Goal: Task Accomplishment & Management: Use online tool/utility

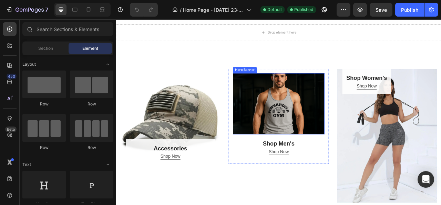
scroll to position [379, 0]
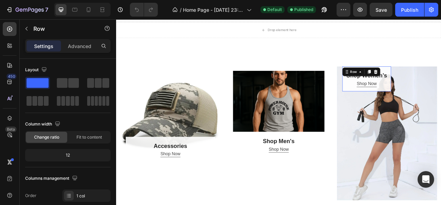
click at [411, 107] on div "Shop Women’s Heading Shop Now Button Row 0" at bounding box center [435, 95] width 62 height 32
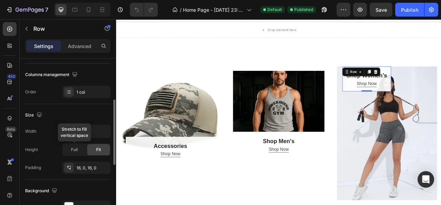
scroll to position [172, 0]
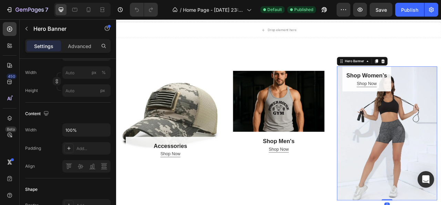
scroll to position [0, 0]
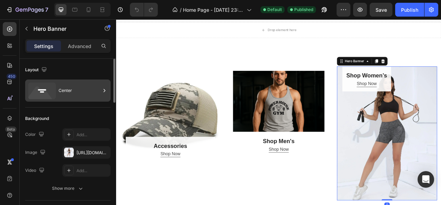
click at [78, 95] on div "Center" at bounding box center [80, 90] width 42 height 16
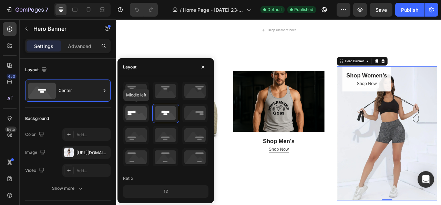
click at [128, 113] on icon at bounding box center [136, 113] width 26 height 18
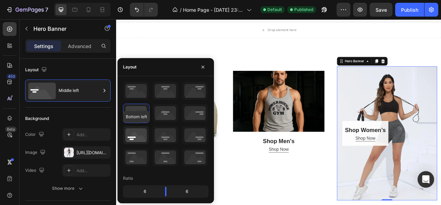
click at [132, 133] on icon at bounding box center [136, 135] width 26 height 18
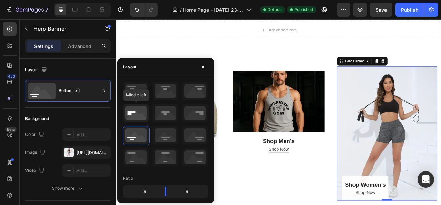
click at [134, 118] on icon at bounding box center [136, 113] width 26 height 18
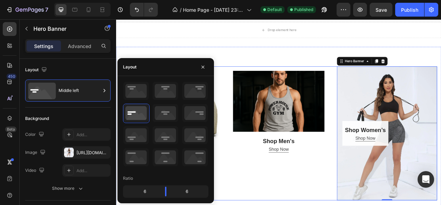
click at [291, 204] on div "Shop Men’s Heading Row Shop Now Button Row Hero Banner Shop Men's Heading Shop …" at bounding box center [323, 164] width 128 height 170
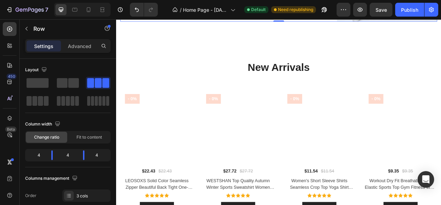
scroll to position [621, 0]
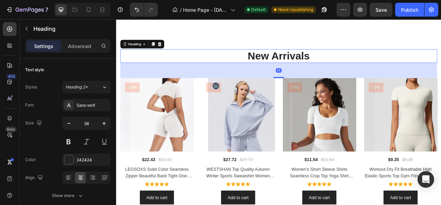
click at [292, 64] on p "New Arrivals" at bounding box center [323, 66] width 402 height 16
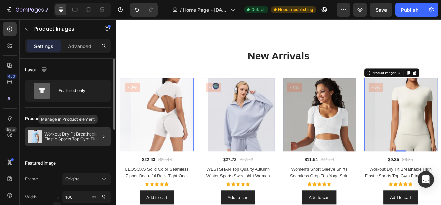
click at [75, 138] on p "Workout Dry Fit Breathable High Elastic Sports Top Gym Fitness Wear T-shirt Wom…" at bounding box center [75, 136] width 63 height 10
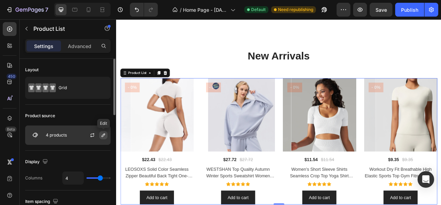
click at [106, 136] on icon "button" at bounding box center [104, 135] width 6 height 6
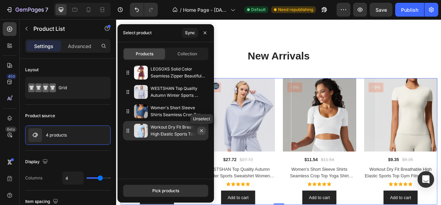
click at [201, 131] on icon "button" at bounding box center [201, 130] width 3 height 3
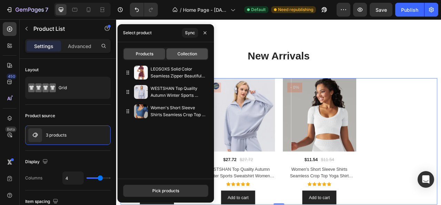
click at [189, 54] on span "Collection" at bounding box center [188, 54] width 20 height 6
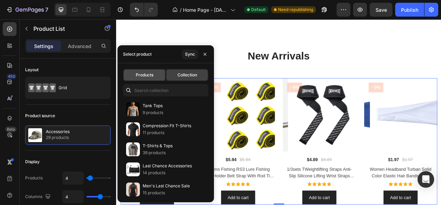
click at [148, 78] on div "Products" at bounding box center [144, 74] width 41 height 11
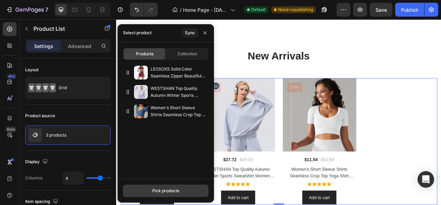
click at [161, 191] on div "Pick products" at bounding box center [165, 190] width 27 height 6
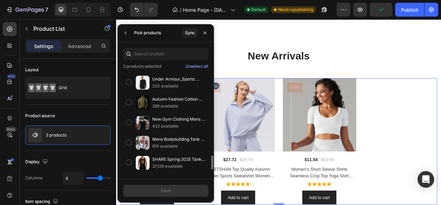
scroll to position [699, 0]
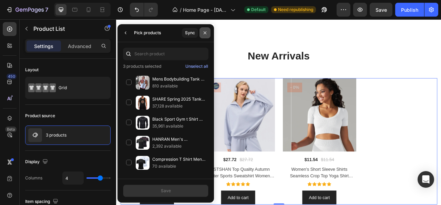
click at [203, 35] on icon "button" at bounding box center [205, 33] width 6 height 6
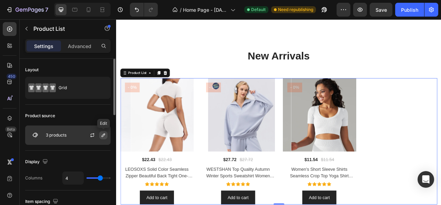
click at [105, 136] on icon "button" at bounding box center [104, 135] width 6 height 6
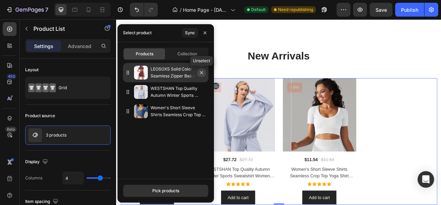
click at [202, 72] on icon "button" at bounding box center [201, 72] width 3 height 3
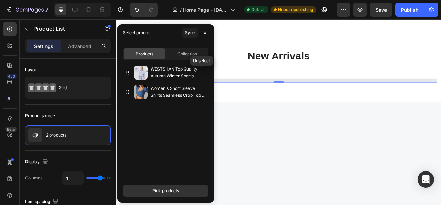
click at [0, 0] on icon "button" at bounding box center [0, 0] width 0 height 0
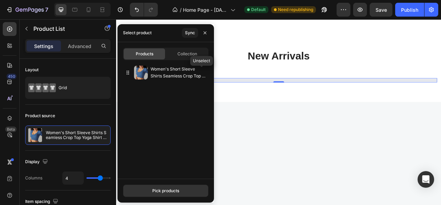
click at [0, 0] on icon "button" at bounding box center [0, 0] width 0 height 0
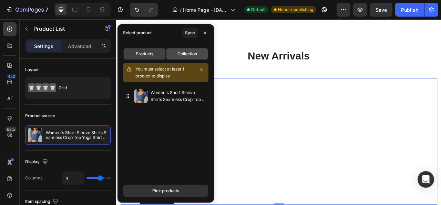
click at [195, 54] on span "Collection" at bounding box center [188, 54] width 20 height 6
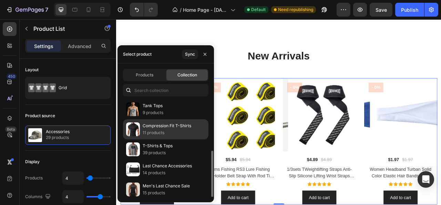
scroll to position [34, 0]
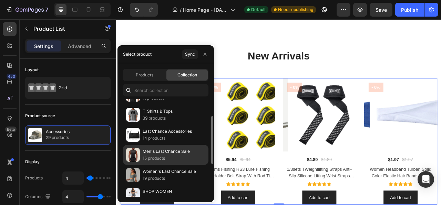
click at [156, 155] on p "15 products" at bounding box center [166, 158] width 47 height 7
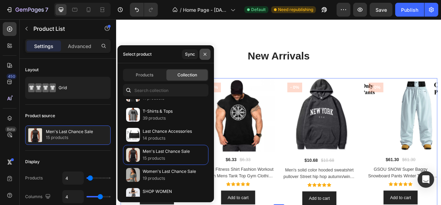
click at [206, 55] on icon "button" at bounding box center [205, 54] width 6 height 6
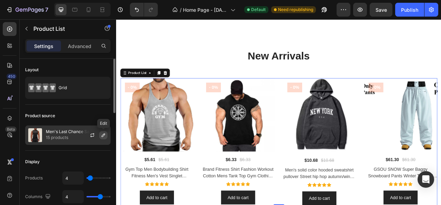
click at [105, 134] on icon "button" at bounding box center [103, 134] width 3 height 3
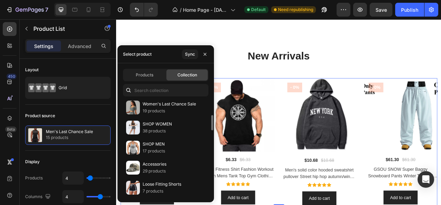
scroll to position [33, 0]
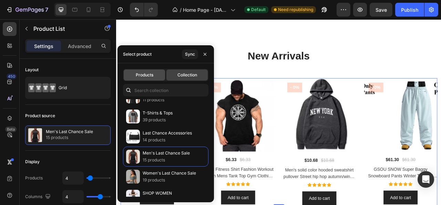
click at [158, 77] on div "Products" at bounding box center [144, 74] width 41 height 11
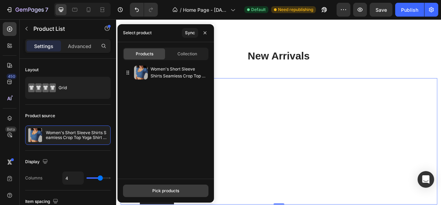
click at [152, 189] on button "Pick products" at bounding box center [166, 190] width 86 height 12
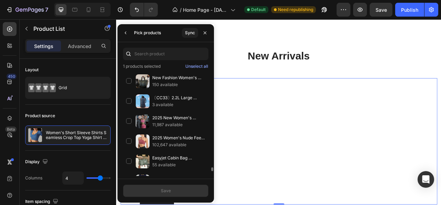
scroll to position [2644, 0]
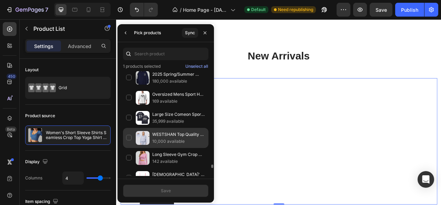
click at [130, 128] on div "WESTSHAN Top Quality Autumn Winter Sports Sweatshirt Women Half-Zip Fitness Lon…" at bounding box center [166, 138] width 86 height 20
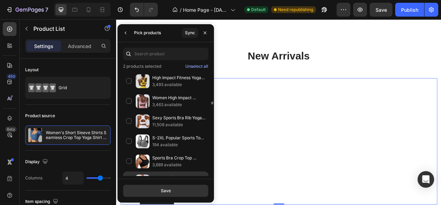
scroll to position [1075, 0]
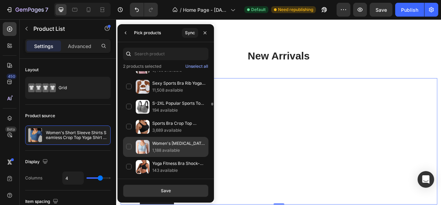
click at [129, 137] on div "Women's High-Impact Sports Bra Breathable Shockproof Padded Gym Running Fitness…" at bounding box center [166, 147] width 86 height 20
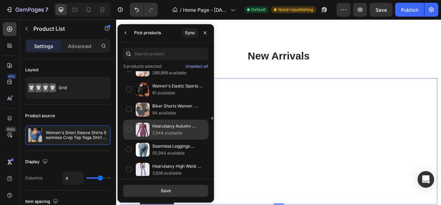
scroll to position [1587, 0]
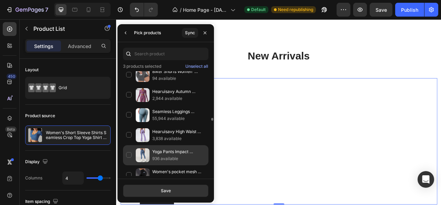
click at [131, 145] on div "Yoga Pants Impact Leggings Women Seamless Sports Yoga Pant High Waist Ribbed Gy…" at bounding box center [166, 155] width 86 height 20
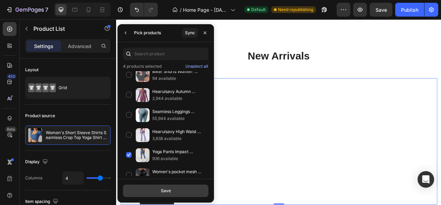
click at [156, 189] on button "Save" at bounding box center [166, 190] width 86 height 12
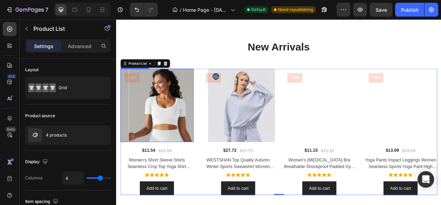
scroll to position [655, 0]
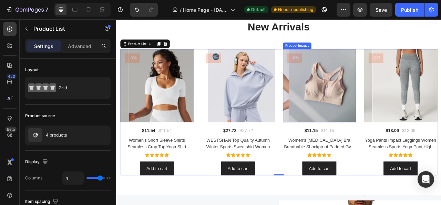
click at [350, 106] on img at bounding box center [382, 103] width 93 height 93
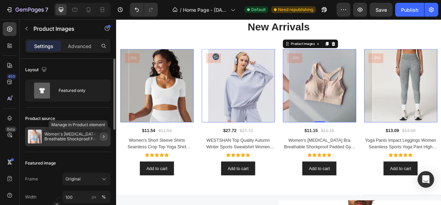
click at [100, 137] on button "button" at bounding box center [104, 136] width 8 height 8
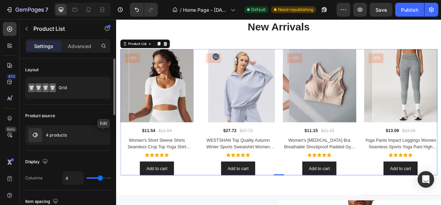
click at [0, 0] on button "button" at bounding box center [0, 0] width 0 height 0
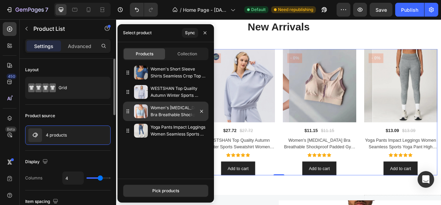
click at [128, 111] on icon at bounding box center [127, 110] width 1 height 1
click at [145, 111] on img at bounding box center [141, 111] width 14 height 14
click at [177, 113] on p "Women's High-Impact Sports Bra Breathable Shockproof Padded Gym Running Fitness…" at bounding box center [178, 111] width 55 height 14
click at [192, 110] on div at bounding box center [198, 110] width 19 height 19
click at [137, 111] on img at bounding box center [141, 111] width 14 height 14
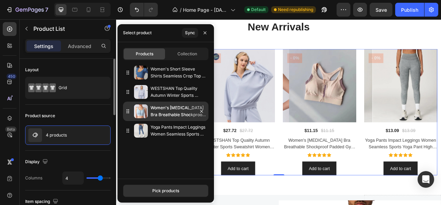
click at [128, 110] on icon at bounding box center [128, 111] width 7 height 7
click at [131, 111] on icon at bounding box center [128, 111] width 7 height 7
click at [141, 112] on img at bounding box center [141, 111] width 14 height 14
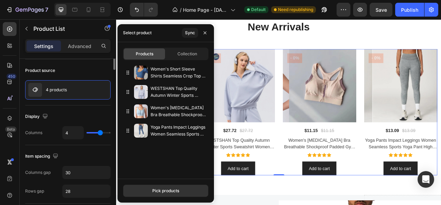
scroll to position [0, 0]
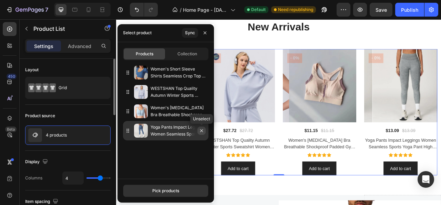
click at [205, 131] on button "button" at bounding box center [202, 130] width 8 height 8
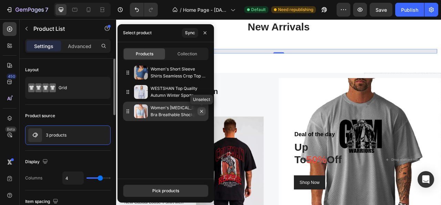
click at [203, 111] on icon "button" at bounding box center [202, 111] width 6 height 6
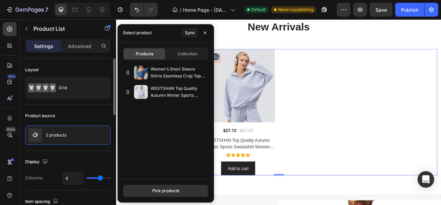
click at [152, 54] on span "Products" at bounding box center [145, 54] width 18 height 6
click at [156, 190] on div "Pick products" at bounding box center [165, 190] width 27 height 6
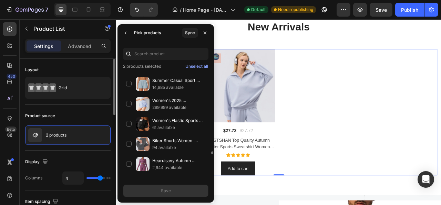
scroll to position [1552, 0]
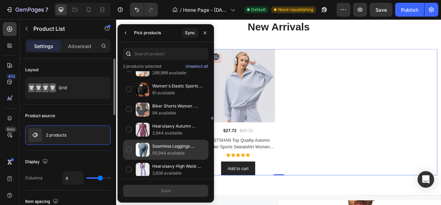
click at [130, 139] on div "Seamless Leggings Women Push Up High Waist Leggins Mujer Seamless Gym Sports Le…" at bounding box center [166, 149] width 86 height 20
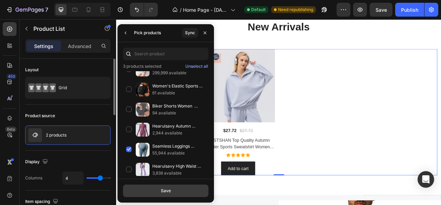
click at [154, 184] on button "Save" at bounding box center [166, 190] width 86 height 12
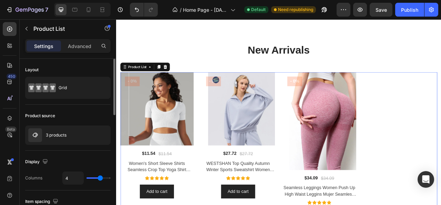
scroll to position [655, 0]
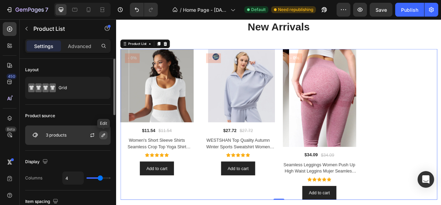
click at [100, 135] on button "button" at bounding box center [103, 135] width 8 height 8
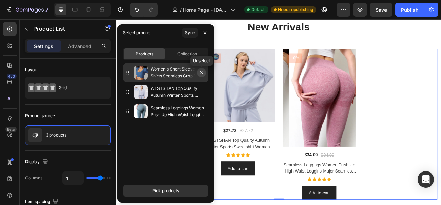
click at [203, 72] on icon "button" at bounding box center [202, 73] width 6 height 6
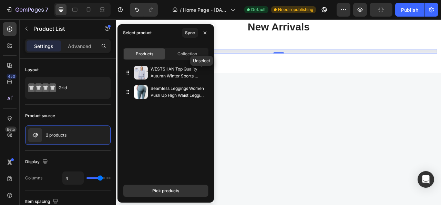
click at [0, 0] on icon "button" at bounding box center [0, 0] width 0 height 0
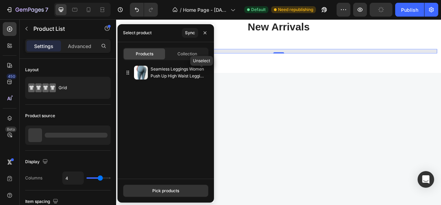
click at [0, 0] on icon "button" at bounding box center [0, 0] width 0 height 0
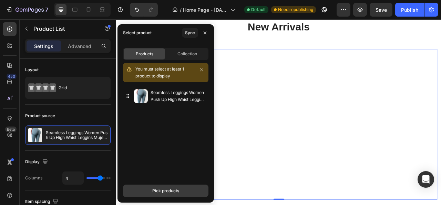
click at [146, 191] on button "Pick products" at bounding box center [166, 190] width 86 height 12
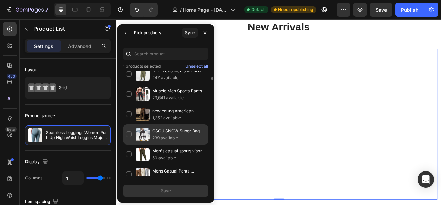
scroll to position [172, 0]
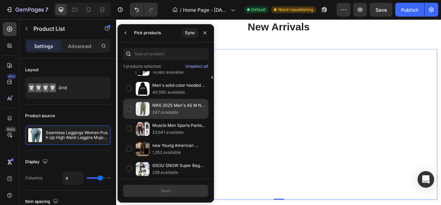
click at [132, 105] on div "NIKE 2025 Men's AS M NK CLUB WVN TRK PANT OS Woven Pants HQ6115-222 247 availab…" at bounding box center [166, 109] width 86 height 20
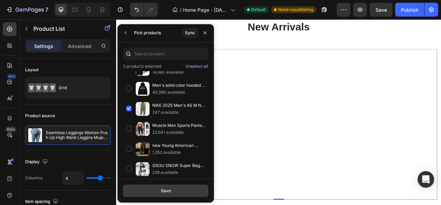
click at [160, 186] on button "Save" at bounding box center [166, 190] width 86 height 12
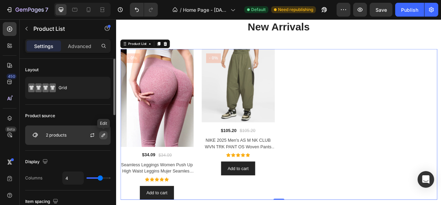
click at [101, 135] on icon "button" at bounding box center [104, 135] width 6 height 6
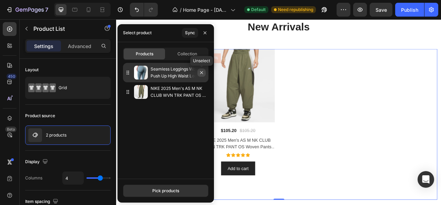
click at [201, 74] on icon "button" at bounding box center [202, 73] width 6 height 6
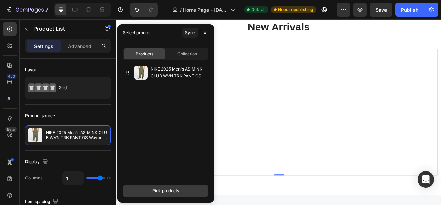
click at [153, 192] on div "Pick products" at bounding box center [165, 190] width 27 height 6
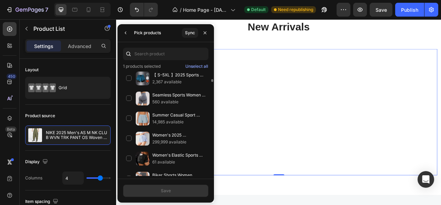
scroll to position [1449, 0]
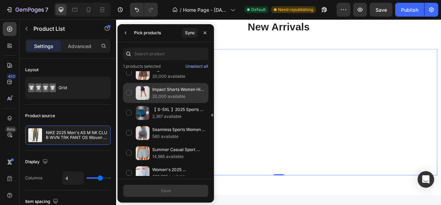
click at [140, 86] on img at bounding box center [143, 93] width 14 height 14
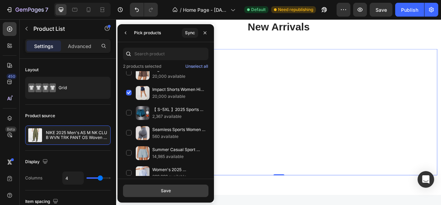
click at [175, 189] on button "Save" at bounding box center [166, 190] width 86 height 12
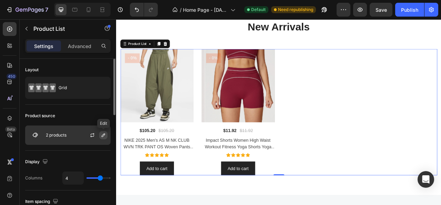
click at [106, 136] on button "button" at bounding box center [103, 135] width 8 height 8
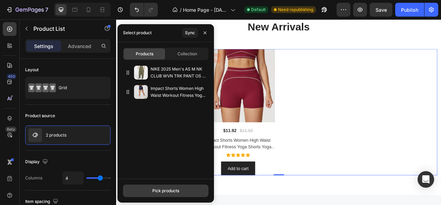
click at [166, 190] on div "Pick products" at bounding box center [165, 190] width 27 height 6
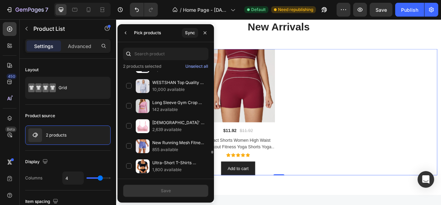
scroll to position [2627, 0]
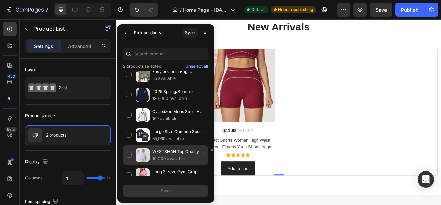
click at [128, 145] on div "WESTSHAN Top Quality Autumn Winter Sports Sweatshirt Women Half-Zip Fitness Lon…" at bounding box center [166, 155] width 86 height 20
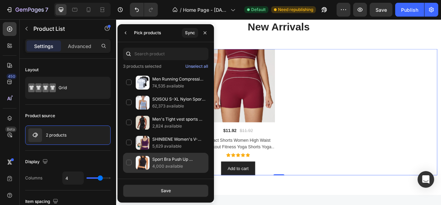
scroll to position [764, 0]
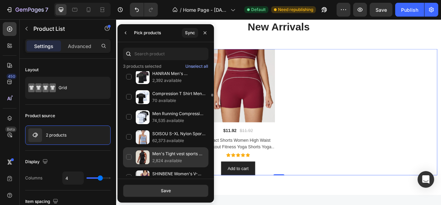
click at [128, 147] on div "Men's Tight vest sports summer quick-drying breathable seamless fitness running…" at bounding box center [166, 157] width 86 height 20
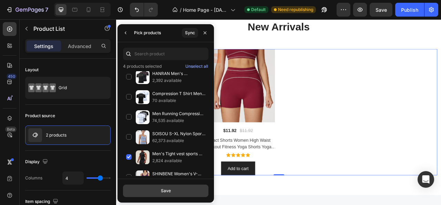
click at [160, 190] on button "Save" at bounding box center [166, 190] width 86 height 12
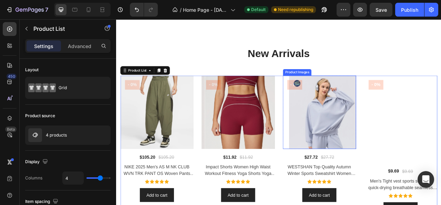
scroll to position [621, 0]
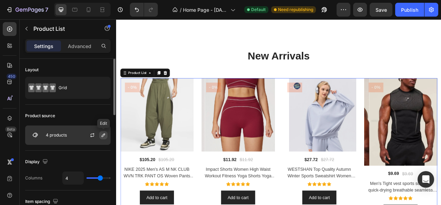
click at [106, 137] on icon "button" at bounding box center [104, 135] width 6 height 6
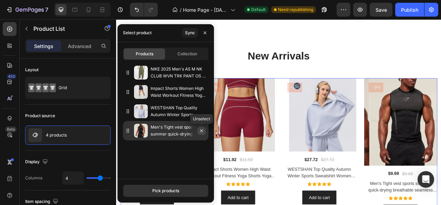
click at [202, 132] on icon "button" at bounding box center [202, 131] width 6 height 6
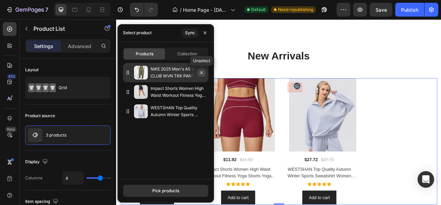
click at [203, 71] on icon "button" at bounding box center [201, 72] width 3 height 3
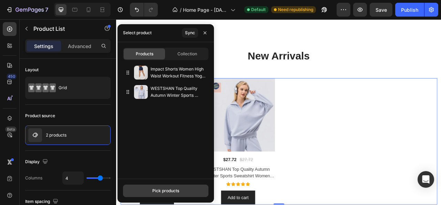
click at [153, 190] on div "Pick products" at bounding box center [165, 190] width 27 height 6
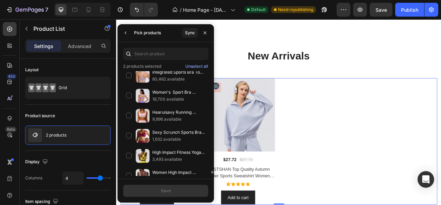
scroll to position [1035, 0]
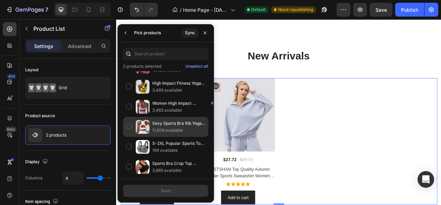
click at [128, 117] on div "Sexy Sports Bra Rib Yoga Bra Fitness Top Women Seamless High impact Sports Bra …" at bounding box center [166, 127] width 86 height 20
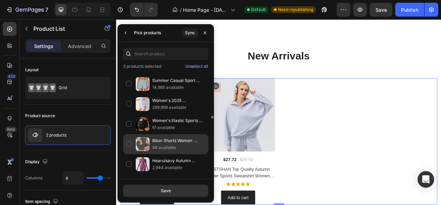
scroll to position [1483, 0]
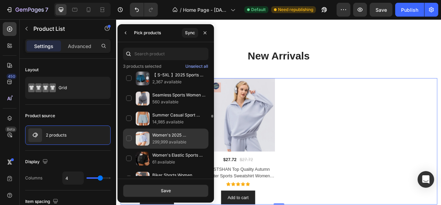
click at [128, 128] on div "Women's 2025 Spring/Summer Anti-Flash Loose-Fit Shorts: Bare-Feel, Quick-Dry, B…" at bounding box center [166, 138] width 86 height 20
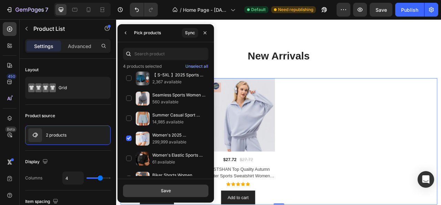
click at [181, 187] on button "Save" at bounding box center [166, 190] width 86 height 12
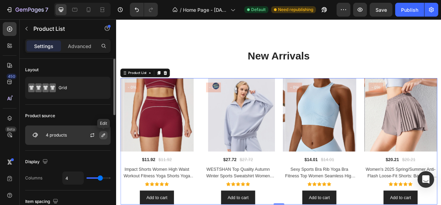
click at [104, 135] on icon "button" at bounding box center [104, 135] width 6 height 6
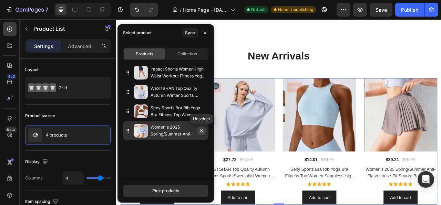
click at [201, 130] on icon "button" at bounding box center [201, 130] width 3 height 3
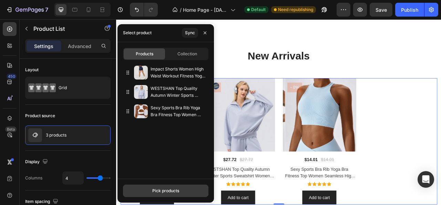
click at [167, 187] on div "Pick products" at bounding box center [165, 190] width 27 height 6
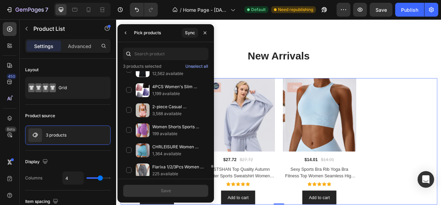
scroll to position [2075, 0]
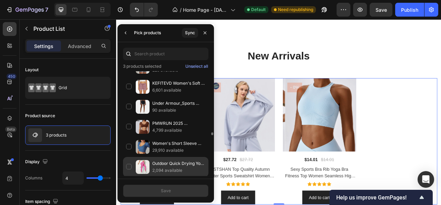
click at [132, 157] on div "Outdoor Quick Drying Yoga Pants for Women Yoga Cycling Running Fitness Summer H…" at bounding box center [166, 167] width 86 height 20
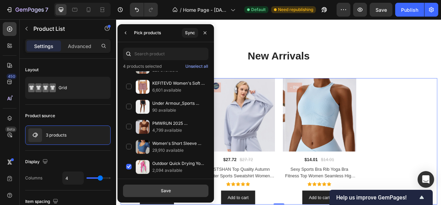
click at [171, 188] on button "Save" at bounding box center [166, 190] width 86 height 12
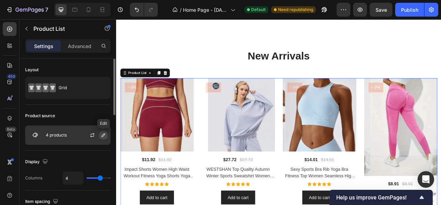
click at [101, 136] on icon "button" at bounding box center [104, 135] width 6 height 6
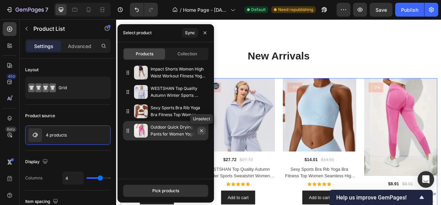
click at [200, 130] on icon "button" at bounding box center [202, 131] width 6 height 6
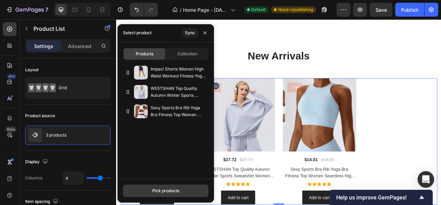
click at [154, 191] on div "Pick products" at bounding box center [165, 190] width 27 height 6
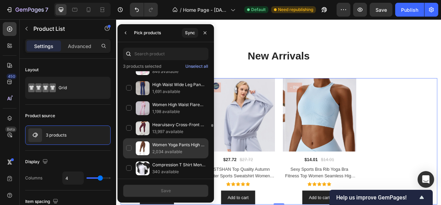
scroll to position [1828, 0]
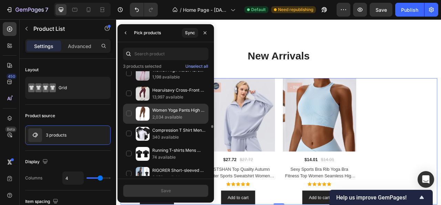
click at [130, 103] on div "Women Yoga Pants High Waisted Sport Gym Fitness Leggings Women Seamless Female …" at bounding box center [166, 113] width 86 height 20
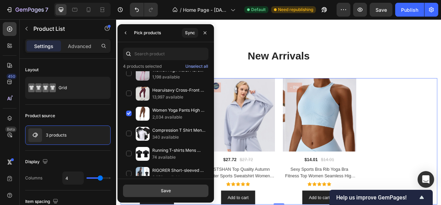
click at [156, 187] on button "Save" at bounding box center [166, 190] width 86 height 12
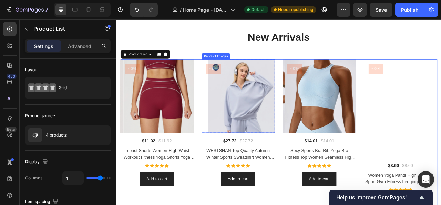
scroll to position [655, 0]
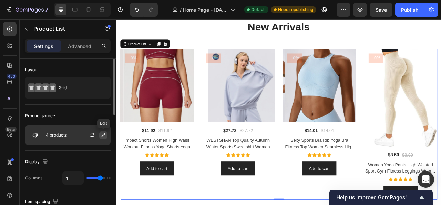
click at [103, 132] on icon "button" at bounding box center [104, 135] width 6 height 6
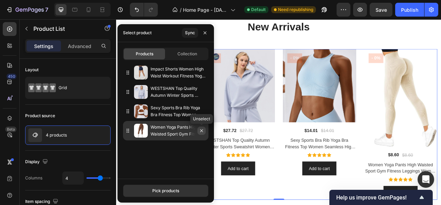
click at [201, 131] on icon "button" at bounding box center [201, 130] width 3 height 3
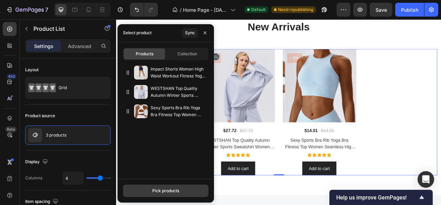
click at [153, 187] on div "Pick products" at bounding box center [165, 190] width 27 height 6
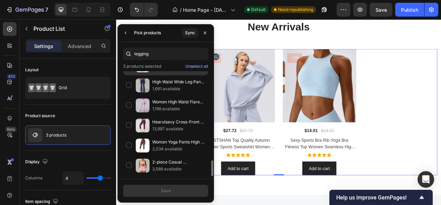
scroll to position [310, 0]
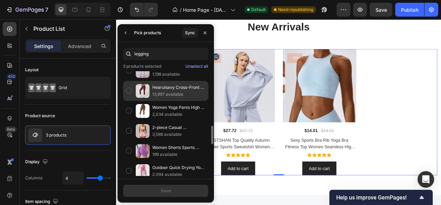
type input "legging"
click at [131, 86] on div "Hearuisavy Cross-Front High Waist Sports Leggings Women's Running Fitness Pants…" at bounding box center [166, 91] width 86 height 20
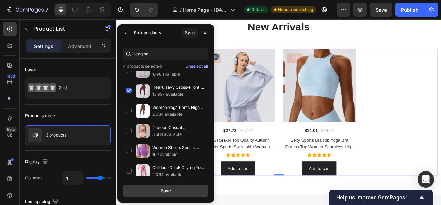
click at [165, 189] on div "Save" at bounding box center [166, 190] width 10 height 6
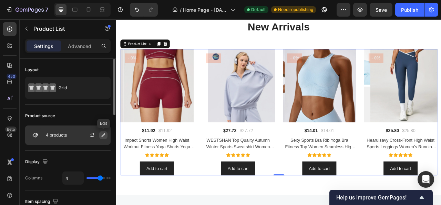
click at [103, 135] on icon "button" at bounding box center [104, 135] width 6 height 6
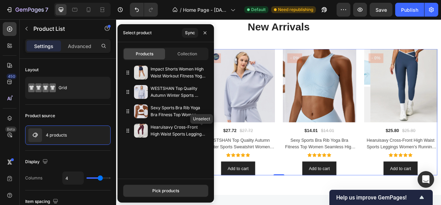
click at [0, 0] on button "button" at bounding box center [0, 0] width 0 height 0
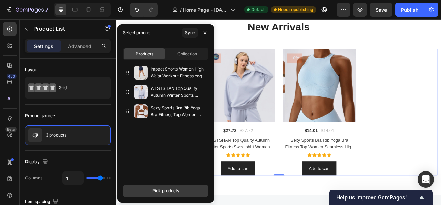
click at [135, 187] on button "Pick products" at bounding box center [166, 190] width 86 height 12
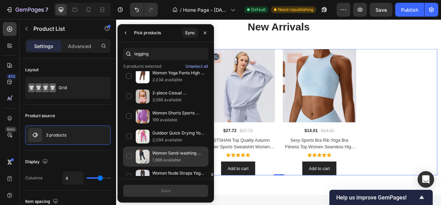
scroll to position [379, 0]
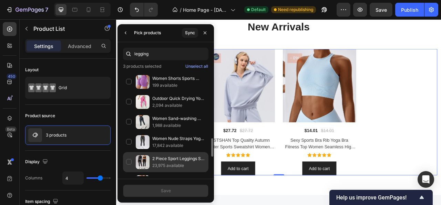
type input "legging"
click at [127, 156] on div "2 Piece Sport Leggings Set Women's Tracksuit Gym Workout Clothing Elastic Train…" at bounding box center [166, 162] width 86 height 20
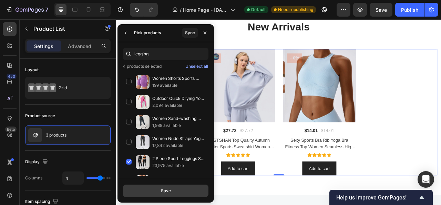
click at [150, 188] on button "Save" at bounding box center [166, 190] width 86 height 12
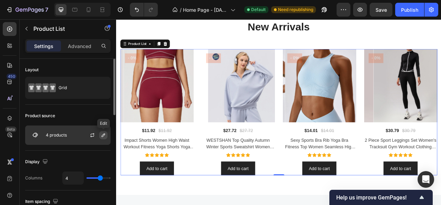
click at [105, 135] on icon "button" at bounding box center [104, 135] width 6 height 6
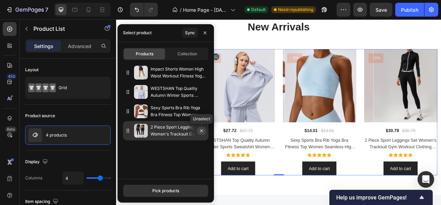
click at [201, 132] on icon "button" at bounding box center [202, 131] width 6 height 6
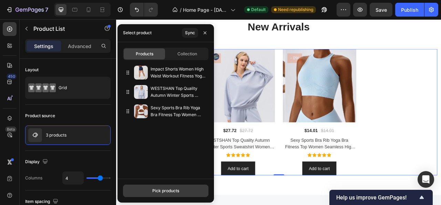
click at [162, 188] on div "Pick products" at bounding box center [165, 190] width 27 height 6
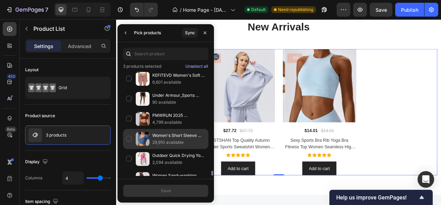
scroll to position [2117, 0]
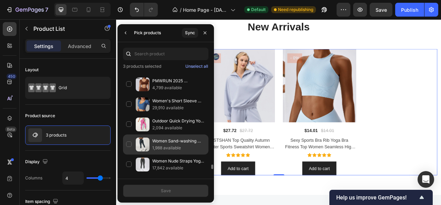
click at [129, 134] on div "Women Sand-washing Leggings Gym Yoga Pants Elastic Workout Exercise Clothing Ru…" at bounding box center [166, 144] width 86 height 20
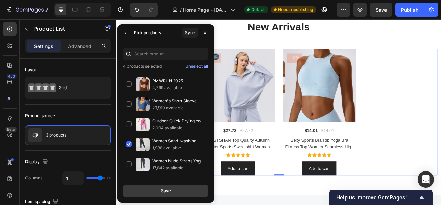
click at [149, 187] on button "Save" at bounding box center [166, 190] width 86 height 12
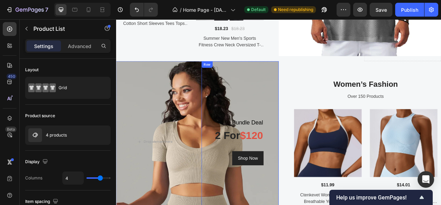
scroll to position [1104, 0]
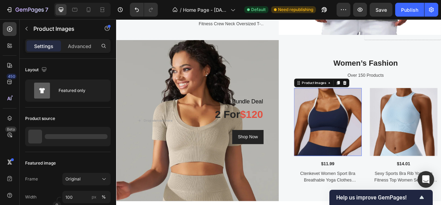
click at [358, 138] on img at bounding box center [385, 149] width 86 height 86
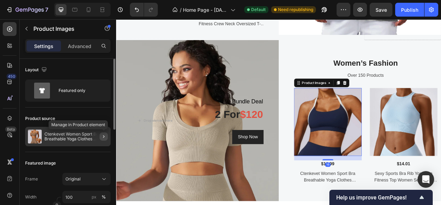
click at [106, 136] on icon "button" at bounding box center [104, 136] width 6 height 6
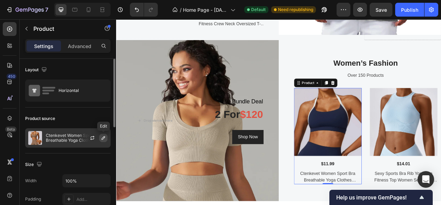
click at [106, 139] on icon "button" at bounding box center [104, 138] width 6 height 6
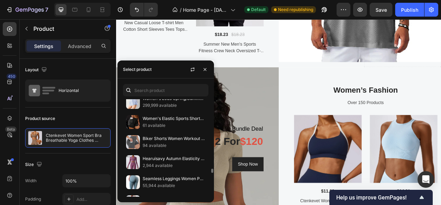
scroll to position [1513, 0]
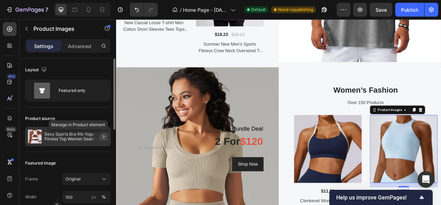
click at [101, 133] on icon "button" at bounding box center [104, 136] width 6 height 6
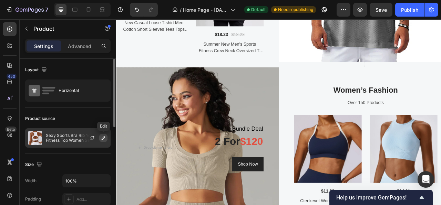
click at [107, 138] on button "button" at bounding box center [103, 137] width 8 height 8
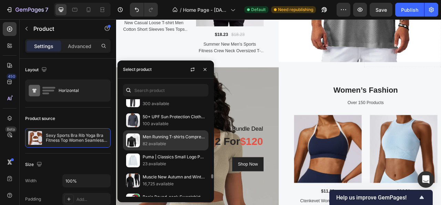
scroll to position [172, 0]
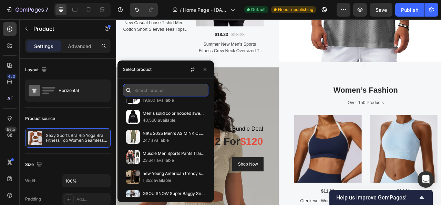
click at [163, 93] on input "text" at bounding box center [166, 90] width 86 height 12
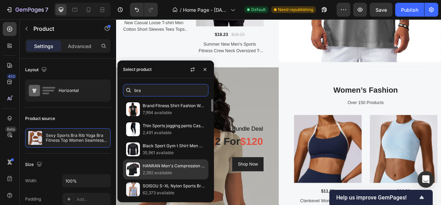
scroll to position [69, 0]
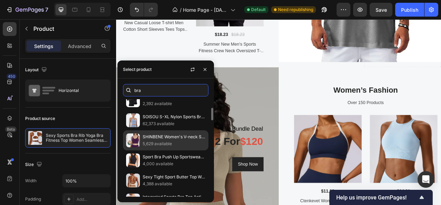
type input "bra"
drag, startPoint x: 133, startPoint y: 138, endPoint x: 155, endPoint y: 147, distance: 24.1
click at [133, 138] on img at bounding box center [133, 140] width 14 height 14
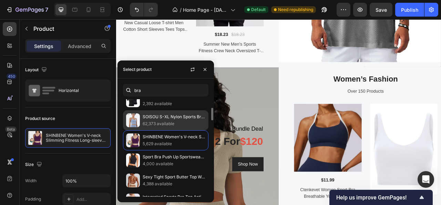
click at [146, 119] on p "SOISOU S-XL Nylon Sports Bra Top Women Bralette Breathable Underwear Women Spor…" at bounding box center [174, 116] width 63 height 7
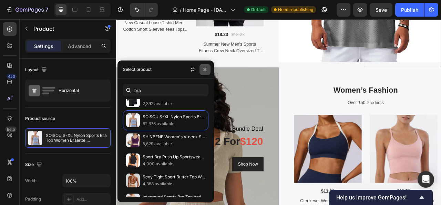
click at [207, 68] on icon "button" at bounding box center [205, 70] width 6 height 6
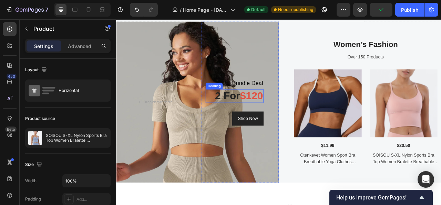
scroll to position [1138, 0]
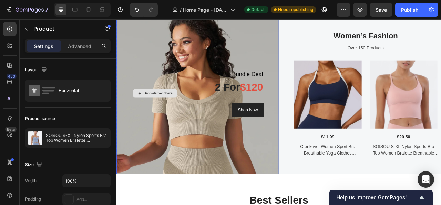
click at [183, 51] on div "Drop element here" at bounding box center [165, 113] width 98 height 205
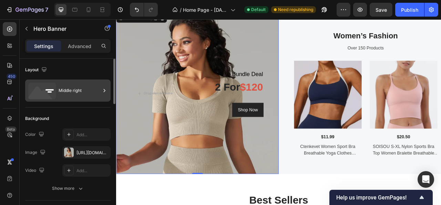
click at [79, 89] on div "Middle right" at bounding box center [80, 90] width 42 height 16
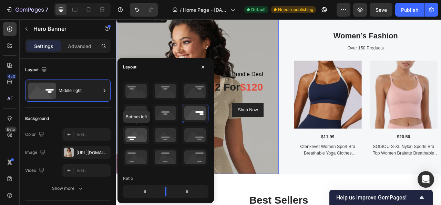
click at [130, 142] on icon at bounding box center [136, 135] width 26 height 18
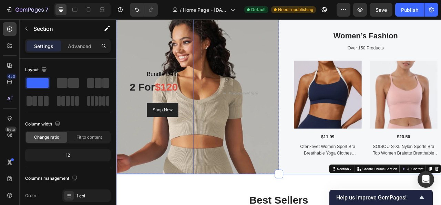
click at [148, 64] on div "Bundle Deal Heading 2 for $120 Heading Shop Now Button Row" at bounding box center [165, 113] width 98 height 205
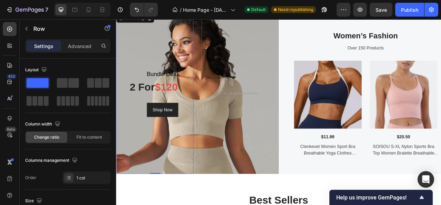
click at [156, 50] on div "Bundle Deal Heading 2 for $120 Heading Shop Now Button Row 0" at bounding box center [165, 113] width 98 height 205
click at [255, 147] on div "Drop element here" at bounding box center [274, 113] width 98 height 205
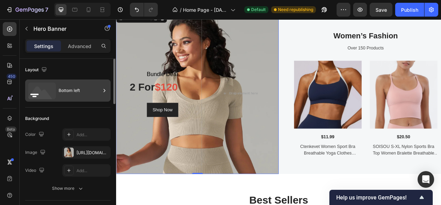
click at [65, 91] on div "Bottom left" at bounding box center [80, 90] width 42 height 16
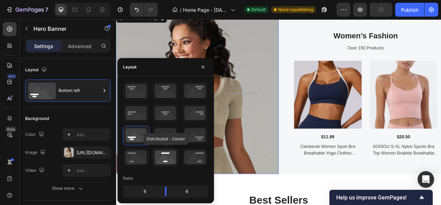
click at [161, 156] on icon at bounding box center [166, 157] width 26 height 18
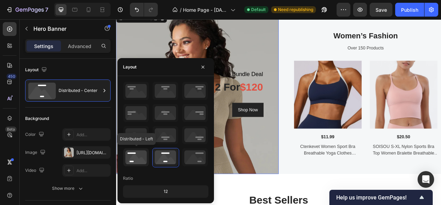
click at [140, 152] on icon at bounding box center [136, 157] width 26 height 18
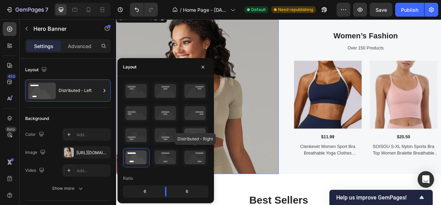
drag, startPoint x: 196, startPoint y: 153, endPoint x: 196, endPoint y: 142, distance: 11.0
click at [196, 153] on icon at bounding box center [195, 157] width 26 height 18
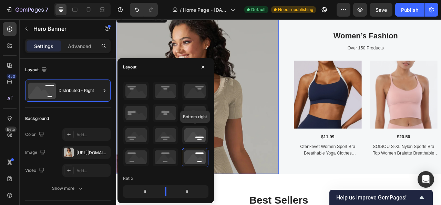
click at [196, 134] on icon at bounding box center [195, 135] width 26 height 18
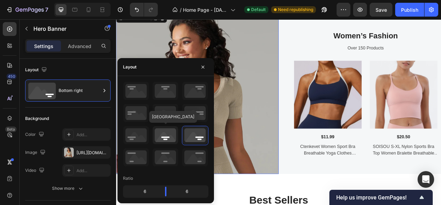
click at [162, 129] on icon at bounding box center [166, 135] width 26 height 18
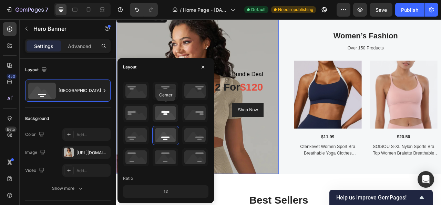
click at [168, 114] on icon at bounding box center [166, 113] width 26 height 18
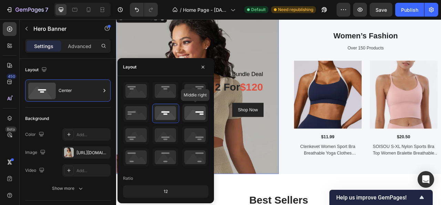
click at [187, 109] on icon at bounding box center [195, 113] width 26 height 18
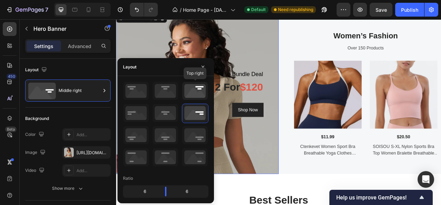
click at [190, 90] on icon at bounding box center [195, 91] width 26 height 18
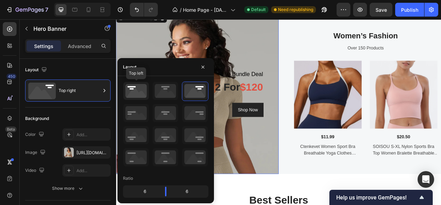
click at [124, 90] on icon at bounding box center [136, 91] width 26 height 18
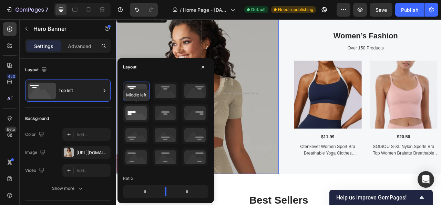
click at [137, 109] on icon at bounding box center [136, 113] width 26 height 18
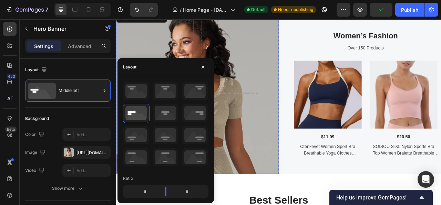
click at [144, 54] on div "Bundle Deal Heading 2 for $120 Heading Shop Now Button Row" at bounding box center [165, 113] width 98 height 205
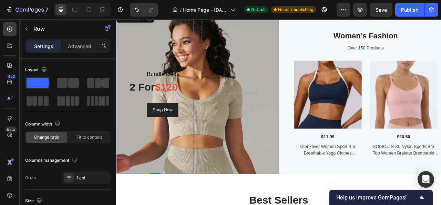
click at [136, 169] on div "Bundle Deal Heading 2 for $120 Heading Shop Now Button Row 0" at bounding box center [165, 113] width 98 height 205
click at [147, 57] on div "Bundle Deal Heading 2 for $120 Heading Shop Now Button Row 0" at bounding box center [165, 113] width 98 height 205
click at [162, 59] on div "Bundle Deal Heading 2 for $120 Heading Shop Now Button Row 0" at bounding box center [165, 113] width 98 height 205
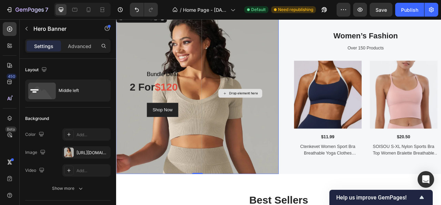
click at [275, 82] on div "Drop element here" at bounding box center [274, 113] width 98 height 205
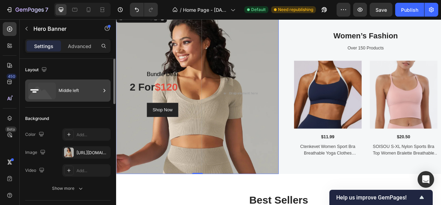
click at [88, 96] on div "Middle left" at bounding box center [80, 90] width 42 height 16
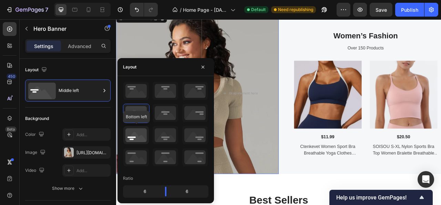
click at [133, 141] on icon at bounding box center [136, 135] width 26 height 18
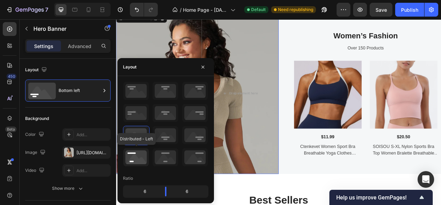
click at [134, 162] on icon at bounding box center [136, 157] width 26 height 18
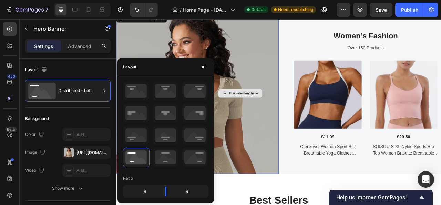
click at [294, 204] on div "Drop element here" at bounding box center [274, 113] width 98 height 205
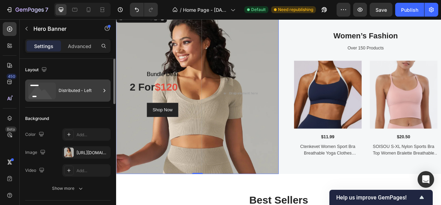
click at [85, 88] on div "Distributed - Left" at bounding box center [80, 90] width 42 height 16
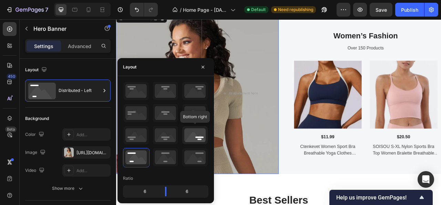
click at [190, 136] on icon at bounding box center [195, 135] width 26 height 18
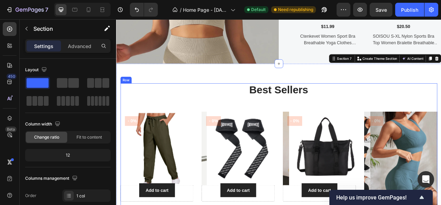
scroll to position [1345, 0]
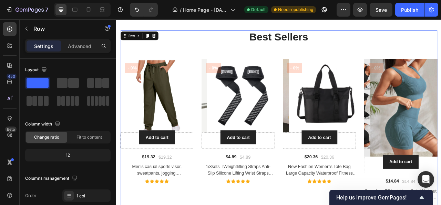
click at [149, 59] on div "Best Sellers Heading Product Images Add to cart Add to Cart - 0% Product Badge …" at bounding box center [323, 145] width 404 height 225
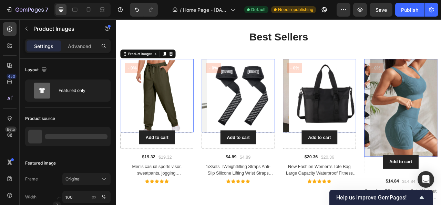
click at [144, 107] on img at bounding box center [167, 116] width 93 height 93
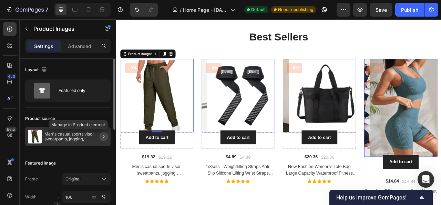
click at [107, 137] on button "button" at bounding box center [104, 136] width 8 height 8
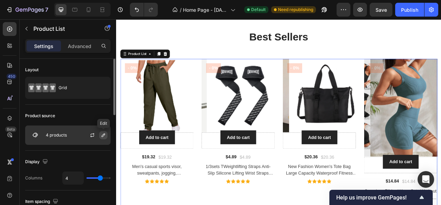
click at [101, 136] on icon "button" at bounding box center [104, 135] width 6 height 6
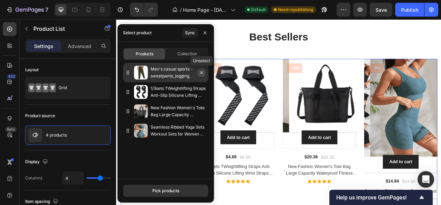
click at [202, 74] on icon "button" at bounding box center [202, 73] width 6 height 6
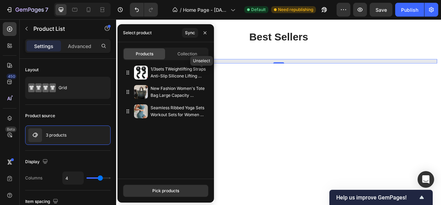
click at [0, 0] on icon "button" at bounding box center [0, 0] width 0 height 0
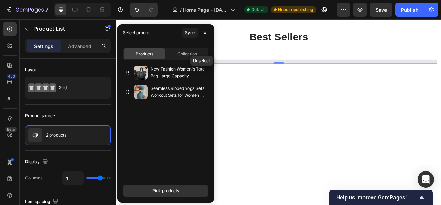
click at [0, 0] on icon "button" at bounding box center [0, 0] width 0 height 0
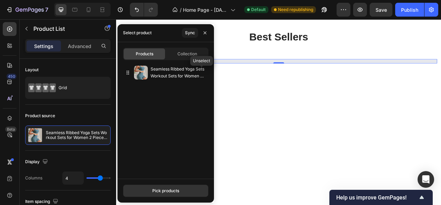
click at [0, 0] on icon "button" at bounding box center [0, 0] width 0 height 0
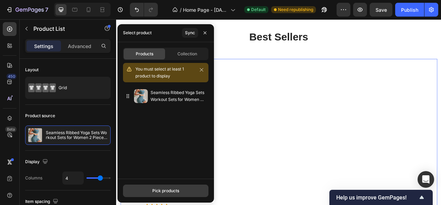
click at [165, 188] on div "Pick products" at bounding box center [165, 190] width 27 height 6
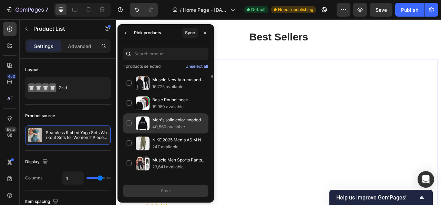
scroll to position [172, 0]
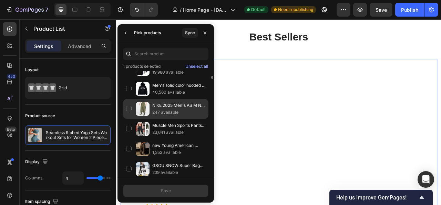
click at [130, 103] on div "NIKE 2025 Men's AS M NK CLUB WVN TRK PANT OS Woven Pants HQ6115-222 247 availab…" at bounding box center [166, 109] width 86 height 20
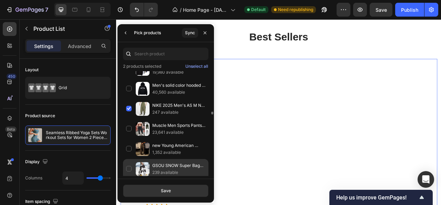
scroll to position [207, 0]
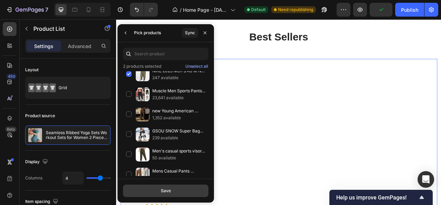
click at [172, 190] on button "Save" at bounding box center [166, 190] width 86 height 12
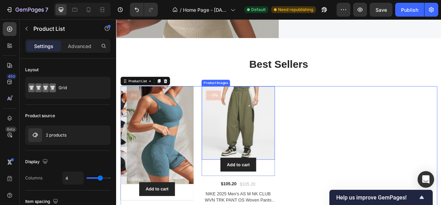
scroll to position [1345, 0]
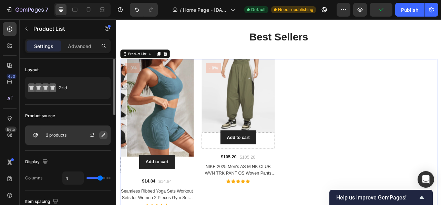
click at [100, 134] on button "button" at bounding box center [103, 135] width 8 height 8
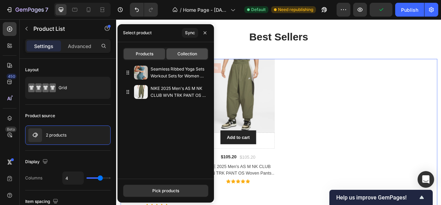
click at [195, 51] on span "Collection" at bounding box center [188, 54] width 20 height 6
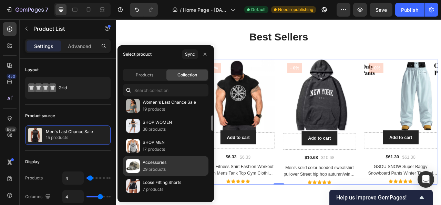
scroll to position [0, 0]
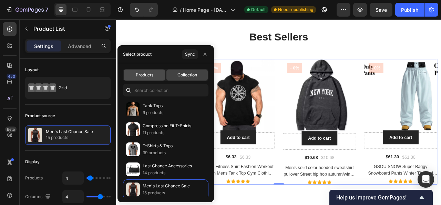
click at [148, 75] on span "Products" at bounding box center [145, 75] width 18 height 6
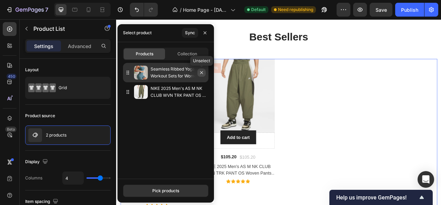
click at [200, 74] on icon "button" at bounding box center [202, 73] width 6 height 6
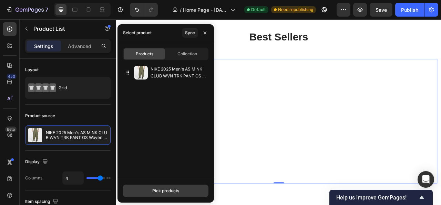
click at [158, 186] on button "Pick products" at bounding box center [166, 190] width 86 height 12
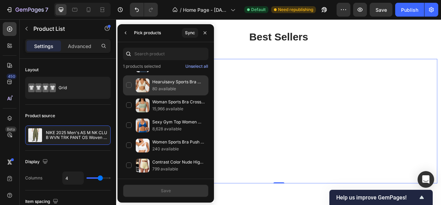
scroll to position [1242, 0]
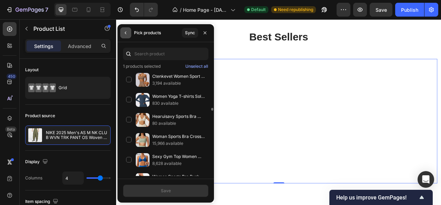
click at [130, 33] on button "button" at bounding box center [125, 32] width 11 height 11
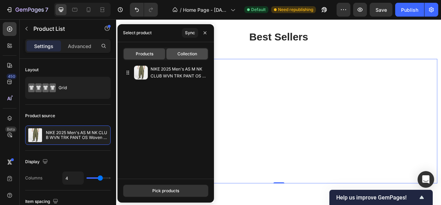
click at [179, 51] on span "Collection" at bounding box center [188, 54] width 20 height 6
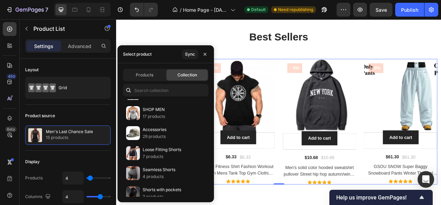
scroll to position [0, 0]
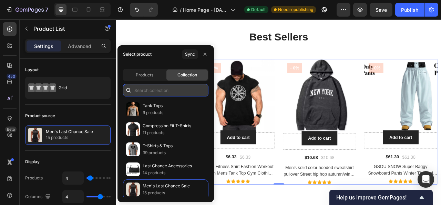
click at [161, 89] on input "text" at bounding box center [166, 90] width 86 height 12
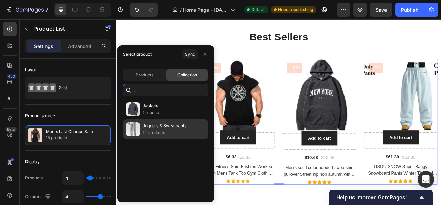
type input "J"
click at [156, 127] on p "Joggers & Sweatpants" at bounding box center [165, 125] width 44 height 7
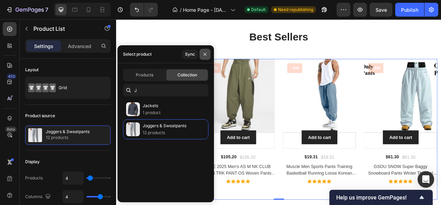
click at [204, 54] on icon "button" at bounding box center [205, 54] width 6 height 6
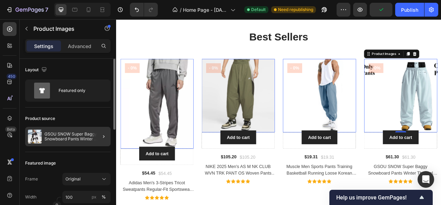
click at [98, 136] on div at bounding box center [100, 136] width 19 height 19
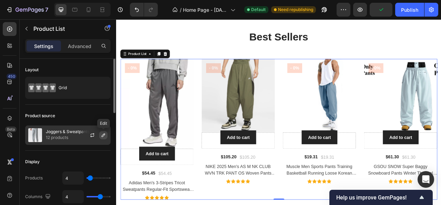
click at [103, 133] on icon "button" at bounding box center [104, 135] width 6 height 6
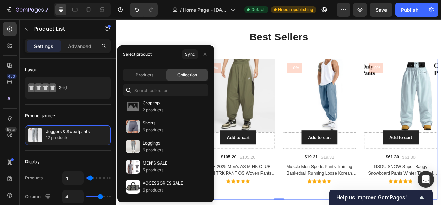
scroll to position [516, 0]
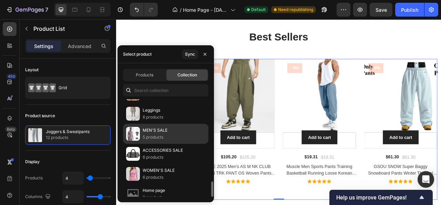
click at [159, 133] on p "5 products" at bounding box center [155, 136] width 25 height 7
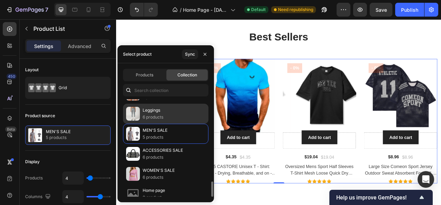
click at [155, 113] on p "6 products" at bounding box center [153, 116] width 21 height 7
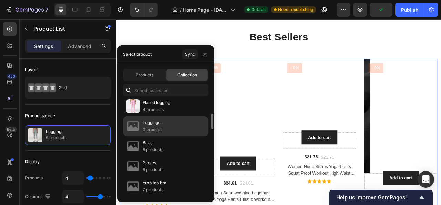
scroll to position [309, 0]
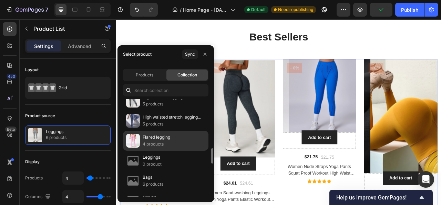
click at [158, 140] on p "4 products" at bounding box center [157, 143] width 28 height 7
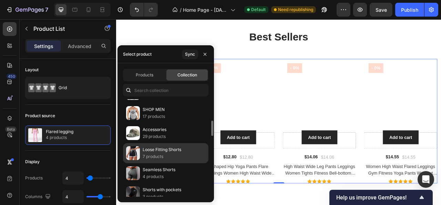
scroll to position [102, 0]
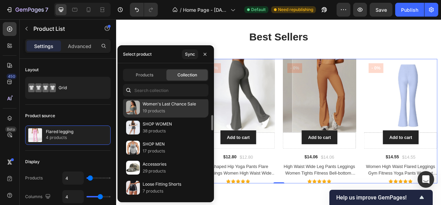
click at [164, 111] on p "19 products" at bounding box center [169, 110] width 53 height 7
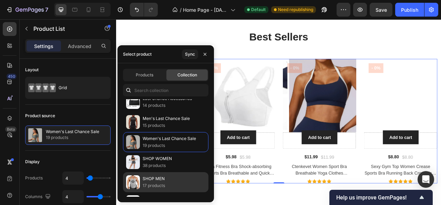
scroll to position [0, 0]
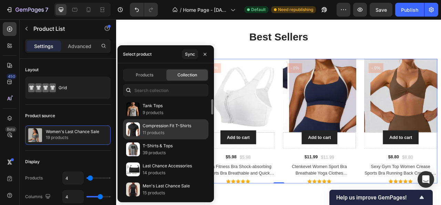
click at [158, 136] on div "Compression Fit T-Shirts 11 products" at bounding box center [166, 129] width 86 height 20
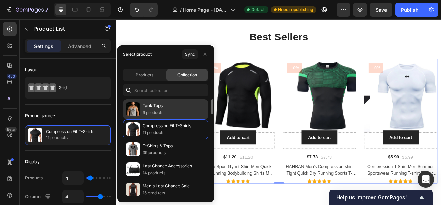
click at [151, 113] on p "9 products" at bounding box center [153, 112] width 21 height 7
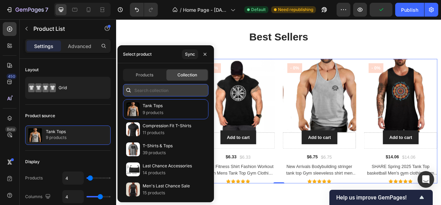
click at [184, 87] on input "text" at bounding box center [166, 90] width 86 height 12
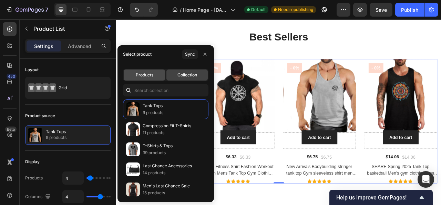
click at [142, 75] on span "Products" at bounding box center [145, 75] width 18 height 6
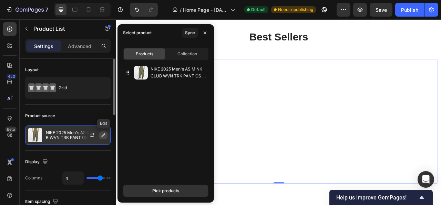
click at [104, 135] on icon "button" at bounding box center [104, 135] width 6 height 6
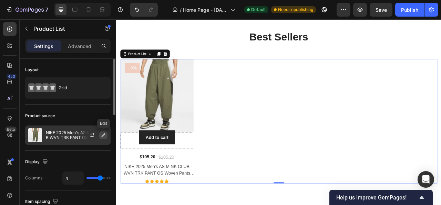
click at [104, 135] on icon "button" at bounding box center [104, 135] width 6 height 6
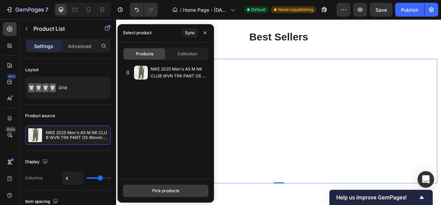
click at [166, 192] on div "Pick products" at bounding box center [165, 190] width 27 height 6
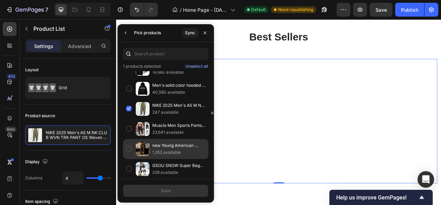
scroll to position [207, 0]
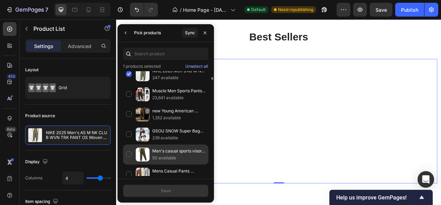
click at [127, 150] on div "Men's casual sports visor, sweatpants, jogging, mountaineering pants, streetwea…" at bounding box center [166, 154] width 86 height 20
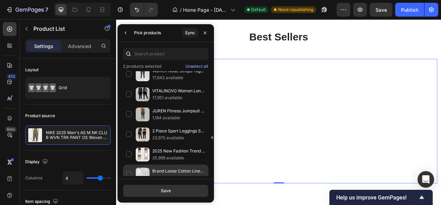
scroll to position [2242, 0]
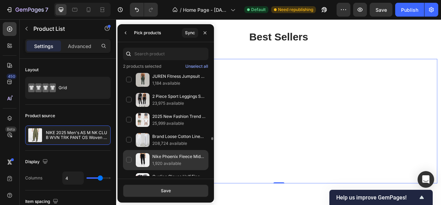
click at [131, 150] on div "Nike Phoenix Fleece Mid-Rise Breathable Jogger Sweatpants for Fitness Comfortab…" at bounding box center [166, 160] width 86 height 20
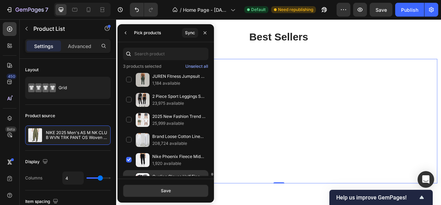
scroll to position [2276, 0]
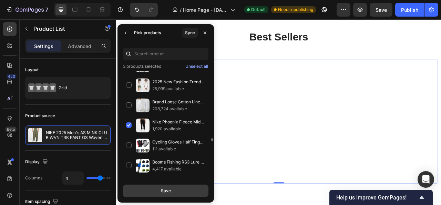
click at [166, 190] on div "Save" at bounding box center [166, 190] width 10 height 6
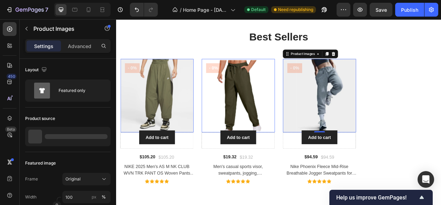
click at [401, 121] on img at bounding box center [392, 116] width 93 height 93
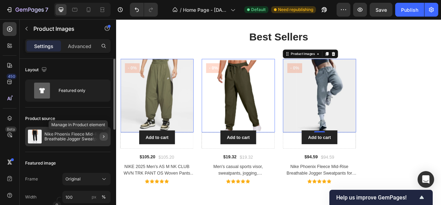
click at [102, 137] on icon "button" at bounding box center [104, 136] width 6 height 6
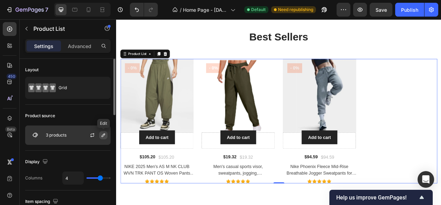
click at [102, 136] on icon "button" at bounding box center [103, 134] width 3 height 3
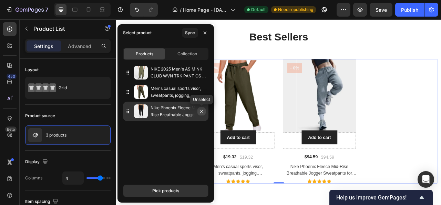
click at [200, 114] on button "button" at bounding box center [202, 111] width 8 height 8
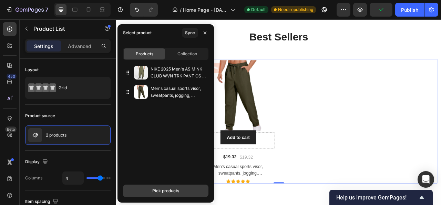
click at [152, 188] on div "Pick products" at bounding box center [165, 190] width 27 height 6
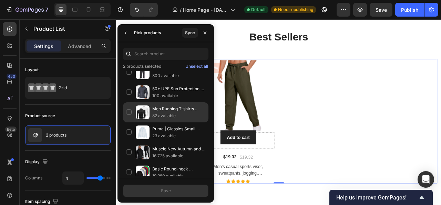
scroll to position [34, 0]
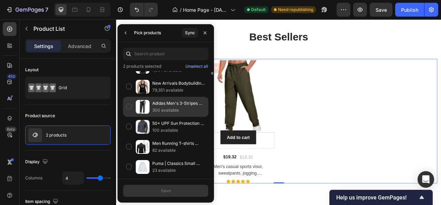
click at [129, 103] on div "Adidas Men's 3-Stripes Tricot Sweatpants Regular-Fit Sportswear Active Wear Bre…" at bounding box center [166, 107] width 86 height 20
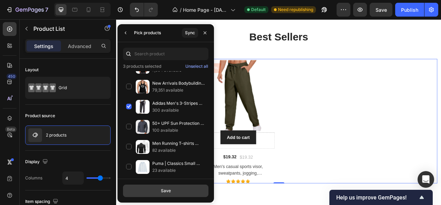
click at [173, 190] on button "Save" at bounding box center [166, 190] width 86 height 12
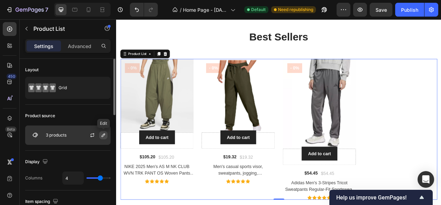
click at [105, 135] on icon "button" at bounding box center [104, 135] width 6 height 6
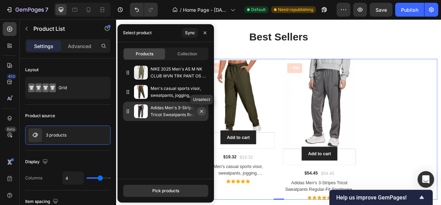
click at [205, 110] on button "button" at bounding box center [202, 111] width 8 height 8
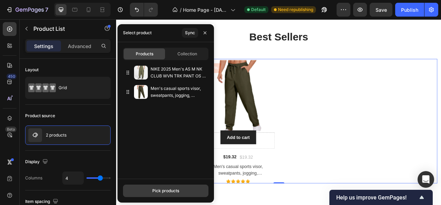
click at [154, 191] on div "Pick products" at bounding box center [165, 190] width 27 height 6
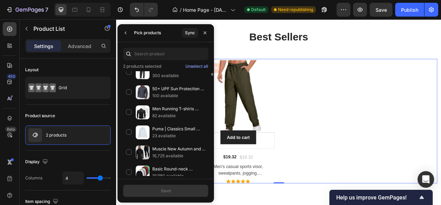
scroll to position [172, 0]
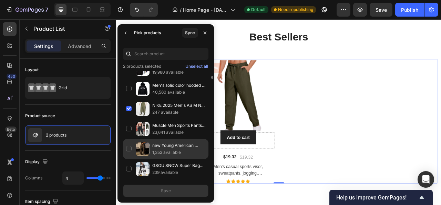
click at [130, 147] on div "new Young American trendy sweatpants collaboration anime joggers cotton terry p…" at bounding box center [166, 149] width 86 height 20
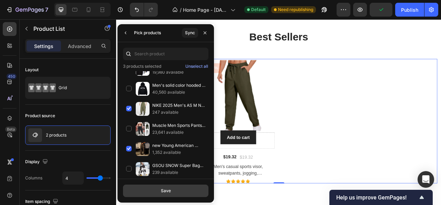
click at [158, 191] on button "Save" at bounding box center [166, 190] width 86 height 12
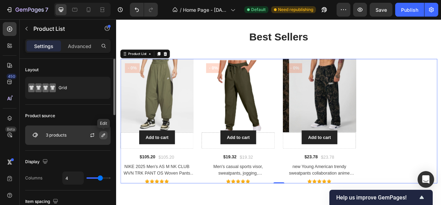
click at [101, 134] on icon "button" at bounding box center [104, 135] width 6 height 6
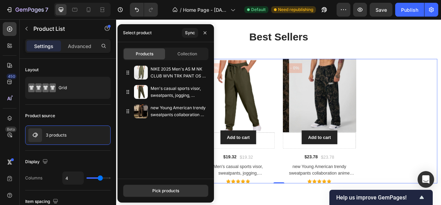
click at [159, 189] on div "Pick products" at bounding box center [165, 190] width 27 height 6
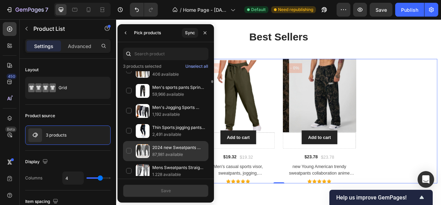
scroll to position [379, 0]
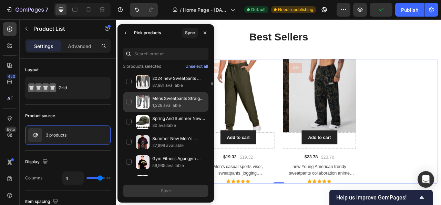
click at [129, 96] on div "Mens Sweatpants Straight Fit Joggers for Sports and Streetwear Loose Oversized …" at bounding box center [166, 102] width 86 height 20
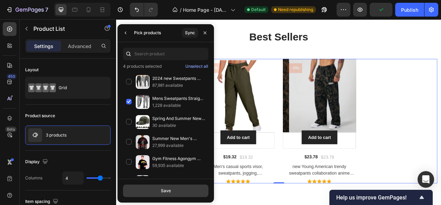
click at [171, 187] on button "Save" at bounding box center [166, 190] width 86 height 12
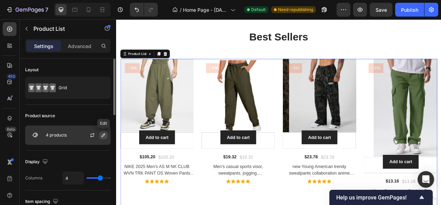
click at [105, 135] on icon "button" at bounding box center [104, 135] width 6 height 6
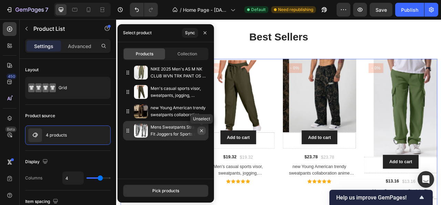
click at [205, 131] on button "button" at bounding box center [202, 130] width 8 height 8
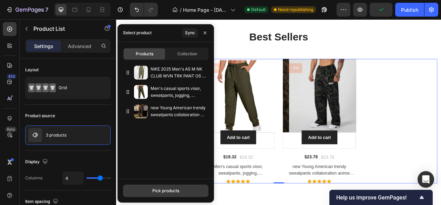
click at [166, 191] on div "Pick products" at bounding box center [165, 190] width 27 height 6
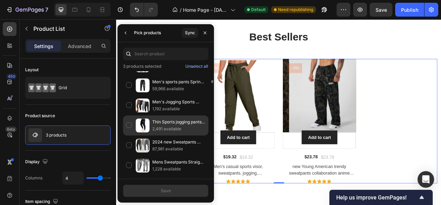
scroll to position [281, 0]
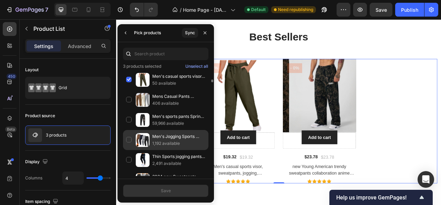
click at [126, 135] on div "Men's Jogging Sports Pants Autumn Winter Fleece Trousers Running Joggers Elasti…" at bounding box center [166, 140] width 86 height 20
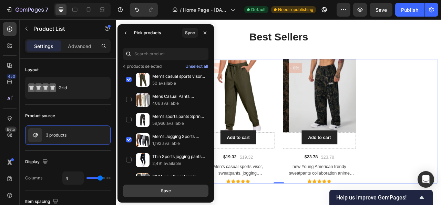
click at [155, 189] on button "Save" at bounding box center [166, 190] width 86 height 12
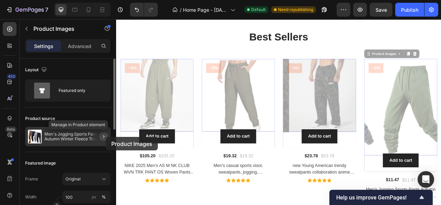
click at [106, 137] on icon "button" at bounding box center [104, 136] width 6 height 6
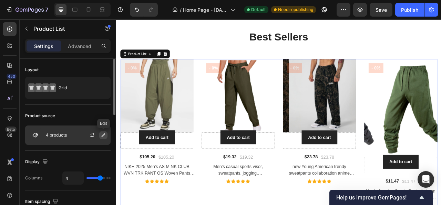
click at [107, 136] on button "button" at bounding box center [103, 135] width 8 height 8
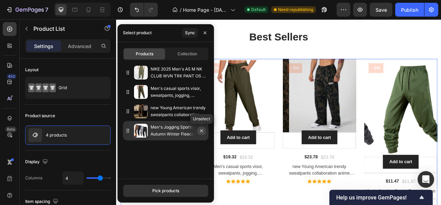
click at [203, 133] on button "button" at bounding box center [202, 130] width 8 height 8
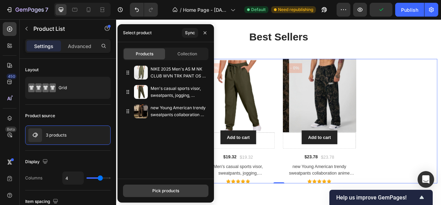
click at [165, 190] on div "Pick products" at bounding box center [165, 190] width 27 height 6
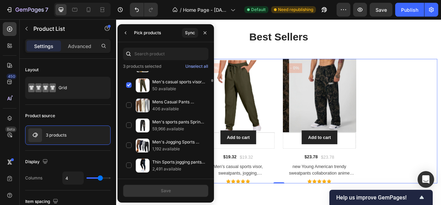
scroll to position [310, 0]
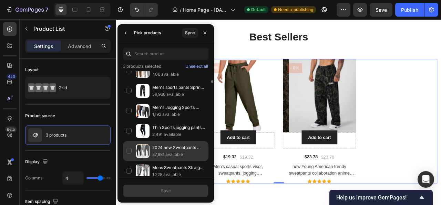
click at [128, 146] on div "2024 new Sweatpants Streetwear Trousers Men Pants Solid color Drawstring Zipper…" at bounding box center [166, 151] width 86 height 20
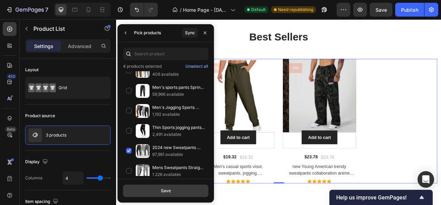
click at [150, 189] on button "Save" at bounding box center [166, 190] width 86 height 12
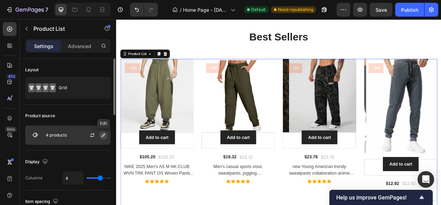
click at [101, 133] on icon "button" at bounding box center [104, 135] width 6 height 6
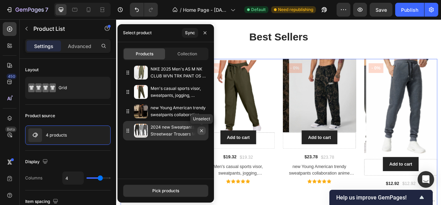
click at [202, 128] on icon "button" at bounding box center [202, 131] width 6 height 6
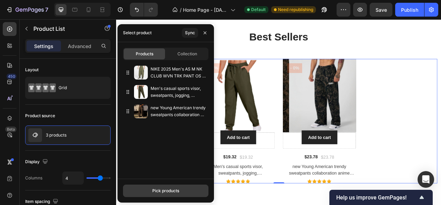
click at [153, 188] on div "Pick products" at bounding box center [165, 190] width 27 height 6
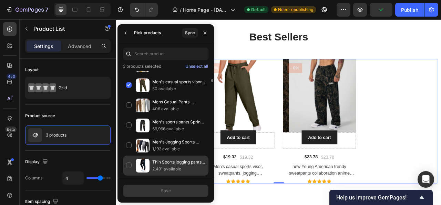
scroll to position [241, 0]
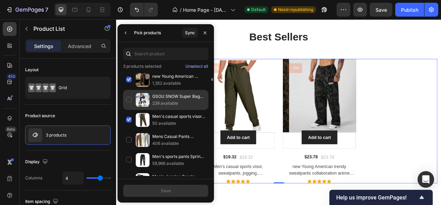
click at [129, 98] on div "GSOU SNOW Super Baggy Snowboard Pants Winter Thermal Breathable Clothes Multi-p…" at bounding box center [166, 100] width 86 height 20
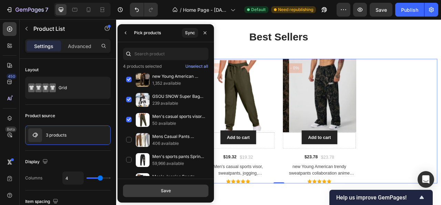
click at [179, 191] on button "Save" at bounding box center [166, 190] width 86 height 12
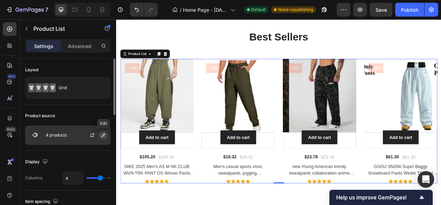
click at [104, 135] on icon "button" at bounding box center [103, 134] width 3 height 3
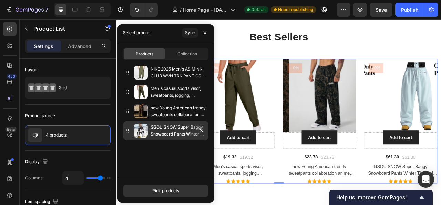
click at [129, 131] on icon at bounding box center [128, 130] width 7 height 7
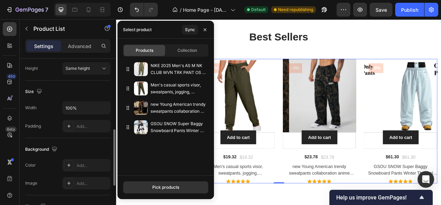
scroll to position [276, 0]
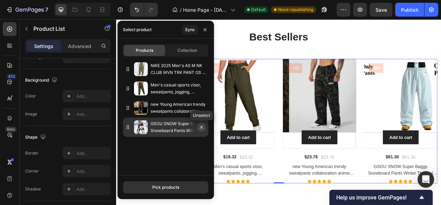
click at [204, 128] on icon "button" at bounding box center [202, 127] width 6 height 6
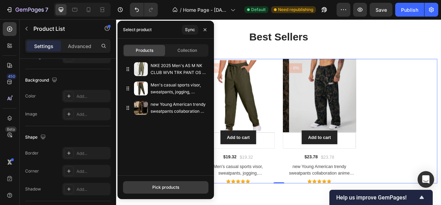
click at [177, 184] on div "Pick products" at bounding box center [165, 187] width 27 height 6
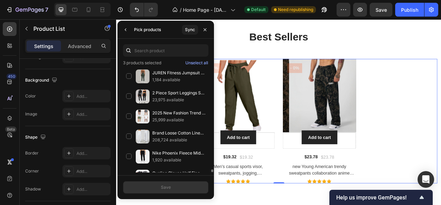
scroll to position [2276, 0]
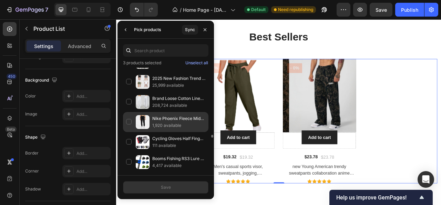
click at [130, 112] on div "Nike Phoenix Fleece Mid-Rise Breathable Jogger Sweatpants for Fitness Comfortab…" at bounding box center [166, 122] width 86 height 20
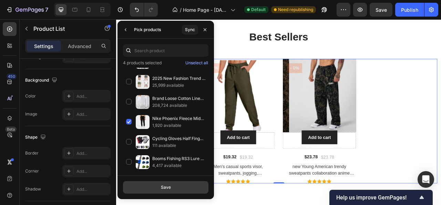
click at [163, 191] on button "Save" at bounding box center [166, 187] width 86 height 12
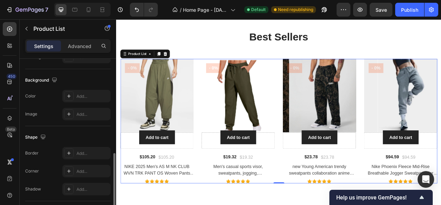
scroll to position [207, 0]
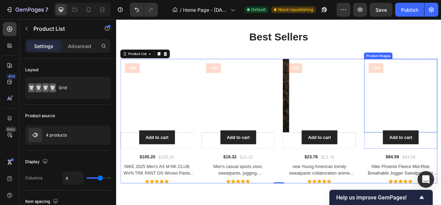
scroll to position [207, 0]
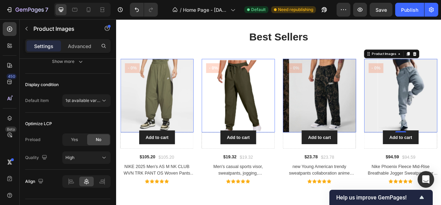
scroll to position [0, 0]
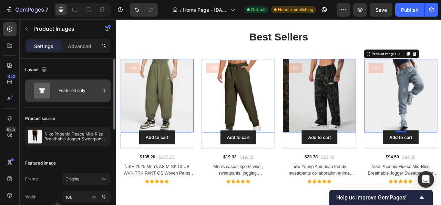
click at [92, 94] on div "Featured only" at bounding box center [80, 90] width 42 height 16
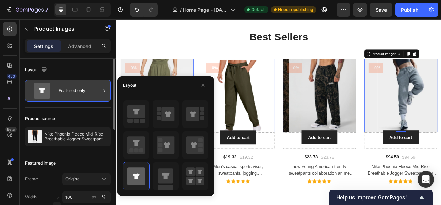
click at [92, 94] on div "Featured only" at bounding box center [80, 90] width 42 height 16
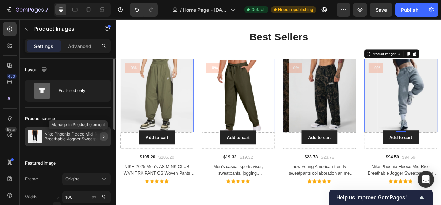
click at [102, 139] on button "button" at bounding box center [104, 136] width 8 height 8
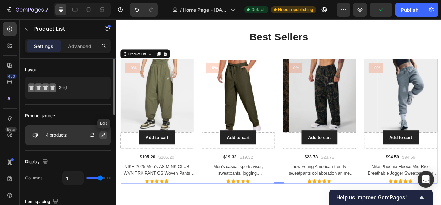
click at [103, 137] on icon "button" at bounding box center [104, 135] width 6 height 6
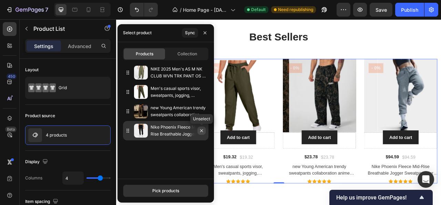
click at [201, 131] on icon "button" at bounding box center [202, 131] width 6 height 6
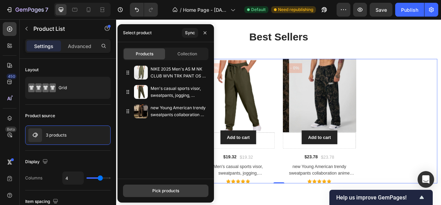
click at [157, 193] on button "Pick products" at bounding box center [166, 190] width 86 height 12
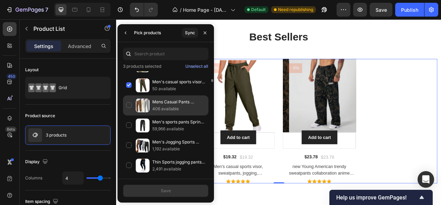
scroll to position [345, 0]
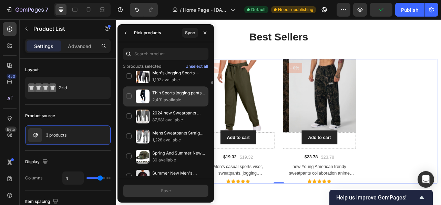
click at [130, 92] on div "Thin Sports jogging pants Casual outdoor Sweatpants Men Basics neutral breathab…" at bounding box center [166, 96] width 86 height 20
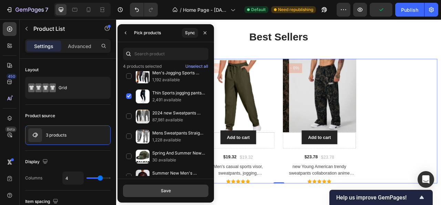
click at [176, 190] on button "Save" at bounding box center [166, 190] width 86 height 12
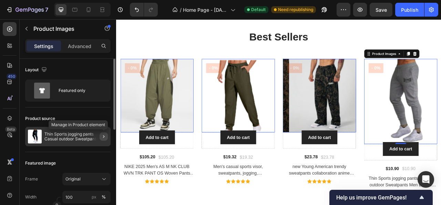
click at [104, 135] on icon "button" at bounding box center [104, 136] width 6 height 6
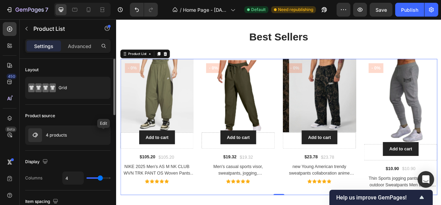
click at [0, 0] on icon "button" at bounding box center [0, 0] width 0 height 0
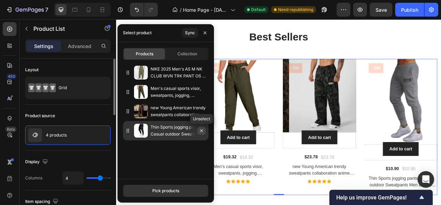
click at [204, 130] on icon "button" at bounding box center [202, 131] width 6 height 6
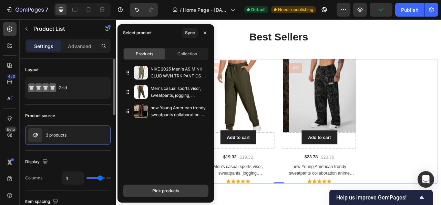
click at [159, 189] on div "Pick products" at bounding box center [165, 190] width 27 height 6
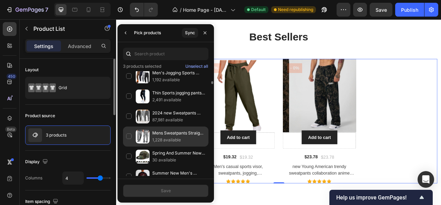
click at [129, 132] on div "Mens Sweatpants Straight Fit Joggers for Sports and Streetwear Loose Oversized …" at bounding box center [166, 136] width 86 height 20
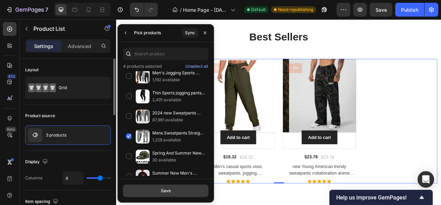
click at [167, 188] on div "Save" at bounding box center [166, 190] width 10 height 6
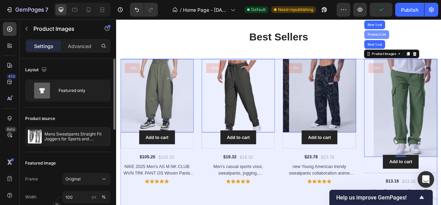
click at [441, 37] on div "Product List" at bounding box center [448, 39] width 26 height 4
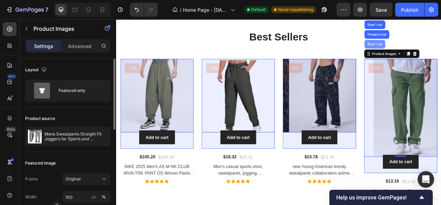
click at [441, 53] on div "Row 1 col" at bounding box center [445, 51] width 27 height 11
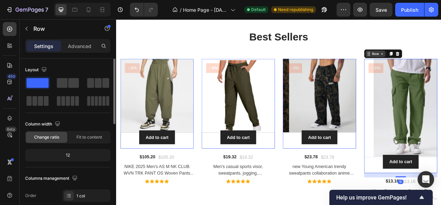
click at [441, 59] on div "Row" at bounding box center [446, 63] width 25 height 8
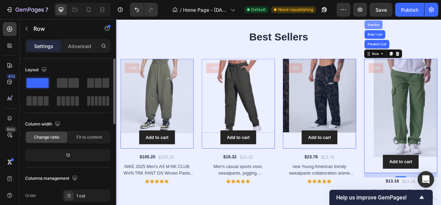
click at [441, 27] on div "Section" at bounding box center [444, 26] width 18 height 4
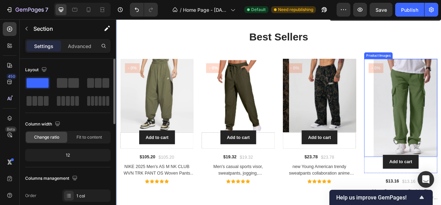
drag, startPoint x: 453, startPoint y: 153, endPoint x: 451, endPoint y: 144, distance: 9.8
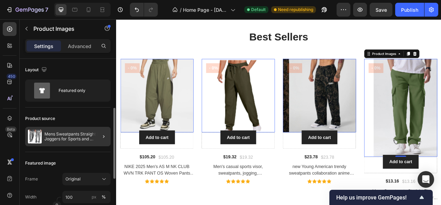
scroll to position [34, 0]
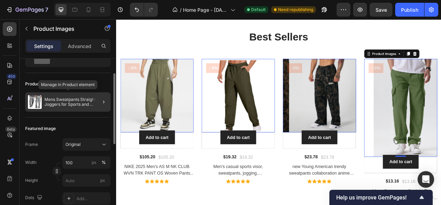
drag, startPoint x: 62, startPoint y: 104, endPoint x: 50, endPoint y: 101, distance: 12.7
click at [50, 101] on p "Mens Sweatpants Straight Fit Joggers for Sports and Streetwear Loose Oversized …" at bounding box center [75, 102] width 63 height 10
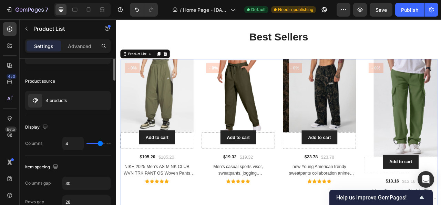
scroll to position [0, 0]
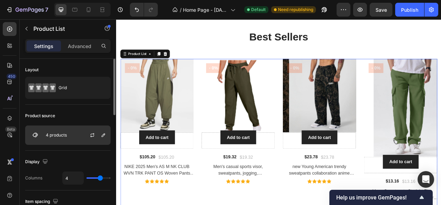
click at [36, 136] on img at bounding box center [35, 135] width 14 height 14
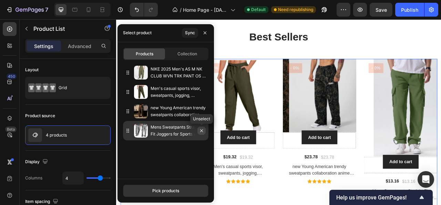
click at [202, 132] on icon "button" at bounding box center [202, 131] width 6 height 6
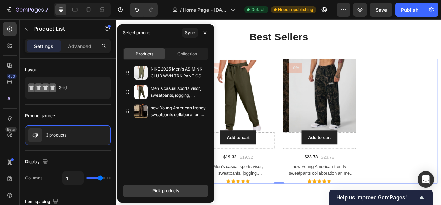
click at [161, 188] on div "Pick products" at bounding box center [165, 190] width 27 height 6
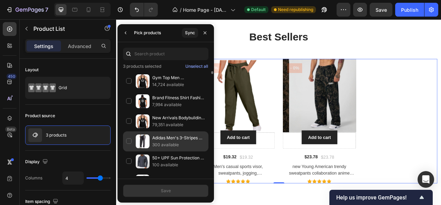
click at [129, 138] on div "Adidas Men's 3-Stripes Tricot Sweatpants Regular-Fit Sportswear Active Wear Bre…" at bounding box center [166, 141] width 86 height 20
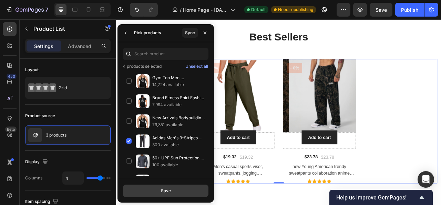
click at [171, 191] on button "Save" at bounding box center [166, 190] width 86 height 12
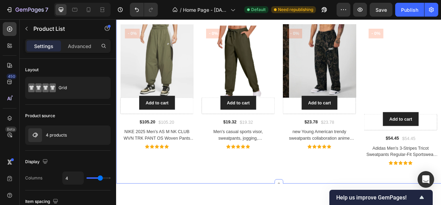
scroll to position [1389, 0]
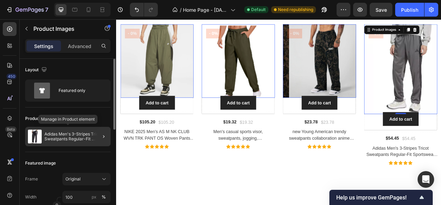
click at [34, 131] on img at bounding box center [35, 136] width 14 height 14
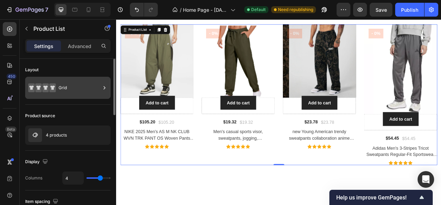
click at [55, 89] on icon at bounding box center [52, 87] width 7 height 9
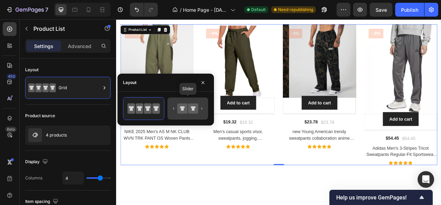
click at [178, 111] on icon at bounding box center [183, 108] width 10 height 10
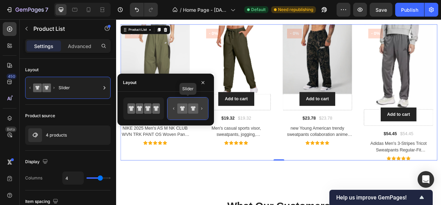
click at [198, 113] on icon at bounding box center [193, 108] width 10 height 10
click at [203, 81] on icon "button" at bounding box center [203, 83] width 6 height 6
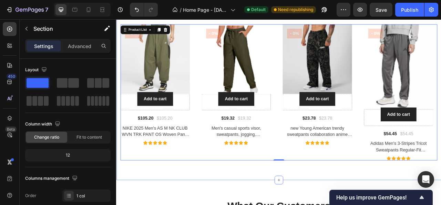
click at [206, 204] on div "Best Sellers Heading Product Images Add to cart Add to Cart - 0% Product Badge …" at bounding box center [323, 93] width 414 height 259
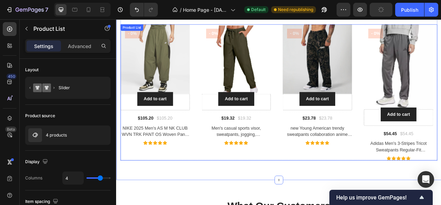
click at [124, 184] on div "Product Images Add to cart Add to Cart - 0% Product Badge Drop element here Row…" at bounding box center [165, 112] width 88 height 172
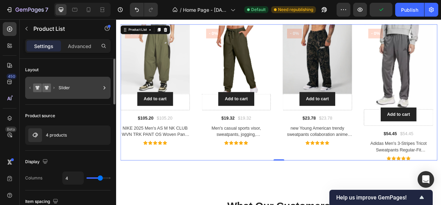
click at [85, 93] on div "Slider" at bounding box center [80, 88] width 42 height 16
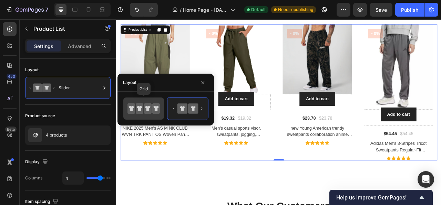
click at [141, 110] on icon at bounding box center [140, 108] width 8 height 10
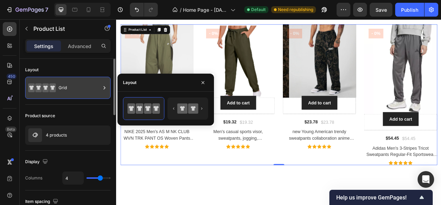
click at [106, 92] on div at bounding box center [104, 88] width 7 height 22
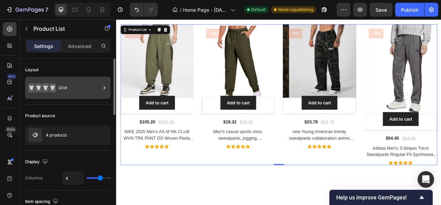
click at [102, 89] on icon at bounding box center [104, 87] width 7 height 7
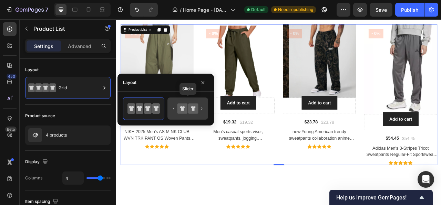
click at [177, 110] on icon at bounding box center [188, 108] width 32 height 14
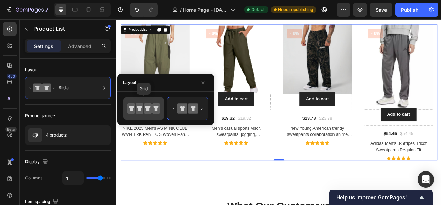
click at [147, 106] on icon at bounding box center [148, 108] width 5 height 5
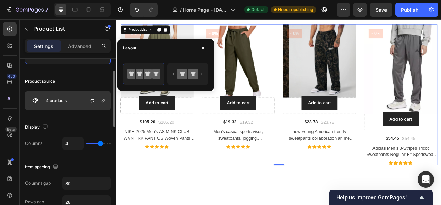
scroll to position [0, 0]
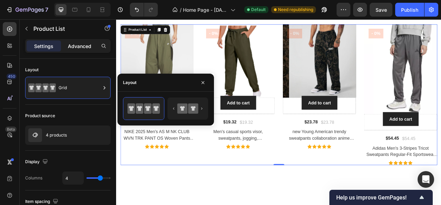
click at [81, 47] on p "Advanced" at bounding box center [79, 45] width 23 height 7
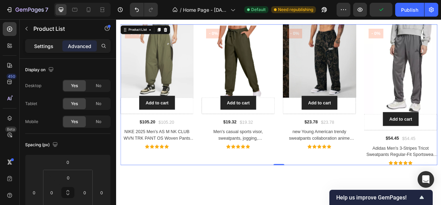
click at [43, 44] on p "Settings" at bounding box center [43, 45] width 19 height 7
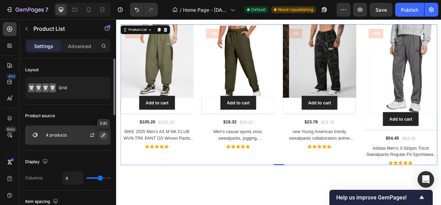
click at [100, 136] on button "button" at bounding box center [103, 135] width 8 height 8
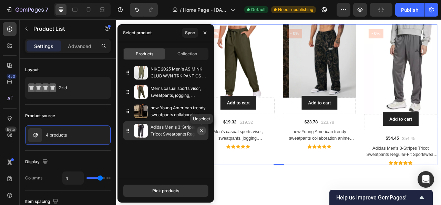
click at [199, 130] on icon "button" at bounding box center [202, 131] width 6 height 6
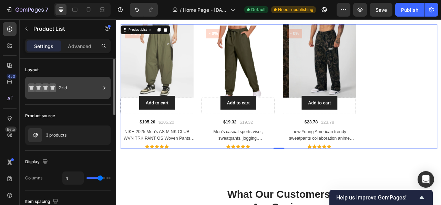
click at [89, 88] on div "Grid" at bounding box center [80, 88] width 42 height 16
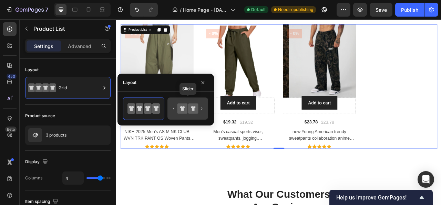
click at [178, 111] on icon at bounding box center [183, 108] width 10 height 10
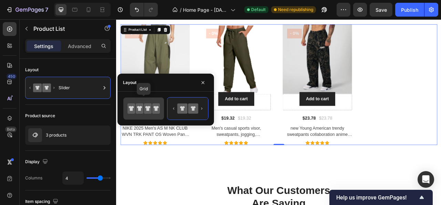
click at [140, 107] on icon at bounding box center [139, 108] width 5 height 5
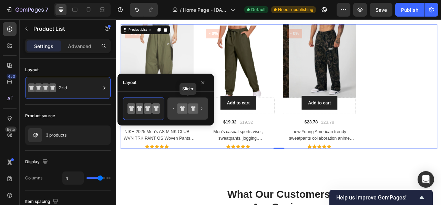
click at [177, 111] on icon at bounding box center [188, 108] width 32 height 14
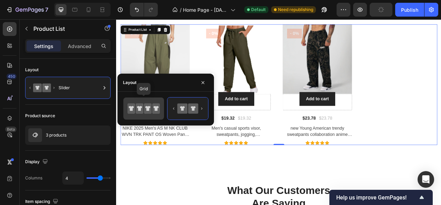
click at [141, 111] on icon at bounding box center [140, 108] width 8 height 10
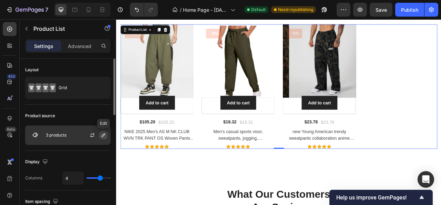
click at [102, 131] on button "button" at bounding box center [103, 135] width 8 height 8
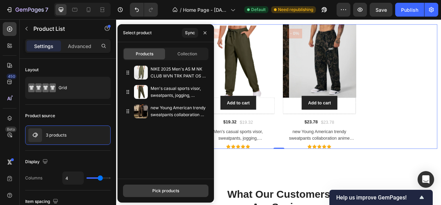
click at [145, 191] on button "Pick products" at bounding box center [166, 190] width 86 height 12
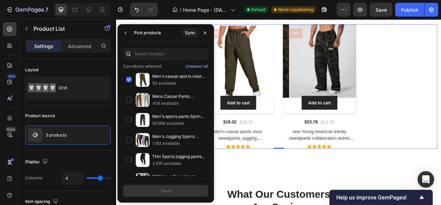
scroll to position [247, 0]
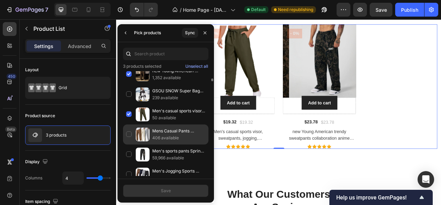
click at [129, 132] on div "Mens Casual Pants Autumn Winter Fleece Sweatpants Men Joggers Elastic Waist Spo…" at bounding box center [166, 134] width 86 height 20
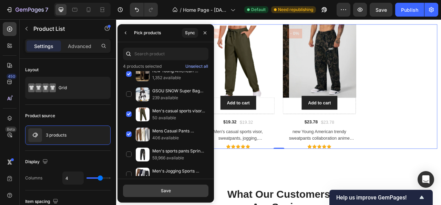
click at [160, 188] on button "Save" at bounding box center [166, 190] width 86 height 12
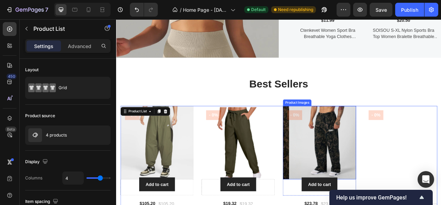
scroll to position [1355, 0]
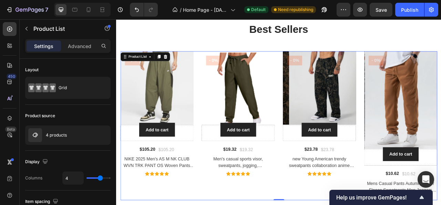
click at [306, 204] on div "Product Images Add to cart Add to Cart - 0% Product Badge Drop element here Row…" at bounding box center [271, 154] width 93 height 189
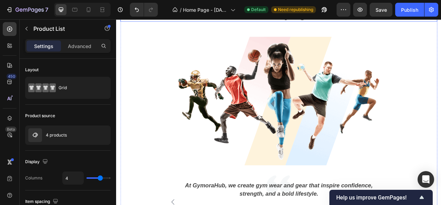
scroll to position [1665, 0]
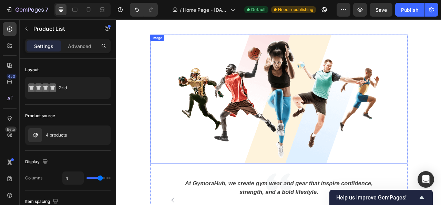
click at [316, 145] on img at bounding box center [323, 120] width 328 height 163
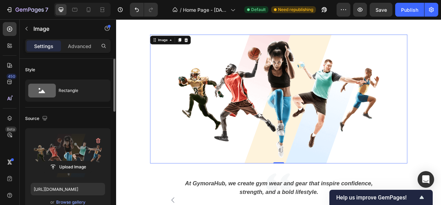
click at [72, 154] on label at bounding box center [68, 154] width 74 height 43
click at [72, 161] on input "file" at bounding box center [68, 167] width 48 height 12
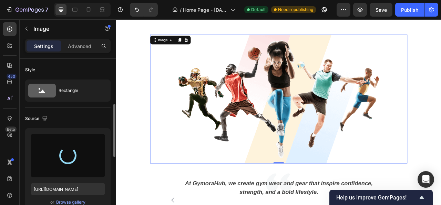
scroll to position [34, 0]
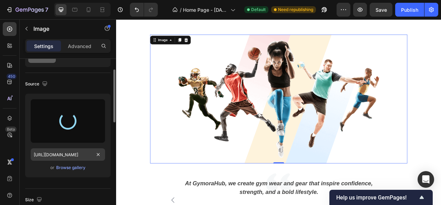
type input "[URL][DOMAIN_NAME]"
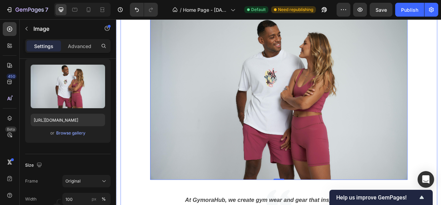
scroll to position [1596, 0]
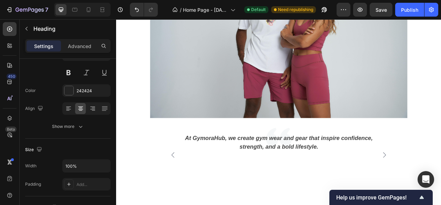
click at [330, 76] on div "What Our Customers Are Saying Heading 56 Image At GymoraHub, we create gym wear…" at bounding box center [323, 62] width 404 height 376
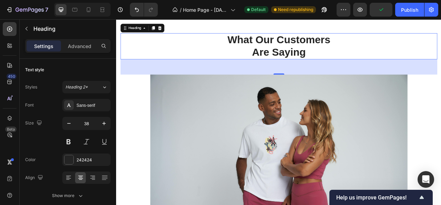
scroll to position [1424, 0]
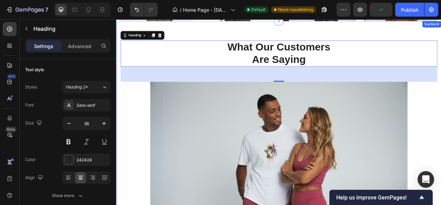
click at [321, 59] on p "What Our Customers" at bounding box center [323, 55] width 402 height 16
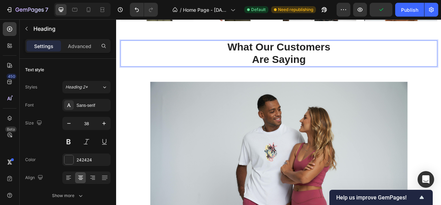
scroll to position [1605, 0]
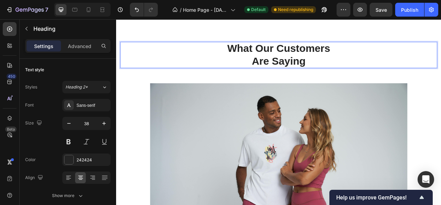
click at [366, 72] on p "Are Saying" at bounding box center [323, 72] width 402 height 16
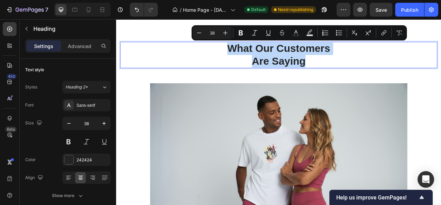
drag, startPoint x: 366, startPoint y: 72, endPoint x: 252, endPoint y: 48, distance: 116.2
click at [252, 48] on h2 "What Our Customers Are Saying" at bounding box center [323, 64] width 404 height 33
click at [388, 72] on p "Are Saying" at bounding box center [323, 72] width 402 height 16
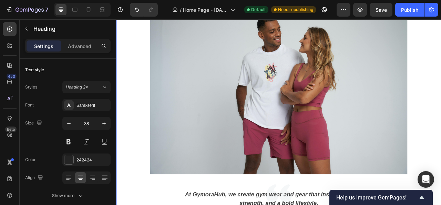
scroll to position [1709, 0]
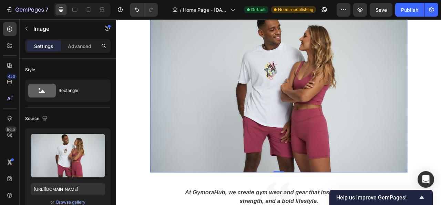
click at [316, 81] on img at bounding box center [323, 104] width 328 height 219
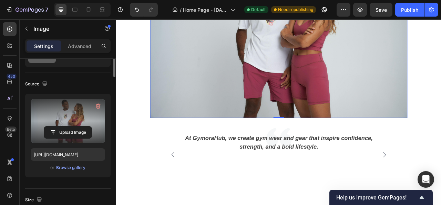
scroll to position [0, 0]
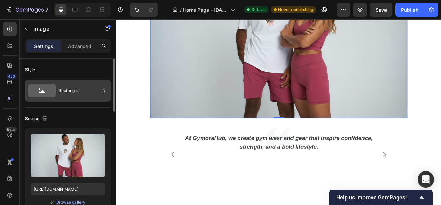
click at [60, 92] on div "Rectangle" at bounding box center [80, 90] width 42 height 16
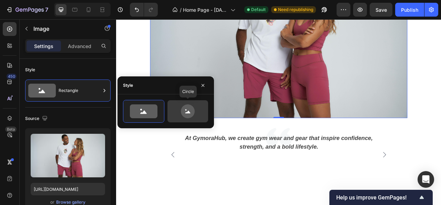
click at [181, 109] on icon at bounding box center [188, 111] width 32 height 14
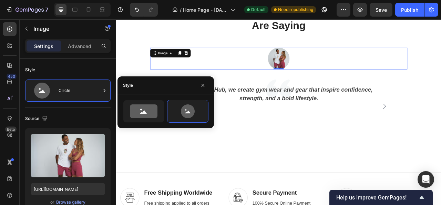
scroll to position [1605, 0]
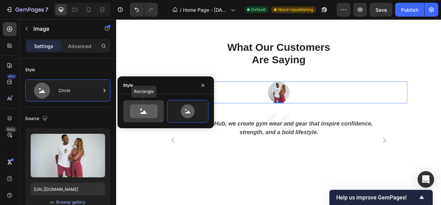
click at [141, 107] on icon at bounding box center [144, 111] width 28 height 14
type input "100"
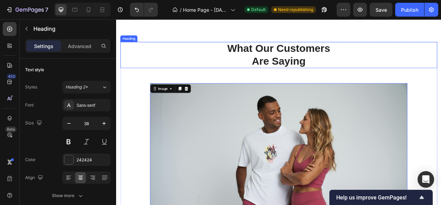
click at [181, 61] on p "What Our Customers Are Saying" at bounding box center [323, 64] width 402 height 31
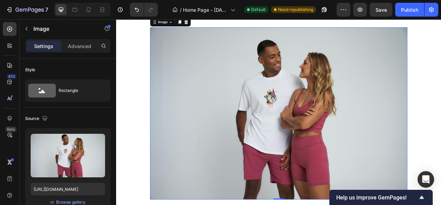
scroll to position [1778, 0]
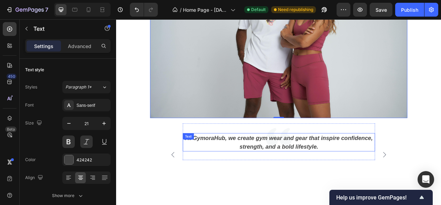
click at [262, 169] on p "At GymoraHub, we create gym wear and gear that inspire confidence, strength, an…" at bounding box center [322, 176] width 243 height 22
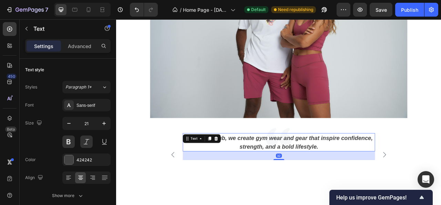
click at [262, 169] on p "At GymoraHub, we create gym wear and gear that inspire confidence, strength, an…" at bounding box center [322, 176] width 243 height 22
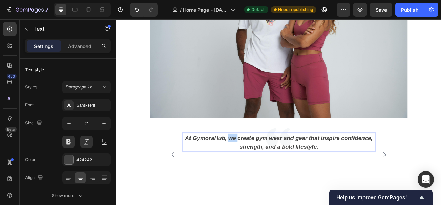
click at [262, 169] on p "At GymoraHub, we create gym wear and gear that inspire confidence, strength, an…" at bounding box center [322, 176] width 243 height 22
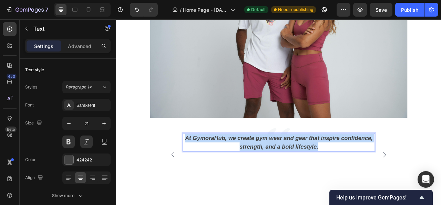
click at [262, 169] on p "At GymoraHub, we create gym wear and gear that inspire confidence, strength, an…" at bounding box center [322, 176] width 243 height 22
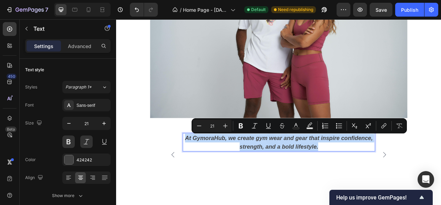
copy p "At GymoraHub, we create gym wear and gear that inspire confidence, strength, an…"
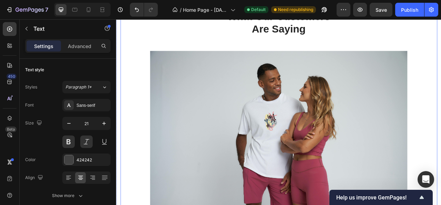
scroll to position [1605, 0]
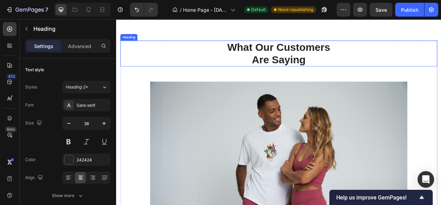
click at [302, 66] on p "What Our Customers Are Saying" at bounding box center [323, 62] width 402 height 31
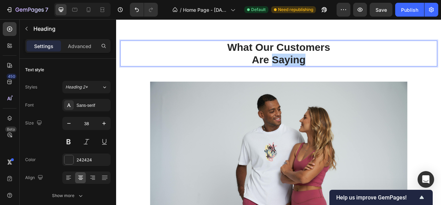
click at [339, 62] on p "What Our Customers Are Saying" at bounding box center [323, 62] width 402 height 31
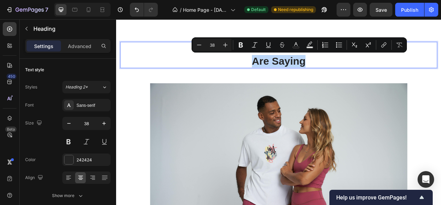
click at [367, 71] on p "What Our Customers Are Saying" at bounding box center [323, 64] width 402 height 31
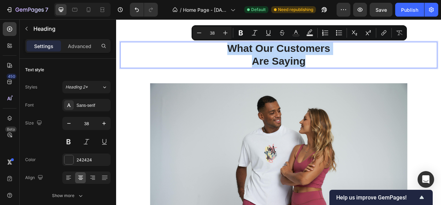
drag, startPoint x: 362, startPoint y: 71, endPoint x: 253, endPoint y: 51, distance: 111.2
click at [253, 51] on p "What Our Customers Are Saying" at bounding box center [323, 64] width 402 height 31
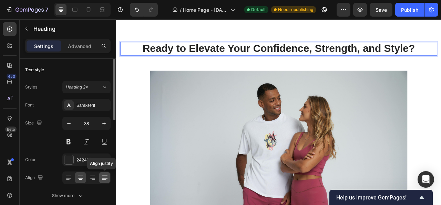
click at [103, 177] on icon at bounding box center [104, 177] width 7 height 7
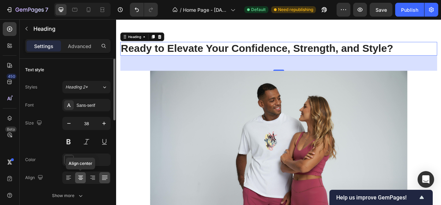
click at [80, 178] on icon at bounding box center [80, 178] width 5 height 1
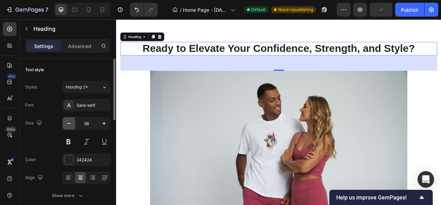
click at [70, 123] on icon "button" at bounding box center [69, 123] width 7 height 7
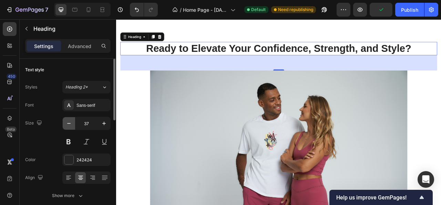
click at [70, 123] on icon "button" at bounding box center [69, 123] width 7 height 7
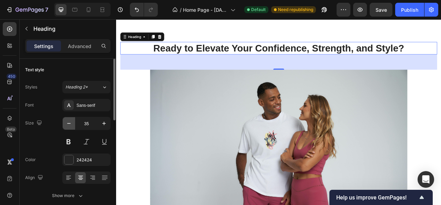
click at [70, 123] on icon "button" at bounding box center [69, 123] width 7 height 7
type input "34"
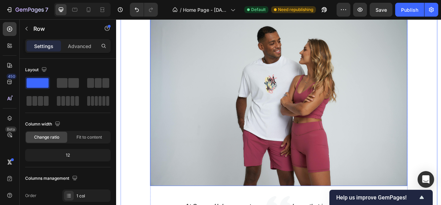
scroll to position [1743, 0]
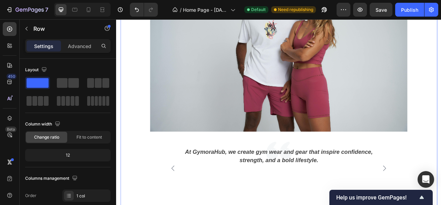
click at [141, 204] on div "Ready to Elevate Your Confidence, Strength, and Style? Heading Image At GymoraH…" at bounding box center [323, 87] width 404 height 359
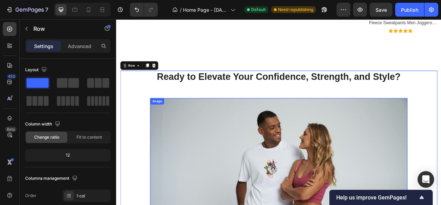
scroll to position [1537, 0]
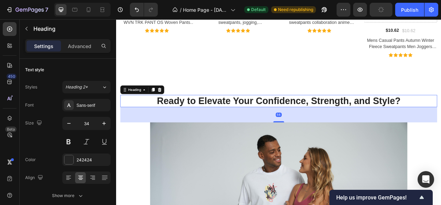
click at [279, 122] on p "Ready to Elevate Your Confidence, Strength, and Style?" at bounding box center [323, 123] width 402 height 14
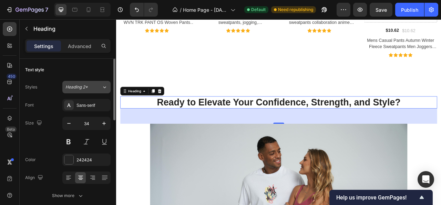
click at [102, 91] on button "Heading 2*" at bounding box center [86, 87] width 48 height 12
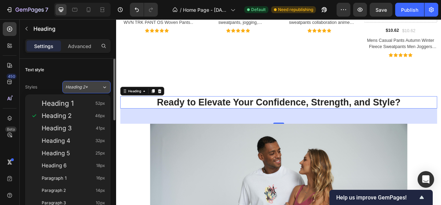
click at [102, 91] on button "Heading 2*" at bounding box center [86, 87] width 48 height 12
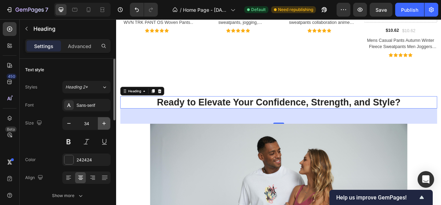
click at [102, 124] on icon "button" at bounding box center [104, 123] width 7 height 7
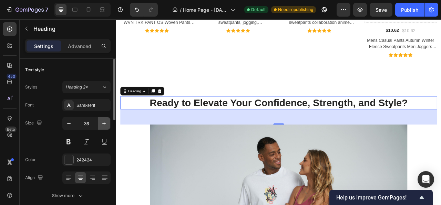
click at [101, 122] on icon "button" at bounding box center [104, 123] width 7 height 7
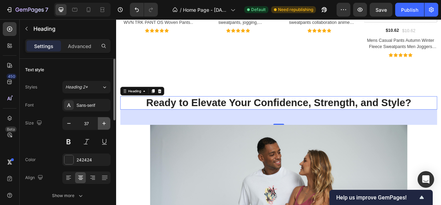
click at [101, 122] on icon "button" at bounding box center [104, 123] width 7 height 7
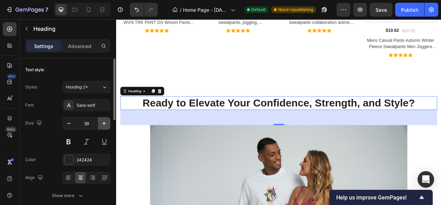
click at [101, 122] on icon "button" at bounding box center [104, 123] width 7 height 7
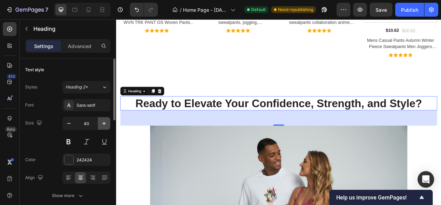
click at [101, 122] on icon "button" at bounding box center [104, 123] width 7 height 7
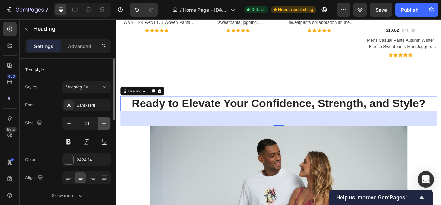
click at [101, 122] on icon "button" at bounding box center [104, 123] width 7 height 7
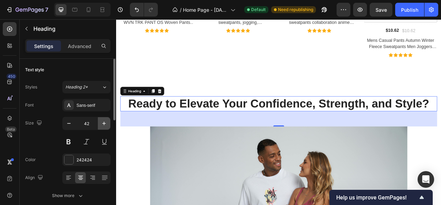
click at [101, 122] on icon "button" at bounding box center [104, 123] width 7 height 7
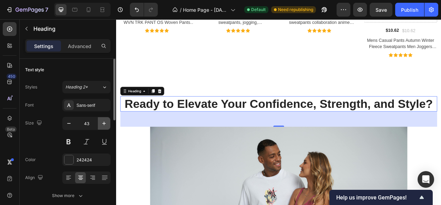
click at [101, 122] on icon "button" at bounding box center [104, 123] width 7 height 7
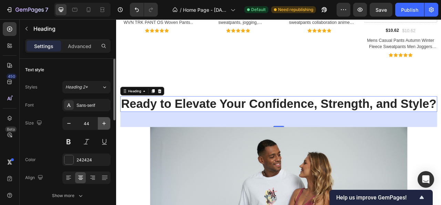
click at [101, 122] on icon "button" at bounding box center [104, 123] width 7 height 7
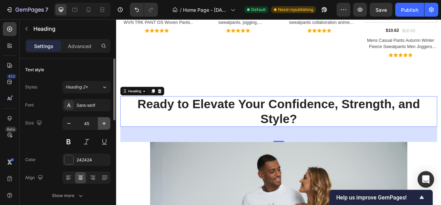
click at [101, 122] on icon "button" at bounding box center [104, 123] width 7 height 7
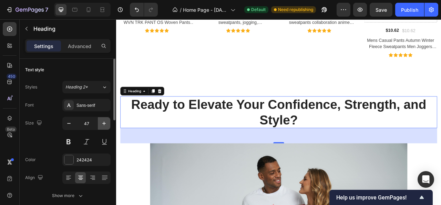
click at [101, 122] on icon "button" at bounding box center [104, 123] width 7 height 7
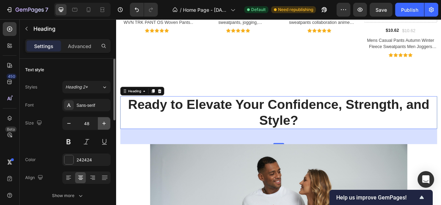
click at [101, 122] on icon "button" at bounding box center [104, 123] width 7 height 7
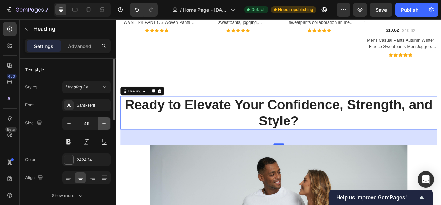
click at [101, 122] on icon "button" at bounding box center [104, 123] width 7 height 7
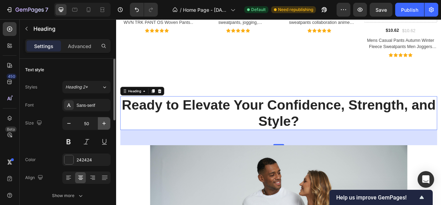
click at [101, 122] on icon "button" at bounding box center [104, 123] width 7 height 7
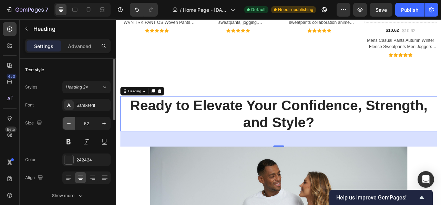
click at [67, 122] on icon "button" at bounding box center [69, 123] width 7 height 7
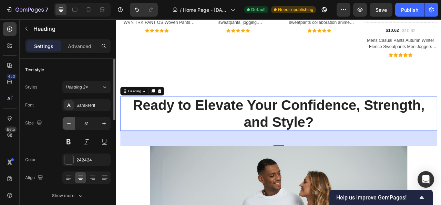
click at [67, 122] on icon "button" at bounding box center [69, 123] width 7 height 7
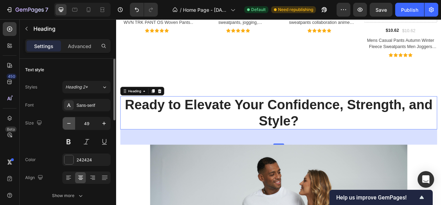
click at [67, 122] on icon "button" at bounding box center [69, 123] width 7 height 7
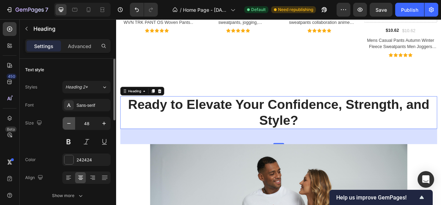
click at [67, 122] on icon "button" at bounding box center [69, 123] width 7 height 7
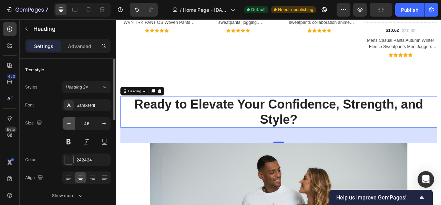
click at [67, 122] on icon "button" at bounding box center [69, 123] width 7 height 7
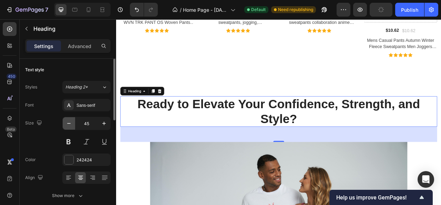
click at [67, 122] on icon "button" at bounding box center [69, 123] width 7 height 7
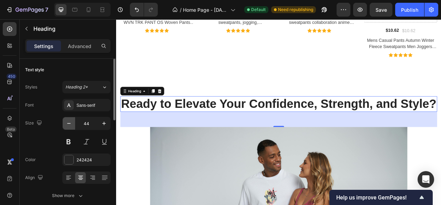
click at [67, 122] on icon "button" at bounding box center [69, 123] width 7 height 7
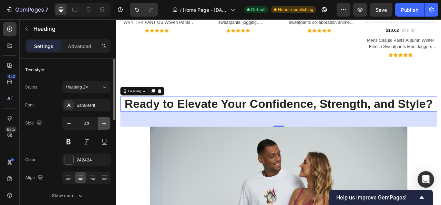
click at [102, 123] on icon "button" at bounding box center [104, 123] width 7 height 7
type input "44"
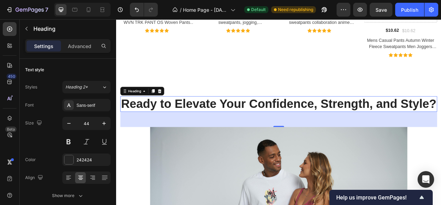
scroll to position [1571, 0]
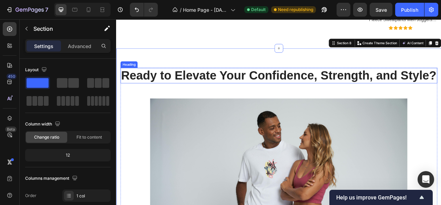
click at [269, 96] on p "Ready to Elevate Your Confidence, Strength, and Style?" at bounding box center [323, 90] width 402 height 18
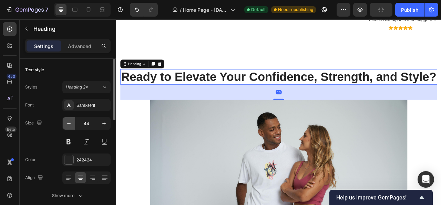
click at [70, 123] on icon "button" at bounding box center [69, 123] width 7 height 7
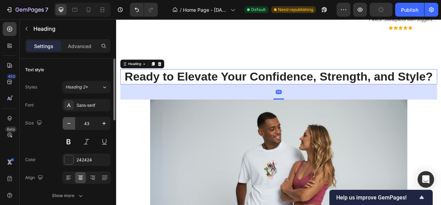
click at [70, 123] on icon "button" at bounding box center [69, 123] width 7 height 7
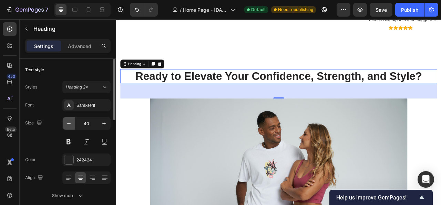
click at [70, 123] on icon "button" at bounding box center [69, 123] width 7 height 7
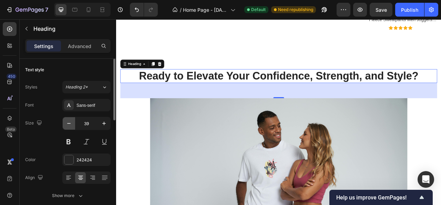
click at [70, 123] on icon "button" at bounding box center [69, 123] width 7 height 7
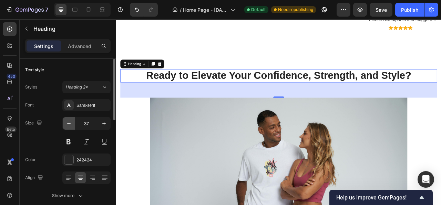
click at [70, 123] on icon "button" at bounding box center [69, 123] width 7 height 7
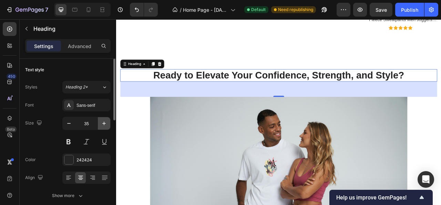
click at [106, 120] on icon "button" at bounding box center [104, 123] width 7 height 7
type input "36"
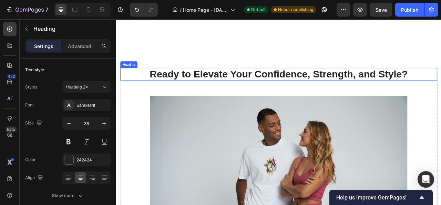
click at [275, 85] on p "Ready to Elevate Your Confidence, Strength, and Style?" at bounding box center [323, 88] width 402 height 15
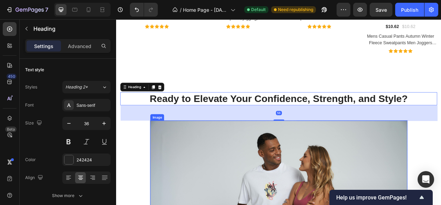
scroll to position [1502, 0]
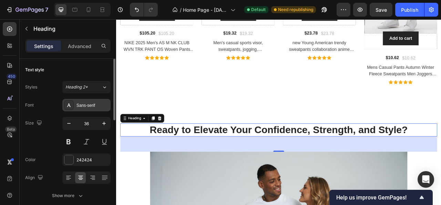
click at [98, 107] on div "Sans-serif" at bounding box center [93, 105] width 32 height 6
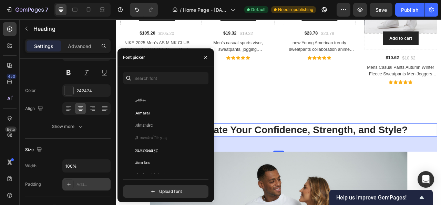
scroll to position [0, 0]
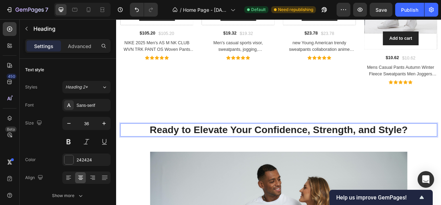
click at [361, 159] on p "Ready to Elevate Your Confidence, Strength, and Style?" at bounding box center [323, 159] width 402 height 15
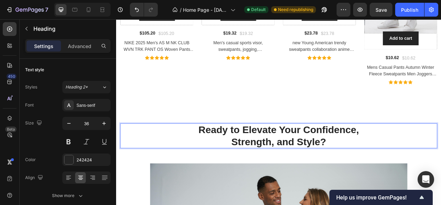
click at [264, 174] on p "Ready to Elevate Your Confidence, Strength, and Style?" at bounding box center [323, 167] width 402 height 30
click at [352, 159] on p "Ready to Elevate Your Confidence, Strength, and Style?" at bounding box center [323, 167] width 402 height 30
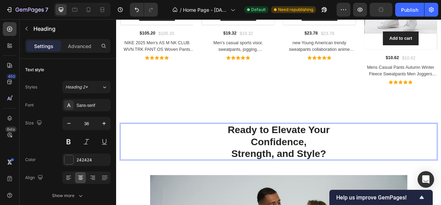
click at [264, 190] on p "Ready to Elevate Your Confidence, Strength, and Style?" at bounding box center [323, 174] width 402 height 45
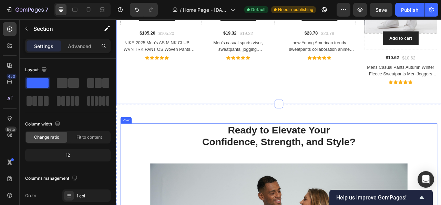
scroll to position [1537, 0]
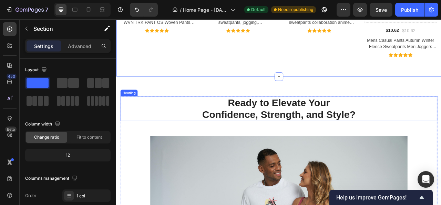
click at [269, 135] on p "Ready to Elevate Your Confidence, Strength, and Style?" at bounding box center [323, 133] width 402 height 30
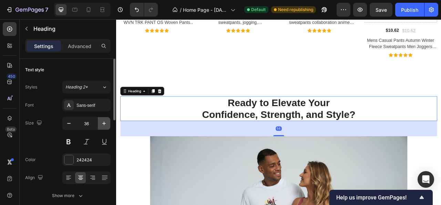
click at [102, 124] on icon "button" at bounding box center [104, 123] width 7 height 7
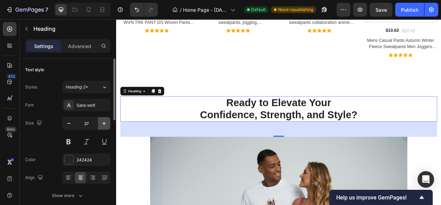
click at [102, 124] on icon "button" at bounding box center [104, 123] width 7 height 7
type input "38"
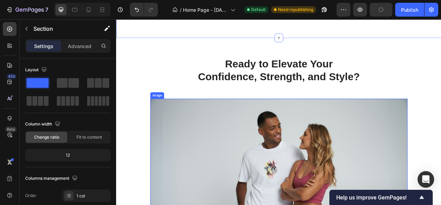
scroll to position [1605, 0]
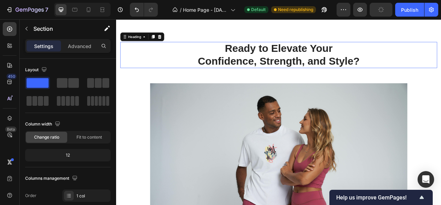
click at [242, 59] on p "Ready to Elevate Your Confidence, Strength, and Style?" at bounding box center [323, 64] width 402 height 31
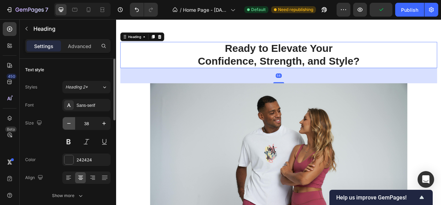
click at [71, 121] on icon "button" at bounding box center [69, 123] width 7 height 7
type input "36"
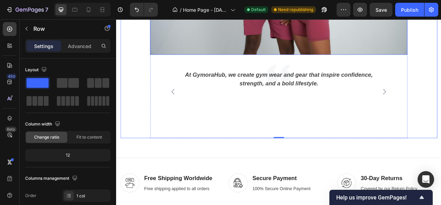
scroll to position [1881, 0]
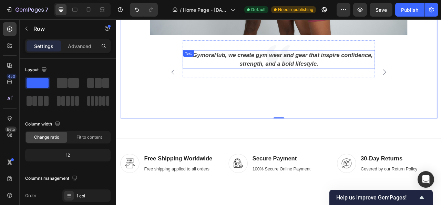
click at [332, 63] on p "At GymoraHub, we create gym wear and gear that inspire confidence, strength, an…" at bounding box center [322, 70] width 243 height 22
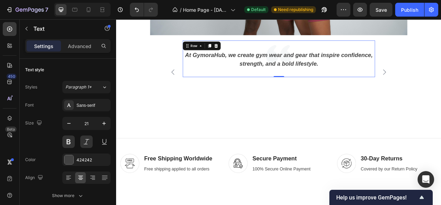
click at [304, 52] on div "At GymoraHub, we create gym wear and gear that inspire confidence, strength, an…" at bounding box center [323, 69] width 245 height 47
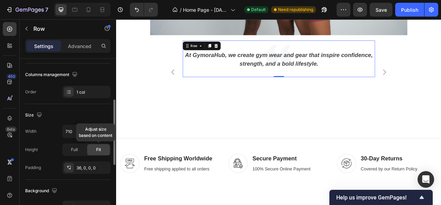
scroll to position [172, 0]
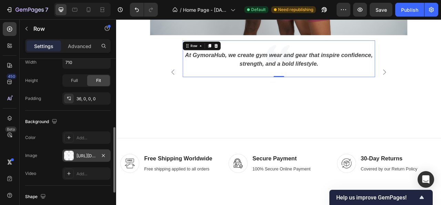
click at [79, 155] on div "https://ucarecdn.com/443387c6-2c72-4ef3-9f53-522029deb965/-/format/auto/" at bounding box center [87, 155] width 20 height 6
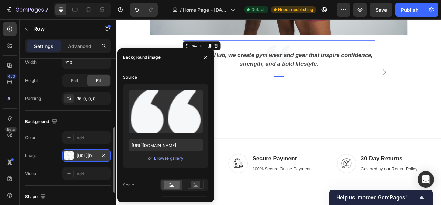
click at [79, 155] on div "https://ucarecdn.com/443387c6-2c72-4ef3-9f53-522029deb965/-/format/auto/" at bounding box center [87, 155] width 20 height 6
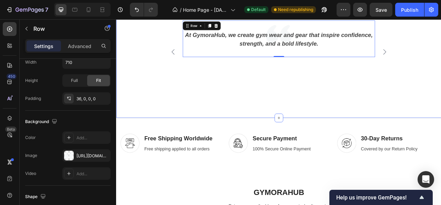
scroll to position [1950, 0]
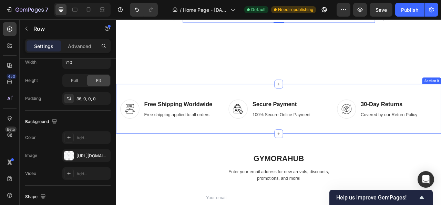
click at [124, 159] on div "Image Free Shipping Worldwide Heading Free shipping applied to all orders Text …" at bounding box center [323, 133] width 414 height 64
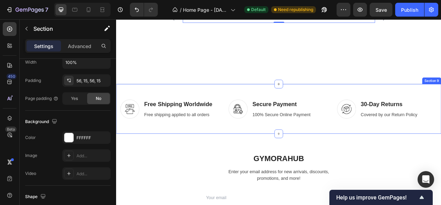
scroll to position [0, 0]
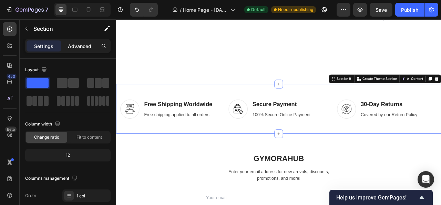
click at [76, 48] on p "Advanced" at bounding box center [79, 45] width 23 height 7
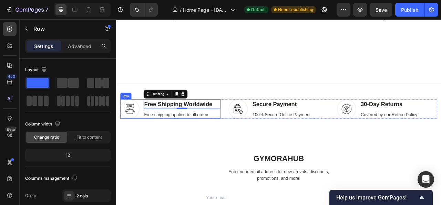
click at [146, 143] on div "Image Free Shipping Worldwide Heading 0 Free shipping applied to all orders Tex…" at bounding box center [185, 133] width 128 height 25
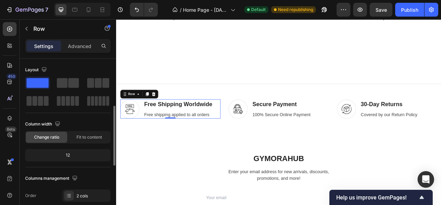
scroll to position [69, 0]
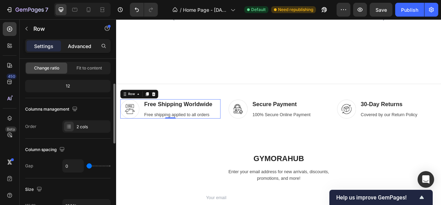
click at [74, 46] on p "Advanced" at bounding box center [79, 45] width 23 height 7
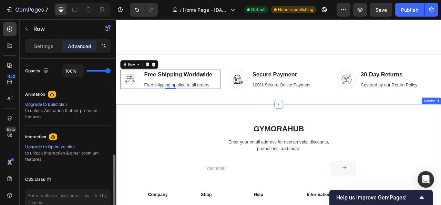
scroll to position [2019, 0]
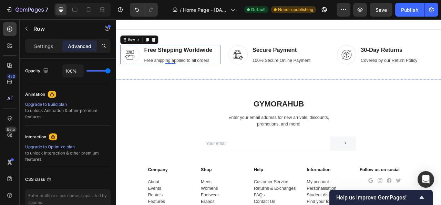
click at [155, 96] on img at bounding box center [157, 96] width 82 height 0
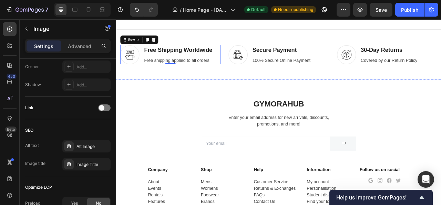
scroll to position [0, 0]
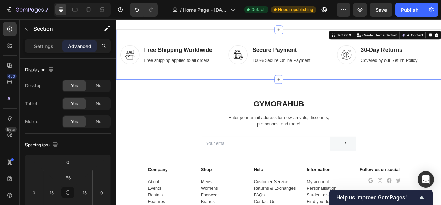
click at [205, 84] on div "Image Free Shipping Worldwide Heading Free shipping applied to all orders Text …" at bounding box center [323, 64] width 414 height 64
click at [423, 41] on icon at bounding box center [426, 40] width 6 height 6
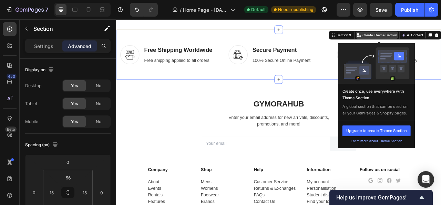
click at [423, 41] on icon at bounding box center [426, 40] width 6 height 6
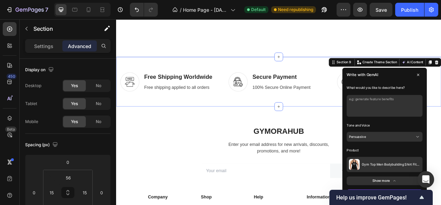
scroll to position [2019, 0]
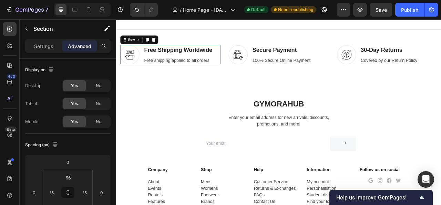
click at [147, 55] on div "Image Free Shipping Worldwide Heading Free shipping applied to all orders Text …" at bounding box center [185, 64] width 128 height 25
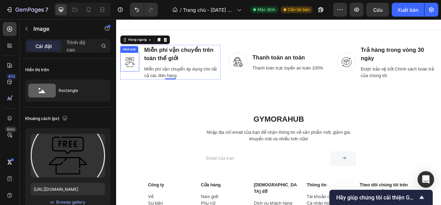
click at [138, 74] on img at bounding box center [133, 73] width 24 height 24
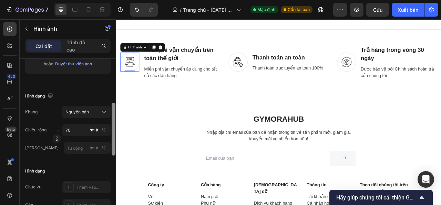
scroll to position [69, 0]
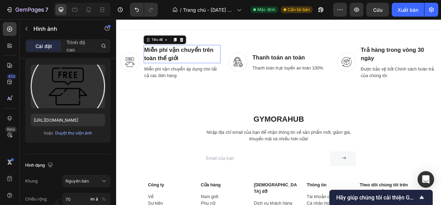
click at [216, 71] on p "Miễn phí vận chuyển trên toàn thế giới" at bounding box center [200, 63] width 97 height 22
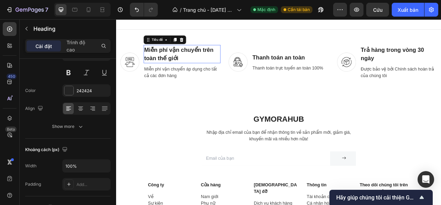
scroll to position [0, 0]
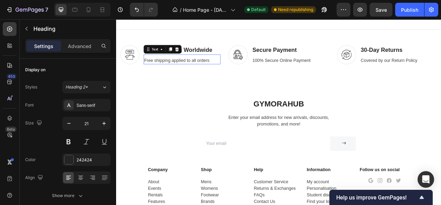
click at [161, 70] on div "Free shipping applied to all orders" at bounding box center [200, 72] width 98 height 10
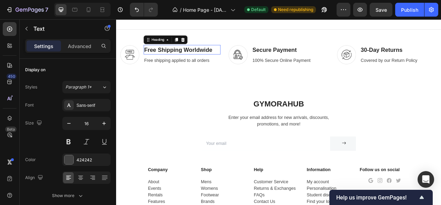
click at [222, 53] on p "Free Shipping Worldwide" at bounding box center [200, 57] width 97 height 11
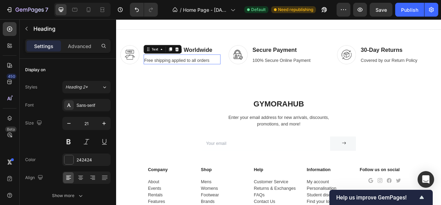
click at [184, 73] on div "Free shipping applied to all orders" at bounding box center [200, 72] width 98 height 10
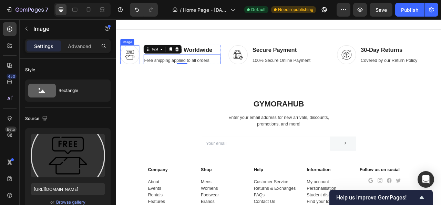
click at [132, 70] on img at bounding box center [133, 64] width 24 height 24
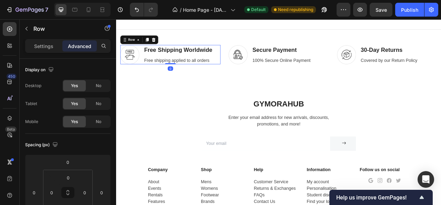
click at [148, 54] on div "Image Free Shipping Worldwide Heading Free shipping applied to all orders Text …" at bounding box center [185, 64] width 128 height 25
click at [166, 45] on icon at bounding box center [164, 45] width 6 height 6
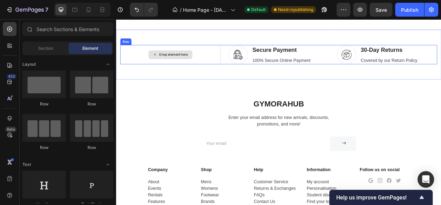
click at [183, 59] on div "Drop element here" at bounding box center [185, 64] width 56 height 11
click at [171, 69] on div "Drop element here" at bounding box center [185, 64] width 56 height 11
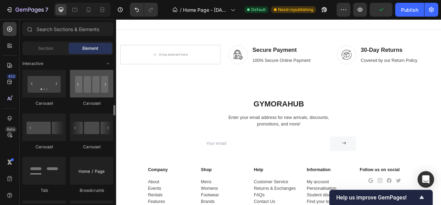
scroll to position [793, 0]
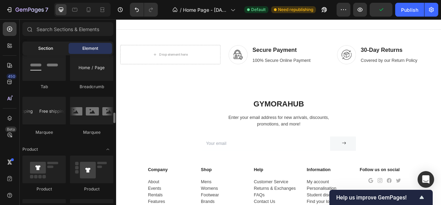
click at [31, 47] on div "Section" at bounding box center [45, 48] width 43 height 11
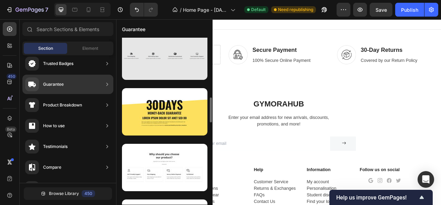
scroll to position [430, 0]
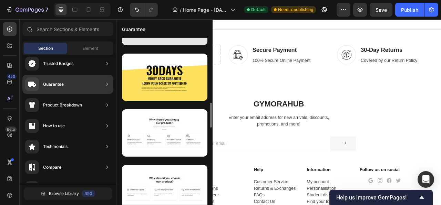
click at [156, 141] on div at bounding box center [165, 132] width 86 height 47
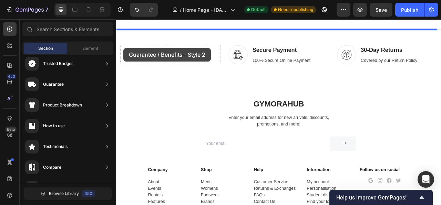
drag, startPoint x: 272, startPoint y: 160, endPoint x: 126, endPoint y: 56, distance: 180.2
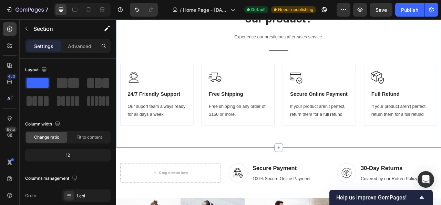
scroll to position [2123, 0]
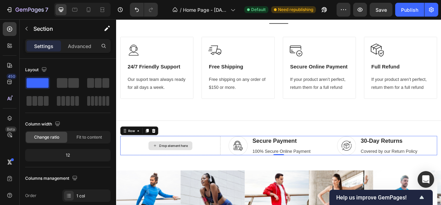
click at [137, 174] on div "Drop element here" at bounding box center [185, 179] width 128 height 25
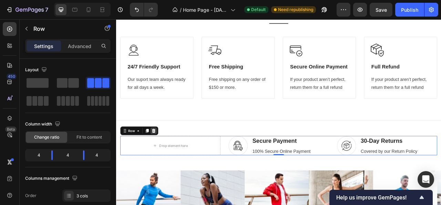
click at [166, 158] on icon at bounding box center [164, 161] width 6 height 6
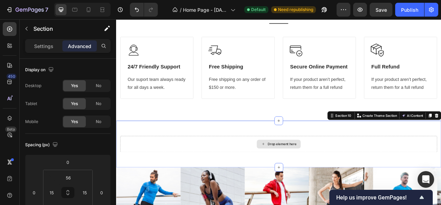
click at [194, 173] on div "Drop element here" at bounding box center [323, 177] width 404 height 21
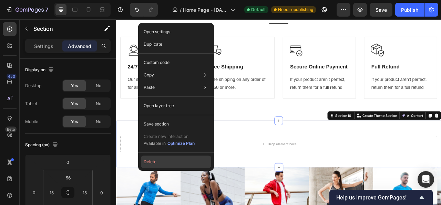
click at [167, 158] on button "Delete" at bounding box center [176, 161] width 70 height 12
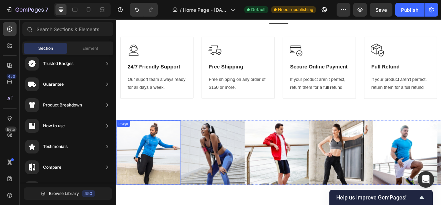
click at [153, 177] on img at bounding box center [157, 189] width 82 height 82
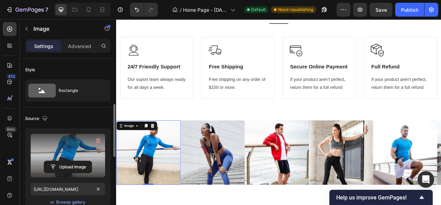
scroll to position [34, 0]
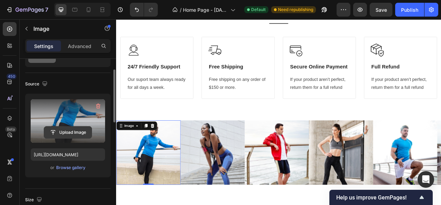
click at [66, 128] on input "file" at bounding box center [68, 132] width 48 height 12
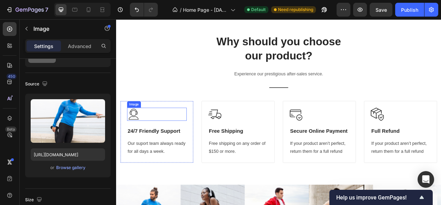
scroll to position [2123, 0]
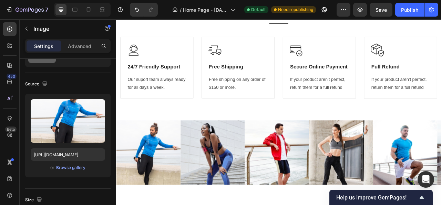
click at [158, 188] on img at bounding box center [157, 189] width 82 height 82
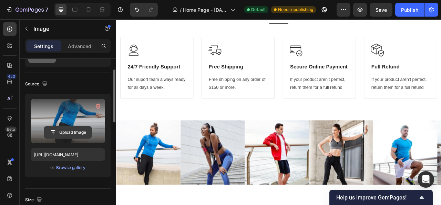
click at [73, 129] on input "file" at bounding box center [68, 132] width 48 height 12
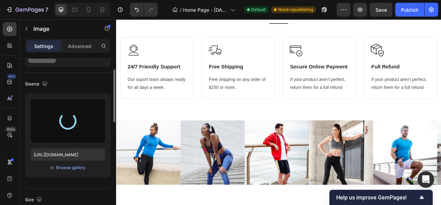
type input "https://cdn.shopify.com/s/files/1/0975/7324/0913/files/gempages_585123964674638…"
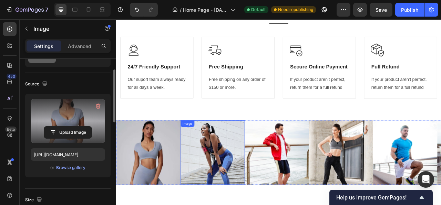
click at [213, 173] on img at bounding box center [239, 189] width 82 height 82
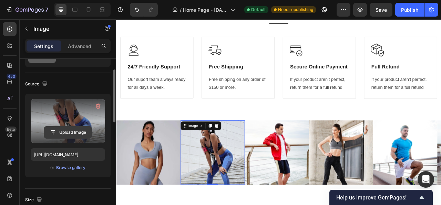
click at [68, 128] on input "file" at bounding box center [68, 132] width 48 height 12
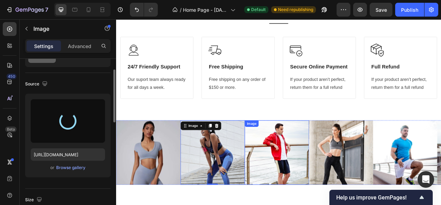
type input "https://cdn.shopify.com/s/files/1/0975/7324/0913/files/gempages_585123964674638…"
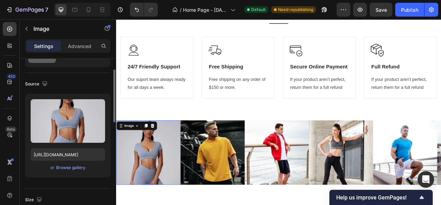
click at [174, 204] on img at bounding box center [157, 189] width 82 height 82
click at [162, 153] on icon at bounding box center [162, 154] width 4 height 5
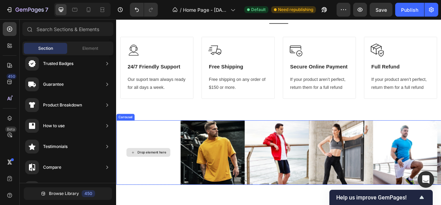
click at [160, 186] on div "Drop element here" at bounding box center [161, 189] width 37 height 6
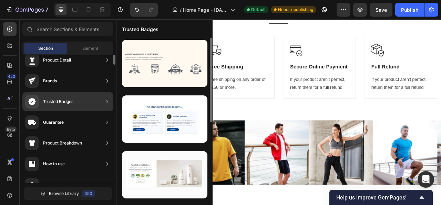
scroll to position [0, 0]
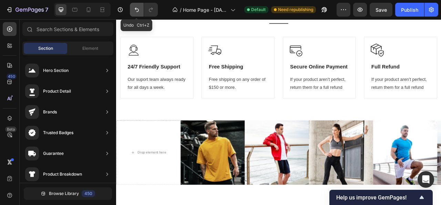
click at [133, 9] on icon "Undo/Redo" at bounding box center [136, 9] width 7 height 7
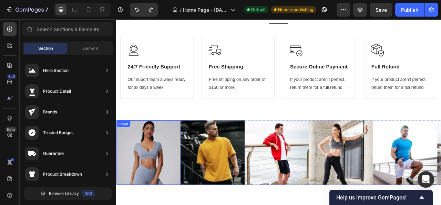
click at [156, 178] on img at bounding box center [157, 189] width 82 height 82
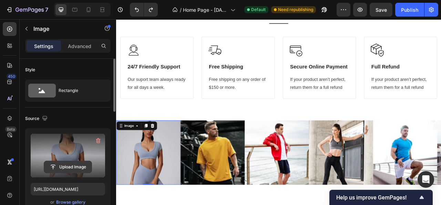
click at [73, 161] on input "file" at bounding box center [68, 167] width 48 height 12
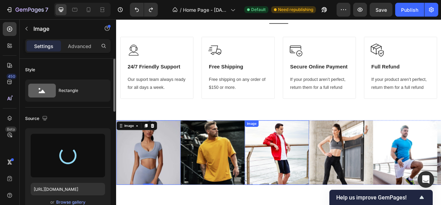
type input "[URL][DOMAIN_NAME]"
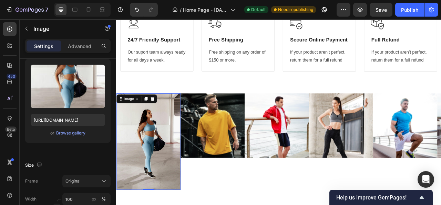
scroll to position [2192, 0]
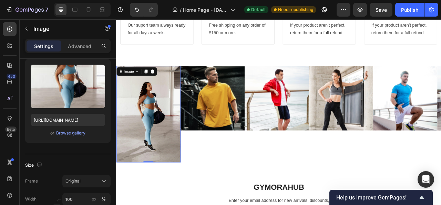
click at [130, 162] on img at bounding box center [157, 140] width 82 height 122
drag, startPoint x: 156, startPoint y: 200, endPoint x: 161, endPoint y: 165, distance: 35.3
click at [161, 165] on div "Image 0" at bounding box center [157, 140] width 82 height 122
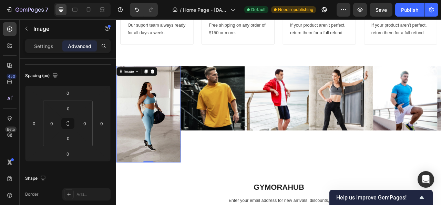
click at [159, 177] on img at bounding box center [157, 140] width 82 height 122
click at [132, 107] on img at bounding box center [157, 140] width 82 height 122
click at [44, 49] on p "Settings" at bounding box center [43, 45] width 19 height 7
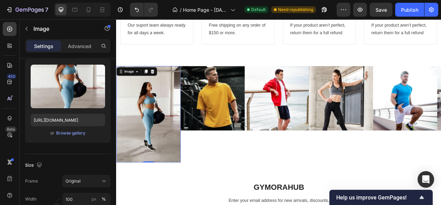
click at [157, 138] on img at bounding box center [157, 140] width 82 height 122
click at [161, 84] on icon at bounding box center [162, 85] width 4 height 5
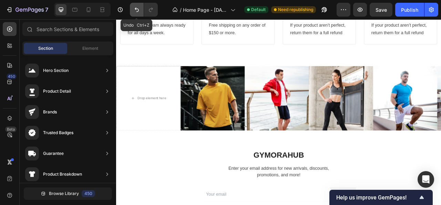
click at [133, 8] on icon "Undo/Redo" at bounding box center [136, 9] width 7 height 7
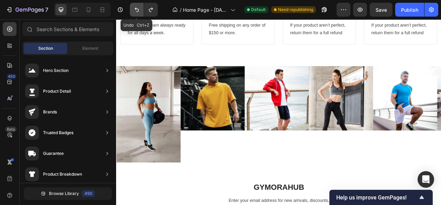
click at [133, 8] on icon "Undo/Redo" at bounding box center [136, 9] width 7 height 7
click at [155, 134] on img at bounding box center [157, 140] width 82 height 122
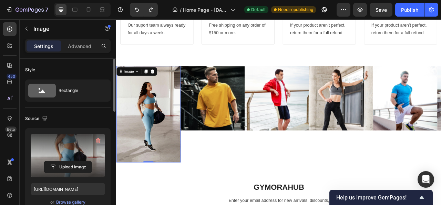
click at [72, 157] on label at bounding box center [68, 154] width 74 height 43
click at [72, 161] on input "file" at bounding box center [68, 167] width 48 height 12
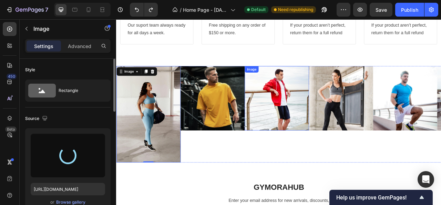
type input "https://cdn.shopify.com/s/files/1/0975/7324/0913/files/gempages_585123964674638…"
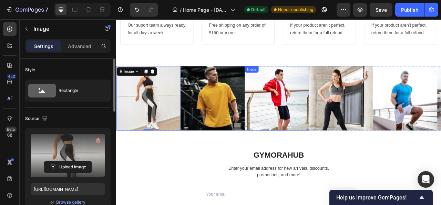
click at [309, 129] on img at bounding box center [321, 120] width 82 height 82
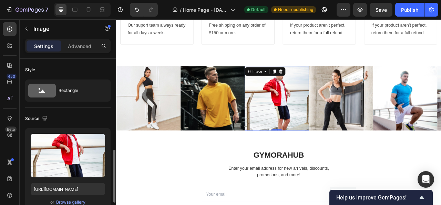
scroll to position [69, 0]
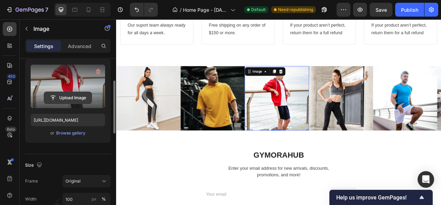
click at [70, 92] on input "file" at bounding box center [68, 98] width 48 height 12
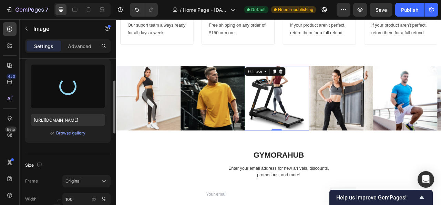
type input "https://cdn.shopify.com/s/files/1/0975/7324/0913/files/gempages_585123964674638…"
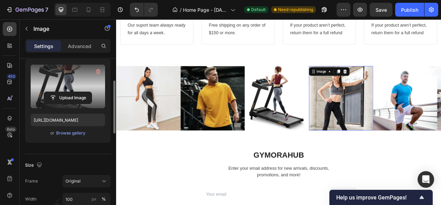
click at [401, 118] on img at bounding box center [402, 120] width 82 height 82
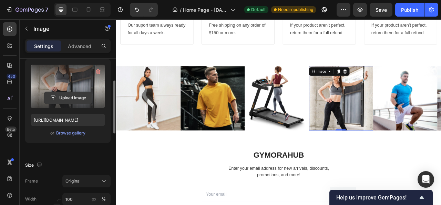
click at [67, 93] on input "file" at bounding box center [68, 98] width 48 height 12
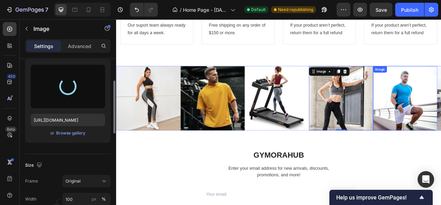
type input "https://cdn.shopify.com/s/files/1/0975/7324/0913/files/gempages_585123964674638…"
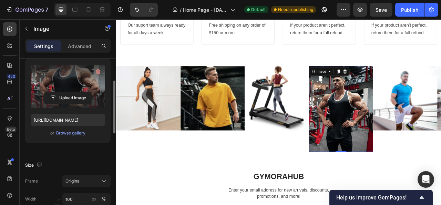
click at [394, 171] on img at bounding box center [402, 133] width 82 height 109
drag, startPoint x: 401, startPoint y: 186, endPoint x: 406, endPoint y: 146, distance: 41.0
click at [406, 146] on div "Image 0" at bounding box center [402, 133] width 82 height 109
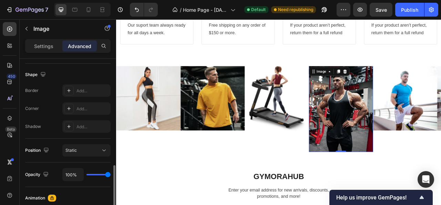
scroll to position [207, 0]
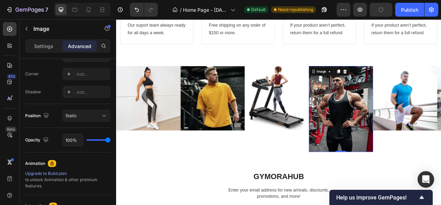
click at [388, 135] on img at bounding box center [402, 133] width 82 height 109
click at [408, 121] on img at bounding box center [402, 133] width 82 height 109
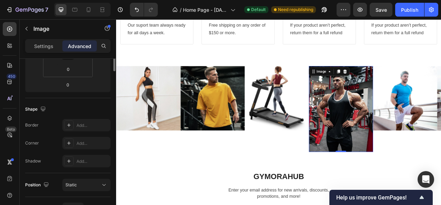
scroll to position [0, 0]
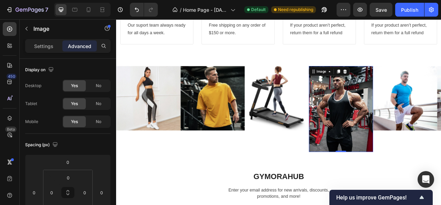
click at [383, 116] on img at bounding box center [402, 133] width 82 height 109
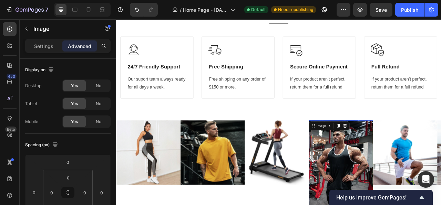
scroll to position [2123, 0]
click at [47, 45] on p "Settings" at bounding box center [43, 45] width 19 height 7
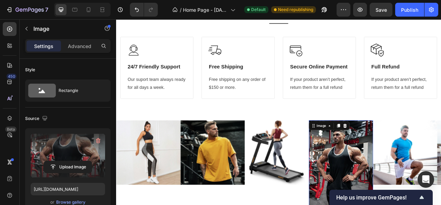
click at [65, 142] on label at bounding box center [68, 154] width 74 height 43
click at [65, 161] on input "file" at bounding box center [68, 167] width 48 height 12
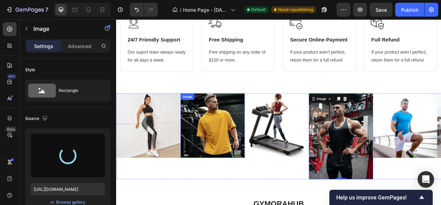
scroll to position [2192, 0]
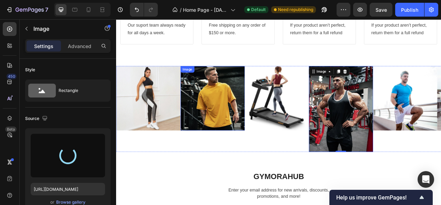
type input "https://cdn.shopify.com/s/files/1/0975/7324/0913/files/gempages_585123964674638…"
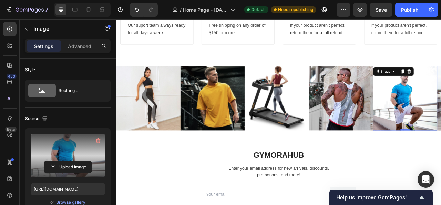
click at [63, 149] on label at bounding box center [68, 154] width 74 height 43
click at [63, 161] on input "file" at bounding box center [68, 167] width 48 height 12
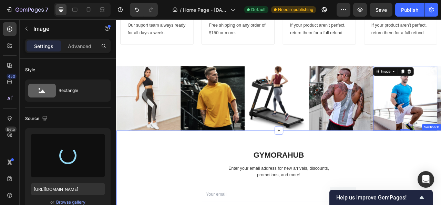
type input "https://cdn.shopify.com/s/files/1/0975/7324/0913/files/gempages_585123964674638…"
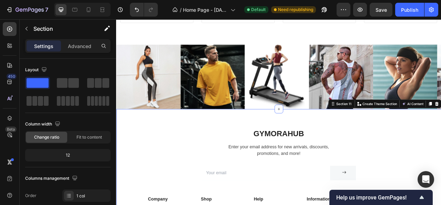
scroll to position [2261, 0]
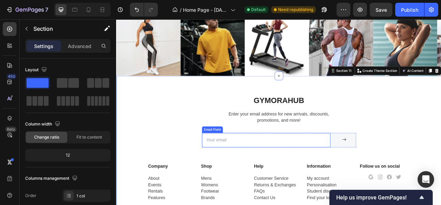
click at [314, 169] on input "email" at bounding box center [306, 172] width 163 height 18
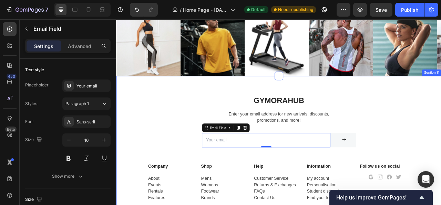
click at [208, 169] on div "Gymorahub Heading Enter your email address for new arrivals, discounts, promoti…" at bounding box center [323, 206] width 404 height 181
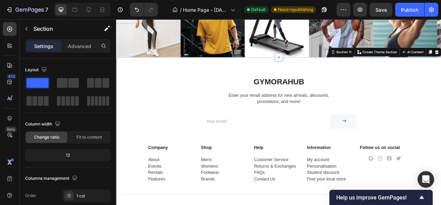
scroll to position [2295, 0]
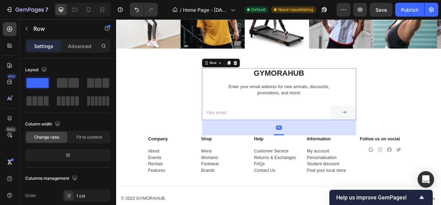
click at [241, 126] on div "Gymorahub Heading Enter your email address for new arrivals, discounts, promoti…" at bounding box center [323, 114] width 196 height 66
click at [77, 46] on p "Advanced" at bounding box center [79, 45] width 23 height 7
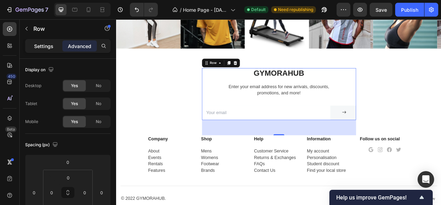
click at [50, 47] on p "Settings" at bounding box center [43, 45] width 19 height 7
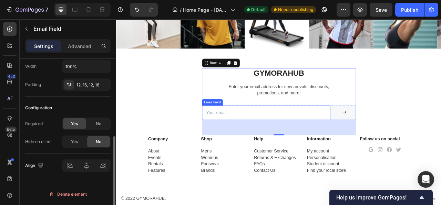
scroll to position [0, 0]
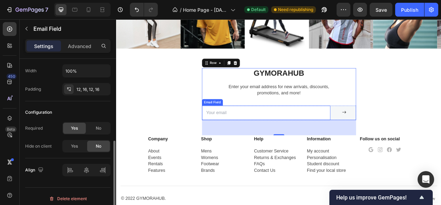
click at [266, 139] on input "email" at bounding box center [306, 138] width 163 height 18
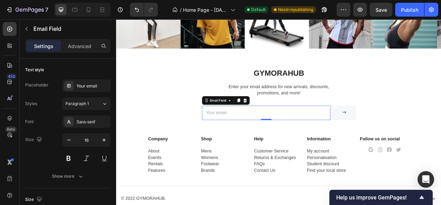
click at [256, 146] on input "email" at bounding box center [306, 138] width 163 height 18
click at [90, 44] on p "Advanced" at bounding box center [79, 45] width 23 height 7
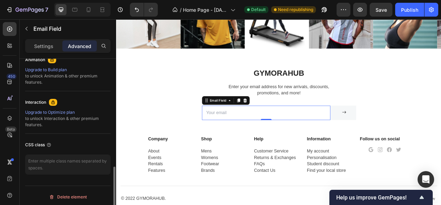
scroll to position [312, 0]
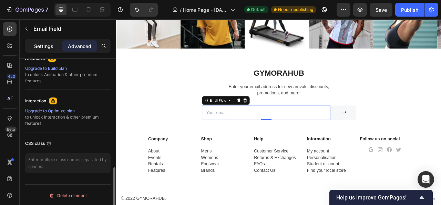
click at [45, 48] on p "Settings" at bounding box center [43, 45] width 19 height 7
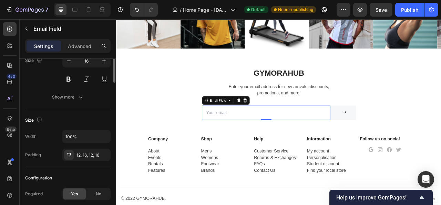
scroll to position [0, 0]
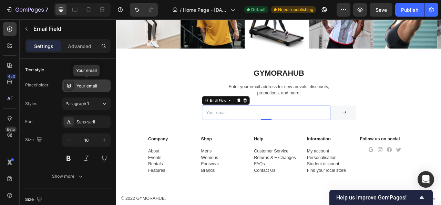
click at [93, 89] on div "Your email" at bounding box center [86, 85] width 48 height 12
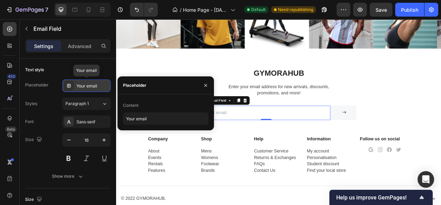
click at [93, 89] on div "Your email" at bounding box center [86, 85] width 48 height 12
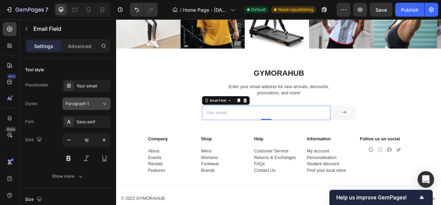
click at [92, 101] on div "Paragraph 1" at bounding box center [80, 103] width 28 height 6
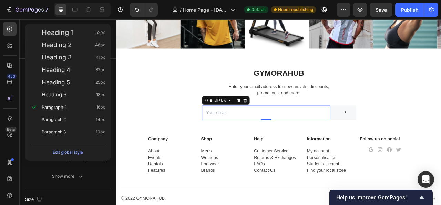
click at [92, 101] on div "Paragraph 1 16px" at bounding box center [68, 107] width 80 height 12
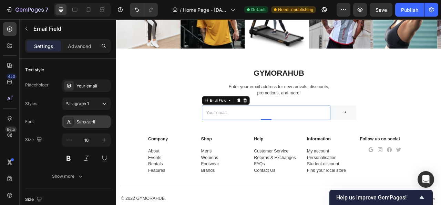
click at [95, 119] on div "Sans-serif" at bounding box center [93, 122] width 32 height 6
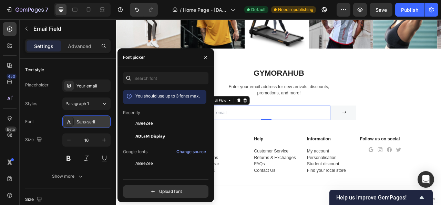
click at [95, 119] on div "Sans-serif" at bounding box center [93, 122] width 32 height 6
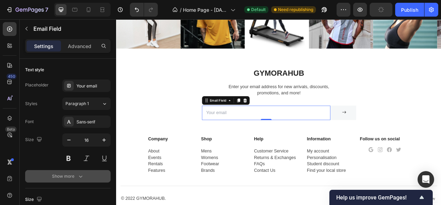
click at [72, 175] on div "Show more" at bounding box center [68, 175] width 32 height 7
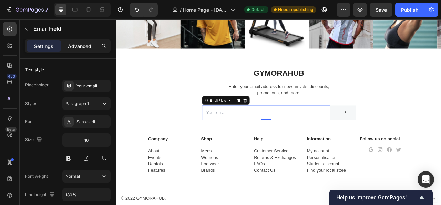
click at [81, 45] on p "Advanced" at bounding box center [79, 45] width 23 height 7
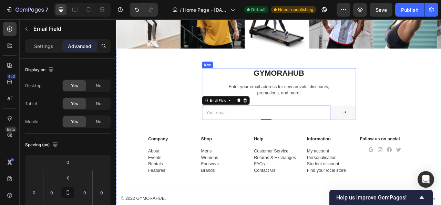
click at [225, 97] on div "Gymorahub Heading Enter your email address for new arrivals, discounts, promoti…" at bounding box center [323, 114] width 196 height 66
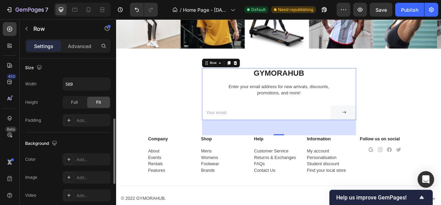
scroll to position [82, 0]
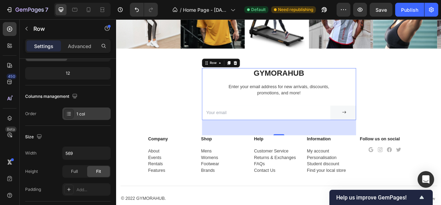
click at [80, 116] on div "1 col" at bounding box center [93, 114] width 32 height 6
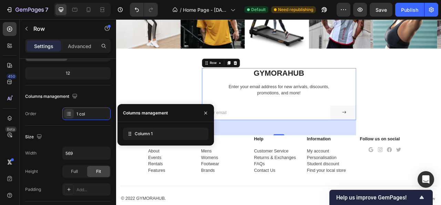
click at [94, 97] on div "Columns management" at bounding box center [68, 96] width 86 height 11
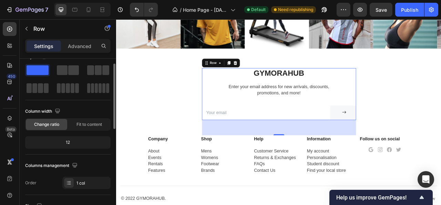
scroll to position [0, 0]
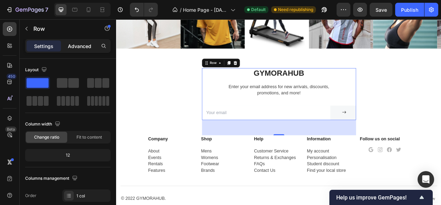
click at [83, 48] on p "Advanced" at bounding box center [79, 45] width 23 height 7
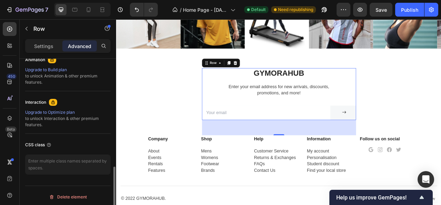
scroll to position [312, 0]
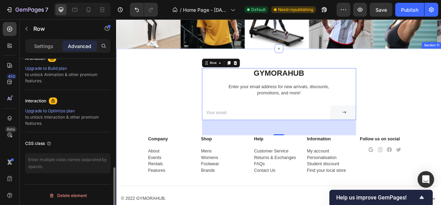
click at [170, 145] on div "Gymorahub Heading Enter your email address for new arrivals, discounts, promoti…" at bounding box center [323, 171] width 404 height 181
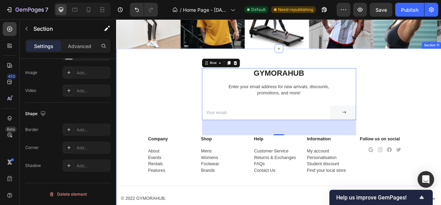
scroll to position [0, 0]
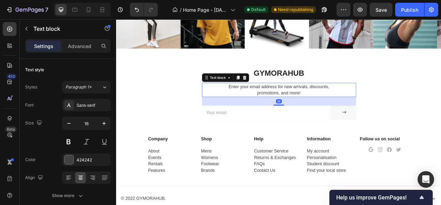
click at [302, 112] on p "Enter your email address for new arrivals, discounts, promotions, and more!" at bounding box center [323, 109] width 195 height 17
click at [98, 123] on button "button" at bounding box center [104, 123] width 12 height 12
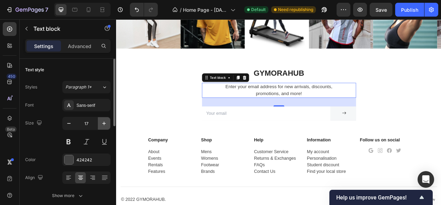
click at [98, 123] on button "button" at bounding box center [104, 123] width 12 height 12
type input "18"
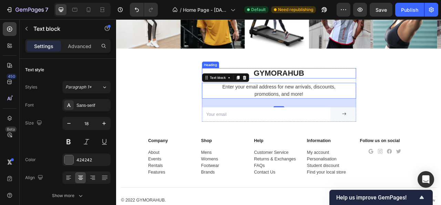
click at [318, 88] on h2 "Gymorahub" at bounding box center [323, 87] width 196 height 13
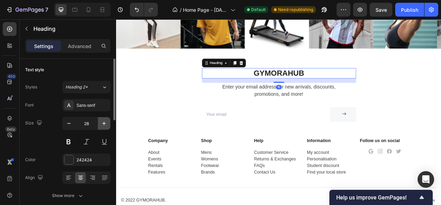
click at [101, 124] on icon "button" at bounding box center [104, 123] width 7 height 7
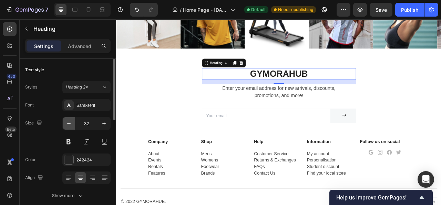
click at [70, 125] on icon "button" at bounding box center [69, 123] width 7 height 7
type input "30"
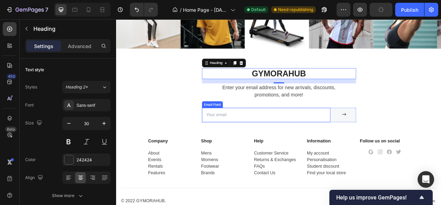
click at [270, 146] on input "email" at bounding box center [306, 141] width 163 height 18
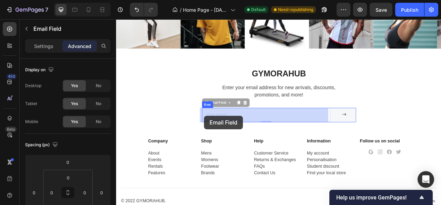
drag, startPoint x: 254, startPoint y: 140, endPoint x: 228, endPoint y: 142, distance: 25.6
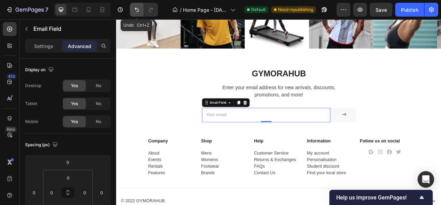
click at [137, 9] on icon "Undo/Redo" at bounding box center [136, 9] width 7 height 7
click at [134, 10] on icon "Undo/Redo" at bounding box center [136, 9] width 7 height 7
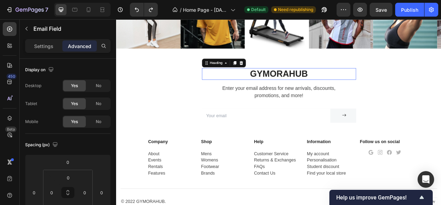
click at [308, 90] on h2 "Gymorahub" at bounding box center [323, 88] width 196 height 14
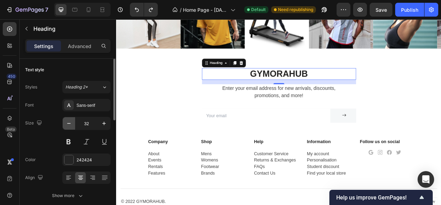
click at [73, 125] on button "button" at bounding box center [69, 123] width 12 height 12
type input "30"
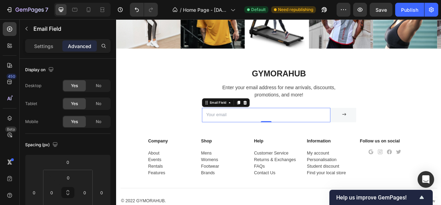
click at [254, 143] on input "email" at bounding box center [306, 141] width 163 height 18
click at [254, 127] on div "Email Field" at bounding box center [246, 125] width 24 height 6
click at [47, 48] on p "Settings" at bounding box center [43, 45] width 19 height 7
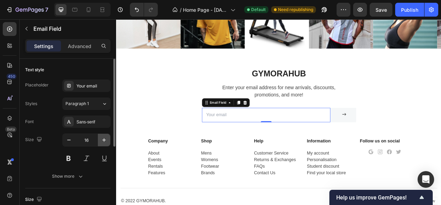
click at [107, 139] on icon "button" at bounding box center [104, 139] width 7 height 7
click at [71, 156] on button at bounding box center [68, 158] width 12 height 12
click at [68, 141] on icon "button" at bounding box center [69, 139] width 7 height 7
click at [103, 140] on icon "button" at bounding box center [104, 139] width 7 height 7
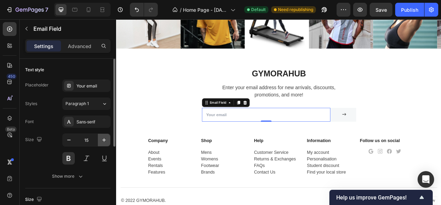
type input "16"
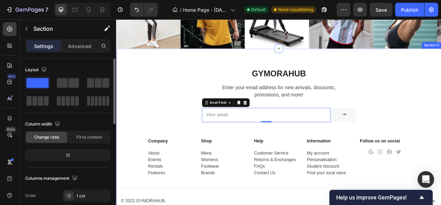
click at [148, 127] on div "Gymorahub Heading Enter your email address for new arrivals, discounts, promoti…" at bounding box center [323, 173] width 404 height 184
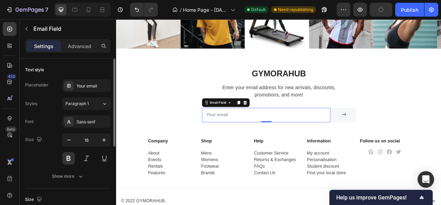
click at [230, 143] on input "email" at bounding box center [306, 141] width 163 height 18
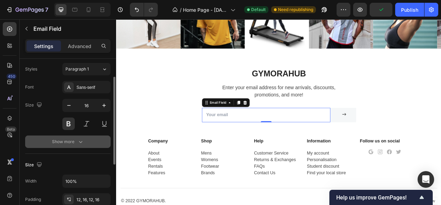
click at [72, 146] on button "Show more" at bounding box center [68, 141] width 86 height 12
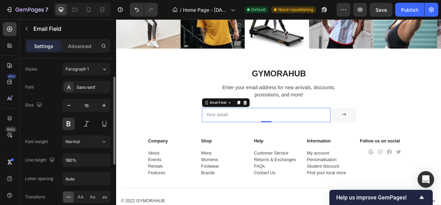
click at [72, 146] on button "Normal" at bounding box center [86, 141] width 48 height 12
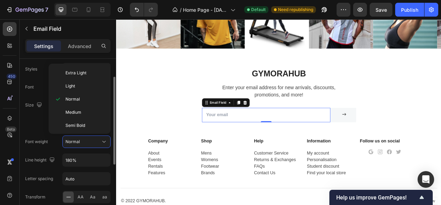
click at [72, 146] on button "Normal" at bounding box center [86, 141] width 48 height 12
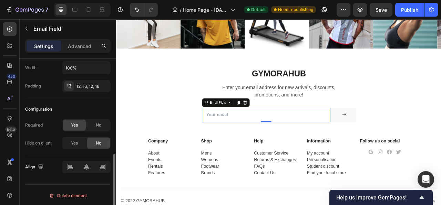
scroll to position [221, 0]
click at [74, 43] on p "Advanced" at bounding box center [79, 45] width 23 height 7
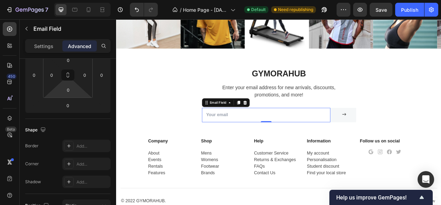
scroll to position [14, 0]
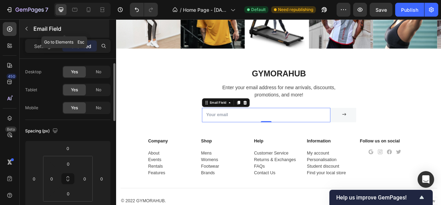
click at [30, 25] on button "button" at bounding box center [26, 28] width 11 height 11
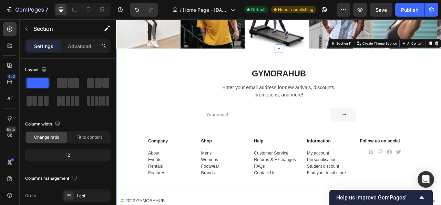
click at [132, 80] on div "Gymorahub Heading Enter your email address for new arrivals, discounts, promoti…" at bounding box center [323, 161] width 414 height 209
click at [148, 91] on div "Gymorahub Heading Enter your email address for new arrivals, discounts, promoti…" at bounding box center [323, 173] width 404 height 184
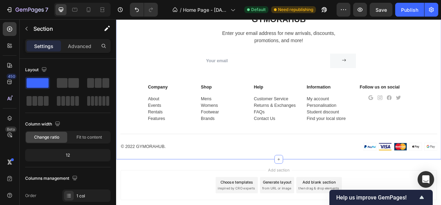
click at [129, 61] on div "Gymorahub Heading Enter your email address for new arrivals, discounts, promoti…" at bounding box center [323, 104] width 404 height 184
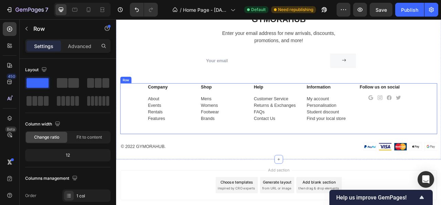
click at [139, 116] on div "Company Text block About Events Rentals Features Text Shop Text block Mens Wome…" at bounding box center [323, 132] width 404 height 64
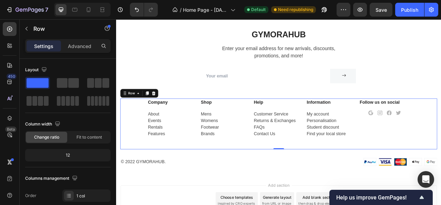
scroll to position [2336, 0]
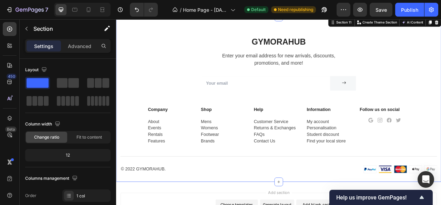
click at [130, 83] on div "Gymorahub Heading Enter your email address for new arrivals, discounts, promoti…" at bounding box center [323, 133] width 404 height 184
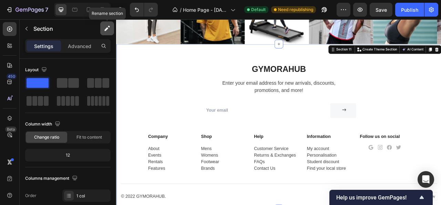
click at [109, 31] on icon "button" at bounding box center [107, 28] width 7 height 7
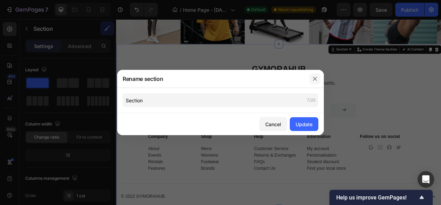
click at [318, 82] on button "button" at bounding box center [315, 78] width 11 height 11
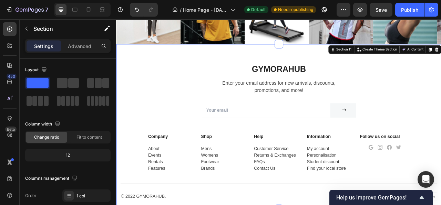
click at [149, 124] on div "Gymorahub Heading Enter your email address for new arrivals, discounts, promoti…" at bounding box center [323, 168] width 404 height 184
click at [147, 83] on div "Gymorahub Heading Enter your email address for new arrivals, discounts, promoti…" at bounding box center [323, 168] width 404 height 184
click at [123, 133] on div "Gymorahub Heading Enter your email address for new arrivals, discounts, promoti…" at bounding box center [323, 168] width 404 height 184
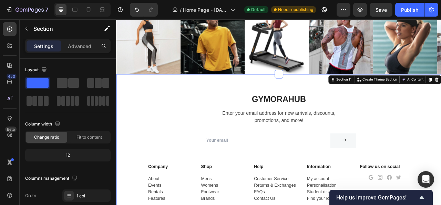
scroll to position [2232, 0]
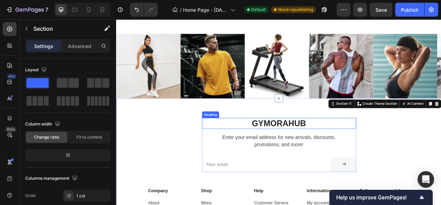
click at [309, 157] on h2 "Gymorahub" at bounding box center [323, 152] width 196 height 14
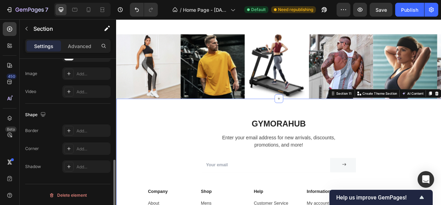
scroll to position [185, 0]
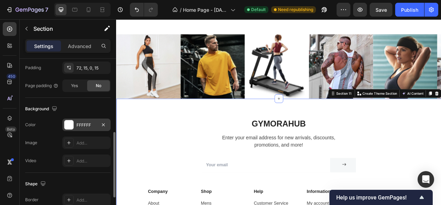
click at [78, 123] on div "FFFFFF" at bounding box center [87, 125] width 20 height 6
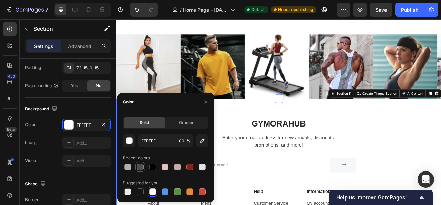
click at [141, 166] on div at bounding box center [140, 166] width 7 height 7
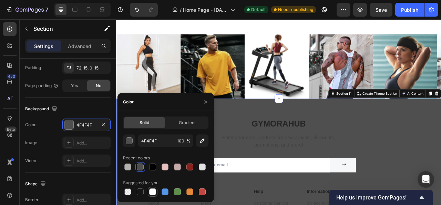
click at [154, 191] on div at bounding box center [152, 191] width 7 height 7
type input "FFFFFF"
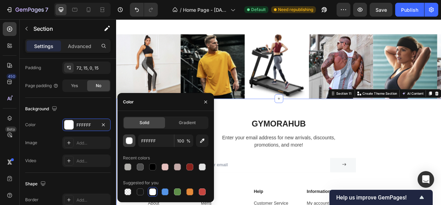
click at [126, 138] on div "button" at bounding box center [129, 140] width 7 height 7
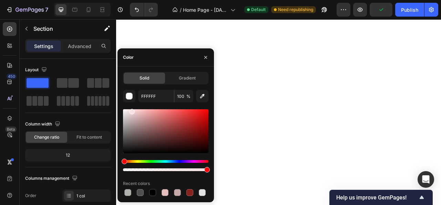
click at [131, 110] on div at bounding box center [132, 112] width 6 height 6
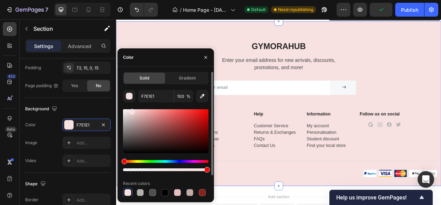
scroll to position [2232, 0]
click at [139, 192] on div at bounding box center [140, 192] width 7 height 7
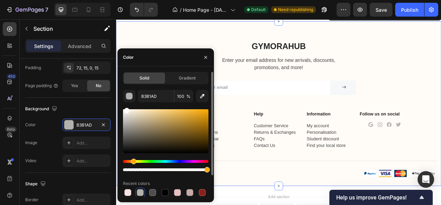
type input "FFFCF7"
drag, startPoint x: 127, startPoint y: 123, endPoint x: 126, endPoint y: 109, distance: 13.8
click at [126, 109] on div at bounding box center [127, 111] width 6 height 6
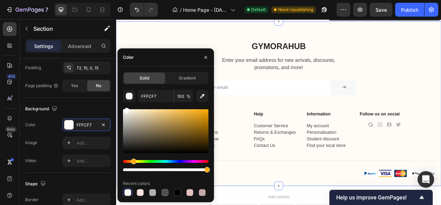
click at [441, 143] on div "Gymorahub Heading Enter your email address for new arrivals, discounts, promoti…" at bounding box center [323, 126] width 414 height 209
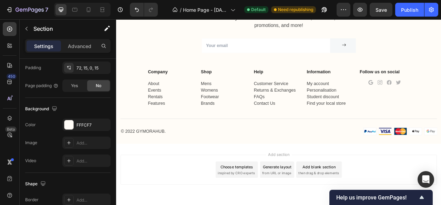
scroll to position [2218, 0]
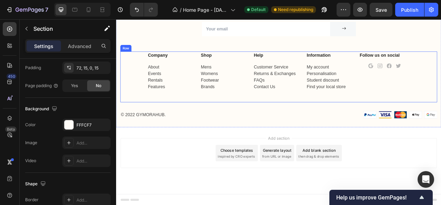
click at [133, 88] on div "Company Text block About Events Rentals Features Text Shop Text block Mens Wome…" at bounding box center [323, 92] width 404 height 64
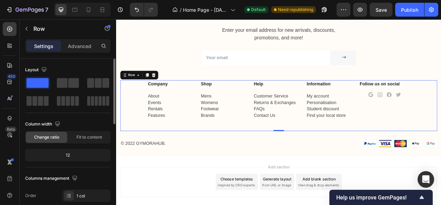
scroll to position [2149, 0]
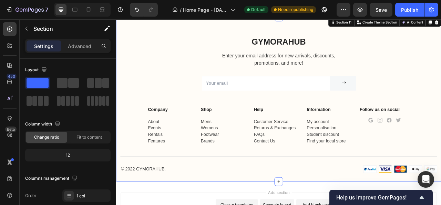
click at [134, 66] on div "Gymorahub Heading Enter your email address for new arrivals, discounts, promoti…" at bounding box center [323, 133] width 404 height 184
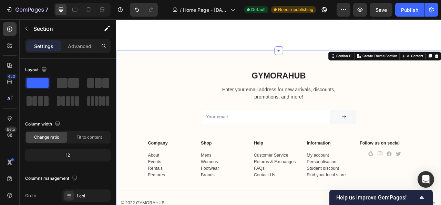
scroll to position [2080, 0]
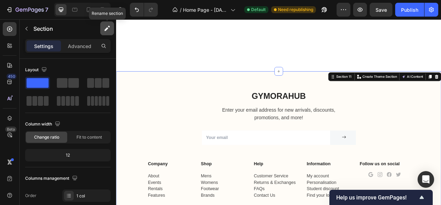
click at [105, 29] on icon "button" at bounding box center [107, 28] width 7 height 7
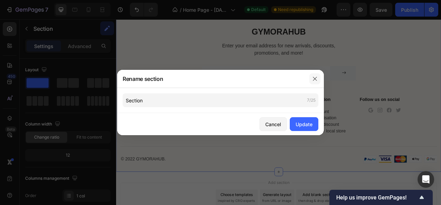
click at [316, 79] on icon "button" at bounding box center [315, 79] width 6 height 6
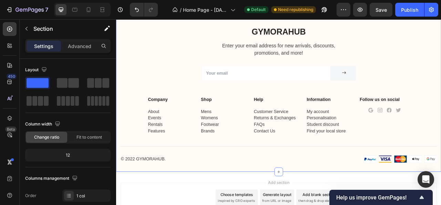
click at [46, 45] on p "Settings" at bounding box center [43, 45] width 19 height 7
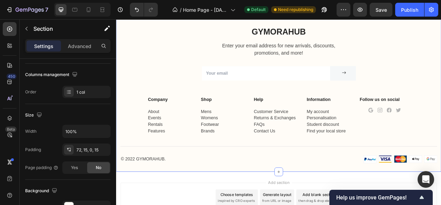
scroll to position [207, 0]
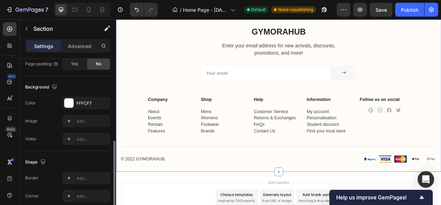
click at [80, 108] on div "The changes might be hidden by the video. Color FFFCF7 Image Add... Video Add..." at bounding box center [68, 121] width 86 height 48
click at [74, 105] on div "FFFCF7" at bounding box center [86, 103] width 48 height 12
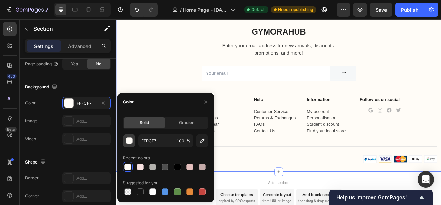
click at [129, 141] on div "button" at bounding box center [129, 140] width 7 height 7
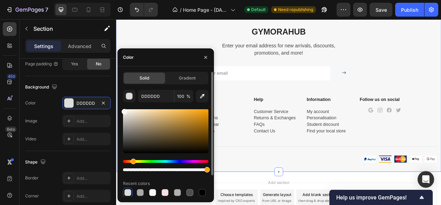
click at [124, 110] on div at bounding box center [125, 112] width 6 height 6
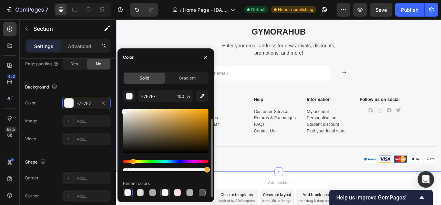
scroll to position [26, 0]
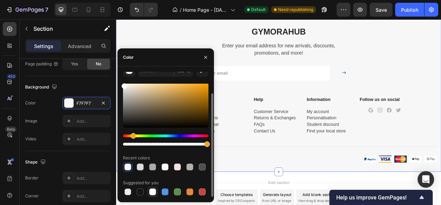
click at [152, 188] on div at bounding box center [152, 191] width 7 height 7
type input "FFFFFF"
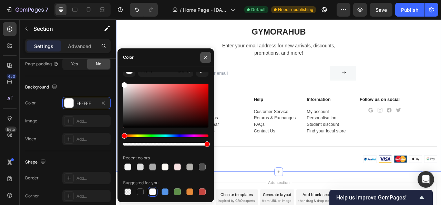
click at [207, 56] on icon "button" at bounding box center [206, 57] width 6 height 6
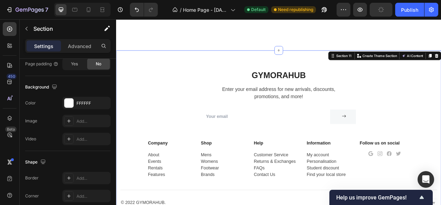
scroll to position [2080, 0]
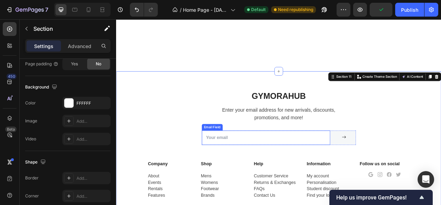
click at [302, 170] on input "email" at bounding box center [306, 169] width 163 height 18
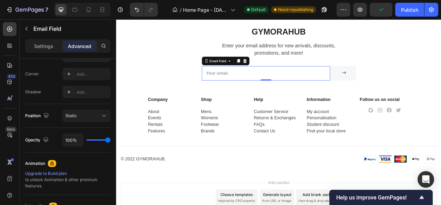
scroll to position [0, 0]
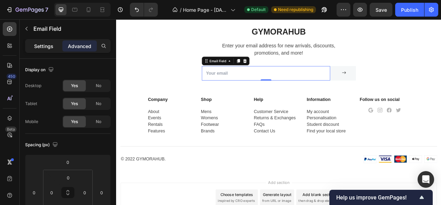
click at [53, 44] on p "Settings" at bounding box center [43, 45] width 19 height 7
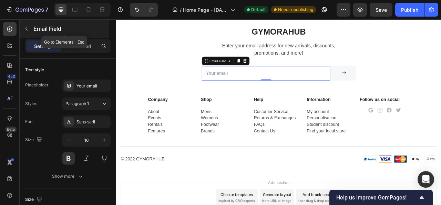
click at [27, 26] on icon "button" at bounding box center [27, 29] width 6 height 6
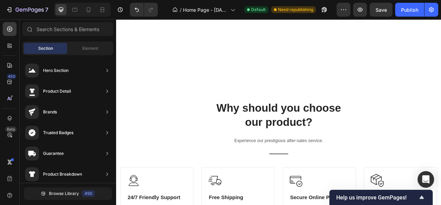
scroll to position [1770, 0]
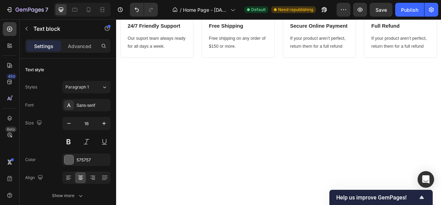
click at [104, 121] on icon "button" at bounding box center [104, 123] width 7 height 7
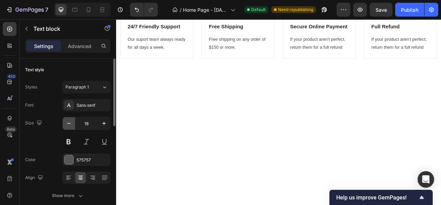
click at [67, 122] on icon "button" at bounding box center [69, 123] width 7 height 7
type input "16"
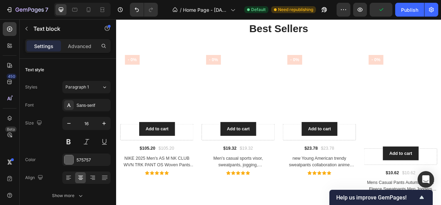
scroll to position [1115, 0]
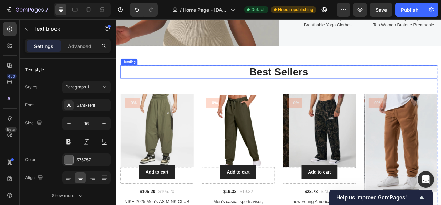
click at [312, 89] on p "Best Sellers" at bounding box center [323, 86] width 402 height 16
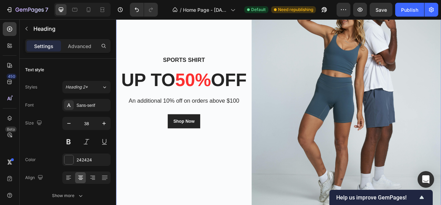
scroll to position [34, 0]
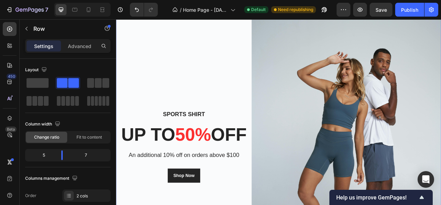
click at [162, 32] on div "Sports Shirt Heading up to 50% off Heading An additional 10% off on orders abov…" at bounding box center [202, 180] width 172 height 362
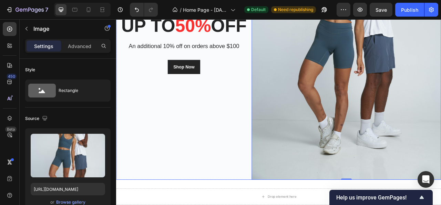
scroll to position [276, 0]
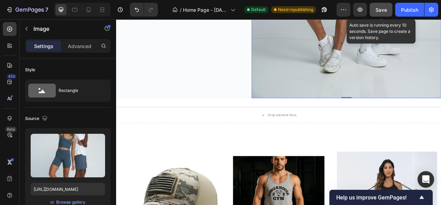
click at [380, 9] on span "Save" at bounding box center [381, 10] width 11 height 6
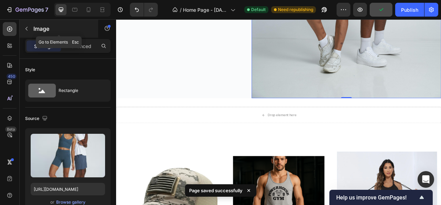
click at [28, 29] on icon "button" at bounding box center [27, 29] width 6 height 6
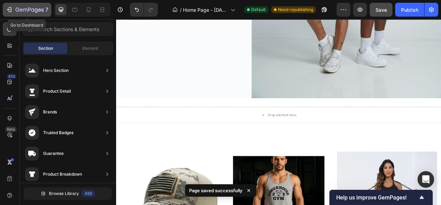
click at [11, 12] on icon "button" at bounding box center [9, 9] width 7 height 7
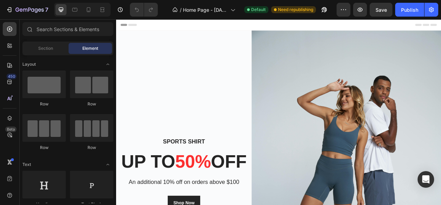
click at [161, 28] on div "Header" at bounding box center [323, 26] width 403 height 14
click at [200, 32] on div "Header" at bounding box center [323, 26] width 403 height 14
click at [161, 27] on div "Header" at bounding box center [323, 26] width 403 height 14
click at [171, 25] on div "Header" at bounding box center [323, 26] width 403 height 14
click at [125, 27] on icon at bounding box center [124, 26] width 5 height 5
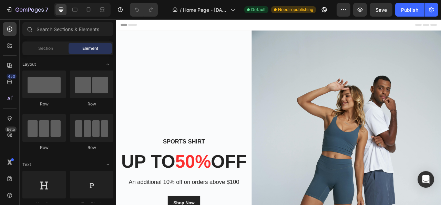
click at [133, 26] on span "Header" at bounding box center [136, 26] width 15 height 7
click at [127, 28] on div "Header" at bounding box center [133, 26] width 26 height 8
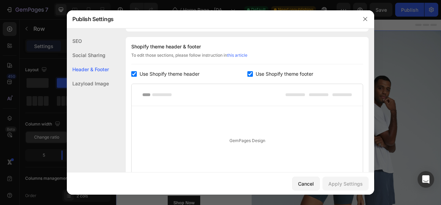
scroll to position [93, 0]
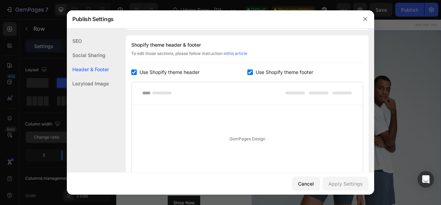
click at [97, 84] on div "Lazyload Image" at bounding box center [88, 83] width 42 height 14
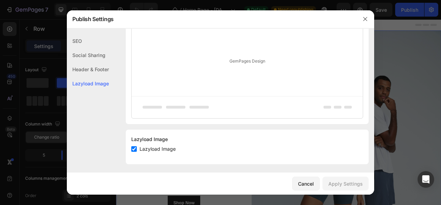
scroll to position [172, 0]
click at [83, 69] on div "Header & Footer" at bounding box center [88, 69] width 42 height 14
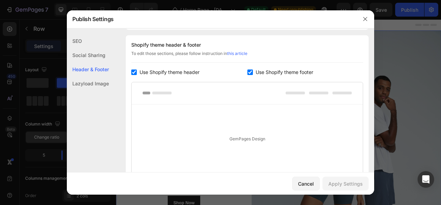
click at [85, 60] on div "Social Sharing" at bounding box center [88, 55] width 42 height 14
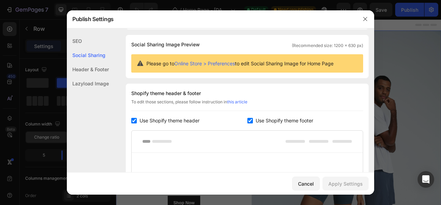
scroll to position [44, 0]
click at [81, 42] on div "SEO" at bounding box center [88, 41] width 42 height 14
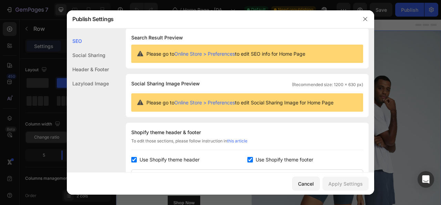
scroll to position [0, 0]
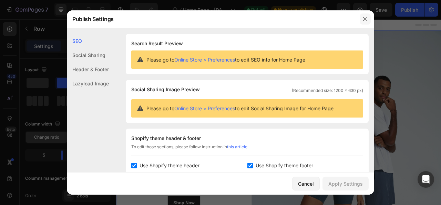
click at [366, 17] on icon "button" at bounding box center [366, 19] width 6 height 6
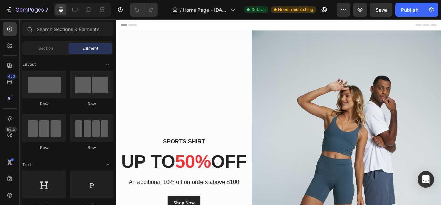
click at [167, 29] on div "Header" at bounding box center [323, 26] width 403 height 14
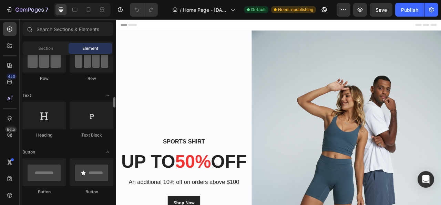
scroll to position [138, 0]
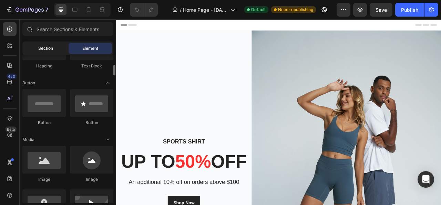
click at [49, 50] on span "Section" at bounding box center [45, 48] width 15 height 6
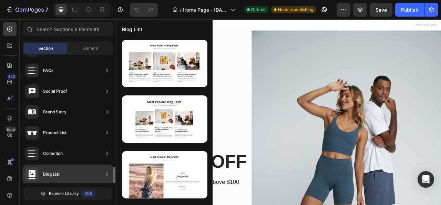
scroll to position [272, 0]
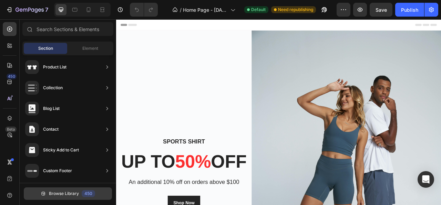
click at [66, 190] on span "Browse Library" at bounding box center [64, 193] width 30 height 6
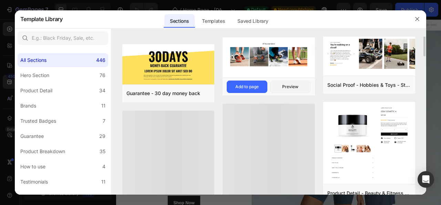
scroll to position [34, 0]
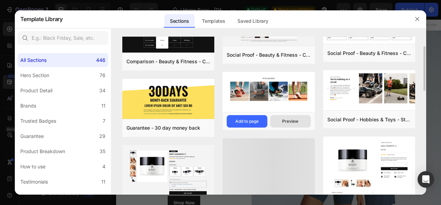
click at [284, 122] on div "Preview" at bounding box center [290, 121] width 16 height 6
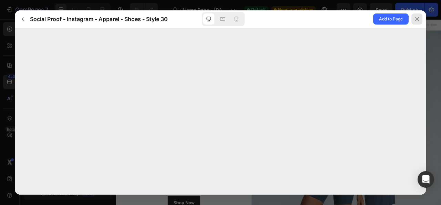
click at [418, 18] on icon at bounding box center [418, 19] width 6 height 6
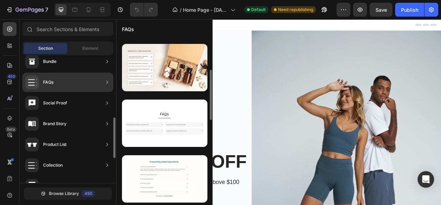
scroll to position [126, 0]
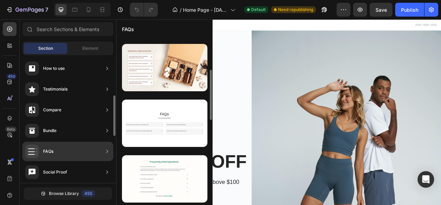
click at [91, 90] on div "Testimonials" at bounding box center [67, 88] width 91 height 19
click at [108, 92] on icon at bounding box center [107, 89] width 7 height 7
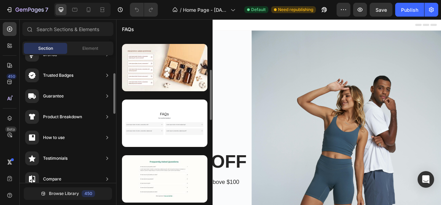
click at [104, 75] on icon at bounding box center [107, 75] width 7 height 7
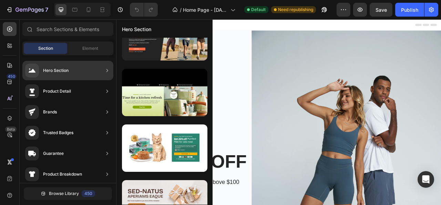
scroll to position [867, 0]
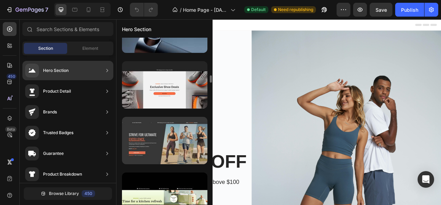
click div
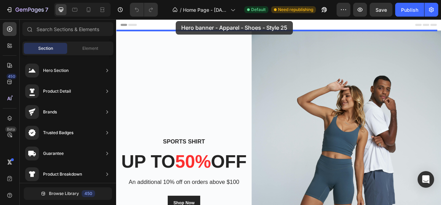
drag, startPoint x: 162, startPoint y: 140, endPoint x: 76, endPoint y: 2, distance: 163.0
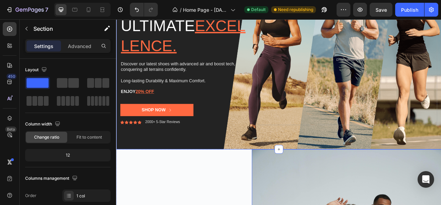
scroll to position [0, 0]
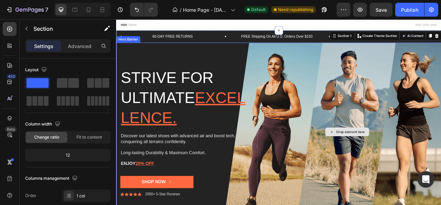
click div "Drop element here"
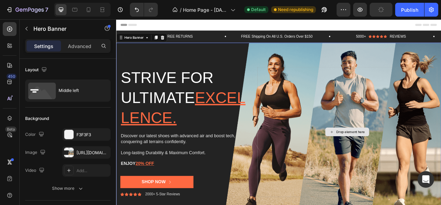
click div "Drop element here"
click div "Strive for ultimate excellence. Heading Discover our latest shoes with advanced…"
click p "Advanced"
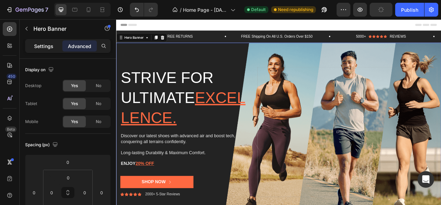
click p "Settings"
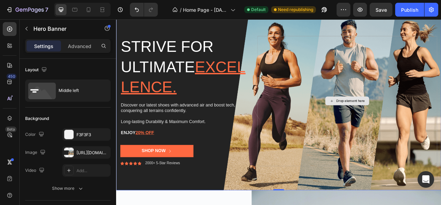
scroll to position [28, 0]
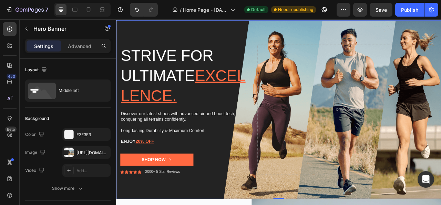
click div "Background Image"
click div "Drop element here"
click div "[URL][DOMAIN_NAME]"
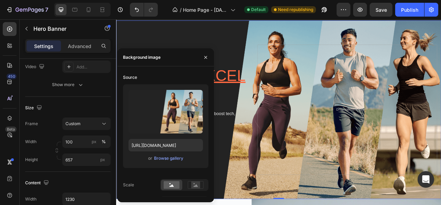
scroll to position [0, 0]
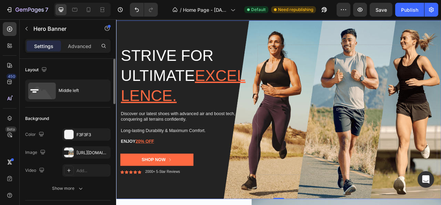
click div "Background Image"
click p "Advanced"
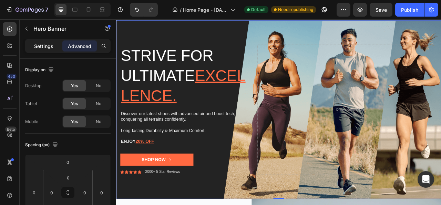
click p "Settings"
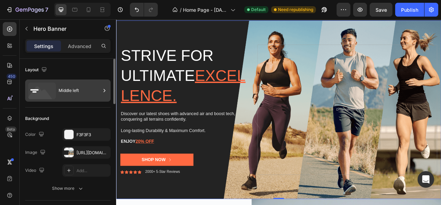
click icon
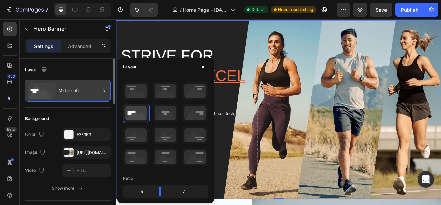
click icon
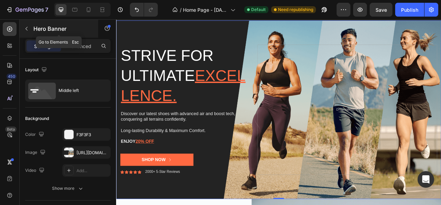
click icon "button"
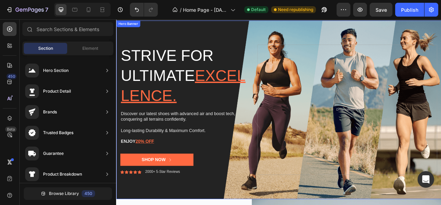
click div "Strive for ultimate excellence. Heading Discover our latest shoes with advanced…"
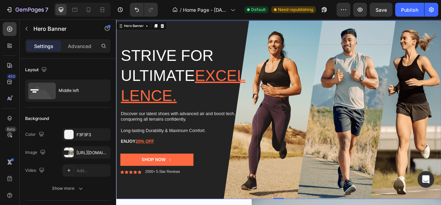
click div "Strive for ultimate excellence. Heading Discover our latest shoes with advanced…"
click div "Background Image"
click div "Strive for ultimate excellence. Heading Discover our latest shoes with advanced…"
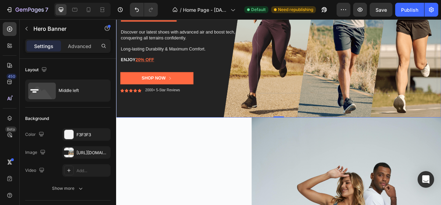
click div "Background Image"
click div "Strive for ultimate excellence. Heading Discover our latest shoes with advanced…"
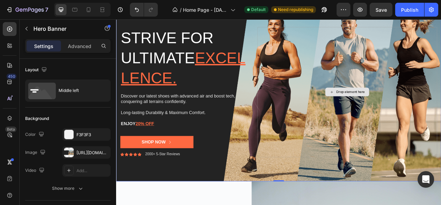
scroll to position [0, 0]
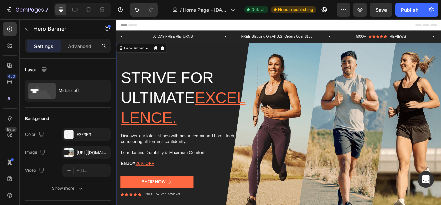
click div "Background Image"
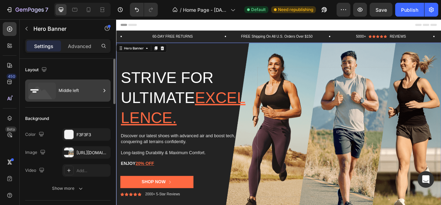
click div "Middle left"
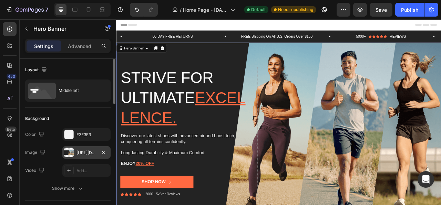
click div "[URL][DOMAIN_NAME]"
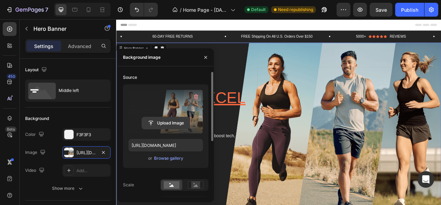
click input "file"
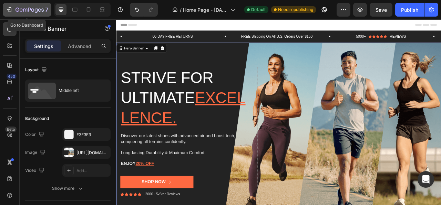
click p "7"
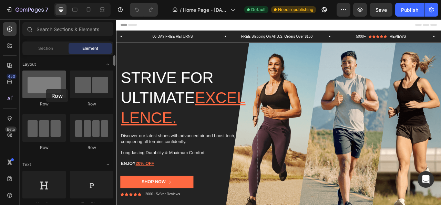
click at [46, 89] on div at bounding box center [43, 84] width 43 height 28
click at [46, 85] on div at bounding box center [43, 84] width 43 height 28
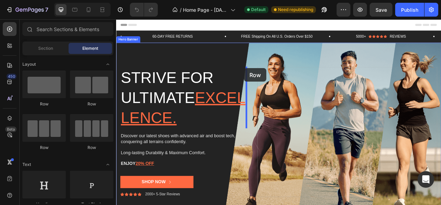
drag, startPoint x: 170, startPoint y: 105, endPoint x: 279, endPoint y: 81, distance: 111.1
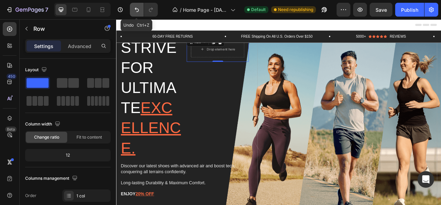
click at [137, 9] on icon "Undo/Redo" at bounding box center [136, 9] width 7 height 7
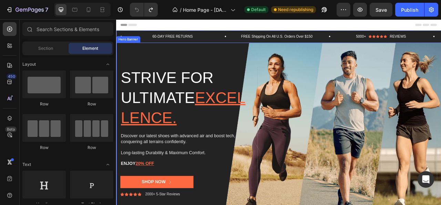
click at [144, 61] on div "Background Image" at bounding box center [323, 162] width 414 height 227
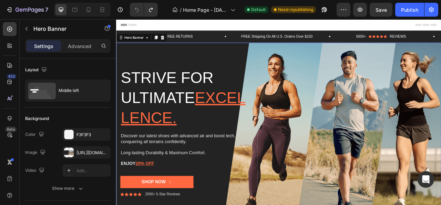
scroll to position [69, 0]
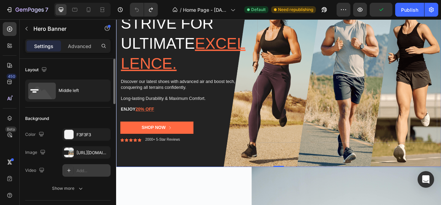
click at [73, 171] on div at bounding box center [69, 170] width 10 height 10
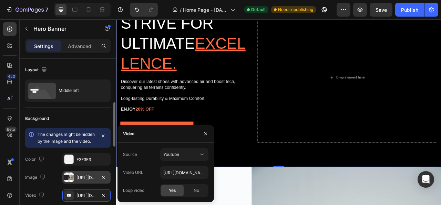
scroll to position [34, 0]
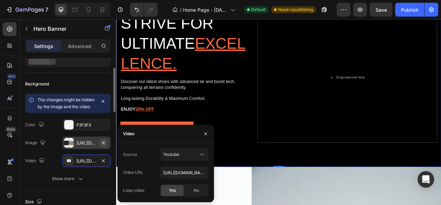
click at [103, 145] on icon "button" at bounding box center [104, 143] width 6 height 6
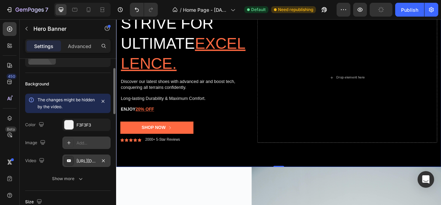
click at [95, 160] on div "[URL][DOMAIN_NAME]" at bounding box center [87, 161] width 20 height 6
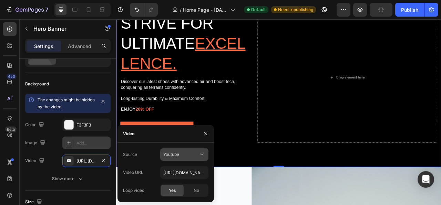
click at [202, 157] on icon at bounding box center [202, 154] width 7 height 7
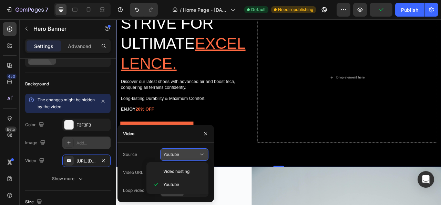
click at [202, 157] on icon at bounding box center [202, 154] width 7 height 7
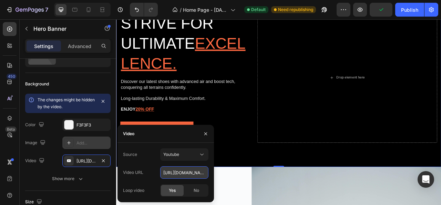
click at [201, 169] on input "[URL][DOMAIN_NAME]" at bounding box center [184, 172] width 48 height 12
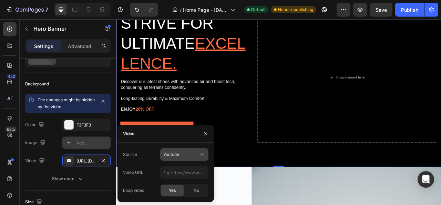
click at [199, 151] on icon at bounding box center [202, 154] width 7 height 7
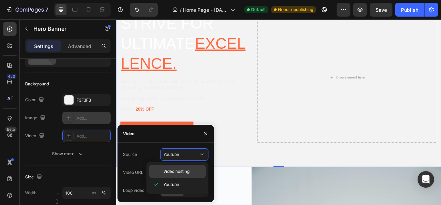
click at [172, 171] on span "Video hosting" at bounding box center [176, 171] width 26 height 6
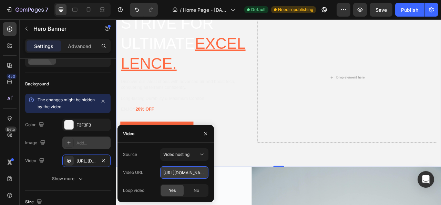
click at [184, 176] on input "[URL][DOMAIN_NAME]" at bounding box center [184, 172] width 48 height 12
click at [186, 176] on input "text" at bounding box center [184, 172] width 48 height 12
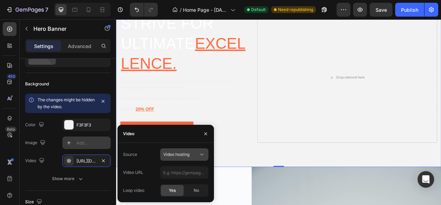
click at [198, 156] on div "Video hosting" at bounding box center [180, 154] width 35 height 6
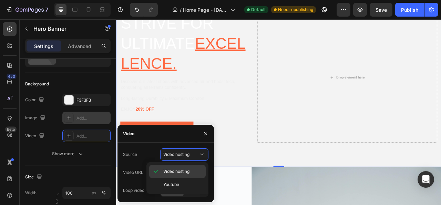
click at [184, 174] on span "Video hosting" at bounding box center [176, 171] width 26 height 6
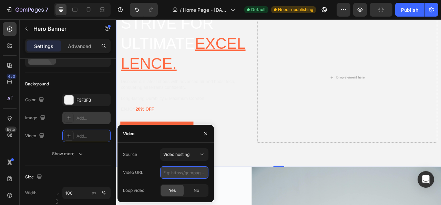
click at [176, 172] on input "text" at bounding box center [184, 172] width 48 height 12
click at [198, 172] on input "text" at bounding box center [184, 172] width 48 height 12
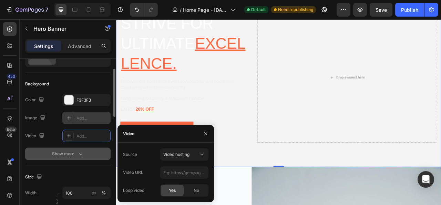
click at [80, 153] on icon "button" at bounding box center [80, 153] width 7 height 7
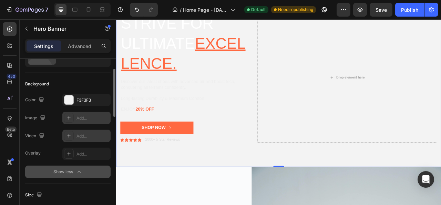
click at [90, 133] on div "Add..." at bounding box center [93, 136] width 32 height 6
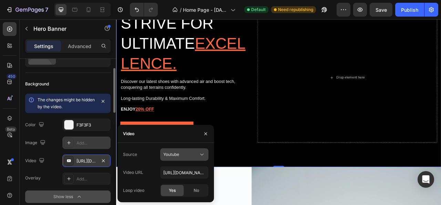
click at [178, 158] on button "Youtube" at bounding box center [184, 154] width 48 height 12
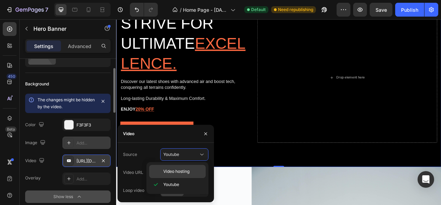
click at [176, 173] on span "Video hosting" at bounding box center [176, 171] width 26 height 6
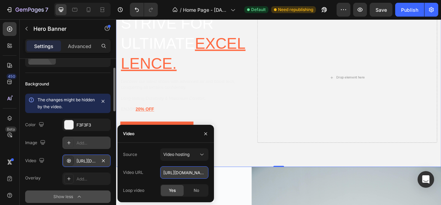
click at [196, 176] on input "[URL][DOMAIN_NAME]" at bounding box center [184, 172] width 48 height 12
click at [207, 133] on icon "button" at bounding box center [206, 134] width 6 height 6
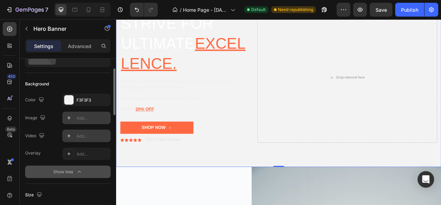
click at [252, 190] on div "Background Image" at bounding box center [323, 93] width 414 height 227
click at [68, 133] on icon at bounding box center [69, 136] width 6 height 6
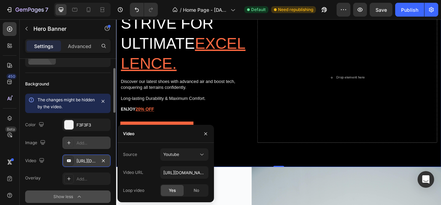
click at [90, 158] on div "[URL][DOMAIN_NAME]" at bounding box center [87, 161] width 20 height 6
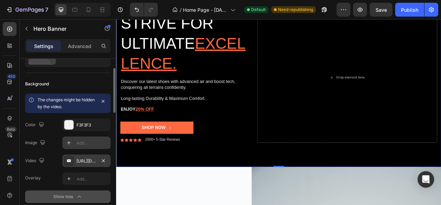
click at [90, 159] on div "[URL][DOMAIN_NAME]" at bounding box center [87, 161] width 20 height 6
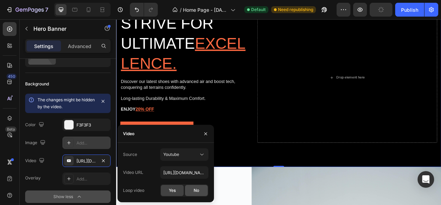
click at [191, 191] on div "No" at bounding box center [196, 190] width 23 height 11
click at [173, 190] on span "Yes" at bounding box center [172, 190] width 7 height 6
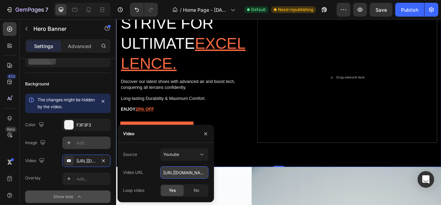
click at [190, 175] on input "[URL][DOMAIN_NAME]" at bounding box center [184, 172] width 48 height 12
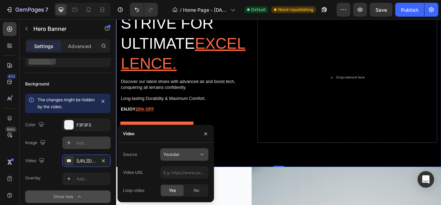
click at [204, 155] on icon at bounding box center [202, 154] width 7 height 7
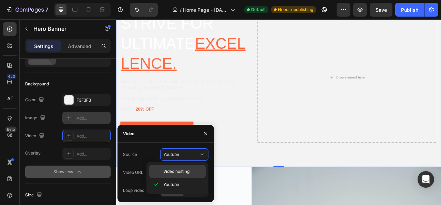
click at [179, 168] on span "Video hosting" at bounding box center [176, 171] width 26 height 6
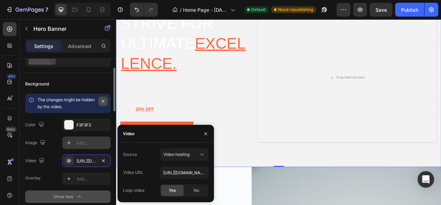
click at [100, 101] on icon "button" at bounding box center [103, 101] width 6 height 6
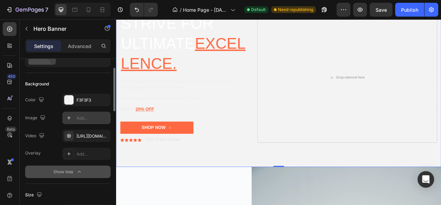
click at [228, 187] on video "Background Image" at bounding box center [323, 83] width 414 height 207
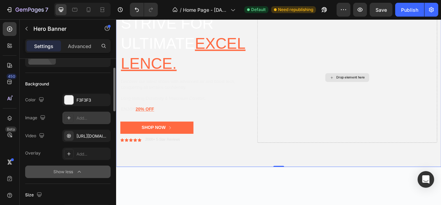
scroll to position [0, 0]
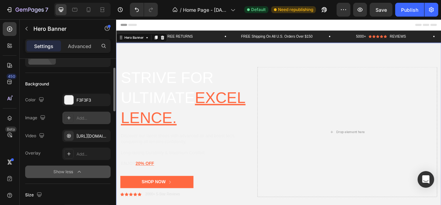
click at [310, 64] on video "Background Image" at bounding box center [323, 152] width 414 height 207
click at [69, 135] on icon at bounding box center [69, 136] width 6 height 6
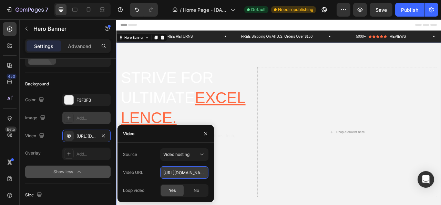
click at [184, 173] on input "[URL][DOMAIN_NAME]" at bounding box center [184, 172] width 48 height 12
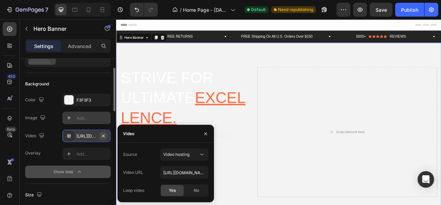
drag, startPoint x: 104, startPoint y: 136, endPoint x: 127, endPoint y: 81, distance: 59.4
click at [104, 136] on icon "button" at bounding box center [104, 136] width 6 height 6
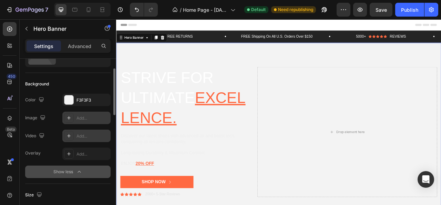
click at [317, 76] on div "Strive for ultimate excellence. Heading Discover our latest shoes with advanced…" at bounding box center [323, 162] width 414 height 187
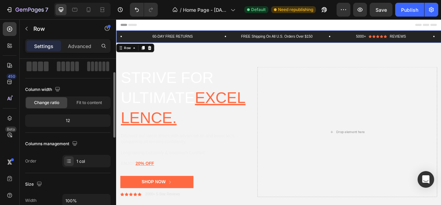
click at [395, 37] on div "60-DAY FREE RETURNS Text Block Row FREE Shipping On All U.S. Orders Over $150 T…" at bounding box center [323, 41] width 414 height 16
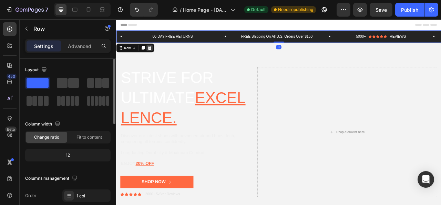
click at [158, 53] on icon at bounding box center [159, 56] width 6 height 6
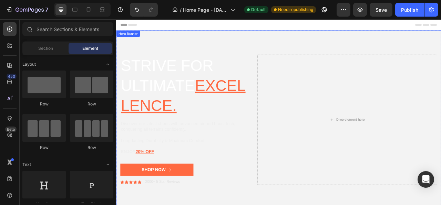
click at [145, 47] on div "Background Image" at bounding box center [323, 146] width 414 height 227
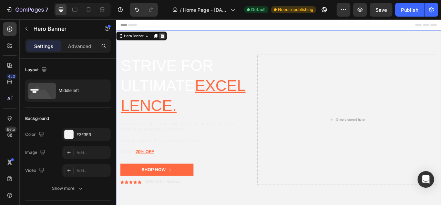
click at [174, 39] on icon at bounding box center [175, 40] width 4 height 5
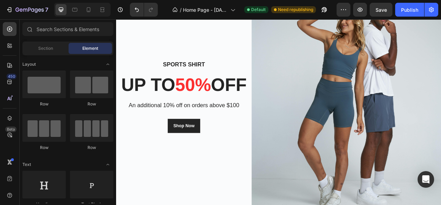
scroll to position [15, 0]
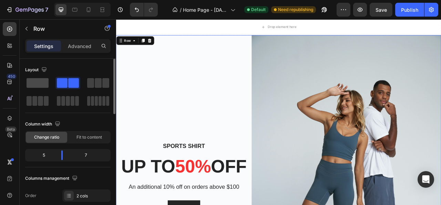
click at [43, 82] on span at bounding box center [38, 83] width 22 height 10
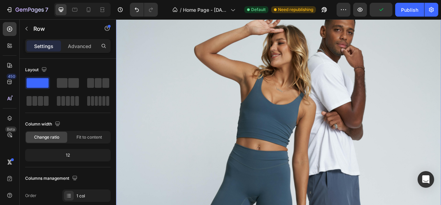
scroll to position [241, 0]
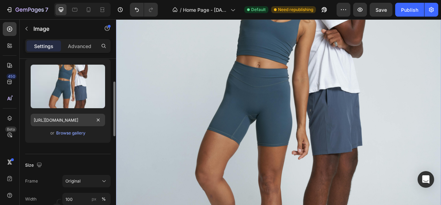
scroll to position [34, 0]
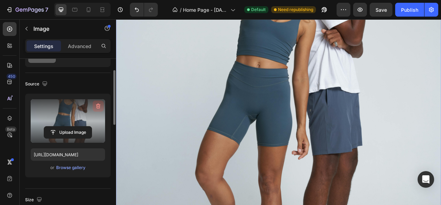
click at [94, 102] on button "button" at bounding box center [98, 105] width 11 height 11
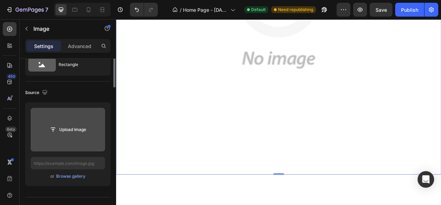
scroll to position [0, 0]
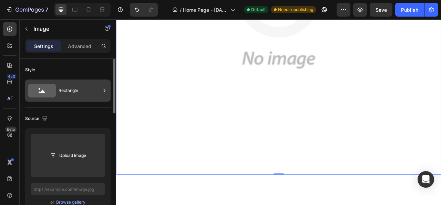
click at [47, 90] on icon at bounding box center [42, 90] width 28 height 14
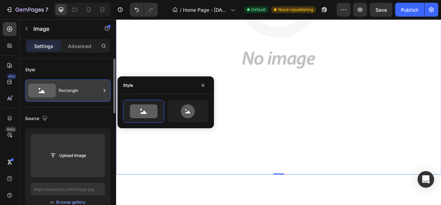
click at [47, 90] on icon at bounding box center [42, 90] width 28 height 14
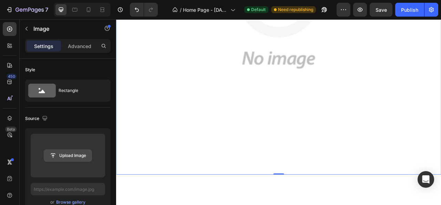
click at [56, 151] on input "file" at bounding box center [68, 155] width 48 height 12
click at [72, 46] on p "Advanced" at bounding box center [79, 45] width 23 height 7
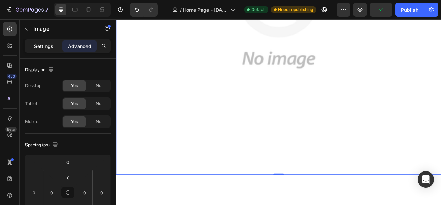
click at [44, 44] on p "Settings" at bounding box center [43, 45] width 19 height 7
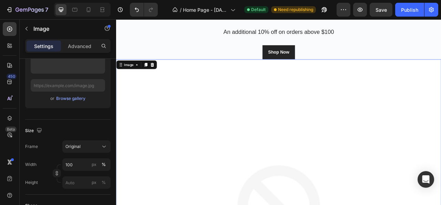
scroll to position [34, 0]
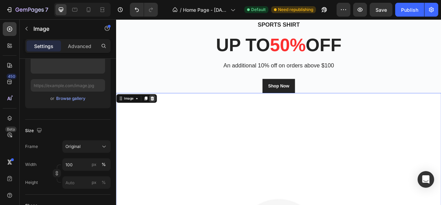
click at [163, 120] on icon at bounding box center [162, 119] width 4 height 5
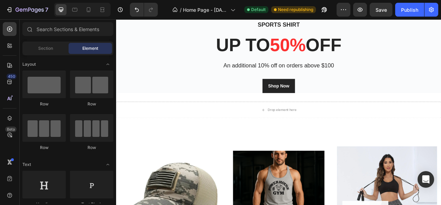
scroll to position [0, 0]
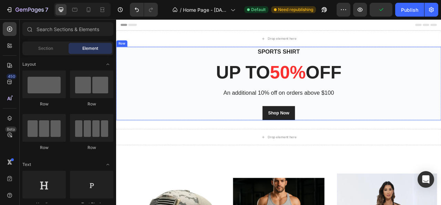
click at [121, 72] on div "Sports Shirt Heading up to 50% off Heading An additional 10% off on orders abov…" at bounding box center [323, 100] width 414 height 93
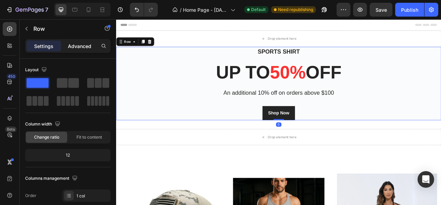
click at [84, 43] on p "Advanced" at bounding box center [79, 45] width 23 height 7
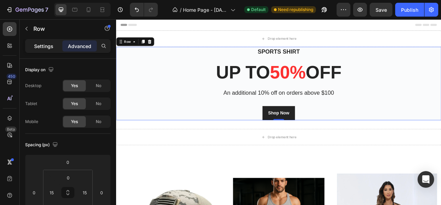
click at [38, 44] on p "Settings" at bounding box center [43, 45] width 19 height 7
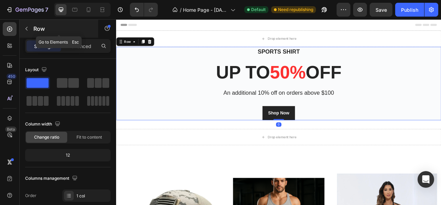
click at [27, 31] on icon "button" at bounding box center [27, 29] width 6 height 6
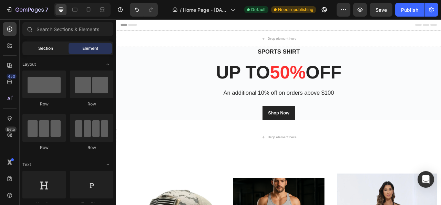
click at [40, 48] on span "Section" at bounding box center [45, 48] width 15 height 6
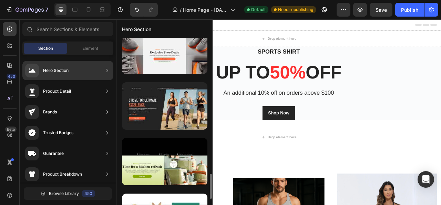
scroll to position [936, 0]
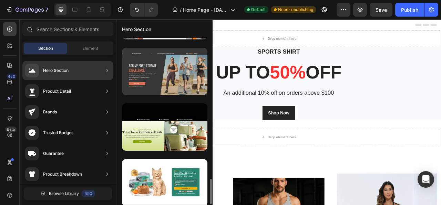
click at [160, 82] on div at bounding box center [165, 71] width 86 height 47
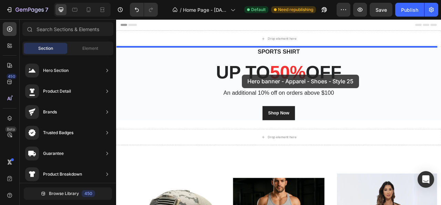
drag, startPoint x: 276, startPoint y: 102, endPoint x: 277, endPoint y: 89, distance: 12.4
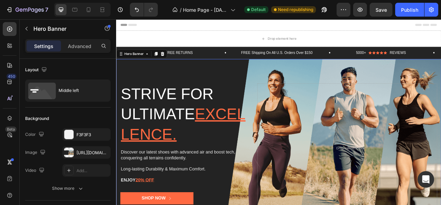
click at [299, 80] on div "Background Image" at bounding box center [323, 183] width 414 height 227
click at [90, 168] on div "Add..." at bounding box center [93, 170] width 32 height 6
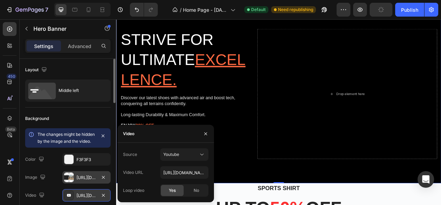
scroll to position [34, 0]
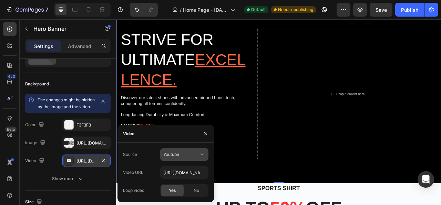
click at [193, 156] on div "Youtube" at bounding box center [180, 154] width 35 height 6
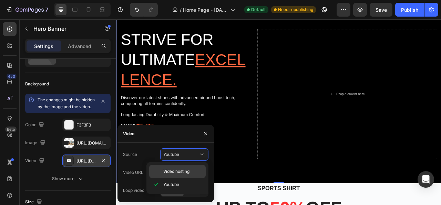
click at [181, 168] on span "Video hosting" at bounding box center [176, 171] width 26 height 6
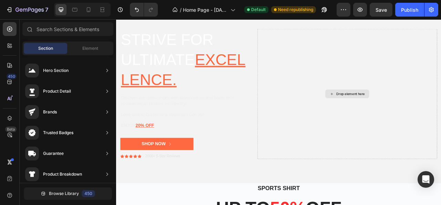
click at [386, 117] on div "Drop element here" at bounding box center [410, 113] width 56 height 11
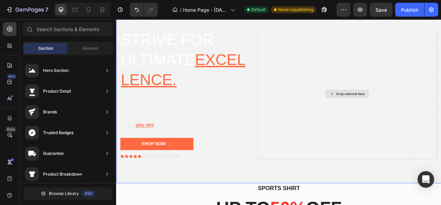
click at [392, 115] on div "Drop element here" at bounding box center [410, 113] width 56 height 11
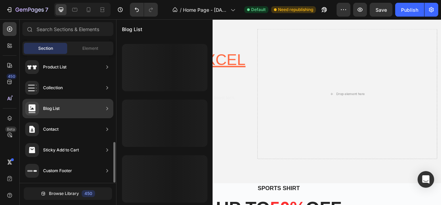
scroll to position [0, 0]
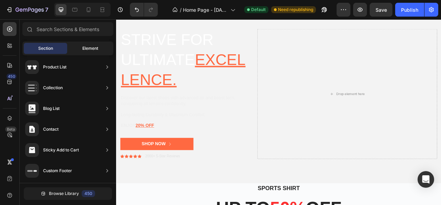
click at [79, 48] on div "Element" at bounding box center [90, 48] width 43 height 11
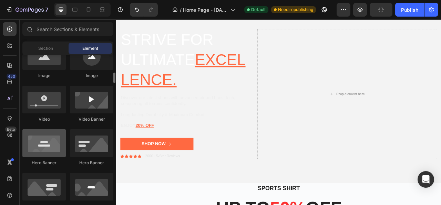
scroll to position [207, 0]
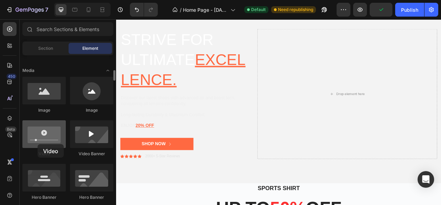
click at [38, 144] on div at bounding box center [43, 134] width 43 height 28
click at [44, 132] on div at bounding box center [43, 134] width 43 height 28
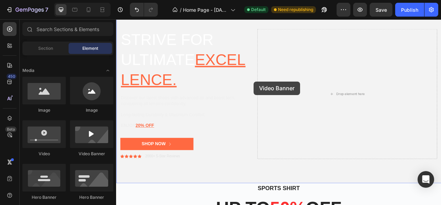
drag, startPoint x: 207, startPoint y: 155, endPoint x: 291, endPoint y: 98, distance: 101.5
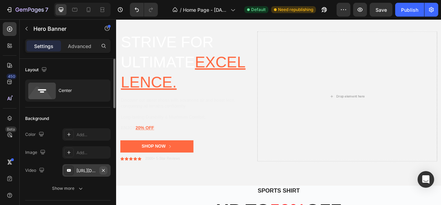
click at [102, 170] on icon "button" at bounding box center [104, 170] width 6 height 6
type input "Auto"
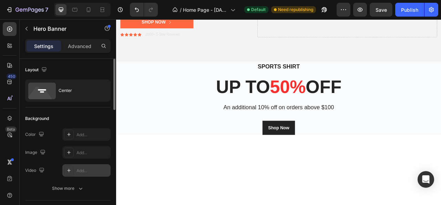
scroll to position [144, 0]
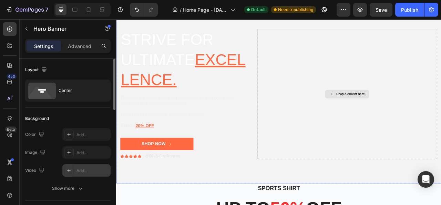
click at [326, 61] on div "Drop element here" at bounding box center [410, 113] width 229 height 165
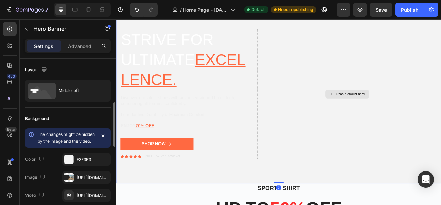
scroll to position [34, 0]
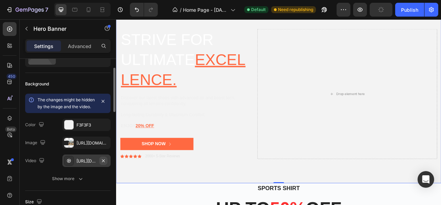
click at [104, 161] on icon "button" at bounding box center [103, 160] width 3 height 3
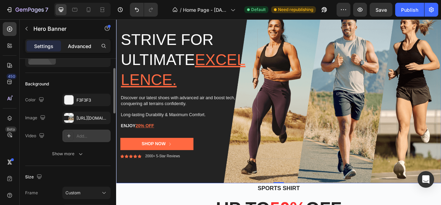
click at [79, 48] on p "Advanced" at bounding box center [79, 45] width 23 height 7
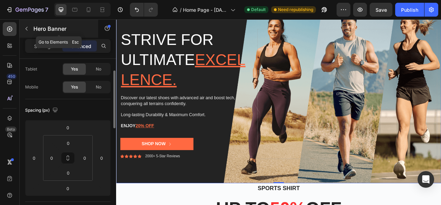
click at [27, 30] on icon "button" at bounding box center [27, 29] width 2 height 4
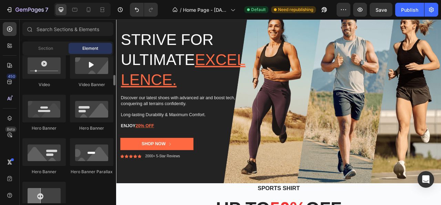
scroll to position [241, 0]
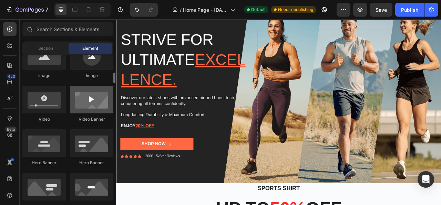
click at [87, 103] on div at bounding box center [91, 100] width 43 height 28
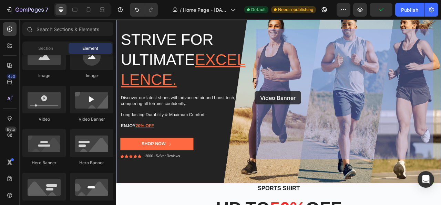
drag, startPoint x: 203, startPoint y: 122, endPoint x: 292, endPoint y: 110, distance: 90.4
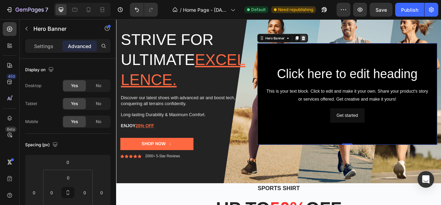
click at [352, 43] on icon at bounding box center [354, 43] width 4 height 5
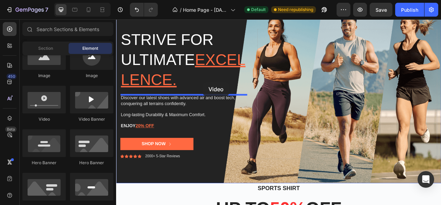
drag, startPoint x: 158, startPoint y: 119, endPoint x: 227, endPoint y: 99, distance: 71.8
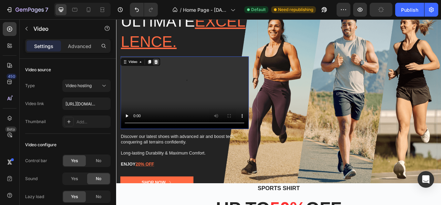
click at [167, 72] on icon at bounding box center [167, 73] width 4 height 5
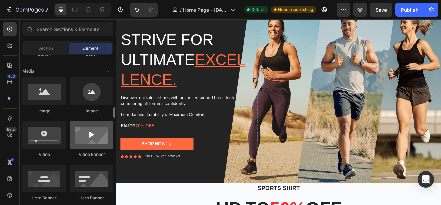
scroll to position [241, 0]
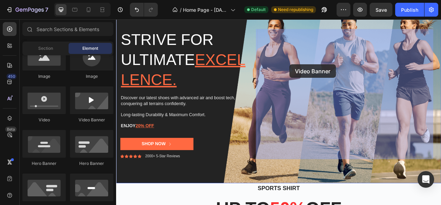
drag, startPoint x: 208, startPoint y: 123, endPoint x: 337, endPoint y: 77, distance: 137.1
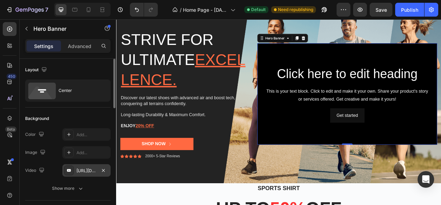
click at [84, 168] on div "[URL][DOMAIN_NAME]" at bounding box center [87, 170] width 20 height 6
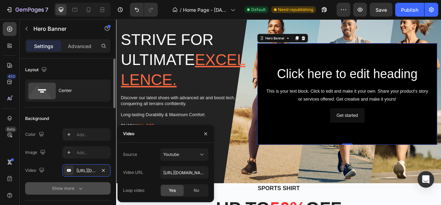
click at [74, 189] on div "Show more" at bounding box center [68, 188] width 32 height 7
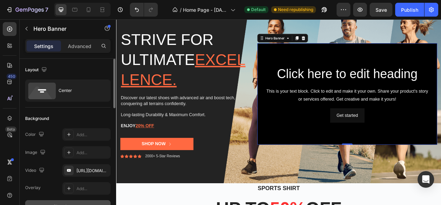
scroll to position [69, 0]
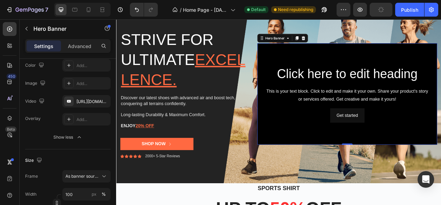
click at [349, 66] on div "Background Image" at bounding box center [410, 114] width 229 height 129
click at [361, 87] on h2 "Click here to edit heading" at bounding box center [410, 89] width 218 height 22
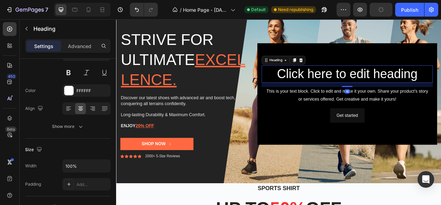
scroll to position [0, 0]
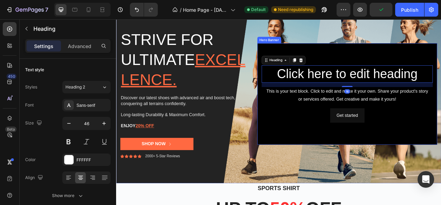
click at [344, 155] on div "Background Image" at bounding box center [410, 114] width 229 height 129
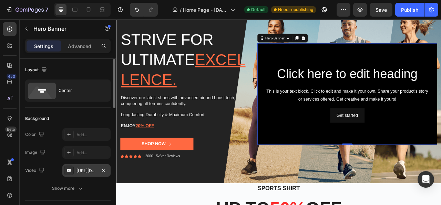
click at [88, 169] on div "[URL][DOMAIN_NAME]" at bounding box center [87, 170] width 20 height 6
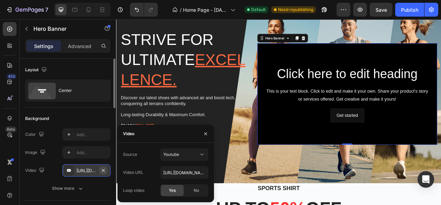
click at [102, 169] on icon "button" at bounding box center [104, 170] width 6 height 6
type input "Auto"
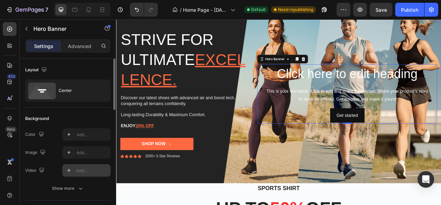
click at [93, 169] on div "Add..." at bounding box center [93, 170] width 32 height 6
type input "[URL][DOMAIN_NAME]"
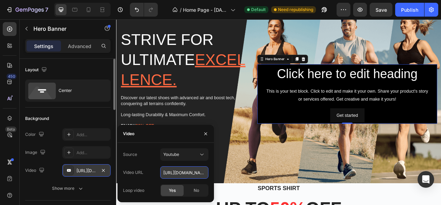
click at [197, 175] on input "[URL][DOMAIN_NAME]" at bounding box center [184, 172] width 48 height 12
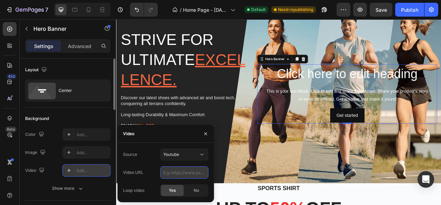
paste input "[URL][DOMAIN_NAME]"
type input "[URL][DOMAIN_NAME]"
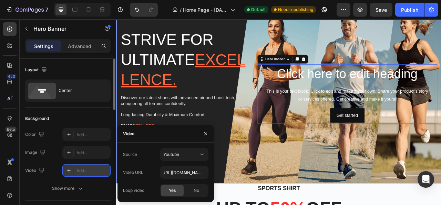
click at [322, 171] on div "Click here to edit heading Heading This is your text block. Click to edit and m…" at bounding box center [410, 113] width 229 height 165
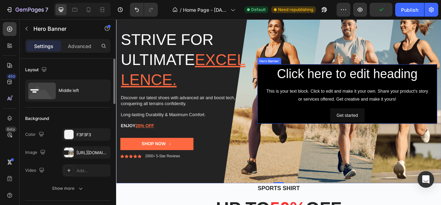
click at [296, 89] on div "Click here to edit heading Heading This is your text block. Click to edit and m…" at bounding box center [410, 113] width 229 height 75
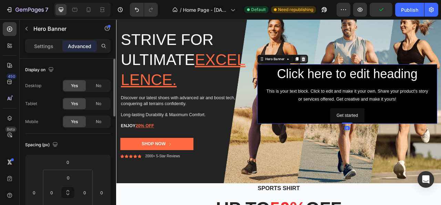
click at [352, 71] on icon at bounding box center [354, 69] width 4 height 5
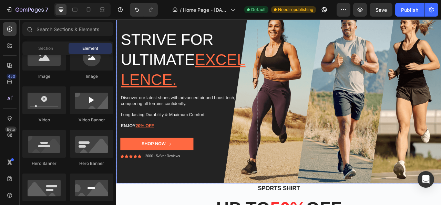
click at [129, 24] on div "Strive for ultimate excellence. Heading Discover our latest shoes with advanced…" at bounding box center [323, 113] width 414 height 187
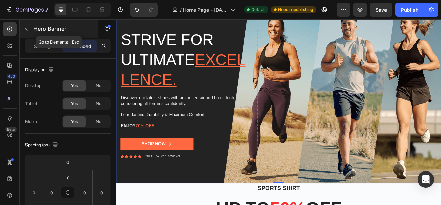
click at [31, 27] on button "button" at bounding box center [26, 28] width 11 height 11
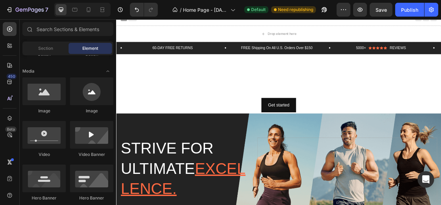
scroll to position [172, 0]
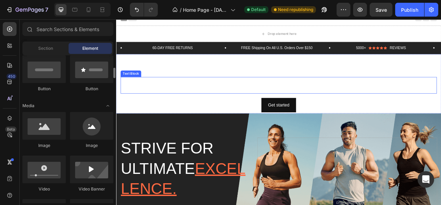
click at [273, 102] on div "This is your text block. Click to edit and make it your own. Share your product…" at bounding box center [323, 102] width 403 height 21
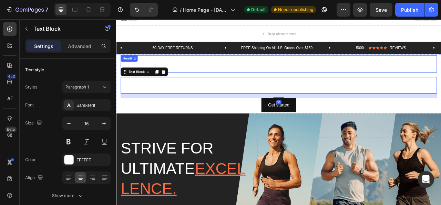
click at [200, 74] on h2 "Click here to edit heading" at bounding box center [323, 76] width 403 height 22
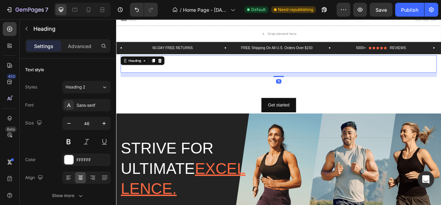
scroll to position [0, 0]
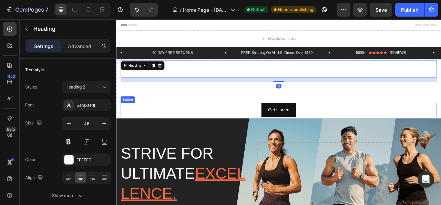
click at [155, 131] on div "Get started Button" at bounding box center [323, 134] width 403 height 18
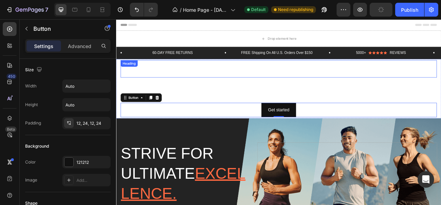
click at [135, 81] on div "Click here to edit heading Heading" at bounding box center [323, 82] width 403 height 22
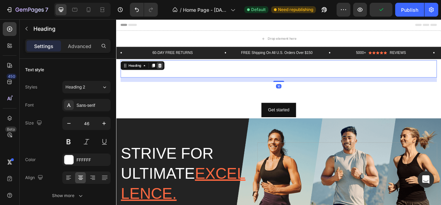
click at [174, 79] on icon at bounding box center [172, 78] width 6 height 6
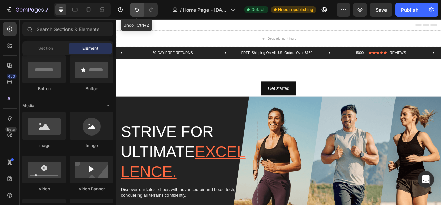
click at [133, 10] on icon "Undo/Redo" at bounding box center [136, 9] width 7 height 7
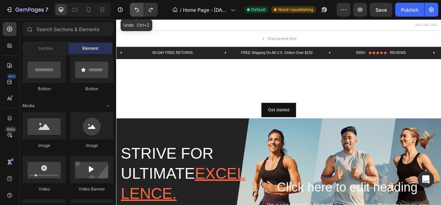
click at [133, 10] on icon "Undo/Redo" at bounding box center [136, 9] width 7 height 7
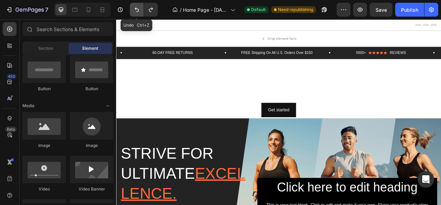
click at [133, 10] on icon "Undo/Redo" at bounding box center [136, 9] width 7 height 7
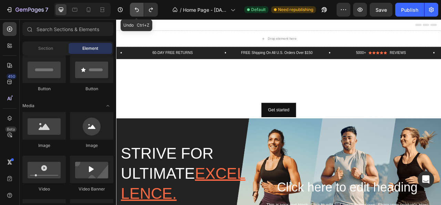
click at [133, 10] on icon "Undo/Redo" at bounding box center [136, 9] width 7 height 7
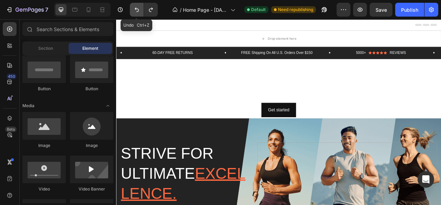
click at [133, 10] on icon "Undo/Redo" at bounding box center [136, 9] width 7 height 7
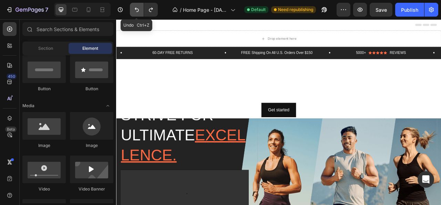
click at [133, 10] on icon "Undo/Redo" at bounding box center [136, 9] width 7 height 7
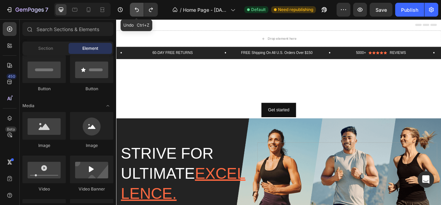
click at [133, 10] on icon "Undo/Redo" at bounding box center [136, 9] width 7 height 7
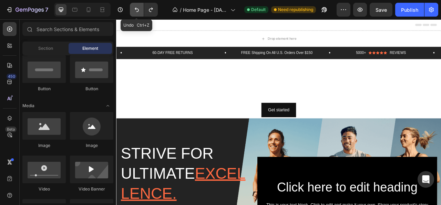
click at [133, 10] on icon "Undo/Redo" at bounding box center [136, 9] width 7 height 7
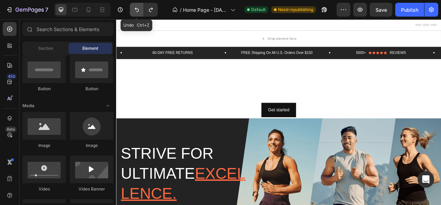
click at [133, 10] on icon "Undo/Redo" at bounding box center [136, 9] width 7 height 7
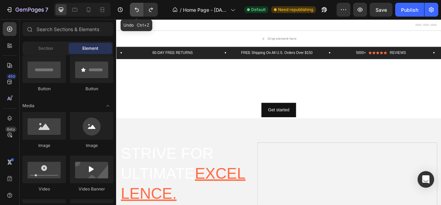
click at [133, 10] on icon "Undo/Redo" at bounding box center [136, 9] width 7 height 7
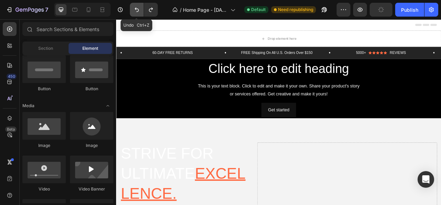
click at [133, 10] on icon "Undo/Redo" at bounding box center [136, 9] width 7 height 7
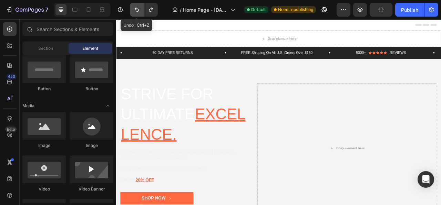
click at [133, 10] on icon "Undo/Redo" at bounding box center [136, 9] width 7 height 7
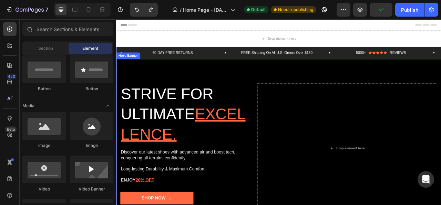
click at [142, 76] on div "Background Image" at bounding box center [323, 183] width 414 height 227
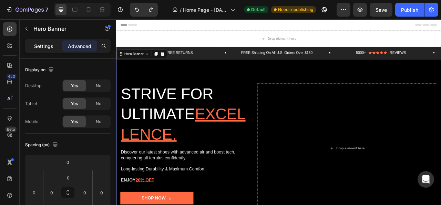
click at [41, 41] on div "Settings" at bounding box center [44, 45] width 34 height 11
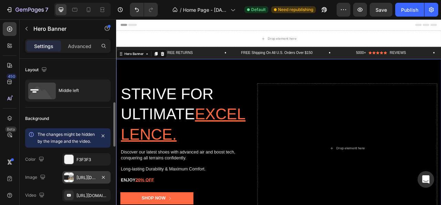
scroll to position [34, 0]
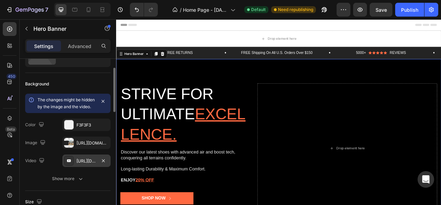
click at [88, 164] on div "[URL][DOMAIN_NAME]" at bounding box center [87, 161] width 20 height 6
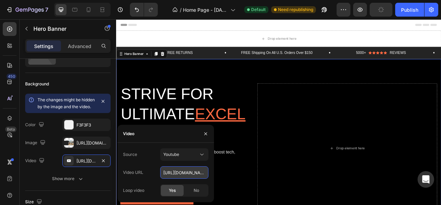
click at [192, 175] on input "[URL][DOMAIN_NAME]" at bounding box center [184, 172] width 48 height 12
paste input "[URL][DOMAIN_NAME]"
type input "[URL][DOMAIN_NAME]"
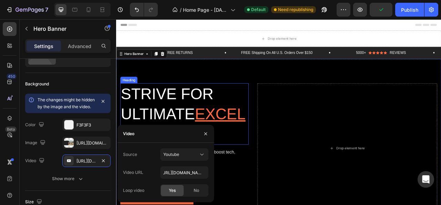
click at [189, 127] on h2 "Strive for ultimate excellence." at bounding box center [202, 139] width 163 height 78
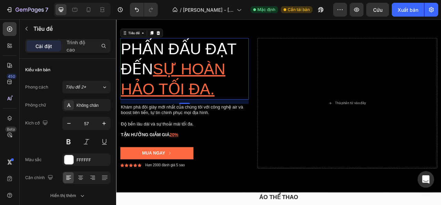
scroll to position [74, 0]
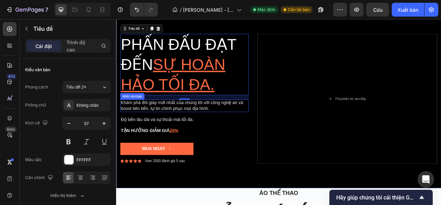
click at [169, 122] on font "Khám phá đôi giày mới nhất của chúng tôi với công nghệ air và boost tiên tiến, …" at bounding box center [200, 128] width 156 height 13
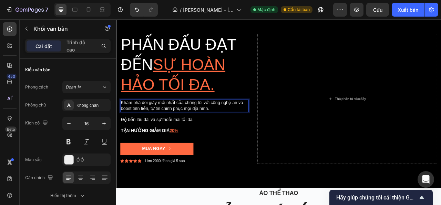
drag, startPoint x: 232, startPoint y: 125, endPoint x: 210, endPoint y: 124, distance: 22.1
click at [231, 128] on p "Khám phá đôi giày mới nhất của chúng tôi với công nghệ air và boost tiên tiến, …" at bounding box center [203, 129] width 162 height 14
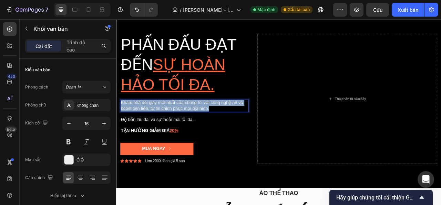
click at [231, 128] on p "Khám phá đôi giày mới nhất của chúng tôi với công nghệ air và boost tiên tiến, …" at bounding box center [203, 129] width 162 height 14
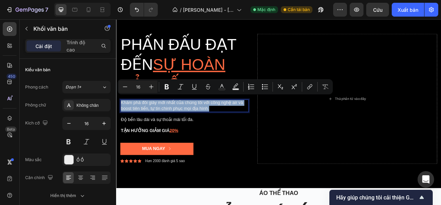
copy p "Khám phá đôi giày mới nhất của chúng tôi với công nghệ air và boost tiên tiến, …"
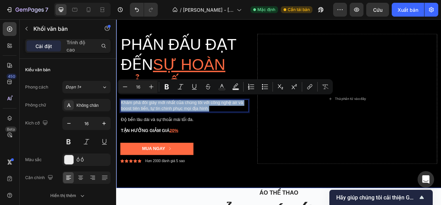
click at [236, 168] on div "Phấn đấu đạt đến sự hoàn hảo tối đa. Tiêu đề Khám phá đôi giày mới nhất của chú…" at bounding box center [202, 120] width 163 height 165
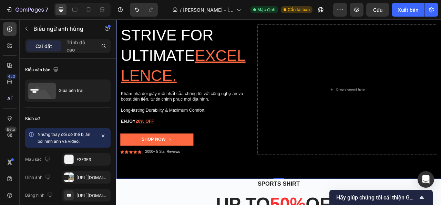
scroll to position [69, 0]
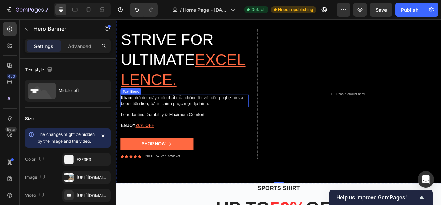
click at [181, 123] on p "Khám phá đôi giày mới nhất của chúng tôi với công nghệ air và boost tiên tiến, …" at bounding box center [203, 123] width 162 height 14
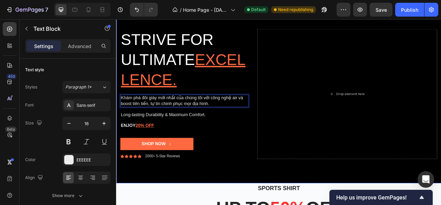
click at [241, 169] on div "Strive for ultimate excellence. Heading Khám phá đôi giày mới nhất của chúng tô…" at bounding box center [202, 113] width 163 height 165
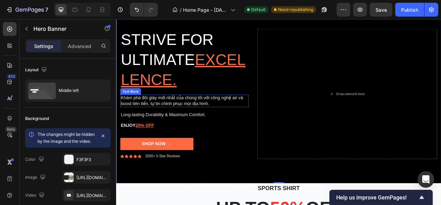
click at [184, 125] on p "Khám phá đôi giày mới nhất của chúng tôi với công nghệ air và boost tiên tiến, …" at bounding box center [203, 123] width 162 height 14
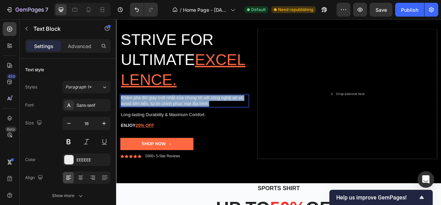
click at [184, 125] on p "Khám phá đôi giày mới nhất của chúng tôi với công nghệ air và boost tiên tiến, …" at bounding box center [203, 123] width 162 height 14
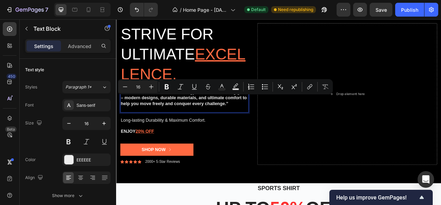
scroll to position [62, 0]
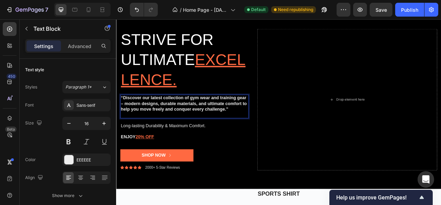
click at [133, 120] on strong "“Discover our latest collection of gym wear and training gear – modern designs,…" at bounding box center [202, 126] width 160 height 20
click at [135, 136] on p "“Discover our latest collection of gym wear and training gear – modern designs,…" at bounding box center [203, 126] width 162 height 21
click at [127, 132] on strong "“Discover our latest collection of gym wear and training gear – modern designs,…" at bounding box center [202, 126] width 160 height 20
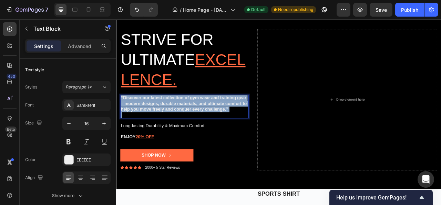
click at [127, 132] on strong "“Discover our latest collection of gym wear and training gear – modern designs,…" at bounding box center [202, 126] width 160 height 20
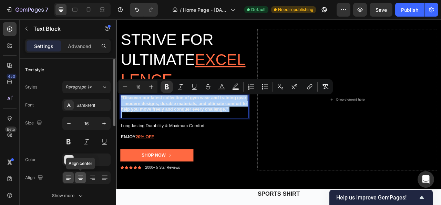
click at [83, 178] on icon at bounding box center [80, 177] width 7 height 7
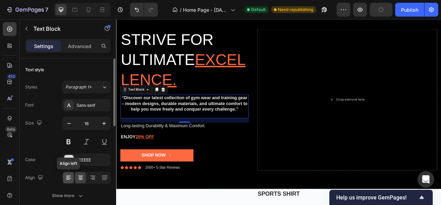
click at [69, 179] on icon at bounding box center [67, 179] width 3 height 1
click at [66, 143] on button at bounding box center [68, 141] width 12 height 12
click at [67, 139] on button at bounding box center [68, 141] width 12 height 12
click at [66, 142] on button at bounding box center [68, 141] width 12 height 12
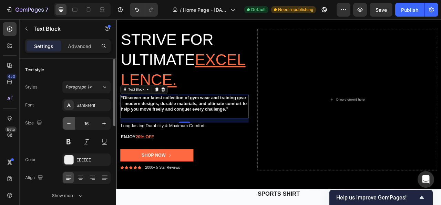
click at [69, 124] on icon "button" at bounding box center [69, 123] width 7 height 7
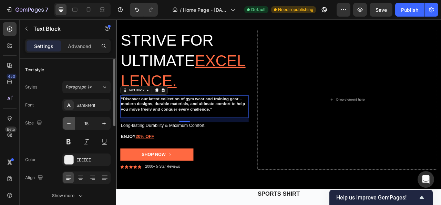
click at [69, 124] on icon "button" at bounding box center [69, 123] width 7 height 7
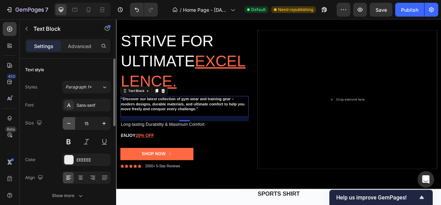
type input "14"
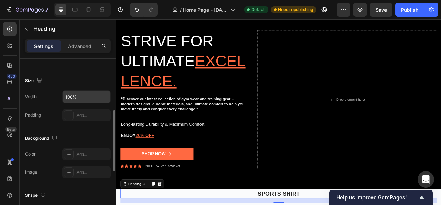
scroll to position [172, 0]
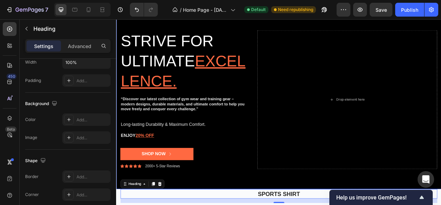
click at [262, 26] on div "Strive for ultimate excellence. Heading “Discover our latest collection of gym …" at bounding box center [323, 121] width 414 height 198
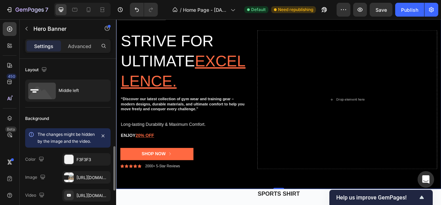
scroll to position [69, 0]
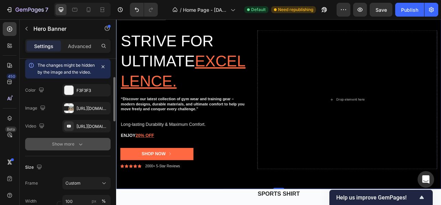
click at [80, 147] on icon "button" at bounding box center [80, 143] width 7 height 7
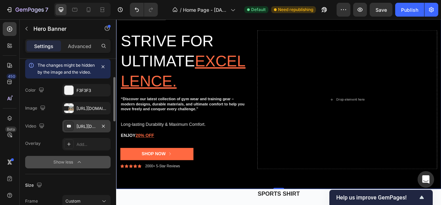
click at [88, 129] on div "[URL][DOMAIN_NAME]" at bounding box center [87, 126] width 20 height 6
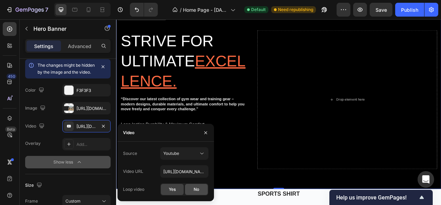
click at [193, 186] on div "No" at bounding box center [196, 188] width 23 height 11
click at [175, 188] on span "Yes" at bounding box center [172, 189] width 7 height 6
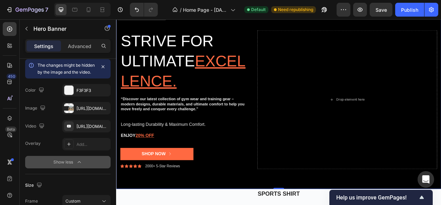
click at [277, 204] on div "Strive for ultimate excellence. Heading “Discover our latest collection of gym …" at bounding box center [323, 121] width 414 height 198
click at [82, 165] on icon "button" at bounding box center [79, 161] width 7 height 7
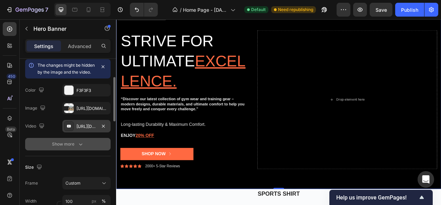
click at [83, 129] on div "[URL][DOMAIN_NAME]" at bounding box center [87, 126] width 20 height 6
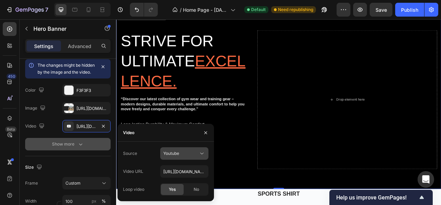
click at [194, 151] on div "Youtube" at bounding box center [180, 153] width 35 height 6
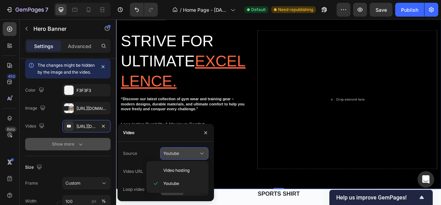
click at [181, 150] on div "Youtube" at bounding box center [180, 153] width 35 height 6
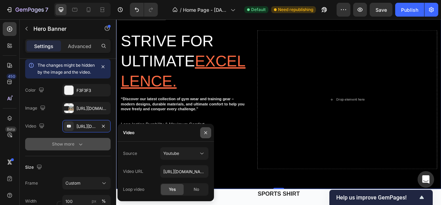
click at [205, 131] on icon "button" at bounding box center [206, 133] width 6 height 6
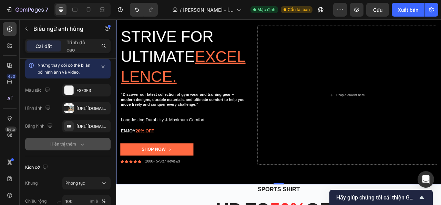
scroll to position [62, 0]
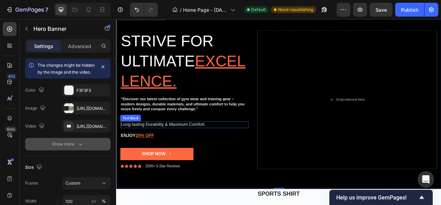
click at [182, 154] on p "Long-lasting Durability & Maximum Comfort." at bounding box center [203, 152] width 162 height 7
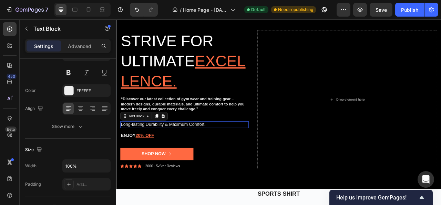
click at [182, 154] on p "Long-lasting Durability & Maximum Comfort." at bounding box center [203, 152] width 162 height 7
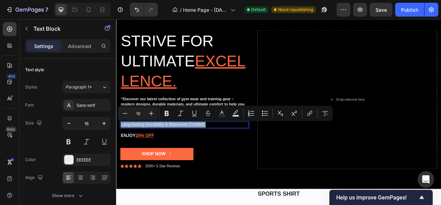
copy p "Long-lasting Durability & Maximum Comfort."
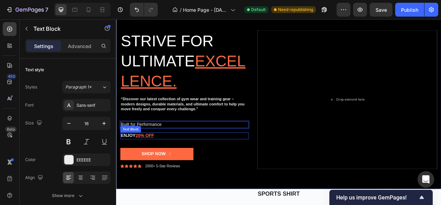
click at [217, 171] on div "ENJOY 20% OFF" at bounding box center [202, 167] width 163 height 9
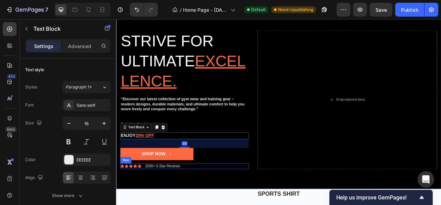
click at [243, 204] on div "Icon Icon Icon Icon Icon Icon List 2000+ 5-Star Reviews Text Block Row" at bounding box center [202, 205] width 163 height 7
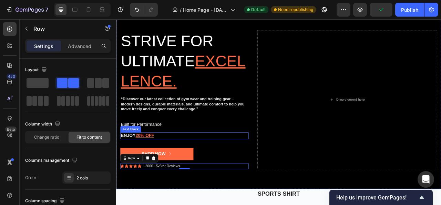
click at [150, 168] on u "20% OFF" at bounding box center [152, 167] width 23 height 6
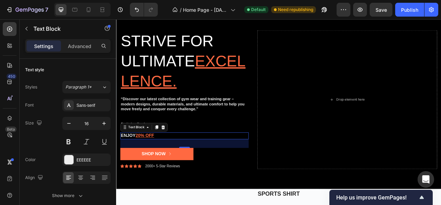
click at [147, 167] on u "20% OFF" at bounding box center [152, 167] width 23 height 6
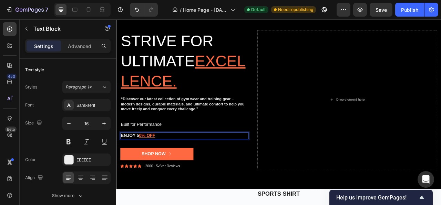
click at [144, 167] on p "ENJOY 5 0% OFF" at bounding box center [203, 166] width 162 height 7
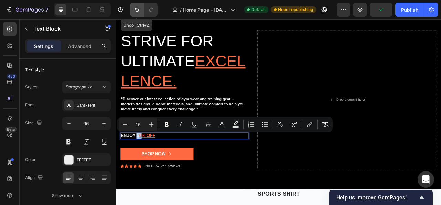
click at [134, 11] on icon "Undo/Redo" at bounding box center [136, 9] width 7 height 7
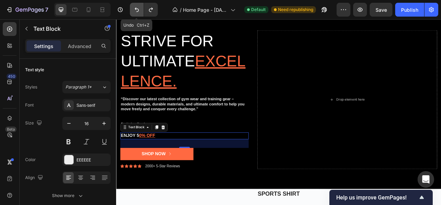
click at [134, 11] on icon "Undo/Redo" at bounding box center [136, 9] width 7 height 7
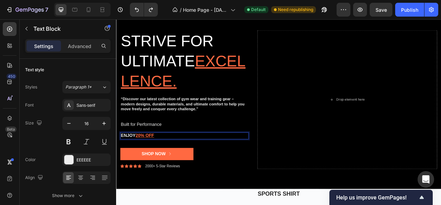
click at [146, 167] on u "20% OFF" at bounding box center [152, 167] width 23 height 6
click at [145, 166] on u "250% OFF" at bounding box center [154, 167] width 27 height 6
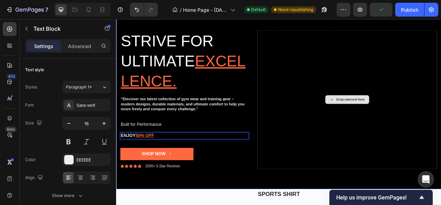
click at [389, 115] on div "Drop element here" at bounding box center [410, 121] width 229 height 176
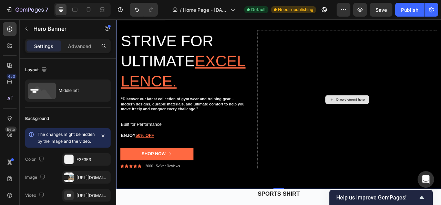
click at [390, 122] on div "Drop element here" at bounding box center [410, 121] width 56 height 11
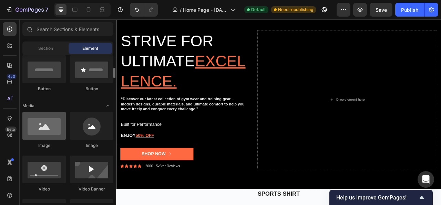
click at [37, 129] on div at bounding box center [43, 126] width 43 height 28
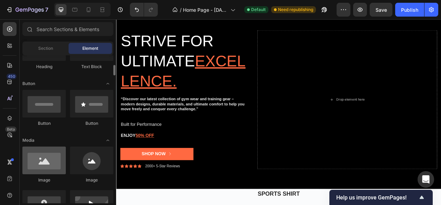
scroll to position [206, 0]
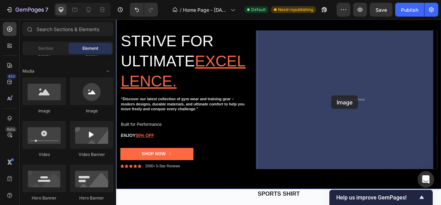
drag, startPoint x: 153, startPoint y: 111, endPoint x: 390, endPoint y: 116, distance: 236.6
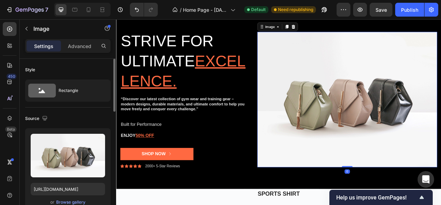
scroll to position [69, 0]
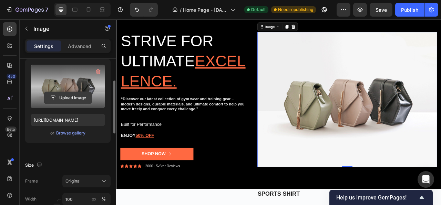
click at [64, 94] on input "file" at bounding box center [68, 98] width 48 height 12
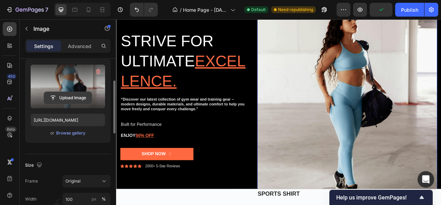
click at [63, 97] on input "file" at bounding box center [68, 98] width 48 height 12
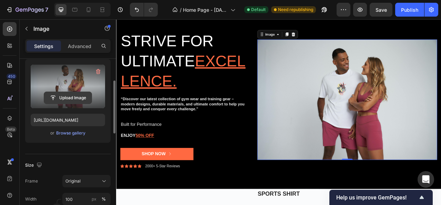
click at [66, 93] on input "file" at bounding box center [68, 98] width 48 height 12
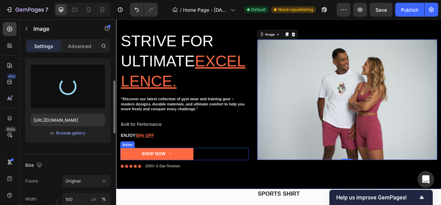
type input "[URL][DOMAIN_NAME]"
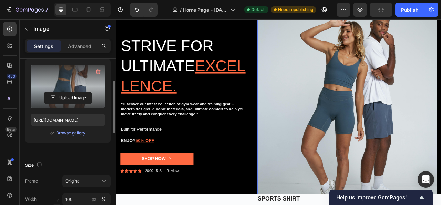
scroll to position [62, 0]
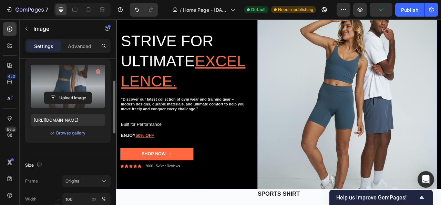
click at [314, 163] on img at bounding box center [410, 121] width 229 height 343
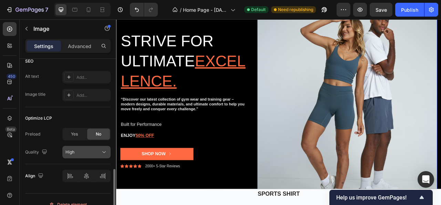
scroll to position [354, 0]
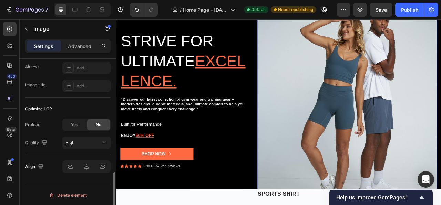
click at [80, 127] on div "Yes" at bounding box center [74, 124] width 23 height 11
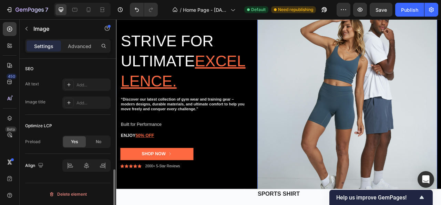
scroll to position [336, 0]
click at [94, 140] on div "No" at bounding box center [98, 142] width 23 height 11
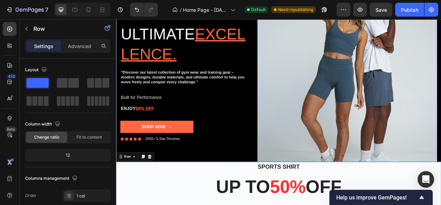
scroll to position [0, 0]
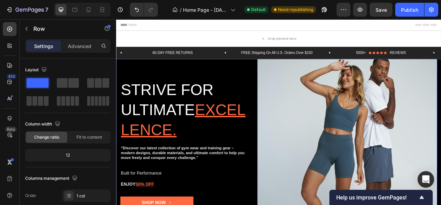
click at [296, 86] on img at bounding box center [410, 182] width 229 height 343
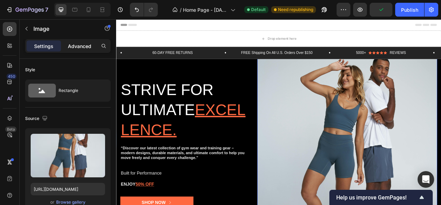
click at [82, 48] on p "Advanced" at bounding box center [79, 45] width 23 height 7
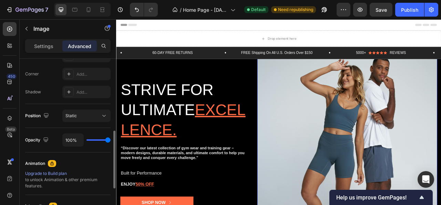
scroll to position [241, 0]
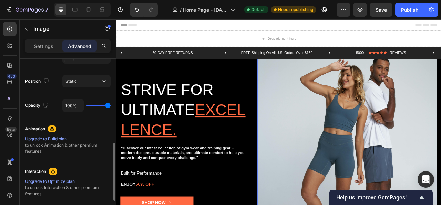
click at [95, 105] on div "100%" at bounding box center [86, 105] width 48 height 13
click at [101, 105] on div "100%" at bounding box center [86, 105] width 48 height 13
click at [320, 123] on img at bounding box center [410, 182] width 229 height 343
click at [100, 103] on div "100%" at bounding box center [86, 105] width 48 height 13
type input "76%"
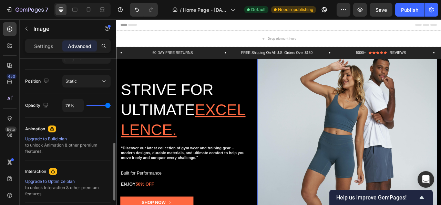
type input "76"
type input "70%"
type input "70"
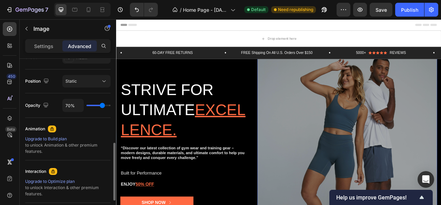
type input "69%"
type input "69"
type input "67%"
type input "67"
type input "66%"
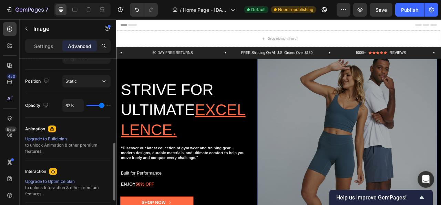
type input "66"
type input "65%"
type input "65"
type input "64%"
type input "64"
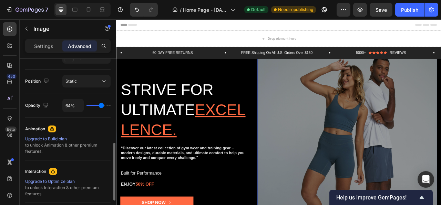
type input "62%"
type input "62"
type input "69%"
type input "69"
type input "72%"
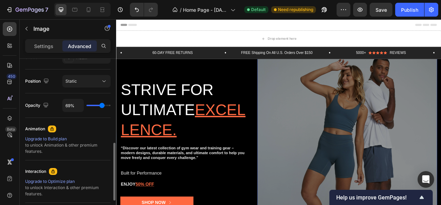
type input "72"
type input "73%"
type input "73"
type input "75%"
type input "75"
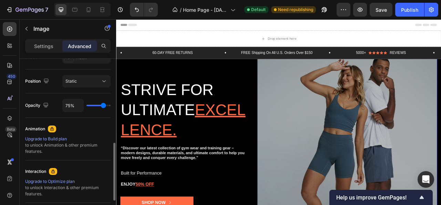
type input "76%"
type input "76"
type input "77%"
type input "77"
type input "78%"
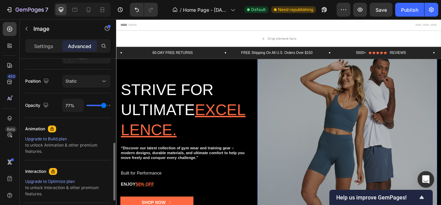
type input "78"
type input "82%"
type input "82"
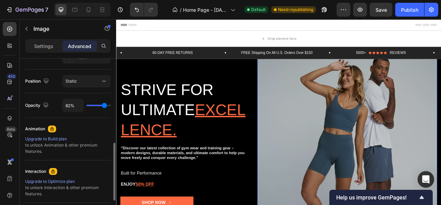
type input "83%"
type input "83"
click at [105, 105] on input "range" at bounding box center [99, 105] width 24 height 1
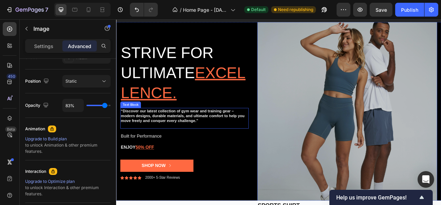
scroll to position [69, 0]
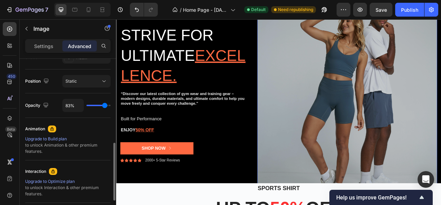
type input "85%"
type input "85"
type input "86%"
type input "86"
type input "87%"
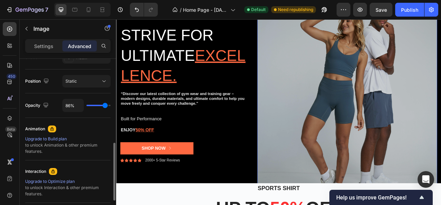
type input "87"
type input "88%"
type input "88"
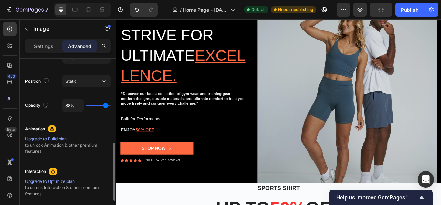
type input "90%"
type input "90"
type input "85%"
type input "85"
type input "83%"
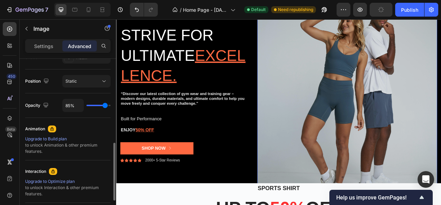
type input "83"
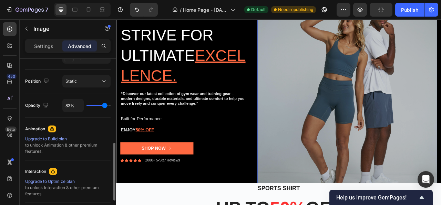
type input "82%"
type input "82"
type input "81%"
type input "81"
type input "82%"
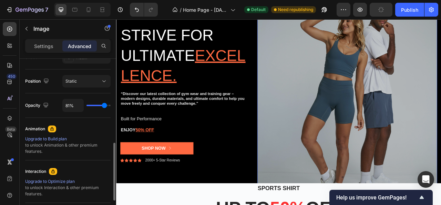
type input "82"
type input "83%"
type input "83"
type input "85%"
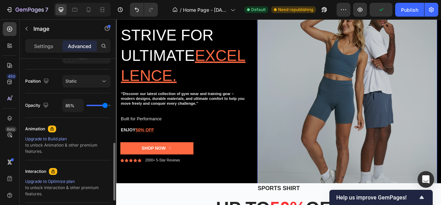
type input "85"
click at [105, 105] on input "range" at bounding box center [99, 105] width 24 height 1
type input "80%"
type input "80"
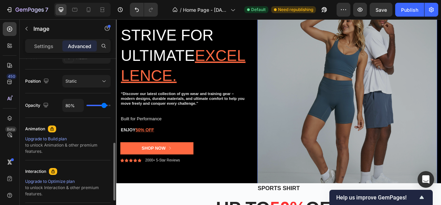
type input "81%"
type input "81"
type input "82%"
type input "82"
type input "83%"
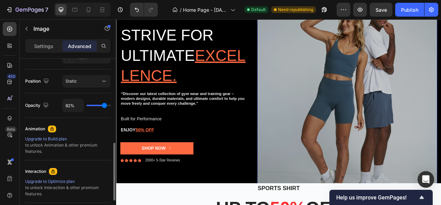
type input "83"
type input "85%"
type input "85"
type input "86%"
type input "86"
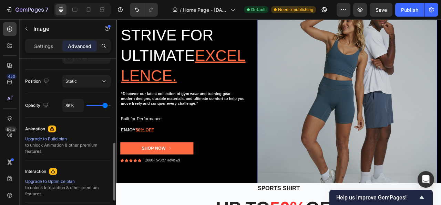
type input "87%"
type input "87"
type input "88%"
type input "88"
type input "90%"
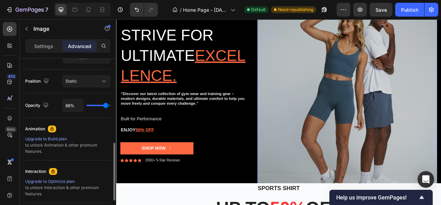
type input "90"
type input "91%"
type input "91"
type input "90%"
type input "90"
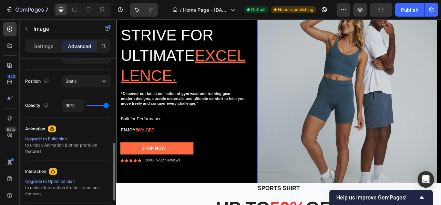
click at [106, 105] on input "range" at bounding box center [99, 105] width 24 height 1
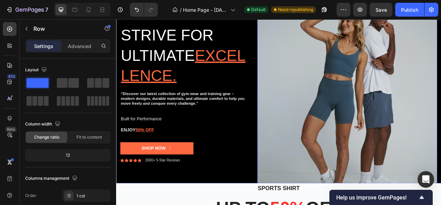
scroll to position [34, 0]
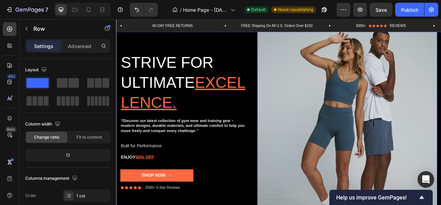
click at [325, 98] on img at bounding box center [410, 148] width 229 height 343
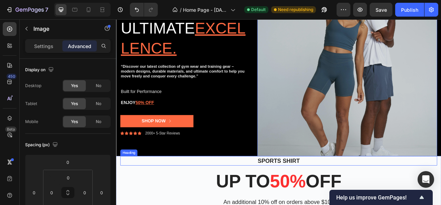
scroll to position [138, 0]
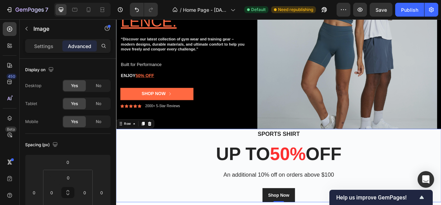
click at [120, 169] on div "Sports Shirt Heading up to 50% off Heading An additional 10% off on orders abov…" at bounding box center [323, 204] width 414 height 93
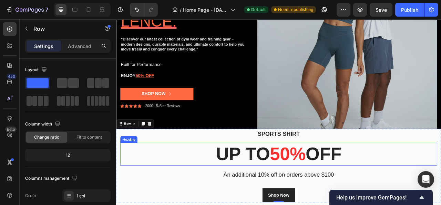
scroll to position [172, 0]
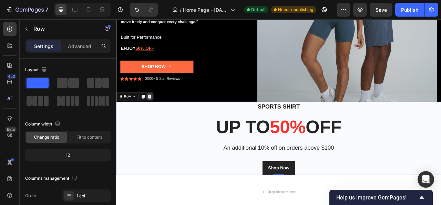
click at [158, 117] on icon at bounding box center [159, 117] width 4 height 5
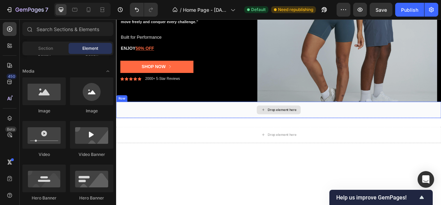
click at [176, 137] on div "Drop element here" at bounding box center [323, 134] width 414 height 21
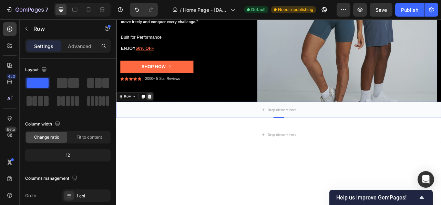
click at [160, 117] on icon at bounding box center [159, 117] width 4 height 5
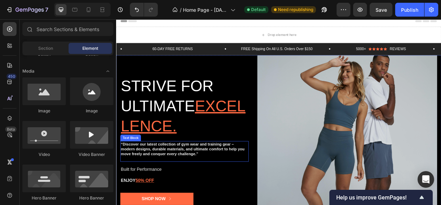
scroll to position [0, 0]
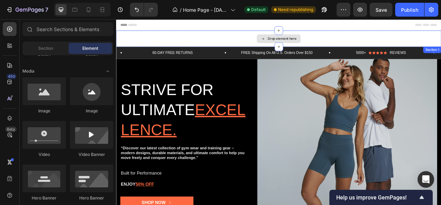
click at [309, 44] on div "Drop element here" at bounding box center [327, 44] width 37 height 6
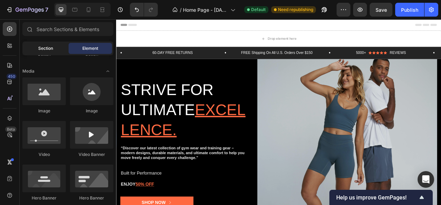
click at [52, 49] on span "Section" at bounding box center [45, 48] width 15 height 6
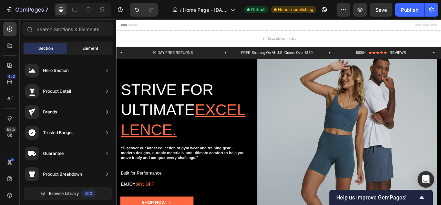
click at [86, 47] on span "Element" at bounding box center [90, 48] width 16 height 6
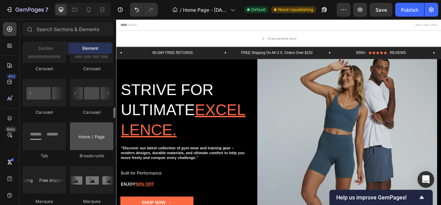
scroll to position [759, 0]
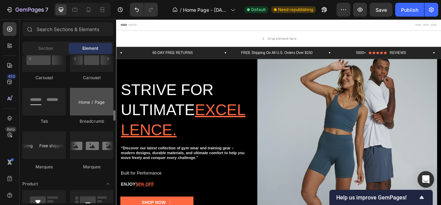
click at [93, 102] on div at bounding box center [91, 102] width 43 height 28
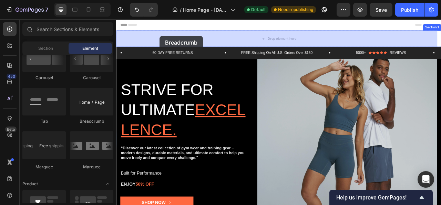
drag, startPoint x: 146, startPoint y: 53, endPoint x: 171, endPoint y: 40, distance: 28.7
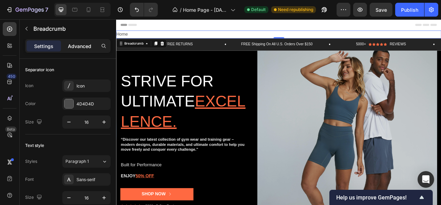
click at [77, 43] on p "Advanced" at bounding box center [79, 45] width 23 height 7
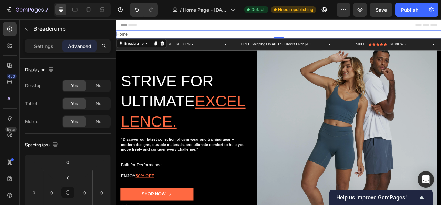
click at [132, 35] on nav "Home" at bounding box center [323, 38] width 414 height 10
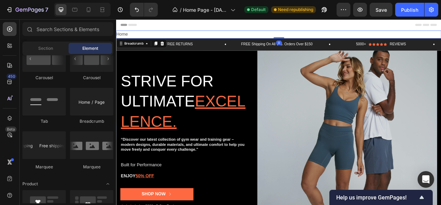
click at [245, 24] on div "Header" at bounding box center [323, 26] width 403 height 14
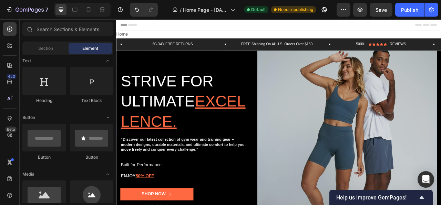
scroll to position [0, 0]
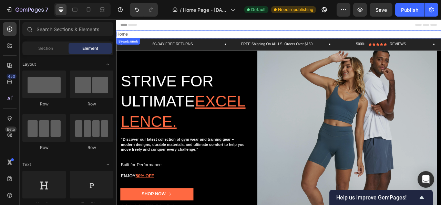
click at [139, 35] on nav "Home" at bounding box center [323, 38] width 414 height 10
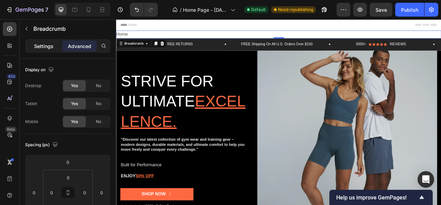
click at [47, 42] on p "Settings" at bounding box center [43, 45] width 19 height 7
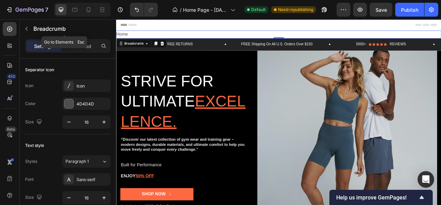
drag, startPoint x: 26, startPoint y: 25, endPoint x: 33, endPoint y: 28, distance: 7.6
click at [26, 25] on button "button" at bounding box center [26, 28] width 11 height 11
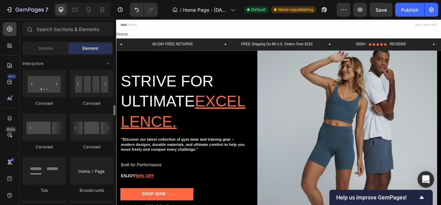
scroll to position [724, 0]
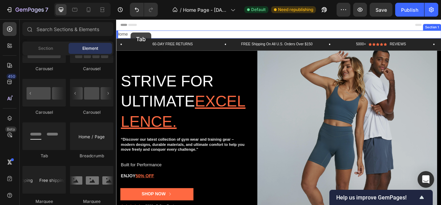
drag, startPoint x: 159, startPoint y: 160, endPoint x: 135, endPoint y: 36, distance: 126.6
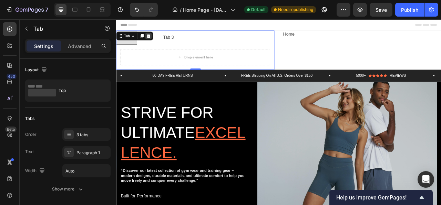
click at [160, 41] on icon at bounding box center [158, 41] width 6 height 6
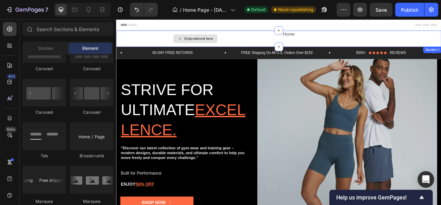
click at [152, 39] on div "Drop element here" at bounding box center [216, 43] width 201 height 21
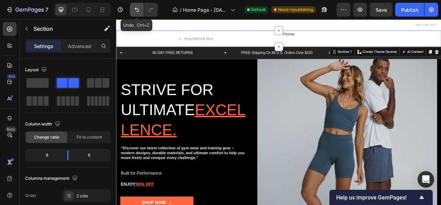
click at [137, 9] on icon "Undo/Redo" at bounding box center [137, 10] width 4 height 4
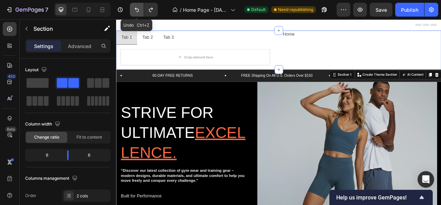
click at [137, 9] on icon "Undo/Redo" at bounding box center [137, 10] width 4 height 4
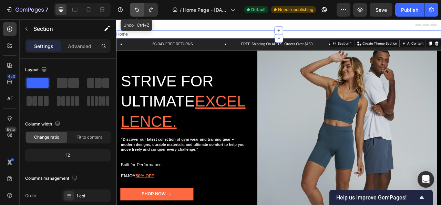
click at [137, 9] on icon "Undo/Redo" at bounding box center [137, 10] width 4 height 4
click at [130, 38] on span "Home" at bounding box center [123, 38] width 15 height 10
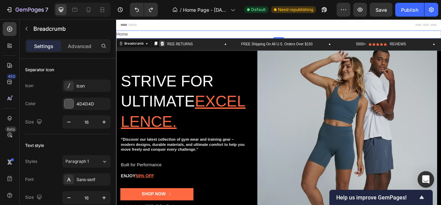
click at [175, 50] on icon at bounding box center [174, 50] width 4 height 5
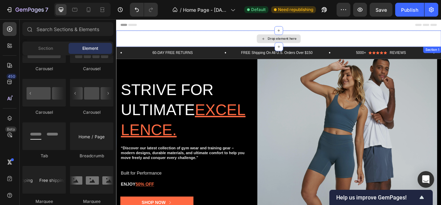
click at [301, 46] on icon at bounding box center [304, 44] width 6 height 6
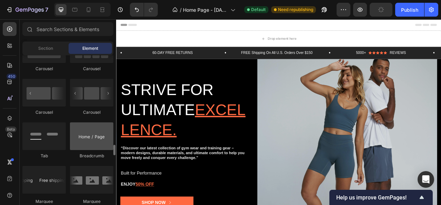
scroll to position [759, 0]
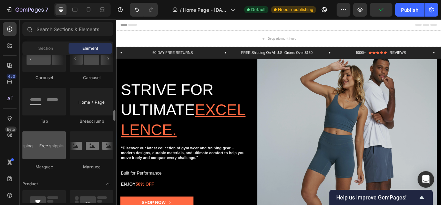
click at [48, 148] on div at bounding box center [43, 145] width 43 height 28
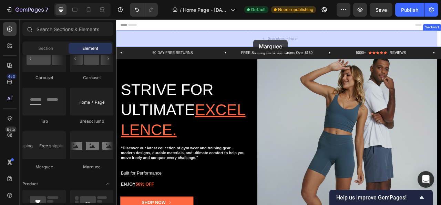
drag, startPoint x: 162, startPoint y: 170, endPoint x: 291, endPoint y: 45, distance: 179.5
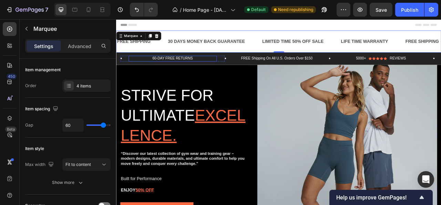
click at [179, 72] on div "60-DAY FREE RETURNS" at bounding box center [188, 69] width 112 height 7
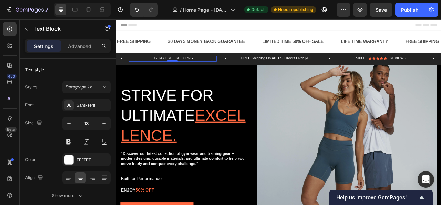
click at [222, 70] on p "60-DAY FREE RETURNS" at bounding box center [187, 69] width 111 height 6
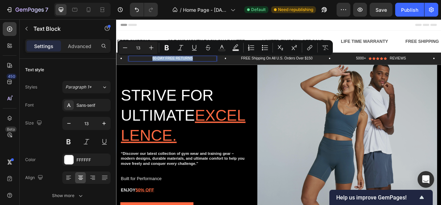
click at [222, 70] on p "60-DAY FREE RETURNS" at bounding box center [187, 69] width 111 height 6
click at [325, 105] on img at bounding box center [410, 190] width 229 height 343
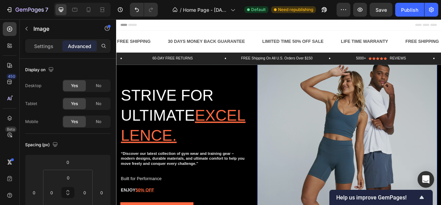
click at [184, 28] on div "Header" at bounding box center [323, 26] width 403 height 14
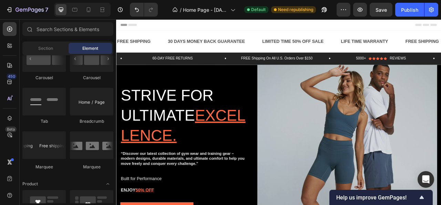
click at [209, 28] on div "Header" at bounding box center [323, 26] width 403 height 14
click at [176, 25] on div "Header" at bounding box center [323, 26] width 403 height 14
click at [184, 27] on div "Header" at bounding box center [323, 26] width 403 height 14
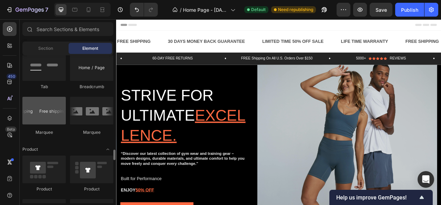
scroll to position [828, 0]
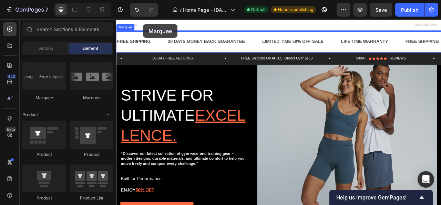
drag, startPoint x: 205, startPoint y: 103, endPoint x: 150, endPoint y: 26, distance: 94.7
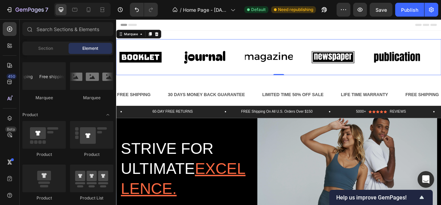
click at [168, 32] on div "Header" at bounding box center [323, 26] width 403 height 14
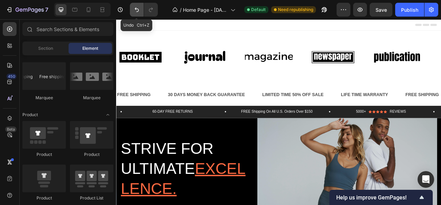
click at [135, 13] on icon "Undo/Redo" at bounding box center [136, 9] width 7 height 7
click at [136, 11] on icon "Undo/Redo" at bounding box center [136, 9] width 7 height 7
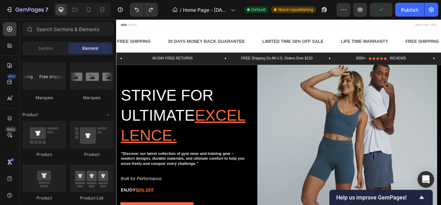
click at [197, 28] on div "Header" at bounding box center [323, 26] width 403 height 14
click at [186, 45] on div "30 DAYS MONEY BACK GUARANTEE" at bounding box center [231, 47] width 100 height 11
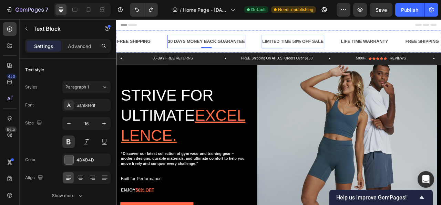
click at [302, 53] on div "LIMITED TIME 50% OFF SALE Text Block" at bounding box center [341, 47] width 80 height 17
click at [151, 32] on div "Header" at bounding box center [323, 26] width 403 height 14
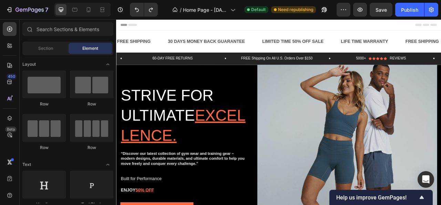
scroll to position [828, 0]
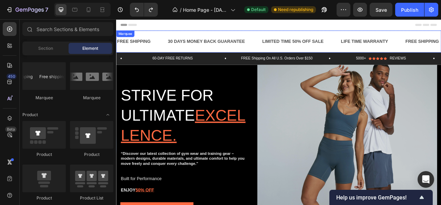
click at [166, 51] on div "FREE SHIPPING Text Block" at bounding box center [149, 47] width 65 height 17
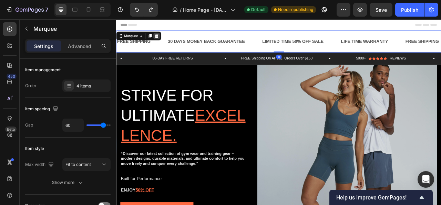
click at [166, 38] on icon at bounding box center [168, 41] width 6 height 6
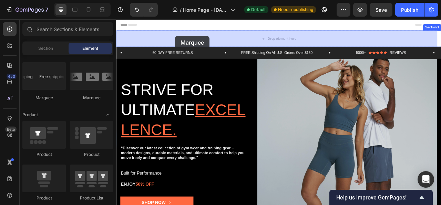
drag, startPoint x: 148, startPoint y: 95, endPoint x: 191, endPoint y: 40, distance: 70.0
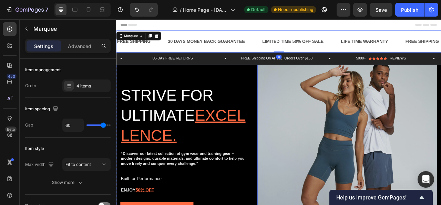
click at [312, 134] on img at bounding box center [410, 190] width 229 height 343
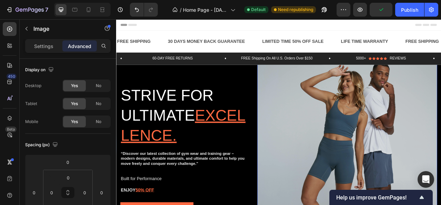
click at [197, 30] on div "Header" at bounding box center [323, 26] width 403 height 14
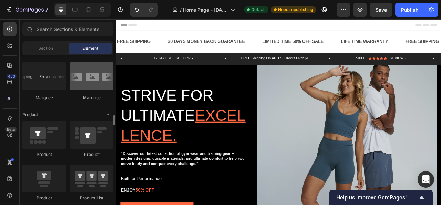
scroll to position [759, 0]
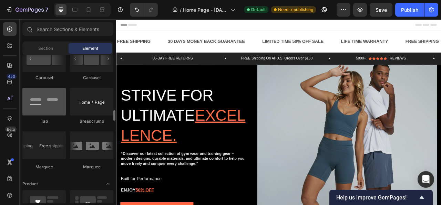
click at [43, 105] on div at bounding box center [43, 102] width 43 height 28
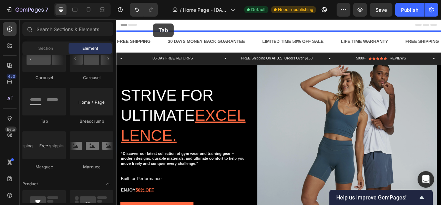
drag, startPoint x: 160, startPoint y: 125, endPoint x: 163, endPoint y: 24, distance: 100.1
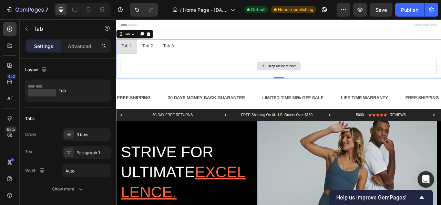
click at [240, 78] on div "Drop element here" at bounding box center [323, 78] width 403 height 21
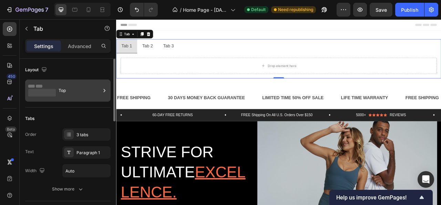
click at [78, 93] on div "Top" at bounding box center [80, 90] width 42 height 16
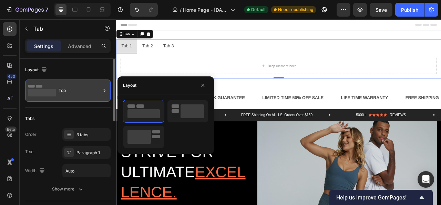
click at [78, 93] on div "Top" at bounding box center [80, 90] width 42 height 16
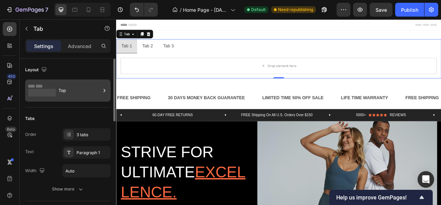
click at [78, 93] on div "Top" at bounding box center [80, 90] width 42 height 16
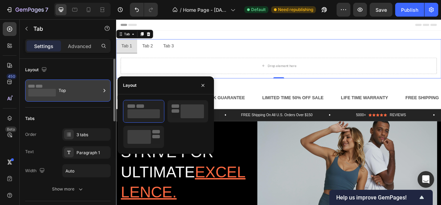
click at [78, 93] on div "Top" at bounding box center [80, 90] width 42 height 16
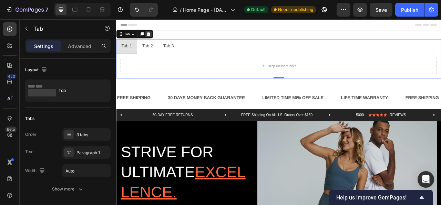
click at [157, 37] on icon at bounding box center [157, 38] width 4 height 5
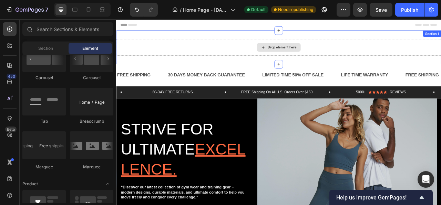
click at [198, 57] on div "Drop element here" at bounding box center [323, 54] width 414 height 21
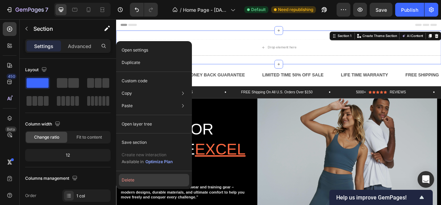
click at [143, 176] on button "Delete" at bounding box center [154, 179] width 70 height 12
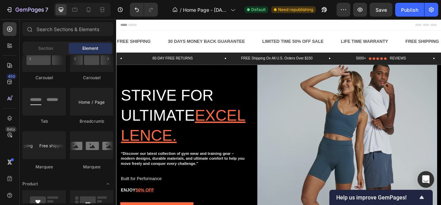
click at [441, 30] on div "Header" at bounding box center [323, 26] width 403 height 14
click at [186, 25] on div "Header" at bounding box center [323, 26] width 403 height 14
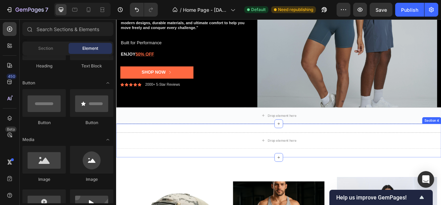
scroll to position [207, 0]
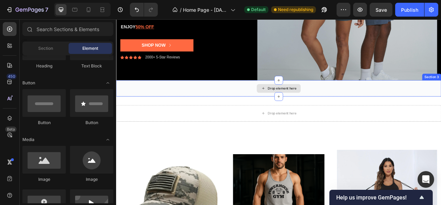
click at [265, 109] on div "Drop element here" at bounding box center [323, 107] width 414 height 21
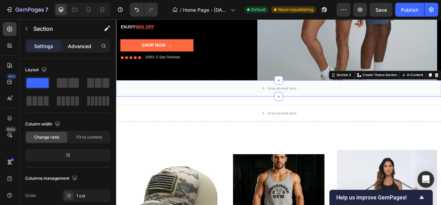
click at [87, 44] on p "Advanced" at bounding box center [79, 45] width 23 height 7
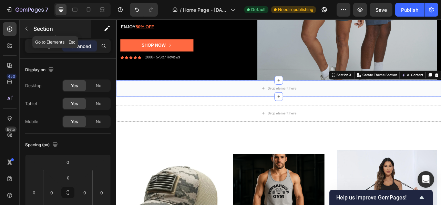
click at [29, 28] on icon "button" at bounding box center [27, 29] width 6 height 6
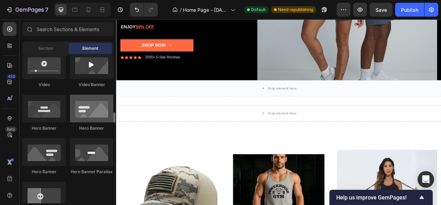
scroll to position [345, 0]
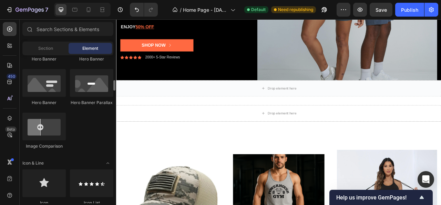
click at [52, 54] on div "Section Element" at bounding box center [67, 48] width 91 height 14
click at [51, 50] on span "Section" at bounding box center [45, 48] width 15 height 6
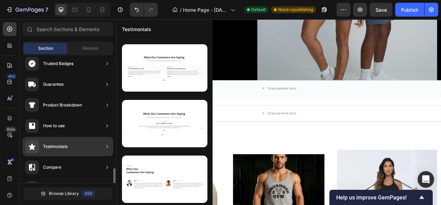
scroll to position [138, 0]
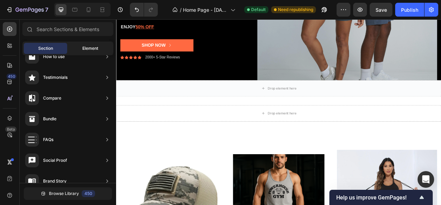
click at [95, 49] on span "Element" at bounding box center [90, 48] width 16 height 6
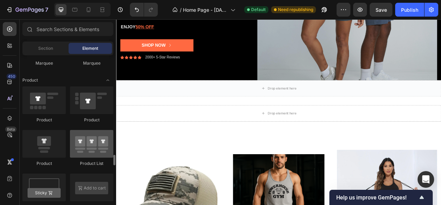
scroll to position [897, 0]
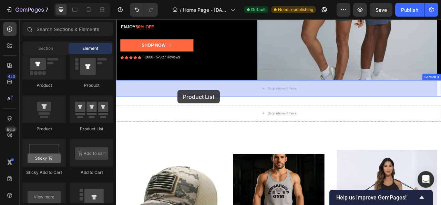
drag, startPoint x: 205, startPoint y: 126, endPoint x: 188, endPoint y: 113, distance: 20.9
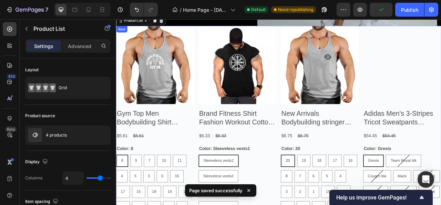
scroll to position [207, 0]
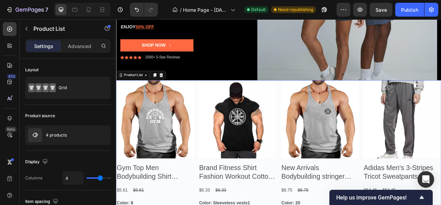
click at [176, 92] on icon at bounding box center [174, 90] width 6 height 6
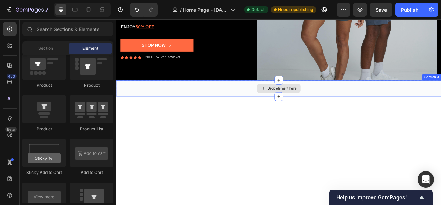
click at [237, 112] on div "Drop element here" at bounding box center [323, 107] width 414 height 21
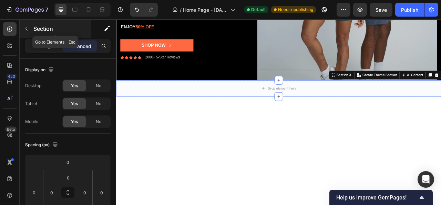
click at [30, 29] on button "button" at bounding box center [26, 28] width 11 height 11
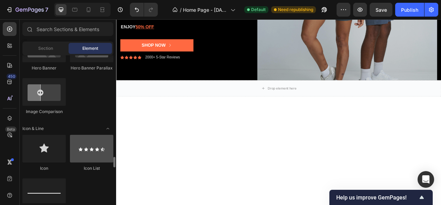
scroll to position [448, 0]
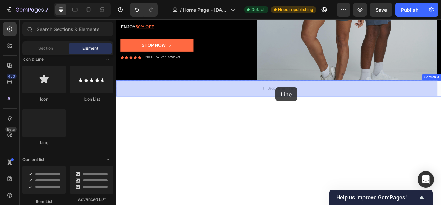
drag, startPoint x: 212, startPoint y: 140, endPoint x: 319, endPoint y: 106, distance: 112.5
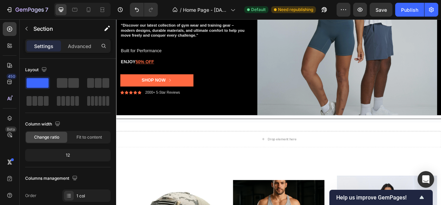
scroll to position [207, 0]
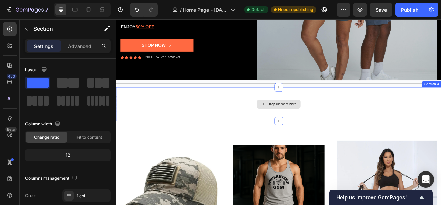
click at [182, 126] on div "Drop element here" at bounding box center [323, 127] width 414 height 21
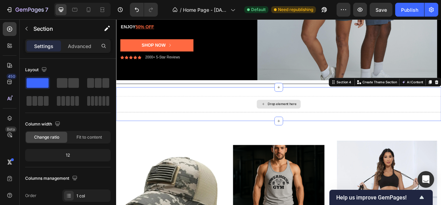
click at [197, 126] on div "Drop element here" at bounding box center [323, 127] width 414 height 21
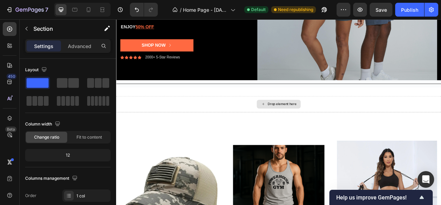
click at [270, 127] on div "Drop element here" at bounding box center [323, 127] width 414 height 21
click at [168, 125] on div "Drop element here" at bounding box center [323, 127] width 414 height 21
click at [441, 127] on div "Drop element here" at bounding box center [323, 127] width 414 height 21
click at [135, 106] on div "Drop element here Section 4" at bounding box center [323, 127] width 414 height 43
click at [146, 133] on div "Drop element here" at bounding box center [323, 127] width 414 height 21
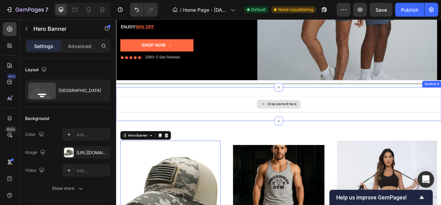
click at [135, 130] on div "Drop element here" at bounding box center [323, 127] width 414 height 21
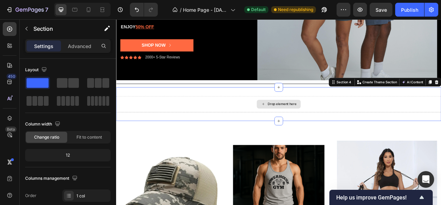
click at [148, 130] on div "Drop element here" at bounding box center [323, 127] width 414 height 21
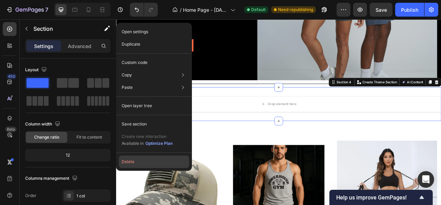
drag, startPoint x: 132, startPoint y: 165, endPoint x: 22, endPoint y: 182, distance: 110.7
click at [132, 165] on button "Delete" at bounding box center [154, 161] width 70 height 12
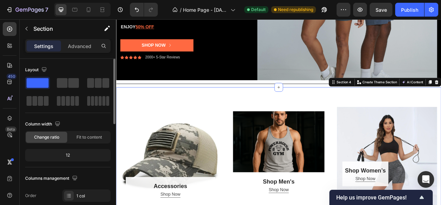
scroll to position [69, 0]
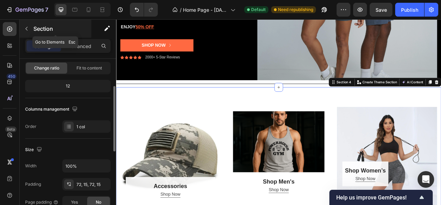
click at [27, 24] on button "button" at bounding box center [26, 28] width 11 height 11
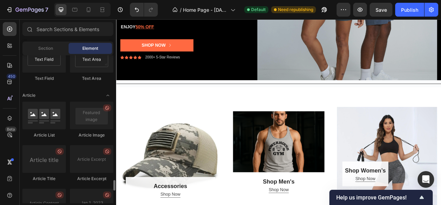
scroll to position [1656, 0]
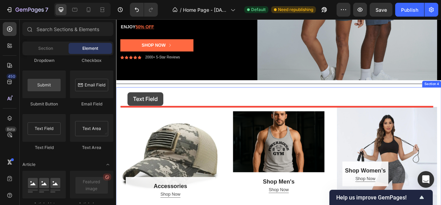
drag, startPoint x: 162, startPoint y: 149, endPoint x: 131, endPoint y: 112, distance: 48.5
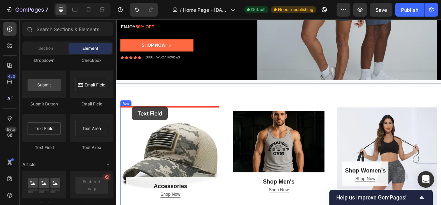
drag, startPoint x: 196, startPoint y: 150, endPoint x: 136, endPoint y: 130, distance: 62.6
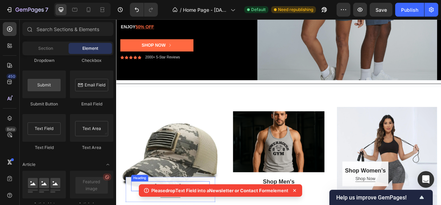
scroll to position [241, 0]
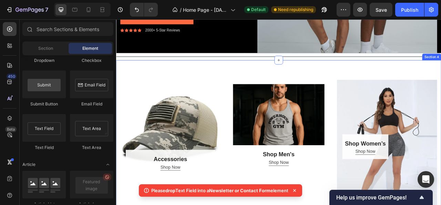
click at [161, 79] on div "Accessories Heading Shop Now Button Row Hero Banner Shop Men’s Heading Row Shop…" at bounding box center [323, 181] width 414 height 220
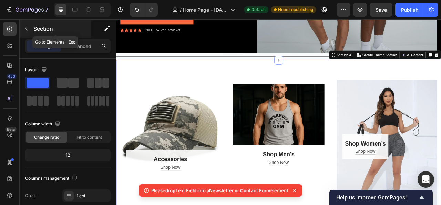
click at [28, 27] on icon "button" at bounding box center [27, 29] width 6 height 6
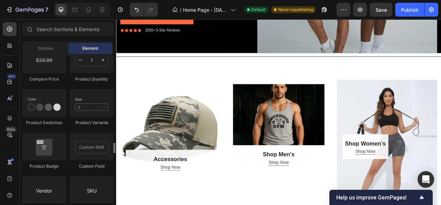
scroll to position [1138, 0]
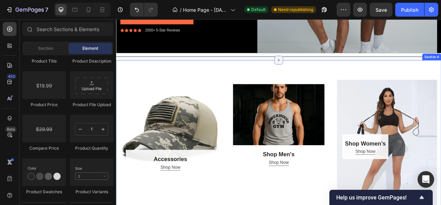
click at [324, 74] on div at bounding box center [323, 71] width 11 height 11
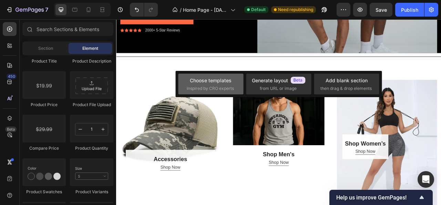
click at [225, 82] on div "Choose templates" at bounding box center [211, 80] width 42 height 7
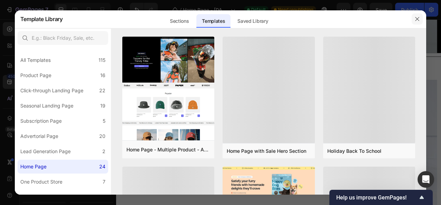
click at [421, 18] on button "button" at bounding box center [417, 18] width 11 height 11
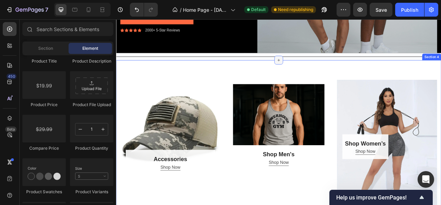
click at [321, 72] on icon at bounding box center [323, 71] width 6 height 6
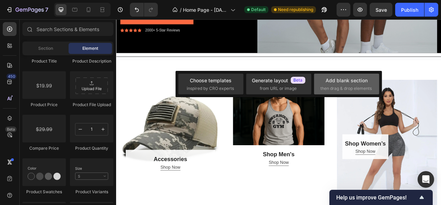
click at [322, 85] on span "then drag & drop elements" at bounding box center [346, 88] width 51 height 6
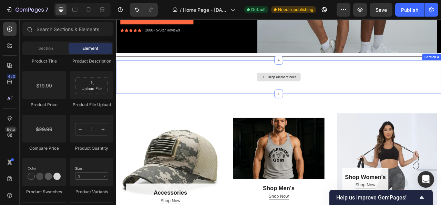
click at [306, 94] on div "Drop element here" at bounding box center [323, 92] width 56 height 11
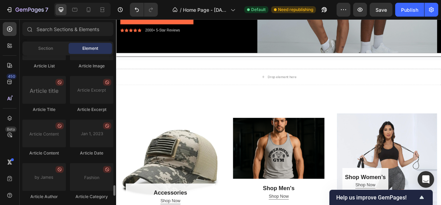
scroll to position [1862, 0]
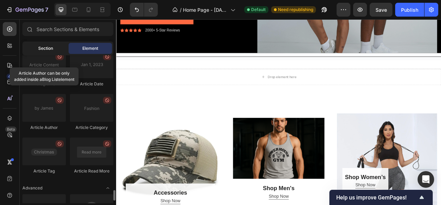
click at [50, 50] on span "Section" at bounding box center [45, 48] width 15 height 6
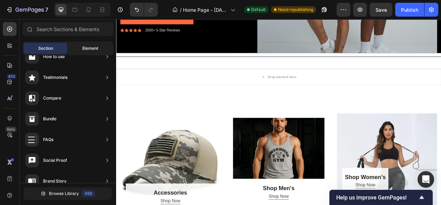
click at [88, 47] on span "Element" at bounding box center [90, 48] width 16 height 6
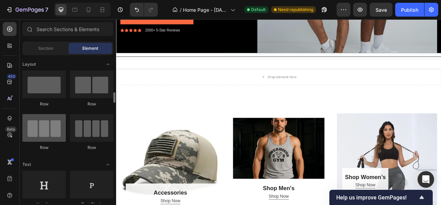
scroll to position [69, 0]
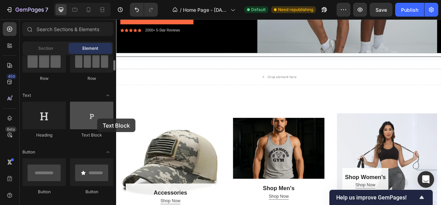
drag, startPoint x: 90, startPoint y: 123, endPoint x: 97, endPoint y: 118, distance: 8.7
click at [97, 118] on div at bounding box center [91, 115] width 43 height 28
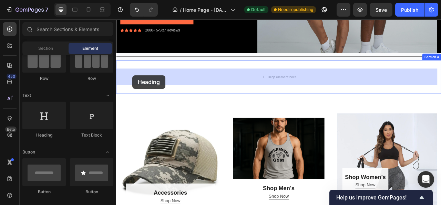
drag, startPoint x: 220, startPoint y: 116, endPoint x: 137, endPoint y: 90, distance: 86.5
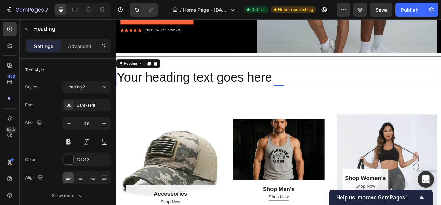
click at [322, 91] on h2 "Your heading text goes here" at bounding box center [323, 93] width 414 height 22
click at [316, 93] on p "Your heading text goes here" at bounding box center [323, 93] width 412 height 21
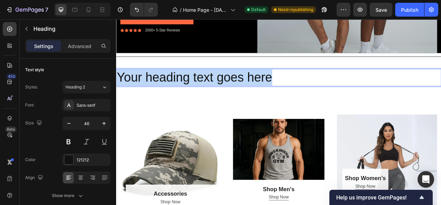
click at [316, 93] on p "Your heading text goes here" at bounding box center [323, 93] width 412 height 21
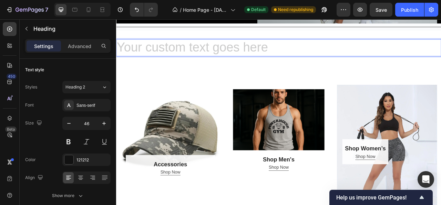
scroll to position [276, 0]
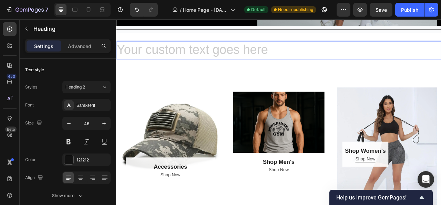
click at [275, 56] on h2 "Rich Text Editor. Editing area: main" at bounding box center [323, 59] width 414 height 22
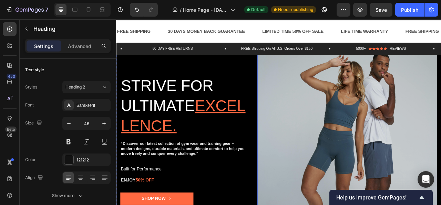
scroll to position [0, 0]
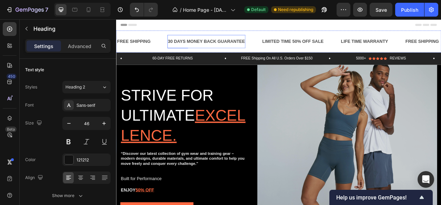
click at [210, 44] on div "30 DAYS MONEY BACK GUARANTEE" at bounding box center [231, 47] width 100 height 11
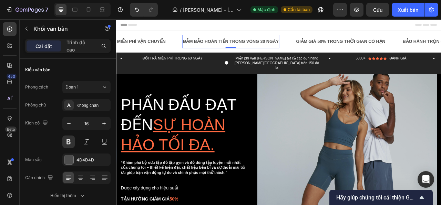
click at [226, 50] on p "ĐẢM BẢO HOÀN TIỀN TRONG VÒNG 30 NGÀY" at bounding box center [262, 47] width 122 height 10
click at [269, 49] on p "ĐẢM BẢO HOÀN TIỀN TRONG VÒNG 30 NGÀY" at bounding box center [262, 47] width 122 height 10
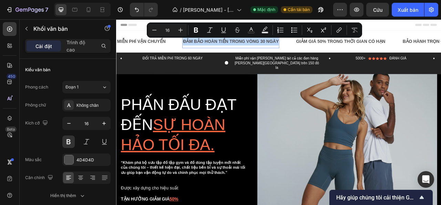
click at [262, 48] on p "ĐẢM BẢO HOÀN TIỀN TRONG VÒNG 30 NGÀY" at bounding box center [262, 47] width 122 height 10
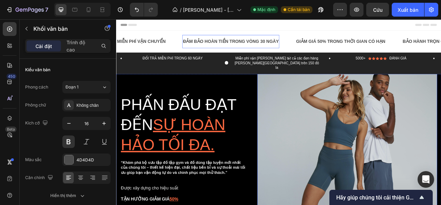
click at [335, 136] on img at bounding box center [410, 201] width 229 height 343
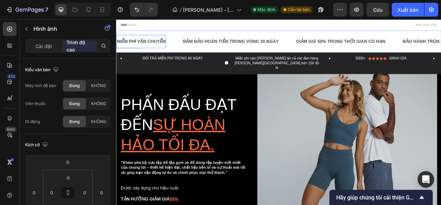
click at [147, 47] on font "MIỄN PHÍ VẬN CHUYỂN" at bounding box center [148, 47] width 62 height 6
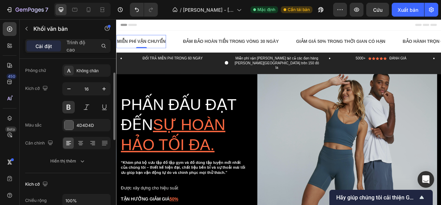
scroll to position [103, 0]
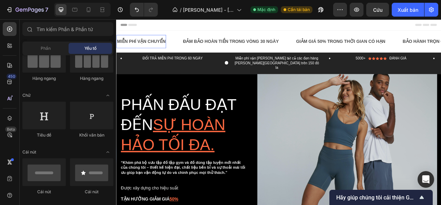
click at [182, 30] on div "Tiêu đề" at bounding box center [323, 26] width 403 height 14
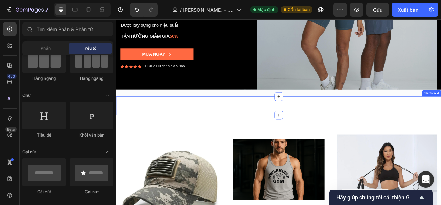
scroll to position [241, 0]
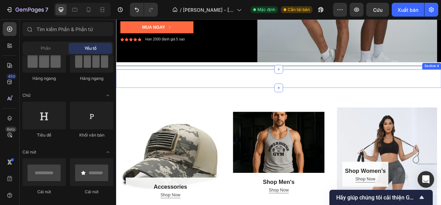
click at [153, 93] on div "Heading Section 4" at bounding box center [323, 94] width 414 height 23
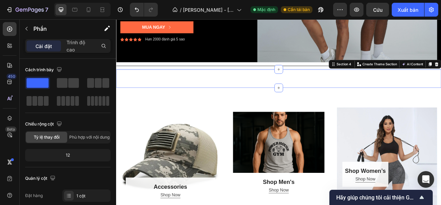
click at [153, 93] on div "Heading Section 4 You can create reusable sections Create Theme Section AI Cont…" at bounding box center [323, 94] width 414 height 23
click at [153, 91] on div "Heading Section 4 You can create reusable sections Create Theme Section AI Cont…" at bounding box center [323, 94] width 414 height 23
click at [154, 91] on div "Heading Section 4 You can create reusable sections Create Theme Section AI Cont…" at bounding box center [323, 94] width 414 height 23
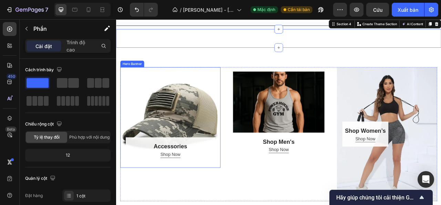
scroll to position [276, 0]
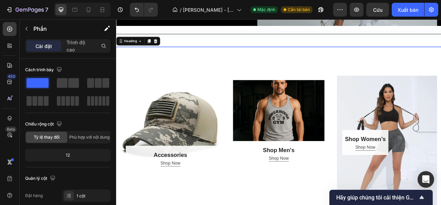
click at [178, 54] on h2 at bounding box center [323, 53] width 414 height 1
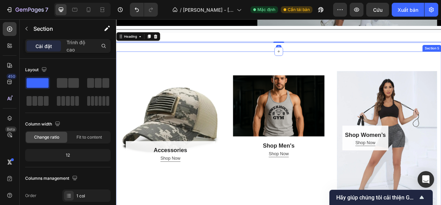
click at [197, 84] on div "Accessories Heading Shop Now Button Row Hero Banner Shop Men’s Heading Row Shop…" at bounding box center [323, 170] width 414 height 220
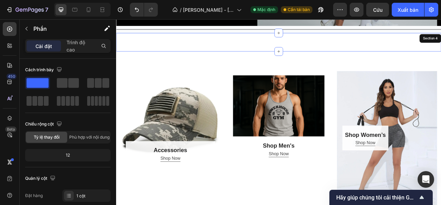
click at [168, 45] on div "Heading Section 4" at bounding box center [323, 48] width 414 height 23
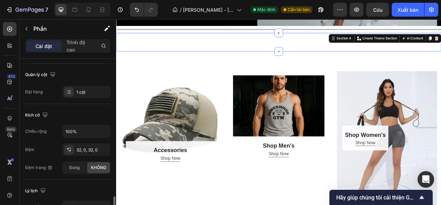
scroll to position [207, 0]
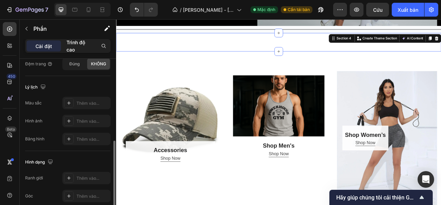
click at [77, 43] on font "Trình độ cao" at bounding box center [76, 45] width 19 height 13
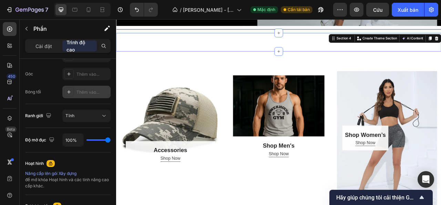
scroll to position [276, 0]
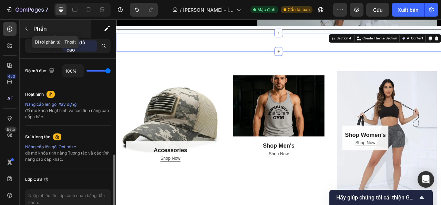
click at [33, 26] on font "Phần" at bounding box center [39, 28] width 13 height 7
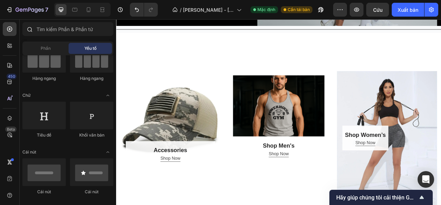
click at [32, 26] on div at bounding box center [29, 29] width 14 height 14
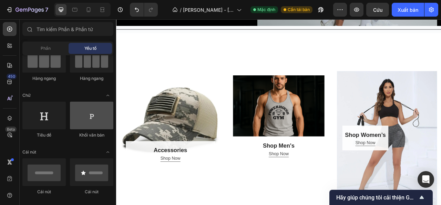
scroll to position [103, 0]
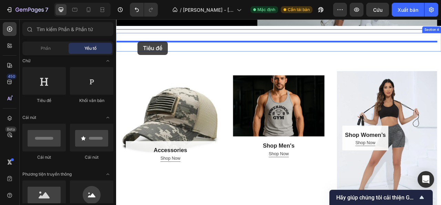
drag, startPoint x: 168, startPoint y: 108, endPoint x: 143, endPoint y: 47, distance: 65.1
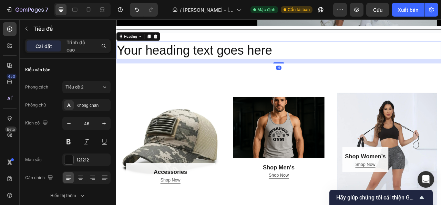
click at [318, 57] on h2 "Your heading text goes here" at bounding box center [323, 59] width 414 height 22
click at [318, 57] on p "Your heading text goes here" at bounding box center [323, 58] width 412 height 21
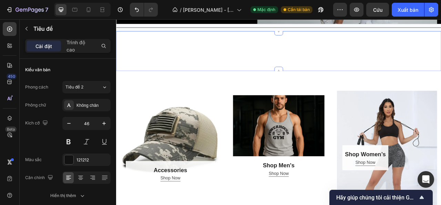
scroll to position [241, 0]
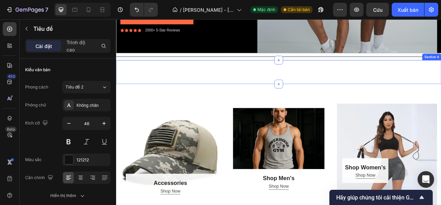
click at [151, 96] on div "Heading Heading Section 4" at bounding box center [323, 86] width 414 height 30
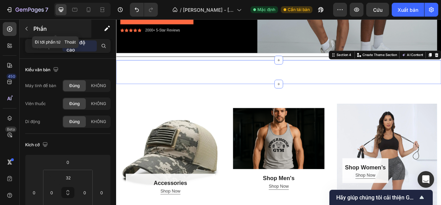
click at [28, 26] on icon "button" at bounding box center [27, 29] width 6 height 6
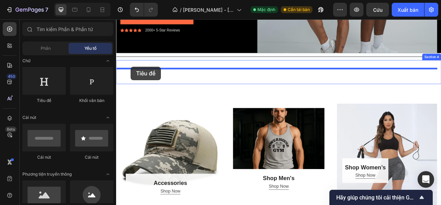
drag, startPoint x: 179, startPoint y: 101, endPoint x: 135, endPoint y: 79, distance: 49.2
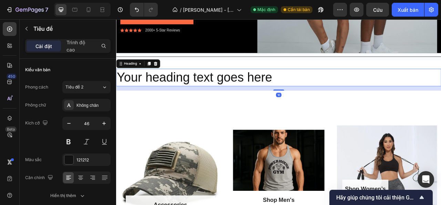
click at [321, 95] on h2 "Your heading text goes here" at bounding box center [323, 93] width 414 height 22
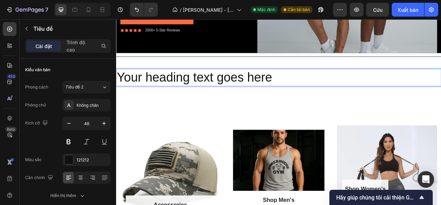
click at [321, 95] on p "Your heading text goes here" at bounding box center [323, 93] width 412 height 21
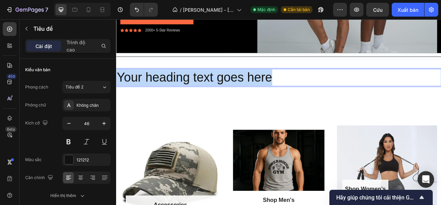
click at [321, 95] on p "Your heading text goes here" at bounding box center [323, 93] width 412 height 21
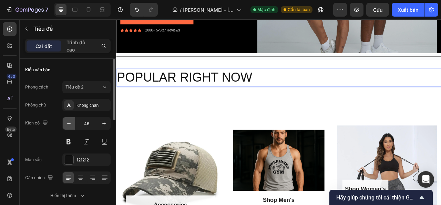
click at [67, 123] on icon "button" at bounding box center [69, 123] width 7 height 7
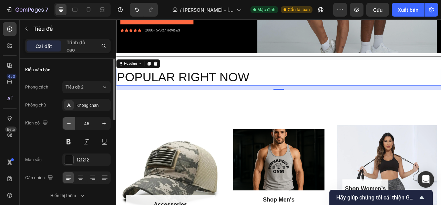
click at [67, 123] on icon "button" at bounding box center [69, 123] width 7 height 7
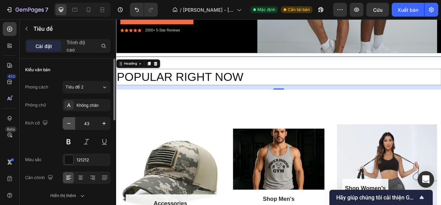
click at [67, 123] on icon "button" at bounding box center [69, 123] width 7 height 7
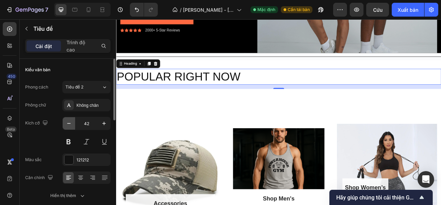
click at [67, 123] on icon "button" at bounding box center [69, 123] width 7 height 7
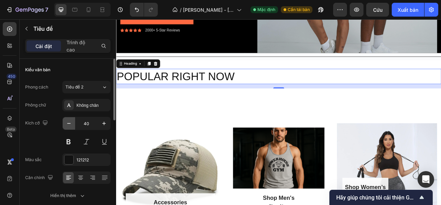
click at [67, 123] on icon "button" at bounding box center [69, 123] width 7 height 7
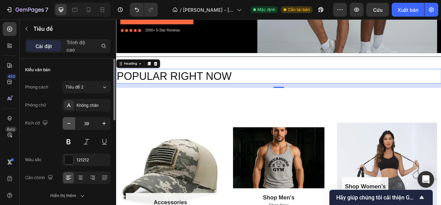
click at [67, 123] on icon "button" at bounding box center [69, 123] width 7 height 7
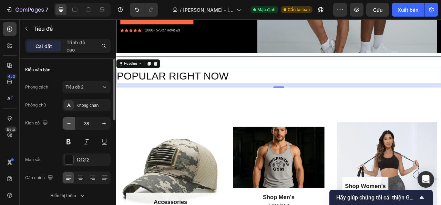
click at [67, 123] on icon "button" at bounding box center [69, 123] width 7 height 7
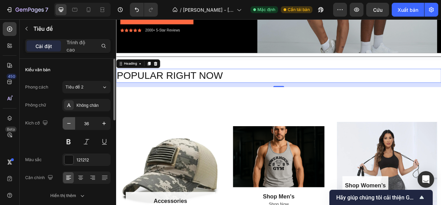
click at [67, 123] on icon "button" at bounding box center [69, 123] width 7 height 7
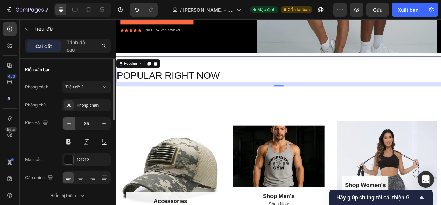
click at [67, 123] on icon "button" at bounding box center [69, 123] width 7 height 7
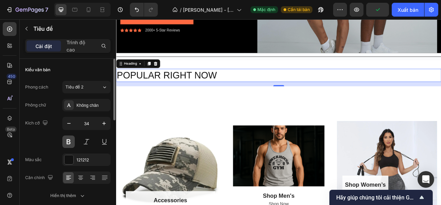
click at [70, 141] on button at bounding box center [68, 141] width 12 height 12
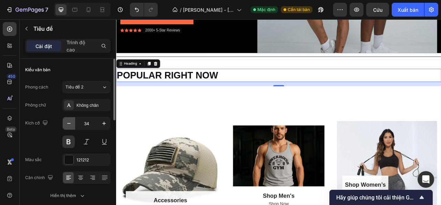
click at [68, 120] on icon "button" at bounding box center [69, 123] width 7 height 7
click at [68, 125] on icon "button" at bounding box center [69, 123] width 7 height 7
type input "32"
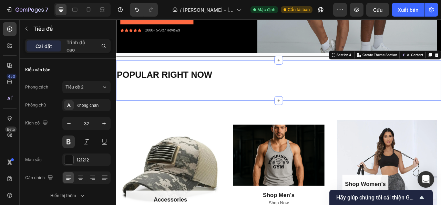
click at [154, 117] on div "POPULAR RIGHT NOW Heading Heading Heading Section 4 You can create reusable sec…" at bounding box center [323, 97] width 414 height 52
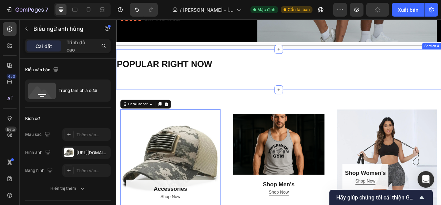
scroll to position [276, 0]
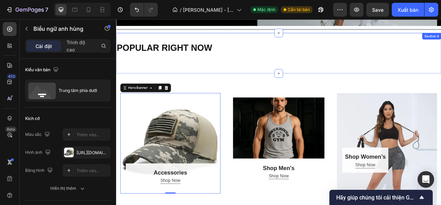
click at [157, 84] on div "POPULAR RIGHT NOW Heading Heading Heading Section 4" at bounding box center [323, 63] width 414 height 52
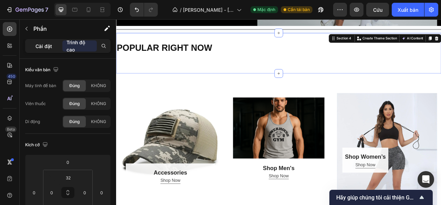
click at [38, 48] on font "Cài đặt" at bounding box center [44, 46] width 17 height 6
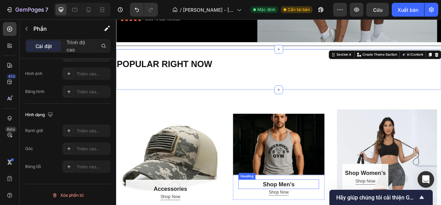
scroll to position [207, 0]
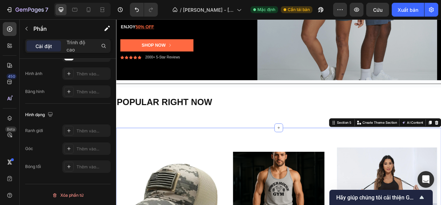
click at [234, 145] on h2 at bounding box center [323, 145] width 414 height 1
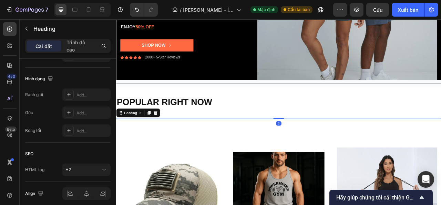
scroll to position [0, 0]
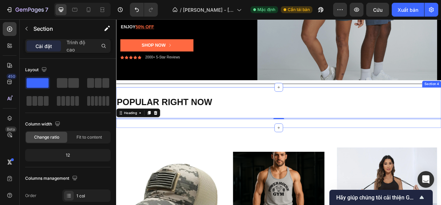
click at [264, 143] on div "POPULAR RIGHT NOW Heading Heading Heading 0" at bounding box center [323, 132] width 414 height 30
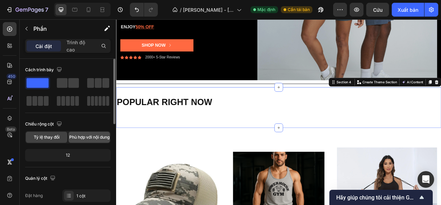
click at [79, 136] on span "Phù hợp với nội dung" at bounding box center [89, 137] width 40 height 6
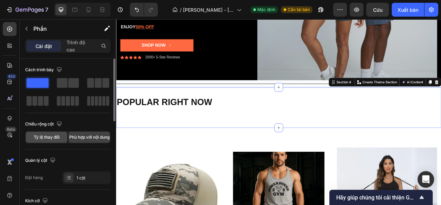
click at [50, 136] on font "Tỷ lệ thay đổi" at bounding box center [47, 136] width 26 height 5
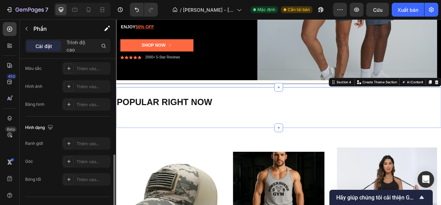
scroll to position [254, 0]
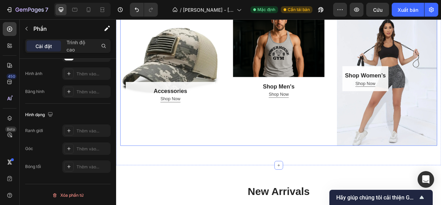
scroll to position [483, 0]
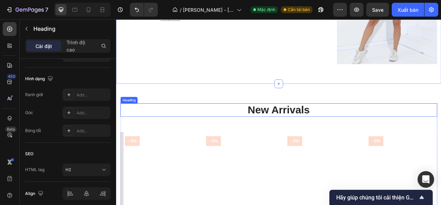
click at [318, 130] on p "New Arrivals" at bounding box center [323, 135] width 402 height 16
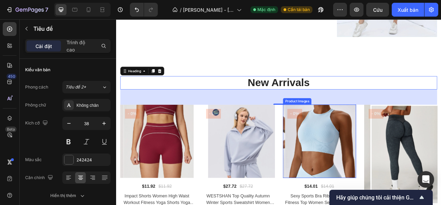
scroll to position [552, 0]
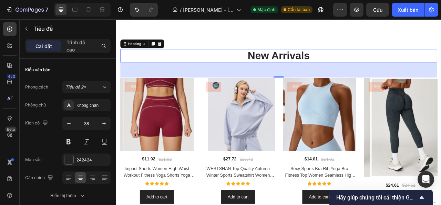
click at [145, 64] on p "New Arrivals" at bounding box center [323, 66] width 402 height 16
click at [68, 178] on icon at bounding box center [68, 177] width 7 height 7
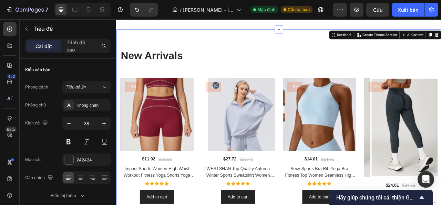
click at [186, 45] on div "New Arrivals Heading Product Images - 0% Product Badge Row $11.92 Product Price…" at bounding box center [323, 172] width 414 height 280
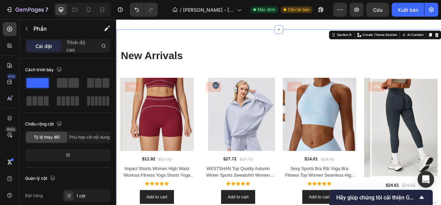
click at [138, 49] on div "New Arrivals Heading Product Images - 0% Product Badge Row $11.92 Product Price…" at bounding box center [323, 172] width 414 height 280
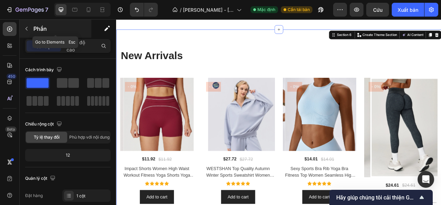
click at [26, 24] on button "button" at bounding box center [26, 28] width 11 height 11
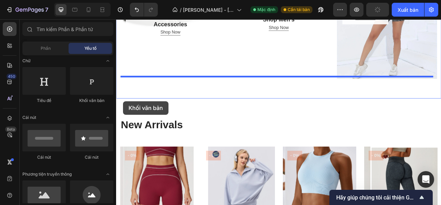
scroll to position [457, 0]
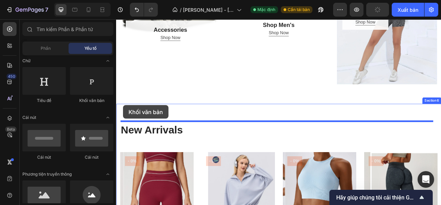
drag, startPoint x: 193, startPoint y: 105, endPoint x: 125, endPoint y: 128, distance: 72.3
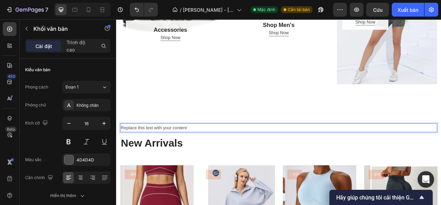
click at [167, 153] on div "Replace this text with your content" at bounding box center [323, 156] width 404 height 11
click at [210, 155] on p "Replace this text with your content" at bounding box center [323, 157] width 402 height 10
click at [69, 141] on button at bounding box center [68, 141] width 12 height 12
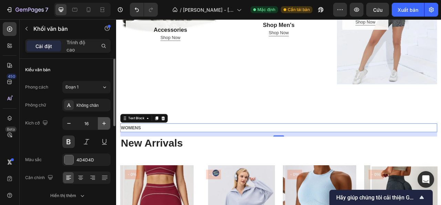
click at [103, 122] on icon "button" at bounding box center [104, 123] width 7 height 7
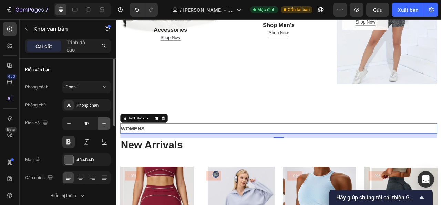
click at [103, 122] on icon "button" at bounding box center [104, 123] width 7 height 7
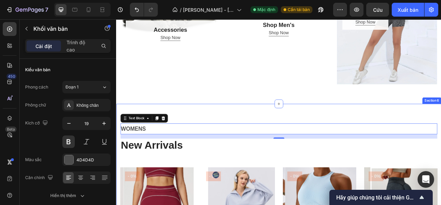
type input "20"
click at [202, 104] on div "Accessories Heading Shop Now Button Row Hero Banner Shop Men’s Heading Row Shop…" at bounding box center [323, 17] width 414 height 220
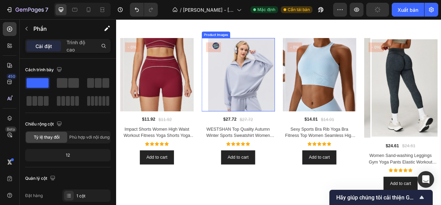
scroll to position [630, 0]
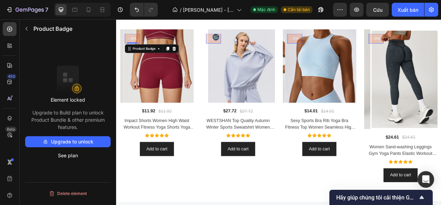
click at [137, 43] on pre "- 0%" at bounding box center [136, 44] width 19 height 12
click at [190, 59] on div at bounding box center [190, 56] width 8 height 8
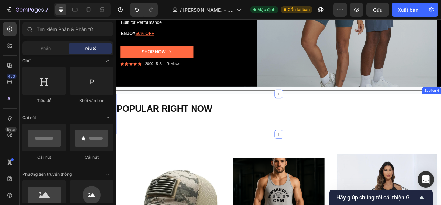
scroll to position [216, 0]
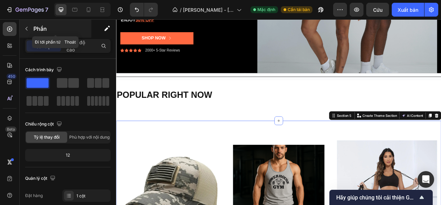
click at [29, 29] on icon "button" at bounding box center [27, 29] width 6 height 6
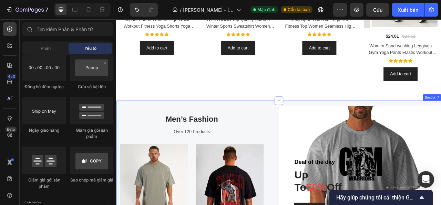
scroll to position [802, 0]
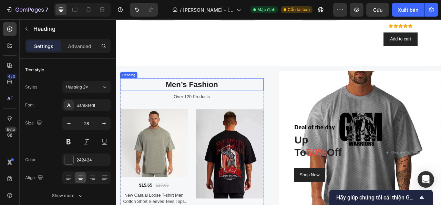
click at [207, 98] on p "Men’s Fashion" at bounding box center [212, 102] width 181 height 14
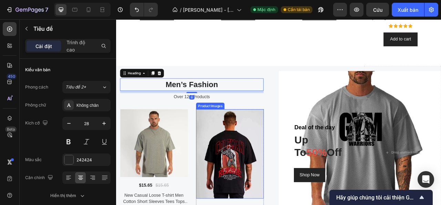
scroll to position [837, 0]
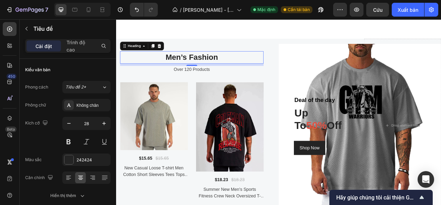
click at [248, 65] on p "Men’s Fashion" at bounding box center [212, 67] width 181 height 14
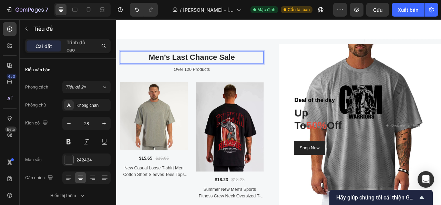
click at [254, 64] on p "Men’s Last Chance Sale" at bounding box center [212, 67] width 181 height 14
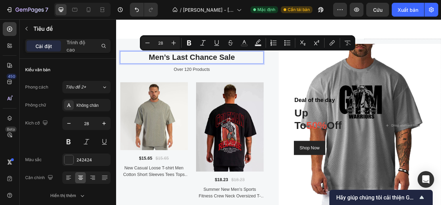
click at [254, 64] on p "Men’s Last Chance Sale" at bounding box center [212, 67] width 181 height 14
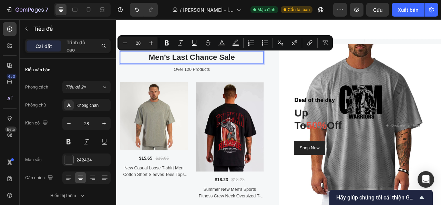
copy p "Men’s Last Chance Sale"
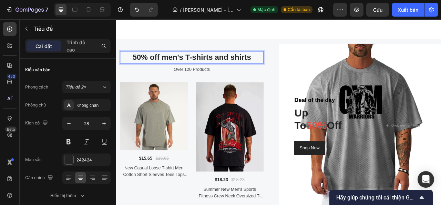
click at [181, 66] on p "50% off men's T-shirts and shirts" at bounding box center [212, 67] width 181 height 14
click at [242, 66] on p "50% off Men's T-shirts and shirts" at bounding box center [212, 67] width 181 height 14
click at [264, 66] on p "50% off Men's T-shirts And shirts" at bounding box center [212, 67] width 181 height 14
click at [245, 66] on p "50% off Men's T-shirts And Shirts" at bounding box center [212, 67] width 181 height 14
click at [159, 66] on p "50% off Men's T-shirts And Shirts" at bounding box center [212, 67] width 181 height 14
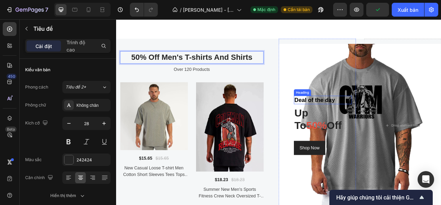
click at [373, 120] on p "Deal of the day" at bounding box center [379, 121] width 72 height 9
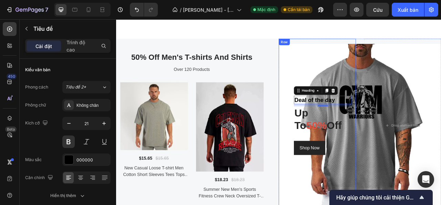
click at [335, 70] on div "Deal of the day Heading 8 up to 50% off Heading Shop Now Button Row" at bounding box center [372, 154] width 98 height 220
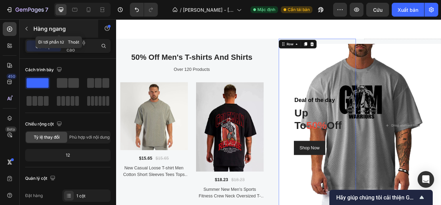
click at [30, 28] on button "button" at bounding box center [26, 28] width 11 height 11
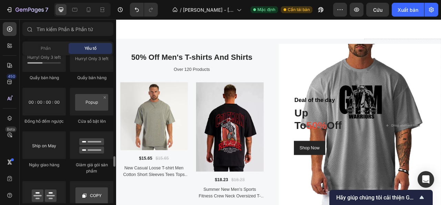
scroll to position [1311, 0]
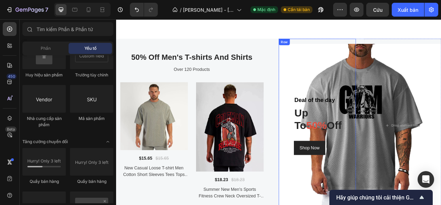
click at [349, 59] on div "Deal of the day Heading up to 50% off Heading Shop Now Button Row" at bounding box center [372, 154] width 98 height 220
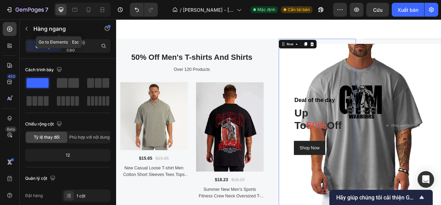
drag, startPoint x: 28, startPoint y: 26, endPoint x: 66, endPoint y: 30, distance: 38.6
click at [28, 26] on icon "button" at bounding box center [27, 29] width 6 height 6
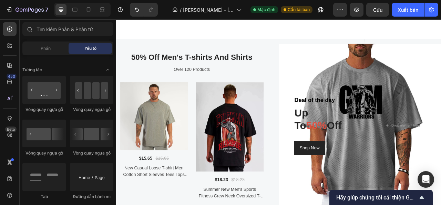
scroll to position [552, 0]
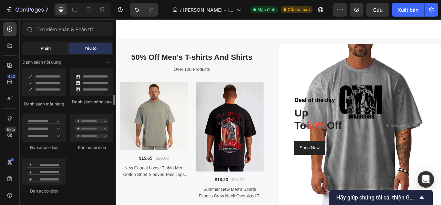
click at [50, 44] on div "Phần" at bounding box center [45, 48] width 43 height 11
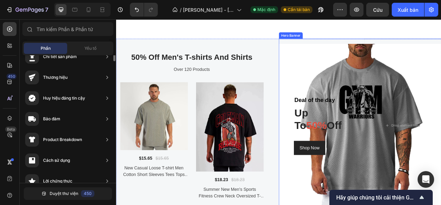
scroll to position [0, 0]
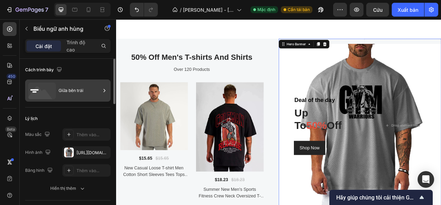
click at [90, 91] on div "Giữa bên trái" at bounding box center [80, 90] width 42 height 16
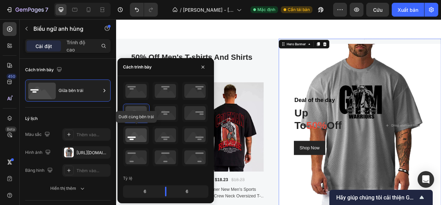
click at [136, 129] on icon at bounding box center [136, 135] width 26 height 18
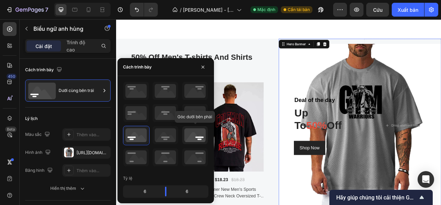
click at [186, 128] on icon at bounding box center [195, 135] width 26 height 18
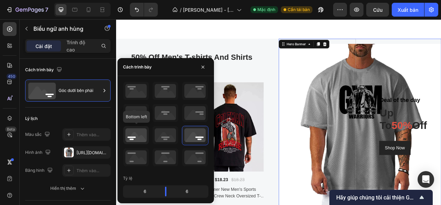
click at [137, 132] on icon at bounding box center [136, 135] width 26 height 18
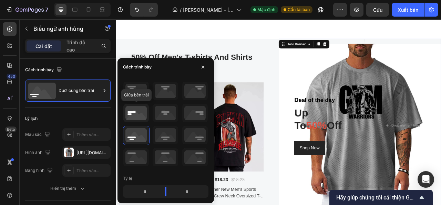
click at [134, 112] on icon at bounding box center [136, 113] width 26 height 18
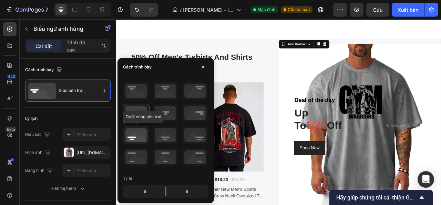
click at [133, 139] on icon at bounding box center [136, 135] width 26 height 18
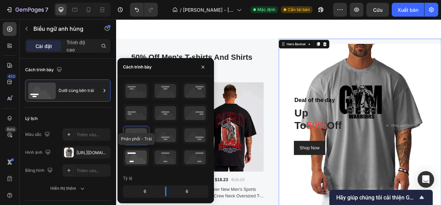
click at [137, 155] on icon at bounding box center [136, 157] width 26 height 18
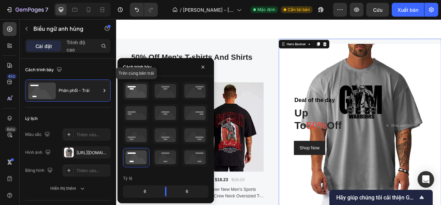
click at [134, 91] on icon at bounding box center [136, 91] width 26 height 18
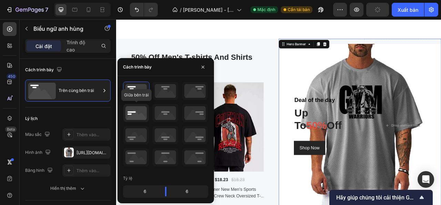
click at [133, 109] on icon at bounding box center [136, 113] width 26 height 18
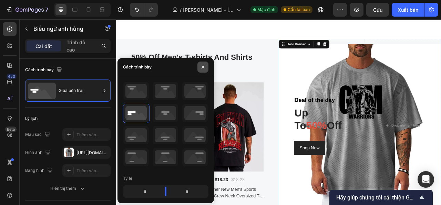
click at [206, 68] on icon "button" at bounding box center [203, 67] width 6 height 6
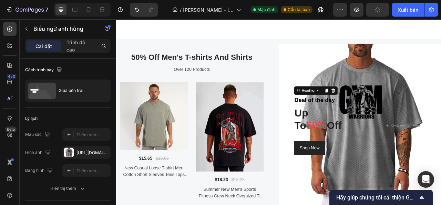
click at [368, 119] on p "Deal of the day" at bounding box center [379, 121] width 72 height 9
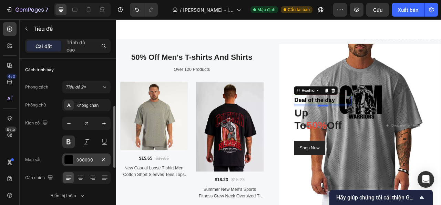
scroll to position [34, 0]
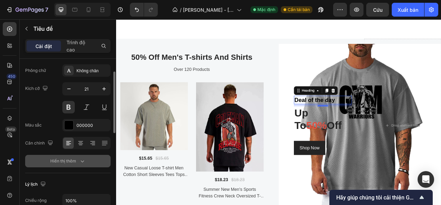
click at [81, 156] on button "Hiển thị thêm" at bounding box center [68, 161] width 86 height 12
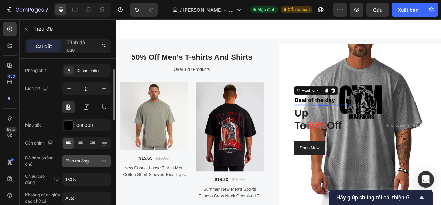
click at [101, 162] on icon at bounding box center [104, 160] width 7 height 7
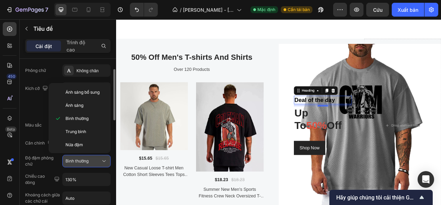
click at [101, 162] on icon at bounding box center [104, 160] width 7 height 7
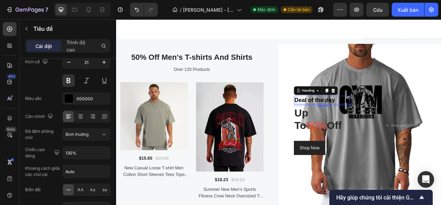
scroll to position [0, 0]
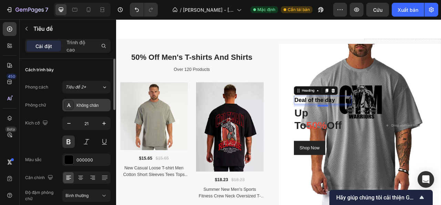
click at [94, 106] on font "Không chân" at bounding box center [88, 105] width 22 height 5
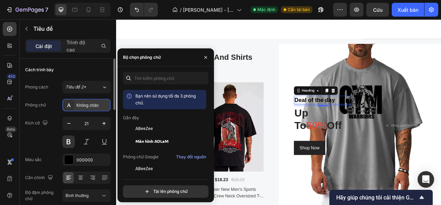
click at [80, 107] on font "Không chân" at bounding box center [88, 105] width 22 height 5
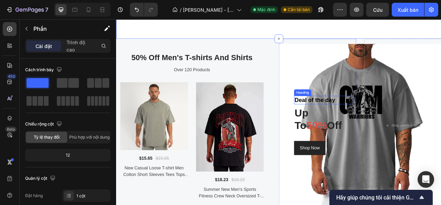
click at [369, 116] on h2 "Deal of the day" at bounding box center [379, 121] width 74 height 11
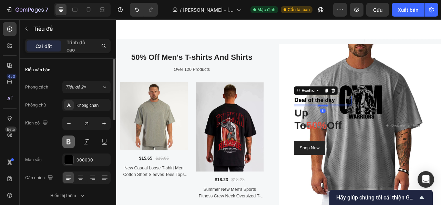
click at [72, 142] on button at bounding box center [68, 141] width 12 height 12
click at [104, 121] on icon "button" at bounding box center [103, 122] width 3 height 3
click at [68, 122] on icon "button" at bounding box center [69, 123] width 7 height 7
click at [104, 125] on icon "button" at bounding box center [104, 123] width 7 height 7
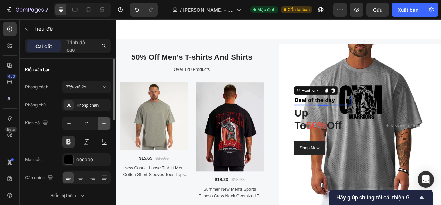
type input "22"
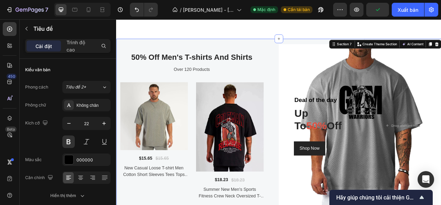
click at [305, 67] on div "50% Off Men's T-shirts And Shirts Heading Over 120 Products Text Product Images…" at bounding box center [219, 154] width 207 height 221
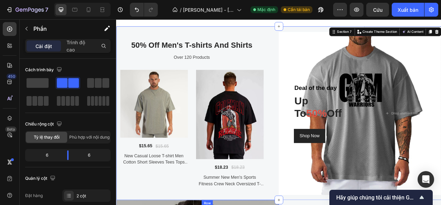
scroll to position [906, 0]
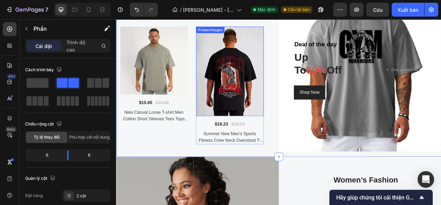
click at [243, 86] on img at bounding box center [261, 84] width 86 height 113
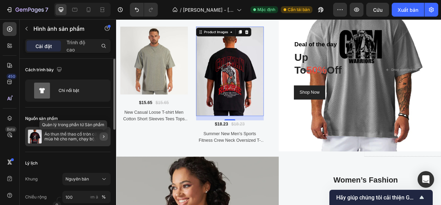
click at [104, 136] on icon "button" at bounding box center [103, 136] width 1 height 3
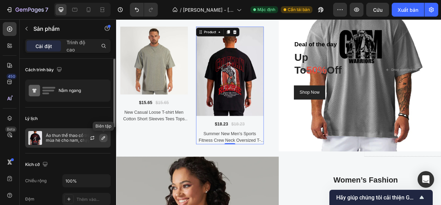
click at [106, 138] on icon "button" at bounding box center [104, 138] width 6 height 6
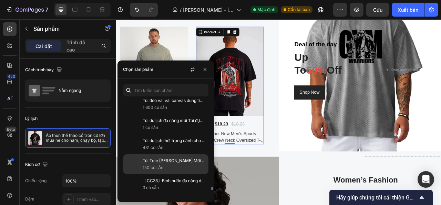
scroll to position [2624, 0]
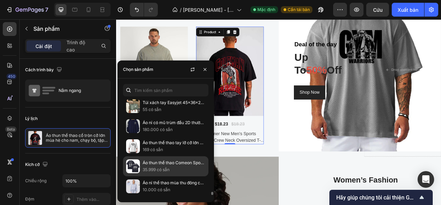
click at [133, 159] on img at bounding box center [133, 166] width 14 height 14
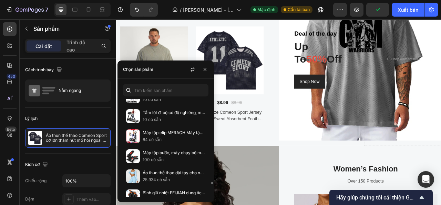
scroll to position [2876, 0]
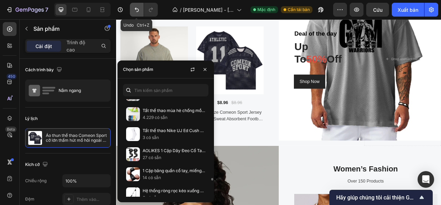
click at [134, 9] on icon "Hoàn tác/Làm lại" at bounding box center [136, 9] width 7 height 7
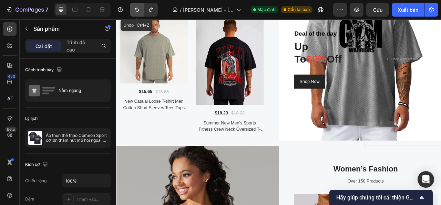
scroll to position [906, 0]
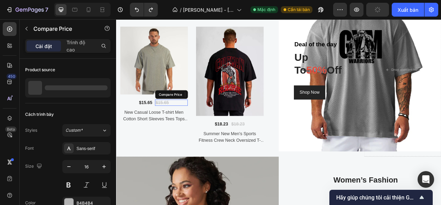
click at [174, 124] on div "$15.65" at bounding box center [187, 125] width 42 height 8
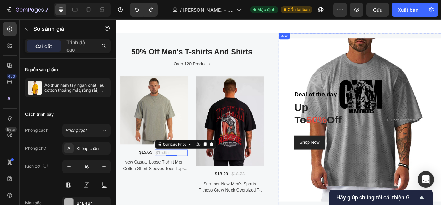
scroll to position [871, 0]
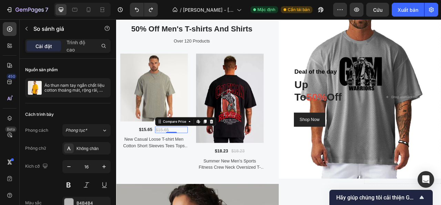
click at [177, 159] on div "$15.65" at bounding box center [187, 160] width 42 height 8
click at [151, 158] on div "$15.65" at bounding box center [142, 160] width 42 height 10
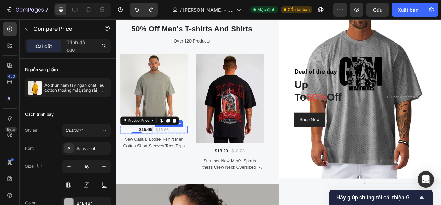
click at [182, 161] on div "$15.65 Compare Price Compare Price" at bounding box center [187, 160] width 42 height 8
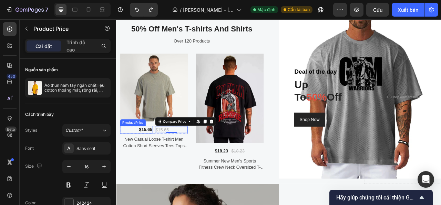
click at [154, 159] on div "$15.65" at bounding box center [142, 160] width 42 height 10
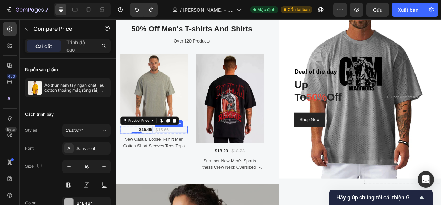
click at [174, 160] on div "$15.65" at bounding box center [187, 160] width 42 height 8
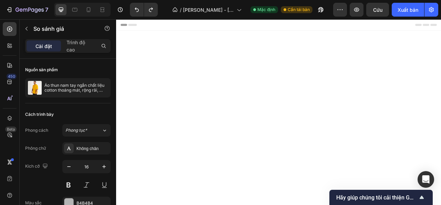
scroll to position [871, 0]
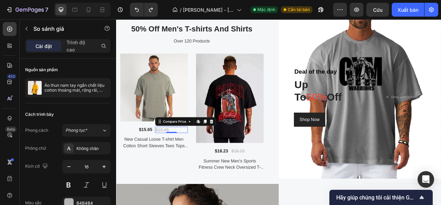
click at [235, 149] on icon at bounding box center [238, 149] width 6 height 6
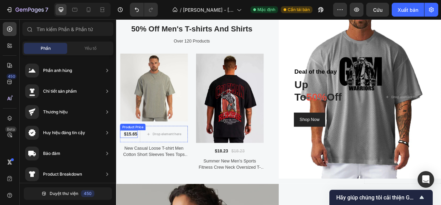
click at [132, 162] on div "$15.65" at bounding box center [132, 165] width 22 height 10
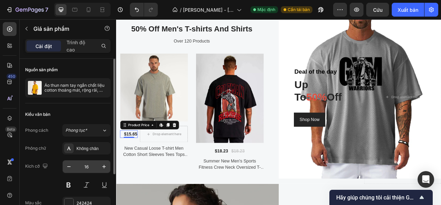
scroll to position [34, 0]
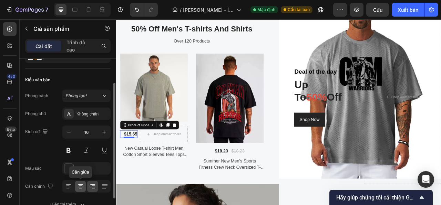
click at [82, 184] on icon at bounding box center [80, 184] width 5 height 1
click at [94, 188] on icon at bounding box center [93, 188] width 3 height 1
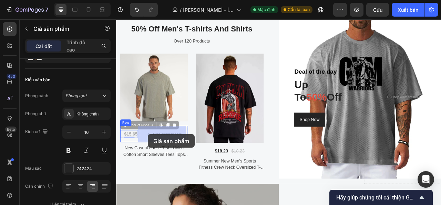
drag, startPoint x: 129, startPoint y: 165, endPoint x: 156, endPoint y: 165, distance: 26.9
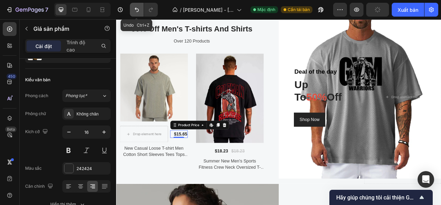
click at [134, 11] on icon "Hoàn tác/Làm lại" at bounding box center [136, 9] width 7 height 7
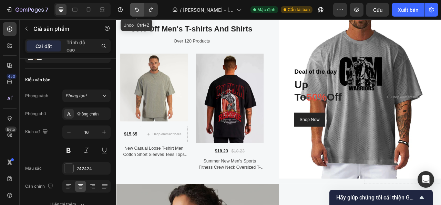
click at [134, 11] on icon "Hoàn tác/Làm lại" at bounding box center [136, 9] width 7 height 7
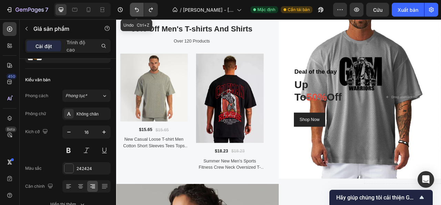
click at [134, 11] on icon "Hoàn tác/Làm lại" at bounding box center [136, 9] width 7 height 7
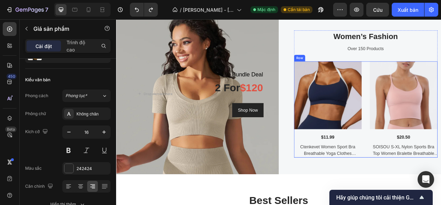
scroll to position [1078, 0]
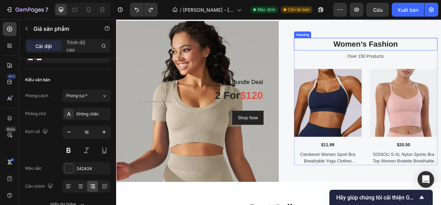
click at [431, 48] on p "Women’s Fashion" at bounding box center [433, 50] width 181 height 14
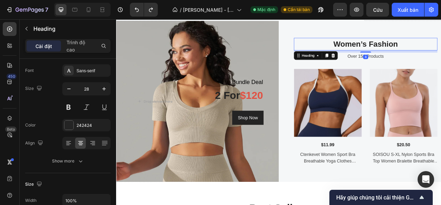
scroll to position [0, 0]
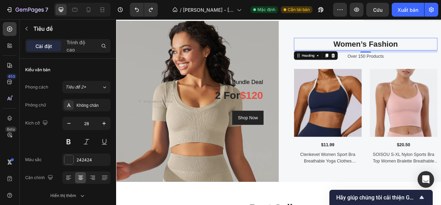
click at [435, 51] on p "Women’s Fashion" at bounding box center [433, 50] width 181 height 14
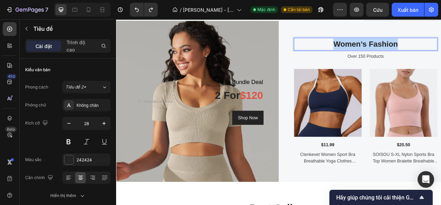
click at [435, 51] on p "Women’s Fashion" at bounding box center [433, 50] width 181 height 14
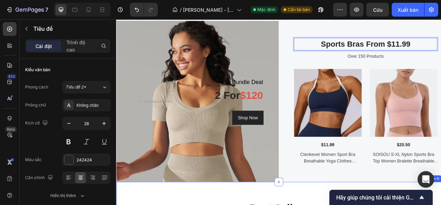
scroll to position [1113, 0]
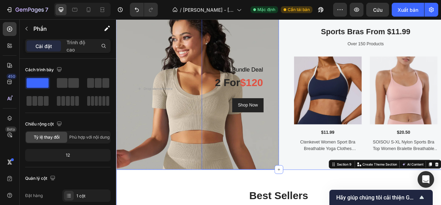
scroll to position [1078, 0]
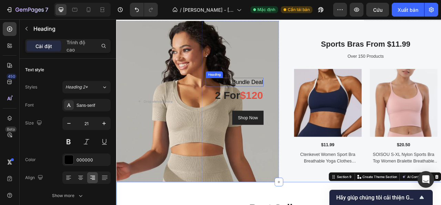
click at [274, 97] on p "Bundle Deal" at bounding box center [267, 98] width 72 height 9
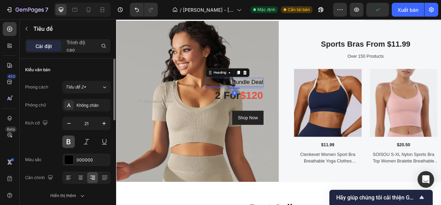
click at [70, 140] on button at bounding box center [68, 141] width 12 height 12
click at [106, 122] on icon "button" at bounding box center [104, 123] width 7 height 7
type input "22"
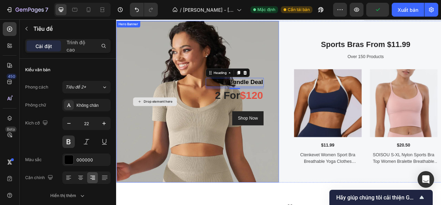
click at [173, 53] on div "Drop element here" at bounding box center [165, 123] width 98 height 205
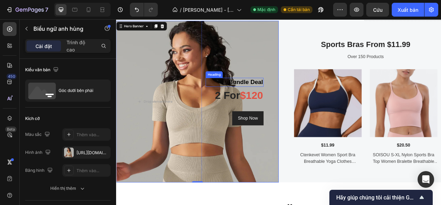
click at [278, 101] on p "Bundle Deal" at bounding box center [267, 99] width 72 height 10
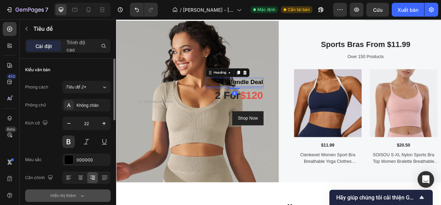
scroll to position [69, 0]
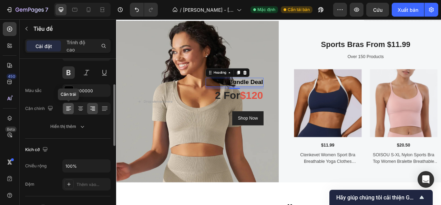
click at [64, 108] on div at bounding box center [68, 108] width 11 height 11
click at [97, 109] on div at bounding box center [92, 108] width 11 height 11
click at [70, 90] on div at bounding box center [68, 90] width 9 height 9
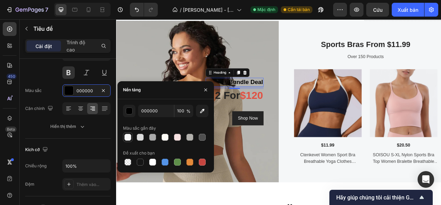
click at [129, 137] on div at bounding box center [128, 136] width 7 height 7
type input "F7F7F7"
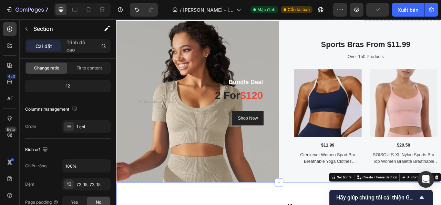
scroll to position [0, 0]
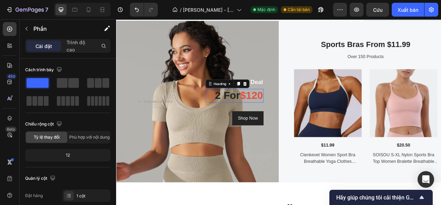
click at [285, 116] on span "$120" at bounding box center [288, 116] width 29 height 14
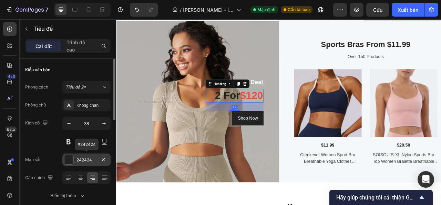
click at [70, 158] on div at bounding box center [68, 159] width 9 height 9
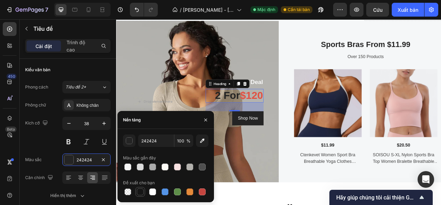
click at [142, 191] on div at bounding box center [140, 191] width 7 height 7
type input "151515"
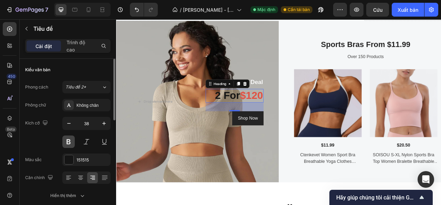
click at [71, 142] on button at bounding box center [68, 141] width 12 height 12
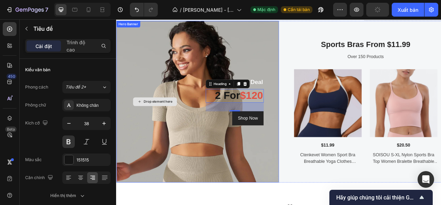
click at [152, 65] on div "Drop element here" at bounding box center [165, 123] width 98 height 205
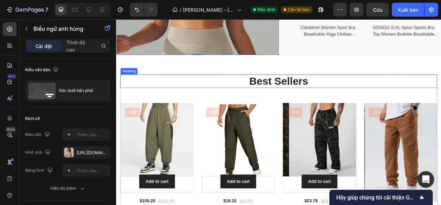
scroll to position [1251, 0]
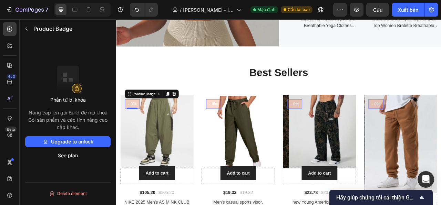
click at [142, 128] on pre "- 0%" at bounding box center [136, 126] width 19 height 12
click at [137, 124] on pre "- 0%" at bounding box center [136, 126] width 19 height 12
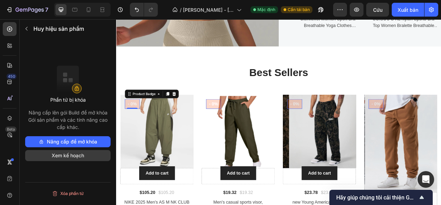
click at [76, 151] on font "Xem kế hoạch" at bounding box center [68, 155] width 32 height 8
click at [132, 126] on pre "- 0%" at bounding box center [136, 126] width 19 height 12
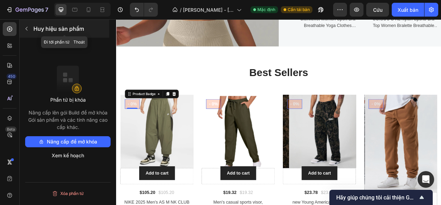
click at [28, 29] on icon "button" at bounding box center [27, 29] width 6 height 6
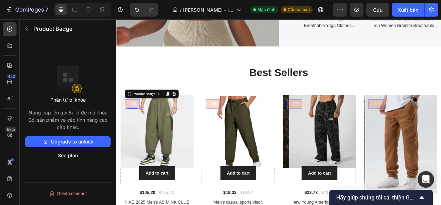
click at [139, 127] on pre "- 0%" at bounding box center [136, 126] width 19 height 12
click at [140, 125] on pre "- 0%" at bounding box center [136, 126] width 19 height 12
drag, startPoint x: 26, startPoint y: 29, endPoint x: 32, endPoint y: 29, distance: 6.2
click at [26, 29] on icon "button" at bounding box center [27, 29] width 6 height 6
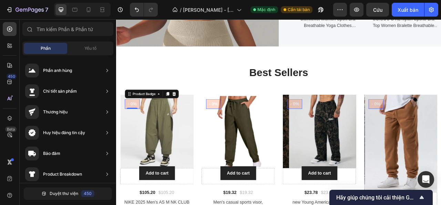
click at [137, 127] on pre "- 0%" at bounding box center [136, 126] width 19 height 12
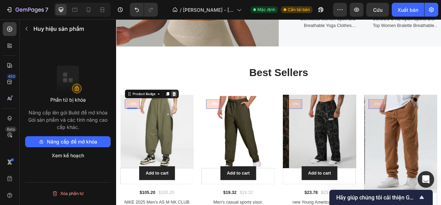
click at [191, 115] on icon at bounding box center [190, 113] width 4 height 5
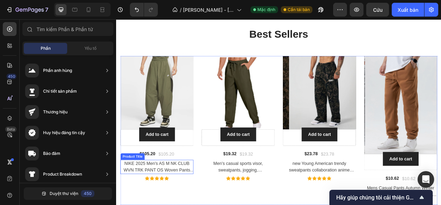
scroll to position [1285, 0]
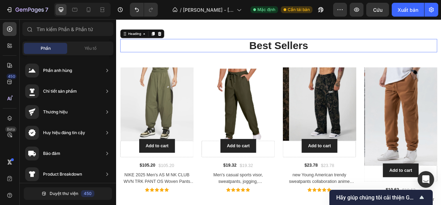
click at [310, 55] on p "Best Sellers" at bounding box center [323, 53] width 402 height 16
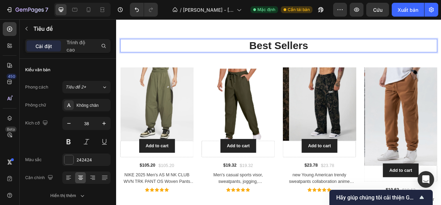
click at [361, 51] on p "Best Sellers" at bounding box center [323, 53] width 402 height 16
click at [350, 54] on p "Best Sellers" at bounding box center [323, 53] width 402 height 16
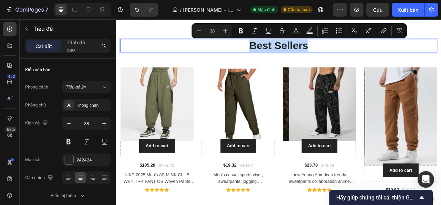
copy p "Best Sellers"
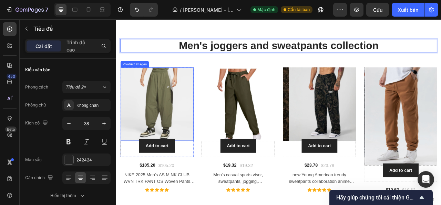
scroll to position [1251, 0]
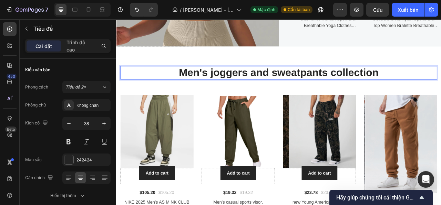
click at [239, 90] on p "Men's joggers and sweatpants collection" at bounding box center [323, 87] width 402 height 16
click at [230, 88] on p "Men's Joggers and sweatpants collection" at bounding box center [323, 87] width 402 height 16
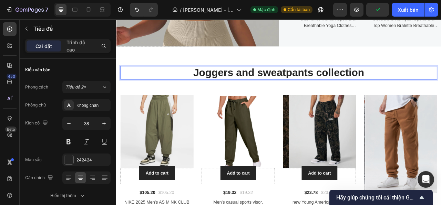
click at [302, 89] on p "Joggers and sweatpants collection" at bounding box center [323, 87] width 402 height 16
click at [375, 88] on p "Joggers and Sweatpants collection" at bounding box center [323, 87] width 402 height 16
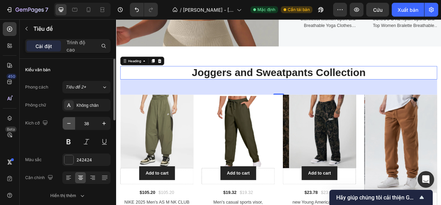
click at [67, 122] on icon "button" at bounding box center [69, 123] width 7 height 7
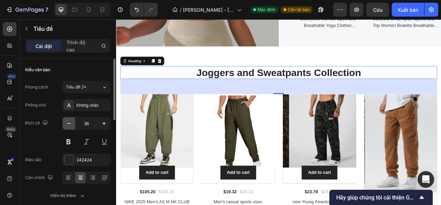
click at [69, 125] on icon "button" at bounding box center [69, 123] width 7 height 7
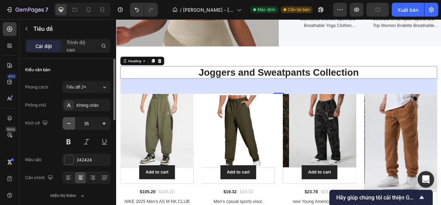
click at [69, 125] on icon "button" at bounding box center [69, 123] width 7 height 7
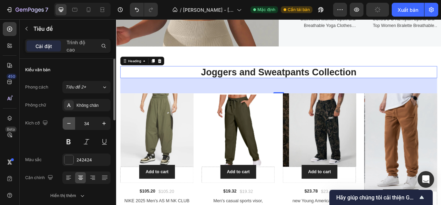
click at [69, 125] on icon "button" at bounding box center [69, 123] width 7 height 7
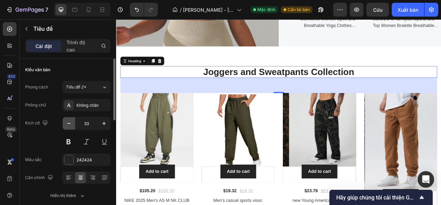
click at [67, 124] on icon "button" at bounding box center [69, 123] width 7 height 7
type input "32"
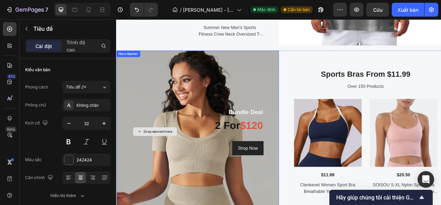
scroll to position [975, 0]
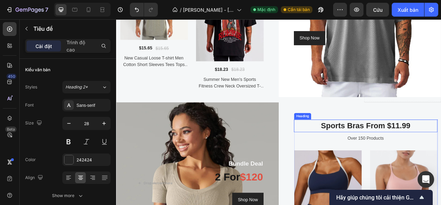
click at [418, 157] on h2 "Sports Bras From $11.99" at bounding box center [433, 155] width 183 height 16
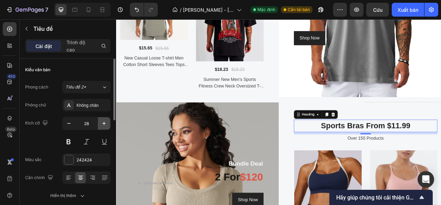
click at [105, 124] on icon "button" at bounding box center [104, 123] width 7 height 7
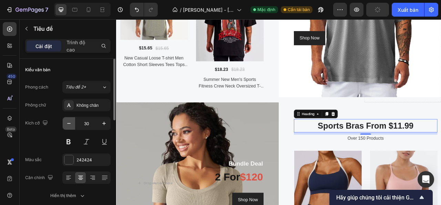
click at [66, 122] on icon "button" at bounding box center [69, 123] width 7 height 7
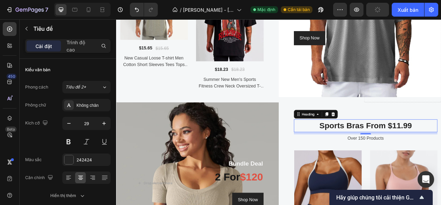
type input "28"
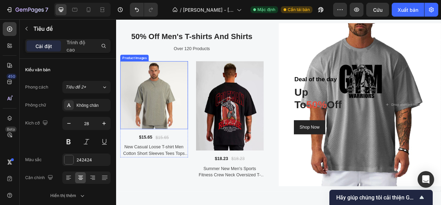
scroll to position [837, 0]
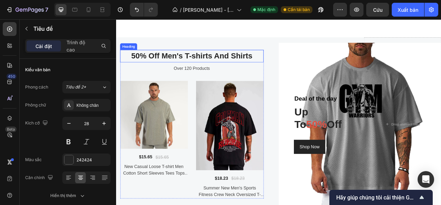
click at [211, 66] on h2 "50% Off Men's T-shirts And Shirts" at bounding box center [212, 66] width 183 height 16
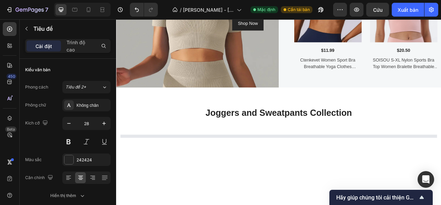
scroll to position [1044, 0]
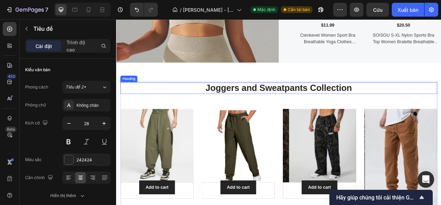
click at [269, 103] on h2 "Joggers and Sweatpants Collection" at bounding box center [323, 106] width 404 height 14
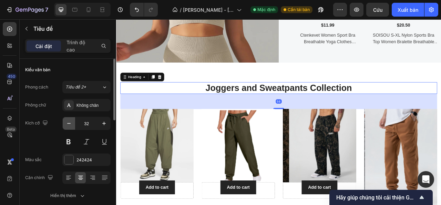
click at [67, 122] on icon "button" at bounding box center [69, 123] width 7 height 7
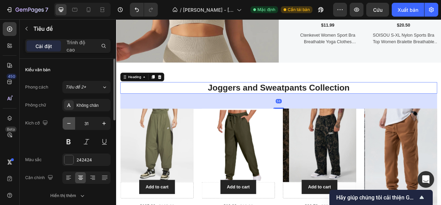
click at [67, 122] on icon "button" at bounding box center [69, 123] width 7 height 7
type input "30"
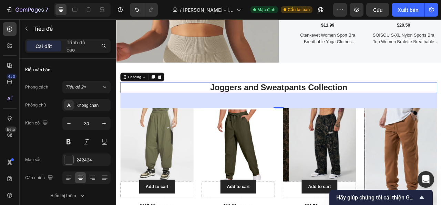
click at [188, 126] on div "56" at bounding box center [323, 122] width 404 height 19
click at [144, 161] on img at bounding box center [167, 178] width 93 height 93
click at [192, 107] on h2 "Joggers and Sweatpants Collection" at bounding box center [323, 106] width 404 height 14
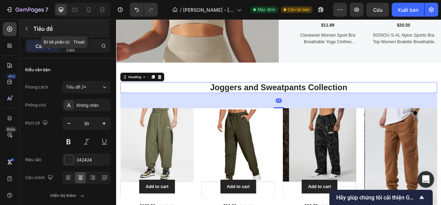
click at [25, 27] on icon "button" at bounding box center [27, 29] width 6 height 6
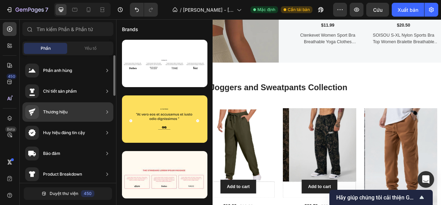
scroll to position [69, 0]
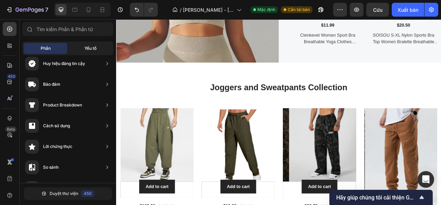
click at [80, 46] on div "Yếu tố" at bounding box center [90, 48] width 43 height 11
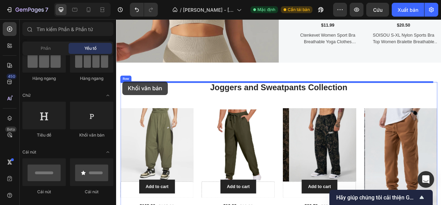
drag, startPoint x: 203, startPoint y: 137, endPoint x: 124, endPoint y: 98, distance: 87.9
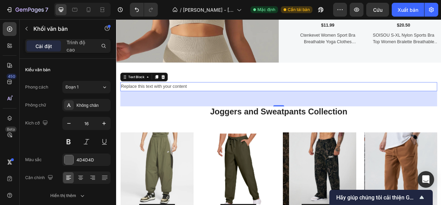
click at [202, 127] on div "56" at bounding box center [323, 119] width 404 height 19
click at [195, 103] on div "Replace this text with your content" at bounding box center [323, 104] width 404 height 11
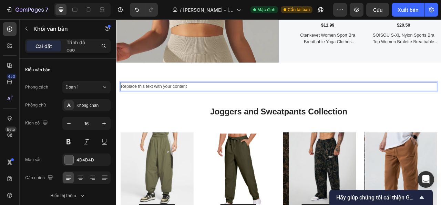
click at [212, 105] on p "Replace this text with your content" at bounding box center [323, 105] width 402 height 10
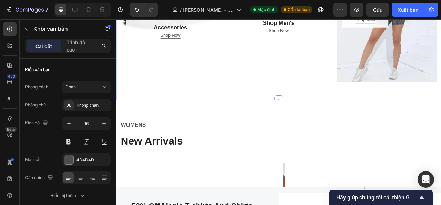
scroll to position [457, 0]
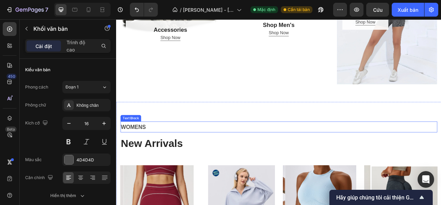
click at [149, 159] on p "WOMENS" at bounding box center [323, 156] width 402 height 12
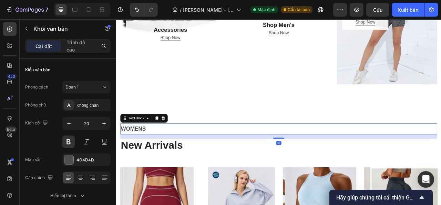
click at [148, 158] on p "WOMENS" at bounding box center [323, 158] width 402 height 12
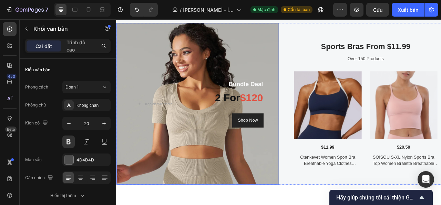
scroll to position [1182, 0]
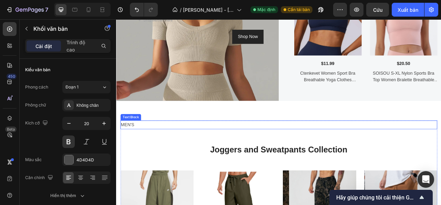
click at [136, 155] on p "MEN'S" at bounding box center [323, 153] width 402 height 10
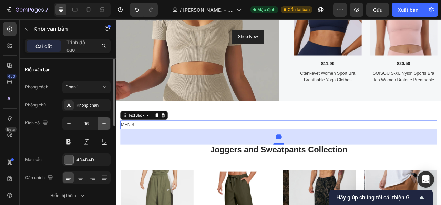
click at [106, 122] on icon "button" at bounding box center [104, 123] width 7 height 7
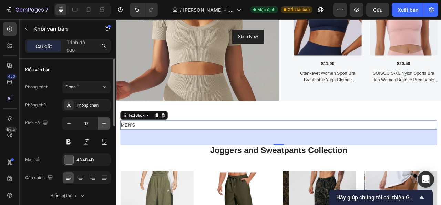
click at [106, 122] on icon "button" at bounding box center [104, 123] width 7 height 7
type input "18"
click at [67, 141] on button at bounding box center [68, 141] width 12 height 12
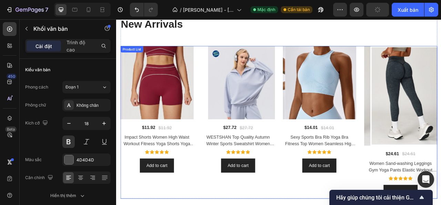
scroll to position [526, 0]
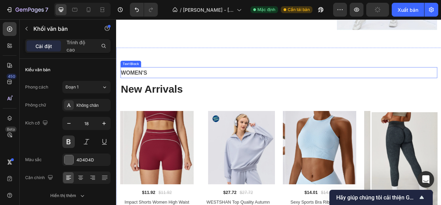
click at [147, 82] on p "WOMEN'S" at bounding box center [323, 87] width 402 height 12
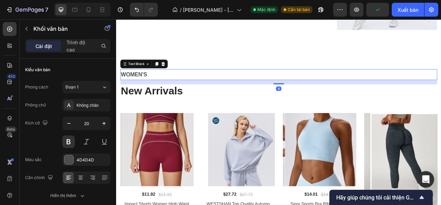
click at [152, 88] on p "WOMEN'S" at bounding box center [323, 89] width 402 height 12
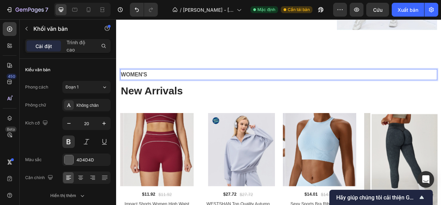
click at [167, 89] on p "WOMEN'S" at bounding box center [323, 89] width 402 height 12
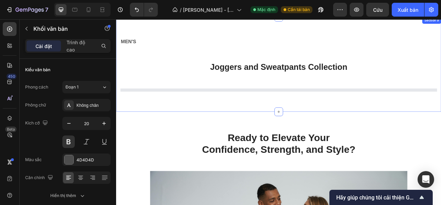
scroll to position [1251, 0]
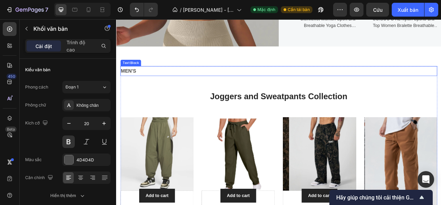
click at [129, 80] on p "MEN'S" at bounding box center [323, 84] width 402 height 11
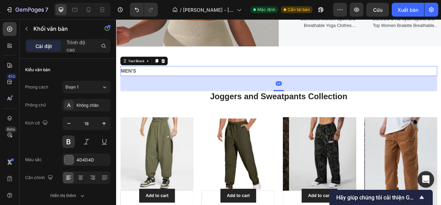
click at [141, 84] on p "MEN'S" at bounding box center [323, 84] width 402 height 11
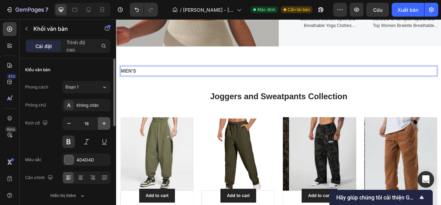
click at [102, 121] on icon "button" at bounding box center [104, 123] width 7 height 7
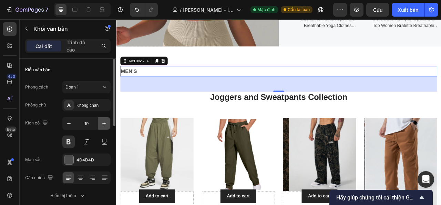
click at [102, 121] on icon "button" at bounding box center [104, 123] width 7 height 7
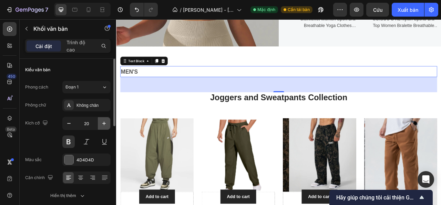
click at [102, 121] on icon "button" at bounding box center [104, 123] width 7 height 7
click at [103, 122] on icon "button" at bounding box center [104, 123] width 7 height 7
type input "22"
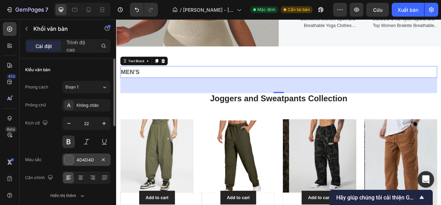
click at [70, 161] on div at bounding box center [68, 159] width 9 height 9
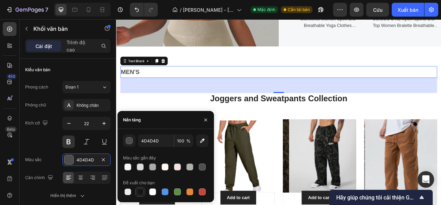
click at [139, 192] on div at bounding box center [140, 191] width 7 height 7
type input "151515"
click at [223, 107] on div "56" at bounding box center [323, 102] width 404 height 19
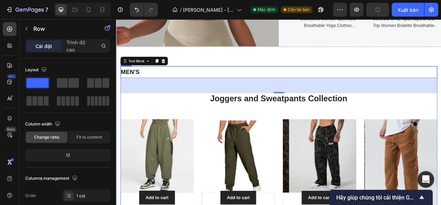
click at [196, 135] on div "MEN'S Text Block 56 Joggers and Sweatpants Collection Heading Product Images Ad…" at bounding box center [323, 207] width 404 height 257
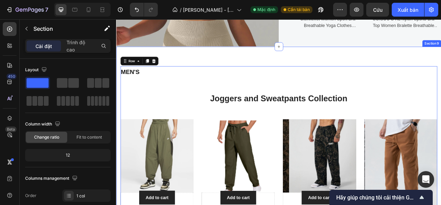
click at [358, 59] on div "MEN'S Text Block Joggers and Sweatpants Collection Heading Product Images Add t…" at bounding box center [323, 207] width 414 height 306
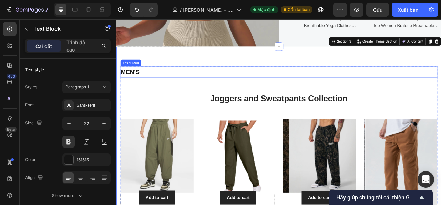
click at [145, 92] on p "MEN'S" at bounding box center [323, 86] width 402 height 14
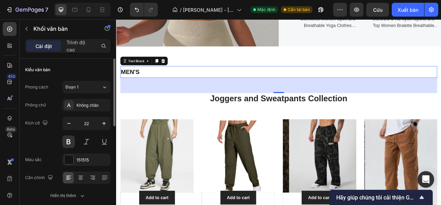
scroll to position [34, 0]
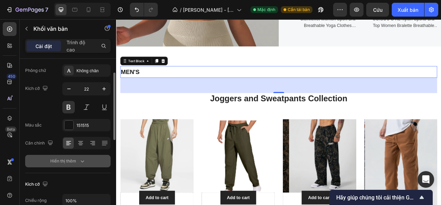
click at [86, 163] on icon "button" at bounding box center [82, 160] width 7 height 7
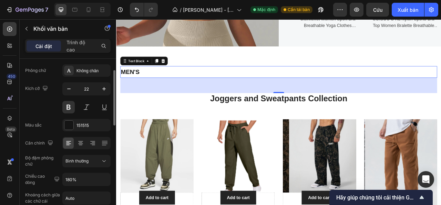
scroll to position [0, 0]
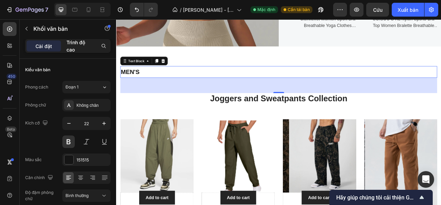
click at [85, 41] on font "Trình độ cao" at bounding box center [76, 45] width 19 height 13
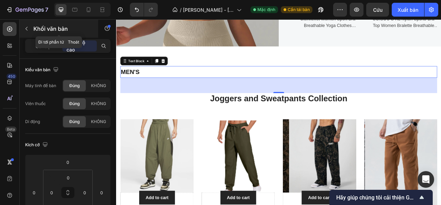
click at [27, 30] on icon "button" at bounding box center [27, 29] width 6 height 6
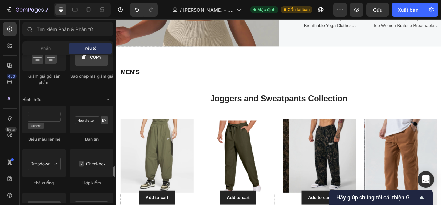
scroll to position [1656, 0]
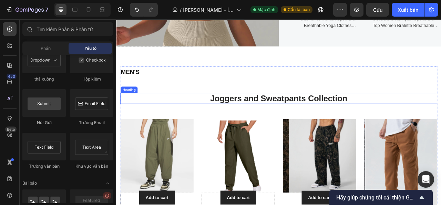
click at [246, 123] on h2 "Joggers and Sweatpants Collection" at bounding box center [323, 120] width 404 height 14
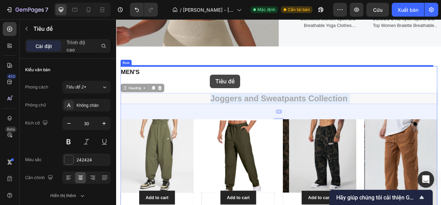
drag, startPoint x: 232, startPoint y: 117, endPoint x: 233, endPoint y: 90, distance: 26.9
click at [235, 89] on div "Tiêu đề Bundle Deal Heading 2 for $120 Heading Shop Now Button Row Drop element…" at bounding box center [323, 100] width 414 height 2662
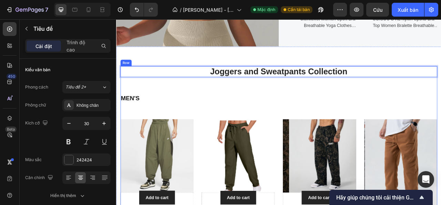
drag, startPoint x: 234, startPoint y: 85, endPoint x: 232, endPoint y: 99, distance: 14.3
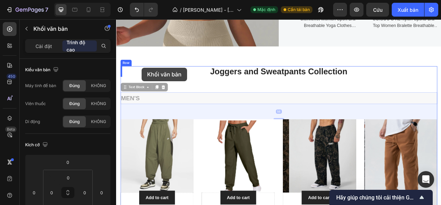
drag, startPoint x: 143, startPoint y: 112, endPoint x: 149, endPoint y: 81, distance: 32.1
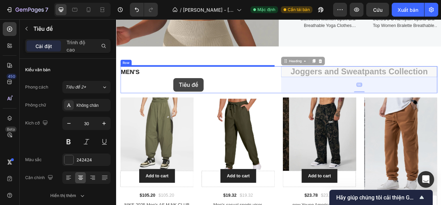
drag, startPoint x: 364, startPoint y: 83, endPoint x: 187, endPoint y: 94, distance: 177.0
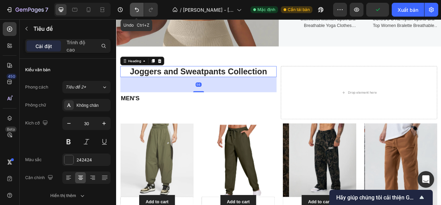
click at [138, 10] on icon "Hoàn tác/Làm lại" at bounding box center [136, 9] width 7 height 7
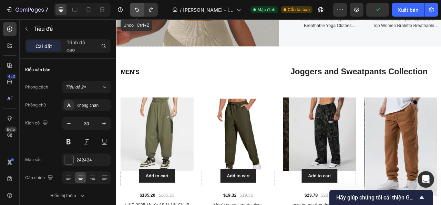
click at [137, 10] on icon "Hoàn tác/Làm lại" at bounding box center [136, 9] width 7 height 7
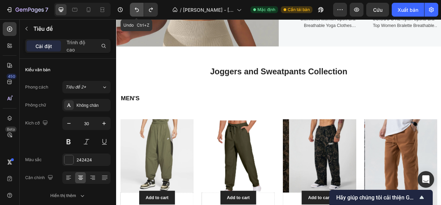
click at [137, 10] on icon "Hoàn tác/Làm lại" at bounding box center [136, 9] width 7 height 7
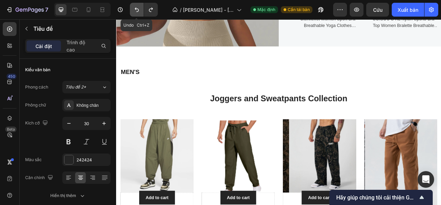
click at [137, 10] on icon "Hoàn tác/Làm lại" at bounding box center [136, 9] width 7 height 7
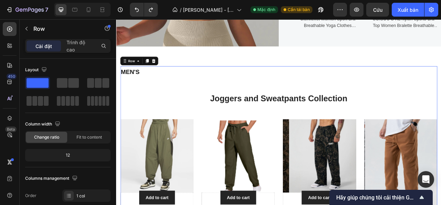
click at [208, 99] on div "MEN'S Text Block Joggers and Sweatpants Collection Heading Product Images Add t…" at bounding box center [323, 207] width 404 height 257
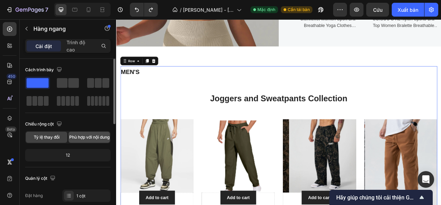
click at [81, 136] on font "Phù hợp với nội dung" at bounding box center [89, 136] width 40 height 5
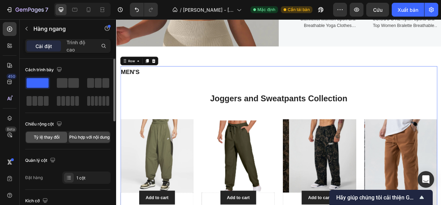
click at [42, 137] on font "Tỷ lệ thay đổi" at bounding box center [47, 136] width 26 height 5
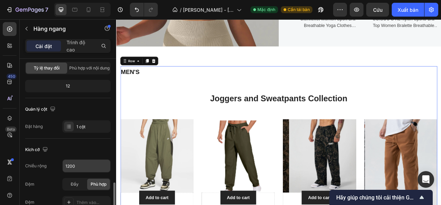
scroll to position [172, 0]
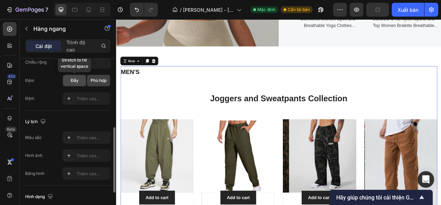
click at [75, 80] on font "Đầy" at bounding box center [75, 80] width 8 height 5
click at [96, 80] on font "Phù hợp" at bounding box center [99, 80] width 16 height 5
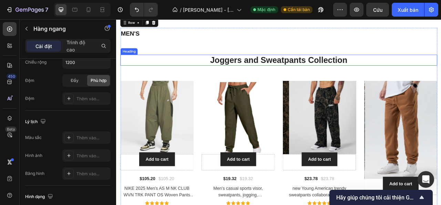
scroll to position [1251, 0]
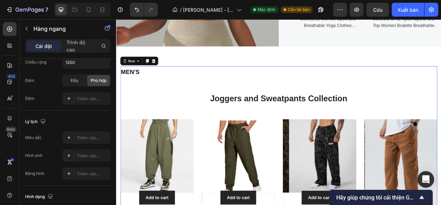
click at [146, 112] on div "MEN'S Text Block Joggers and Sweatpants Collection Heading Product Images Add t…" at bounding box center [323, 207] width 404 height 257
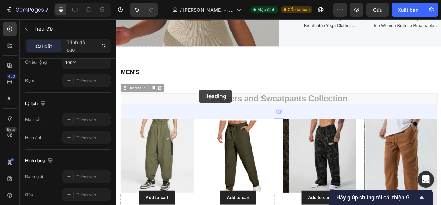
scroll to position [0, 0]
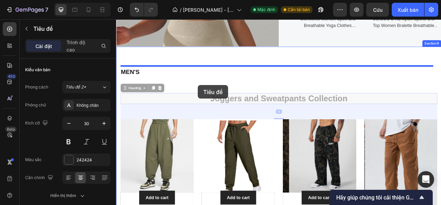
drag, startPoint x: 219, startPoint y: 119, endPoint x: 220, endPoint y: 103, distance: 16.6
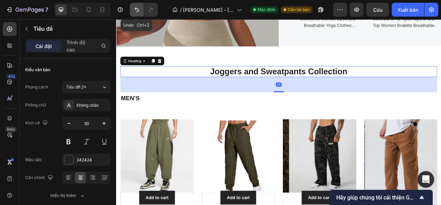
click at [134, 9] on icon "Hoàn tác/Làm lại" at bounding box center [136, 9] width 7 height 7
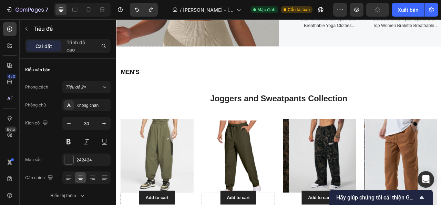
click at [230, 121] on h2 "Joggers and Sweatpants Collection" at bounding box center [323, 120] width 404 height 14
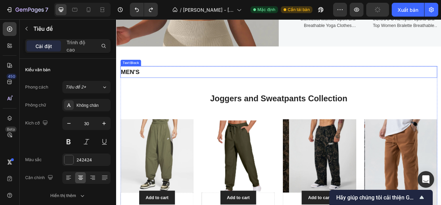
click at [150, 85] on p "MEN'S" at bounding box center [323, 86] width 402 height 14
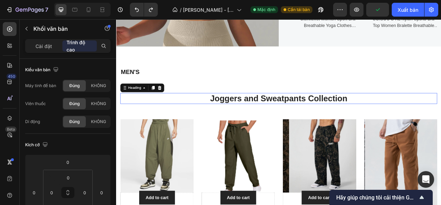
click at [245, 122] on p "Joggers and Sweatpants Collection" at bounding box center [323, 119] width 402 height 12
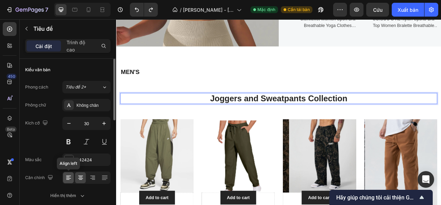
click at [70, 176] on icon at bounding box center [68, 177] width 7 height 7
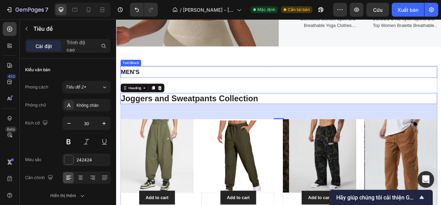
click at [201, 87] on p "MEN'S" at bounding box center [323, 86] width 402 height 14
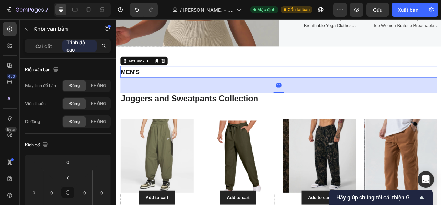
click at [195, 103] on div "56" at bounding box center [323, 102] width 404 height 19
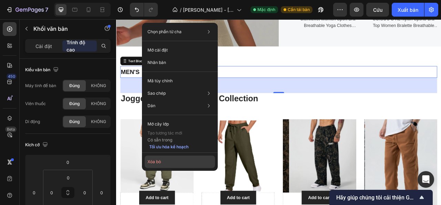
click at [161, 163] on font "Xóa bỏ" at bounding box center [154, 161] width 13 height 5
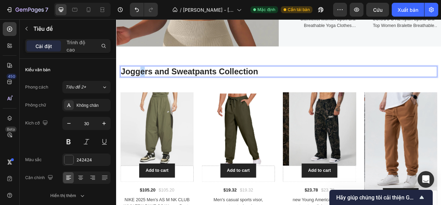
drag, startPoint x: 235, startPoint y: 81, endPoint x: 150, endPoint y: 84, distance: 85.3
click at [150, 84] on p "Joggers and Sweatpants Collection" at bounding box center [323, 85] width 402 height 12
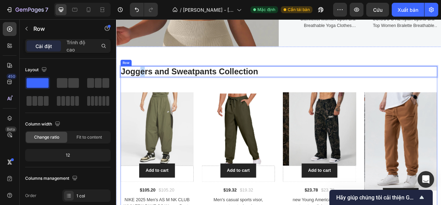
click at [187, 102] on div "Joggers and Sweatpants Collection Heading 56 Product Images Add to cart Add to …" at bounding box center [323, 190] width 404 height 222
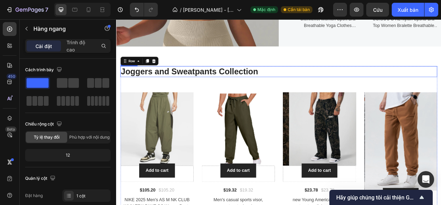
click at [240, 84] on p "Joggers and Sweatpants Collection" at bounding box center [323, 85] width 402 height 12
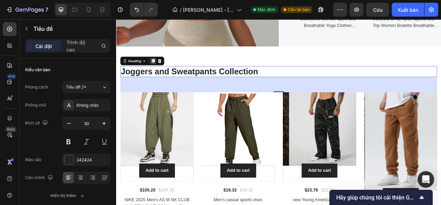
click at [164, 74] on icon at bounding box center [163, 72] width 4 height 5
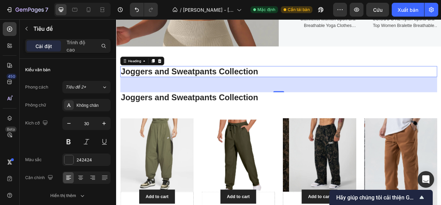
click at [168, 86] on p "Joggers and Sweatpants Collection" at bounding box center [323, 85] width 402 height 12
click at [297, 84] on p "Joggers and Sweatpants Collection" at bounding box center [323, 85] width 402 height 12
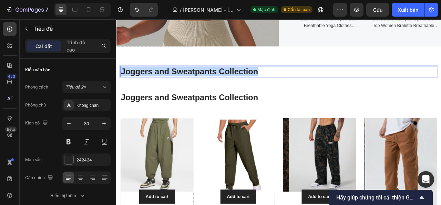
click at [297, 84] on p "Joggers and Sweatpants Collection" at bounding box center [323, 85] width 402 height 12
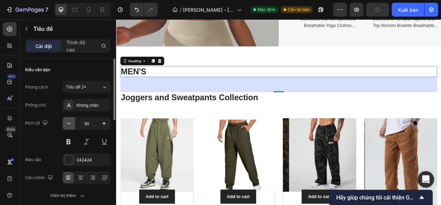
click at [67, 123] on icon "button" at bounding box center [69, 123] width 7 height 7
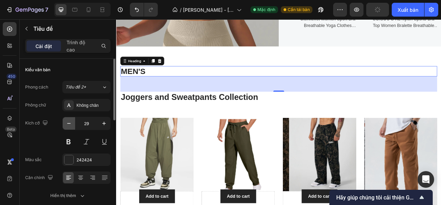
click at [67, 123] on icon "button" at bounding box center [69, 123] width 7 height 7
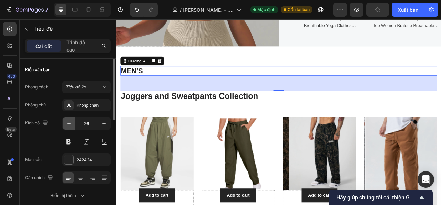
click at [67, 123] on icon "button" at bounding box center [69, 123] width 7 height 7
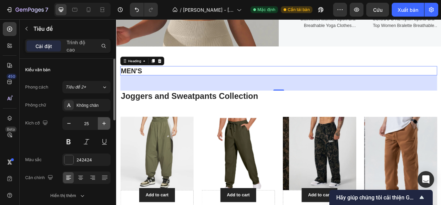
click at [106, 122] on icon "button" at bounding box center [103, 122] width 3 height 3
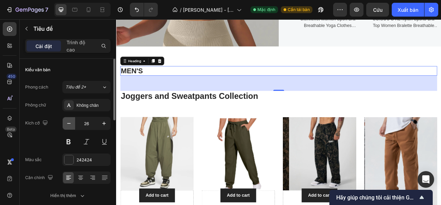
click at [70, 126] on icon "button" at bounding box center [69, 123] width 7 height 7
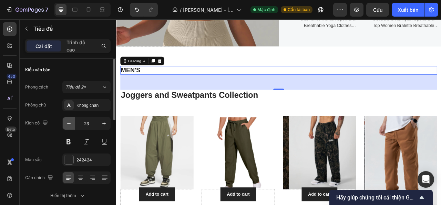
click at [69, 126] on icon "button" at bounding box center [69, 123] width 7 height 7
type input "22"
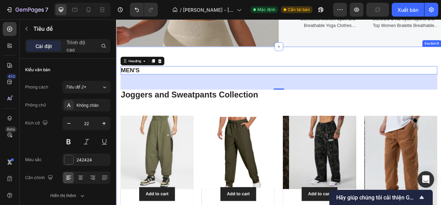
click at [237, 62] on div "MEN'S Heading 56 Joggers and Sweatpants Collection Heading Product Images Add t…" at bounding box center [323, 204] width 414 height 301
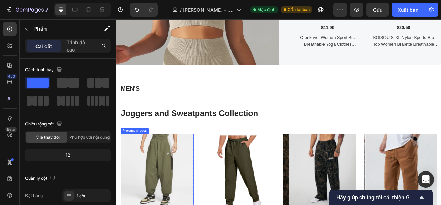
scroll to position [1216, 0]
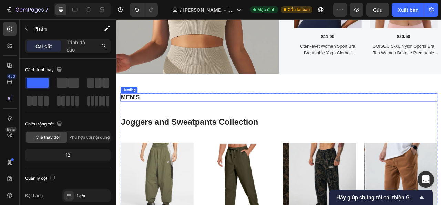
click at [139, 116] on h2 "MEN'S" at bounding box center [323, 118] width 404 height 10
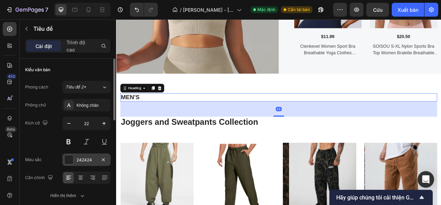
click at [74, 158] on div "242424" at bounding box center [86, 159] width 48 height 12
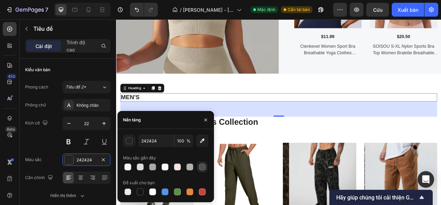
click at [202, 167] on div at bounding box center [202, 166] width 7 height 7
click at [130, 141] on div "button" at bounding box center [129, 140] width 7 height 7
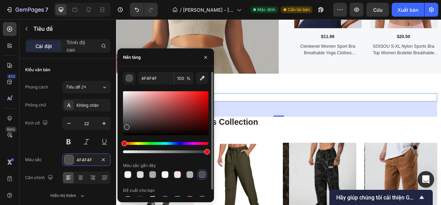
drag, startPoint x: 124, startPoint y: 122, endPoint x: 125, endPoint y: 126, distance: 3.5
click at [125, 126] on div at bounding box center [127, 127] width 6 height 6
type input "353434"
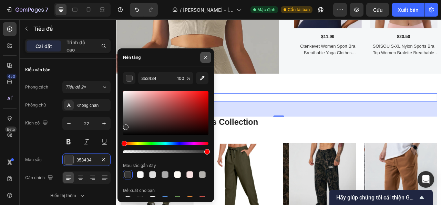
click at [202, 56] on button "button" at bounding box center [205, 57] width 11 height 11
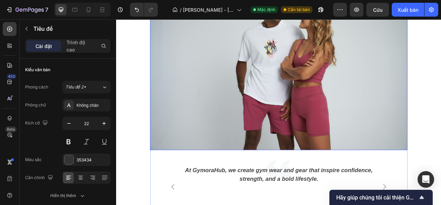
scroll to position [1699, 0]
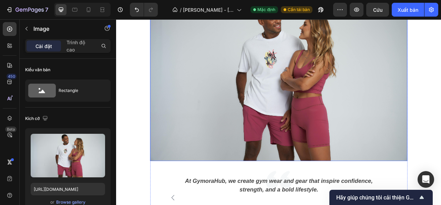
click at [200, 116] on img at bounding box center [323, 89] width 328 height 219
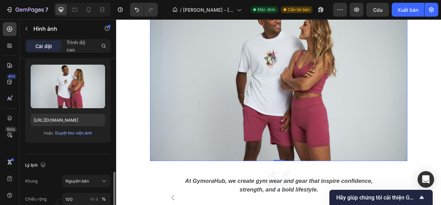
scroll to position [138, 0]
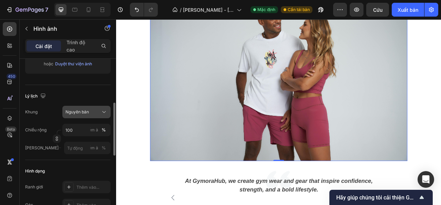
click at [96, 115] on button "Nguyên bản" at bounding box center [86, 112] width 48 height 12
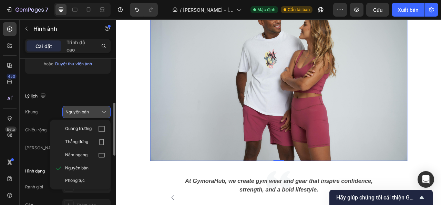
click at [96, 115] on button "Nguyên bản" at bounding box center [86, 112] width 48 height 12
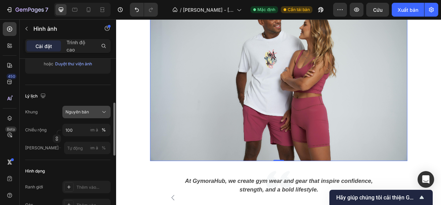
click at [101, 115] on icon at bounding box center [104, 111] width 7 height 7
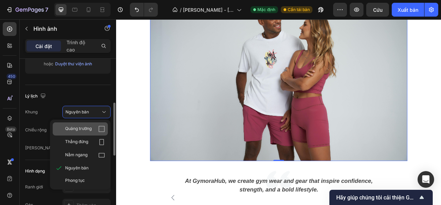
click at [100, 129] on icon at bounding box center [101, 128] width 7 height 7
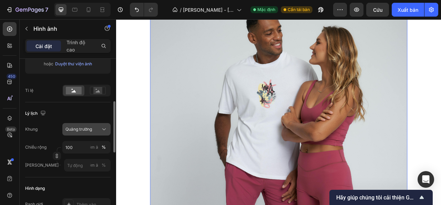
click at [101, 126] on icon at bounding box center [104, 129] width 7 height 7
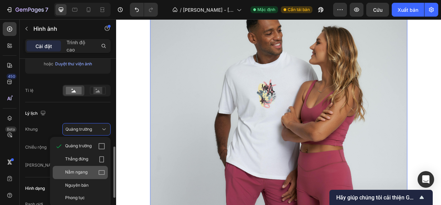
scroll to position [172, 0]
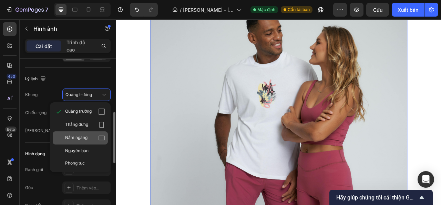
click at [98, 134] on div "Nằm ngang" at bounding box center [85, 137] width 40 height 7
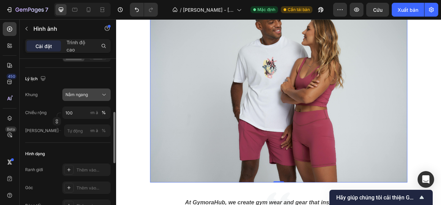
click at [98, 100] on button "Nằm ngang" at bounding box center [86, 94] width 48 height 12
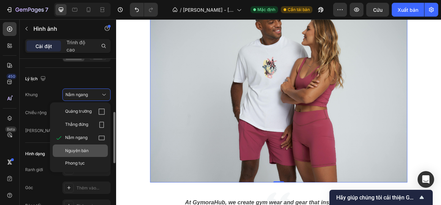
click at [81, 149] on font "Nguyên bản" at bounding box center [76, 150] width 23 height 5
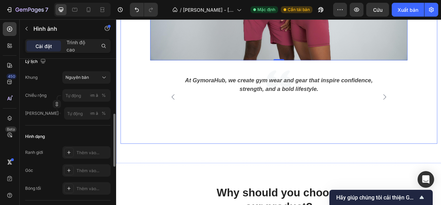
scroll to position [1837, 0]
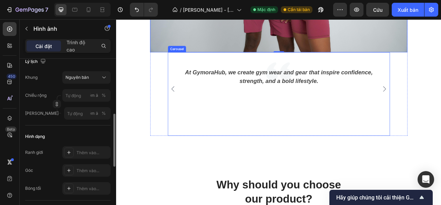
click at [278, 152] on div "At GymoraHub, we create gym wear and gear that inspire confidence, strength, an…" at bounding box center [323, 114] width 283 height 106
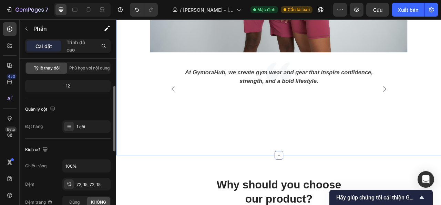
scroll to position [0, 0]
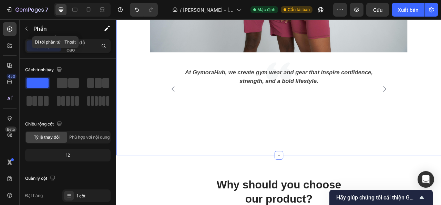
click at [28, 30] on button "button" at bounding box center [26, 28] width 11 height 11
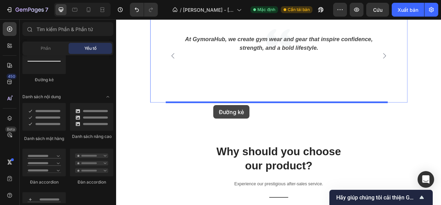
scroll to position [1876, 0]
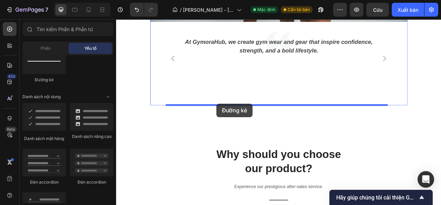
drag, startPoint x: 157, startPoint y: 83, endPoint x: 244, endPoint y: 126, distance: 97.2
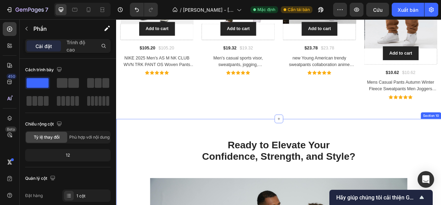
scroll to position [1427, 0]
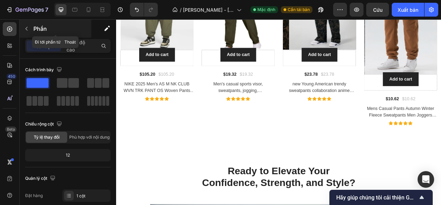
click at [30, 31] on button "button" at bounding box center [26, 28] width 11 height 11
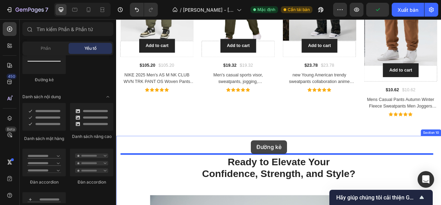
scroll to position [1441, 0]
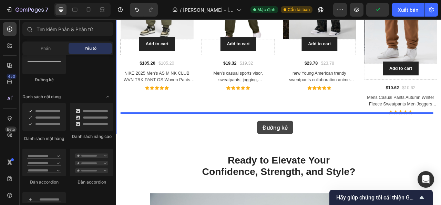
drag, startPoint x: 175, startPoint y: 87, endPoint x: 296, endPoint y: 148, distance: 135.7
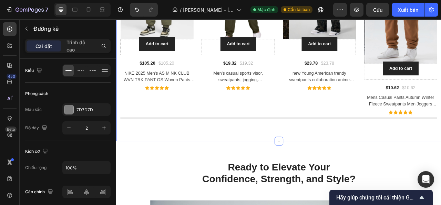
click at [216, 163] on div "MEN'S Heading Joggers and Sweatpants Collection Heading Product Images Add to c…" at bounding box center [323, 18] width 414 height 310
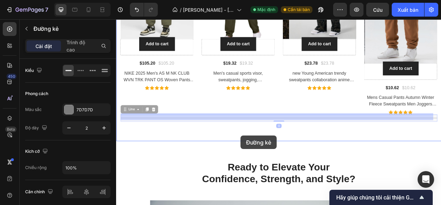
drag, startPoint x: 269, startPoint y: 141, endPoint x: 275, endPoint y: 167, distance: 26.4
drag, startPoint x: 279, startPoint y: 145, endPoint x: 282, endPoint y: 170, distance: 25.3
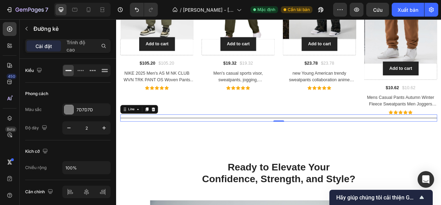
click at [163, 131] on icon at bounding box center [163, 133] width 4 height 5
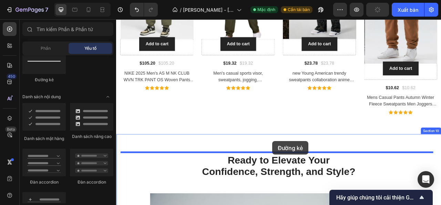
drag, startPoint x: 168, startPoint y: 83, endPoint x: 315, endPoint y: 174, distance: 172.4
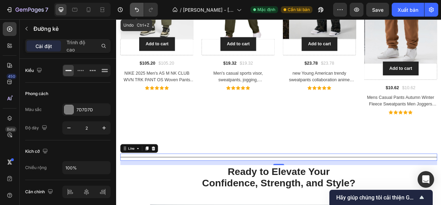
click at [133, 8] on button "Hoàn tác/Làm lại" at bounding box center [137, 10] width 14 height 14
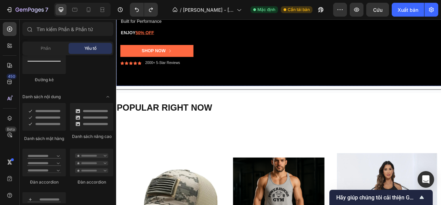
scroll to position [207, 0]
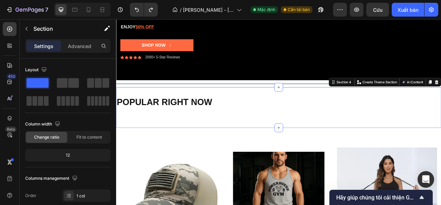
click at [159, 142] on div "POPULAR RIGHT NOW Heading Heading Heading" at bounding box center [323, 132] width 414 height 30
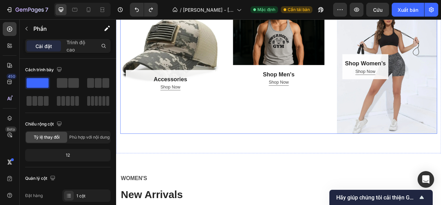
scroll to position [414, 0]
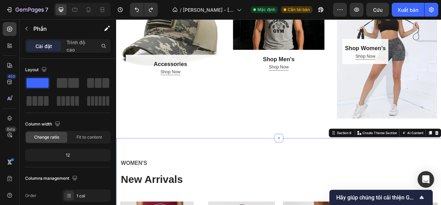
click at [32, 23] on div "Phần" at bounding box center [56, 29] width 72 height 18
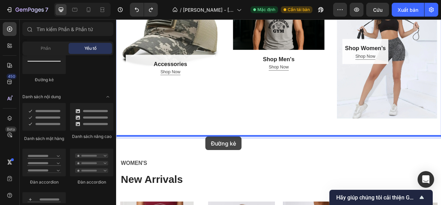
drag, startPoint x: 160, startPoint y: 81, endPoint x: 230, endPoint y: 168, distance: 112.1
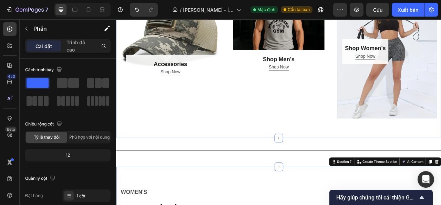
scroll to position [483, 0]
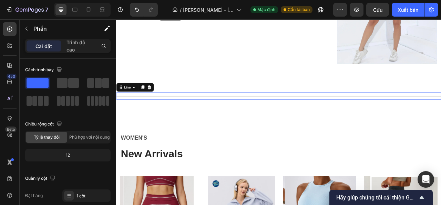
click at [231, 115] on div "Title Line 0" at bounding box center [323, 116] width 414 height 9
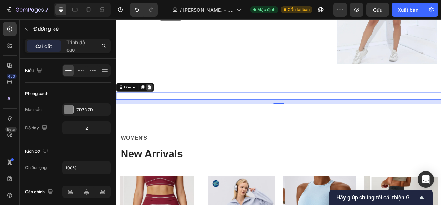
click at [161, 103] on icon at bounding box center [159, 106] width 6 height 6
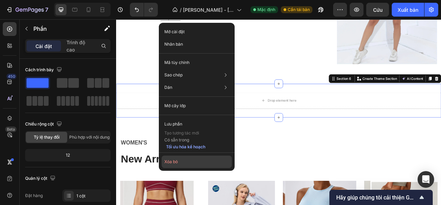
click at [189, 159] on button "Xóa bỏ" at bounding box center [197, 161] width 70 height 12
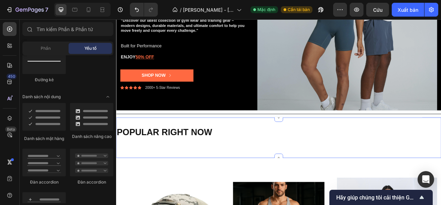
scroll to position [138, 0]
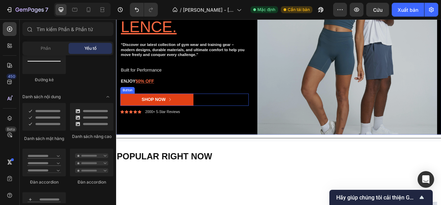
click at [193, 124] on button "Shop Now" at bounding box center [167, 121] width 93 height 16
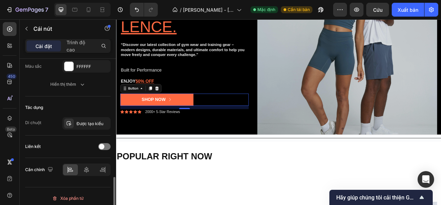
scroll to position [381, 0]
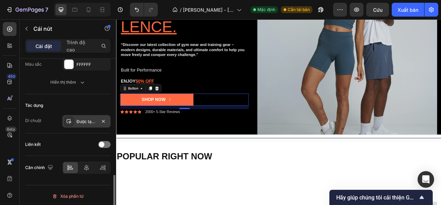
click at [80, 119] on font "Được tạo kiểu" at bounding box center [90, 121] width 27 height 5
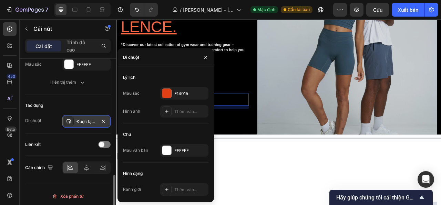
click at [80, 119] on font "Được tạo kiểu" at bounding box center [90, 121] width 27 height 5
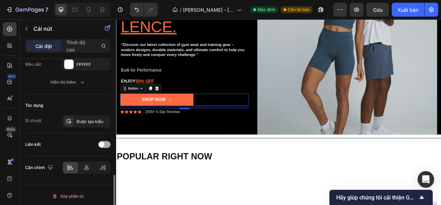
click at [106, 141] on div at bounding box center [104, 144] width 12 height 7
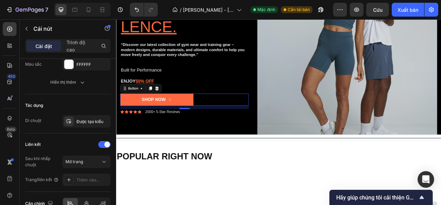
scroll to position [416, 0]
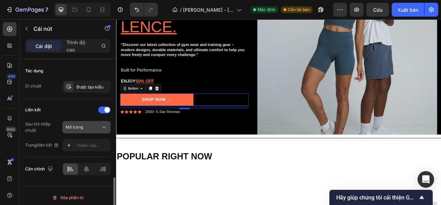
click at [84, 127] on div "Mở trang" at bounding box center [83, 127] width 35 height 6
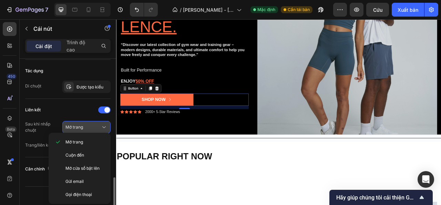
click at [84, 127] on div "Mở trang" at bounding box center [83, 127] width 35 height 6
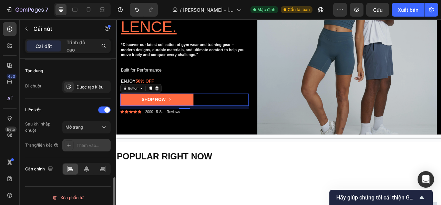
click at [86, 142] on div "Thêm vào..." at bounding box center [93, 145] width 32 height 6
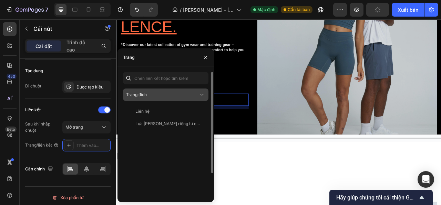
click at [165, 97] on div "Trang đích" at bounding box center [162, 94] width 72 height 6
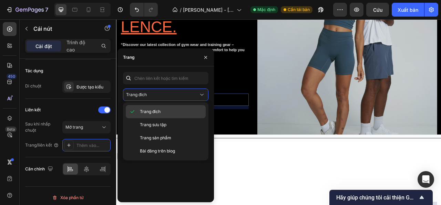
click at [155, 110] on font "Trang đích" at bounding box center [150, 111] width 21 height 5
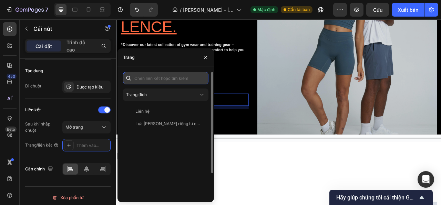
click at [181, 72] on input "text" at bounding box center [166, 78] width 86 height 12
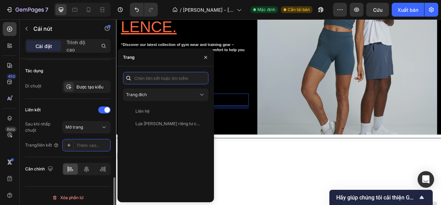
scroll to position [417, 0]
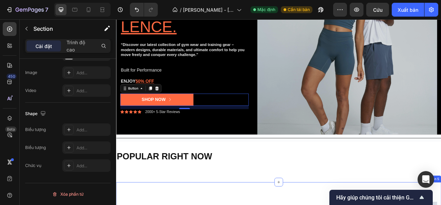
scroll to position [0, 0]
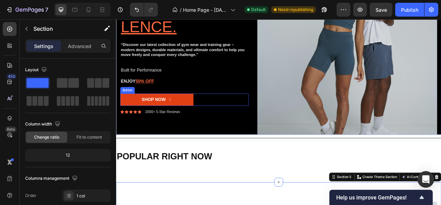
click at [182, 119] on icon "Shop Now" at bounding box center [185, 121] width 6 height 6
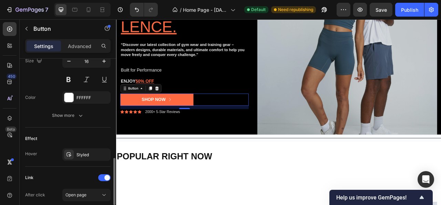
scroll to position [417, 0]
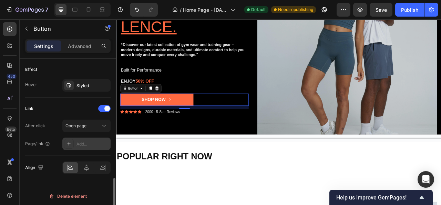
click at [87, 138] on div "Add..." at bounding box center [86, 143] width 48 height 12
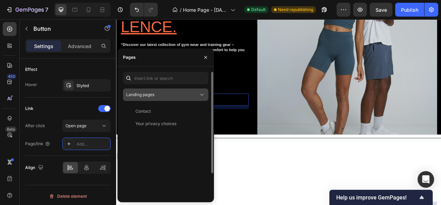
click at [189, 99] on button "Landing pages" at bounding box center [166, 94] width 86 height 12
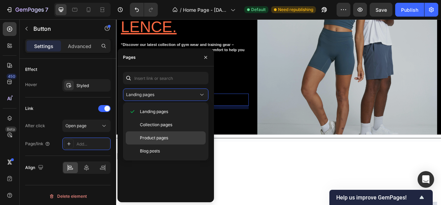
click at [158, 137] on span "Product pages" at bounding box center [154, 138] width 28 height 6
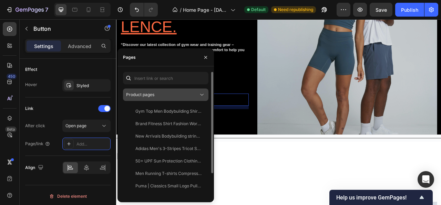
click at [162, 96] on div "Product pages" at bounding box center [162, 94] width 72 height 6
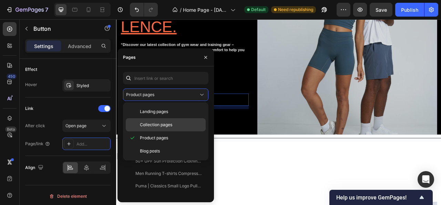
click at [158, 121] on span "Collection pages" at bounding box center [156, 124] width 32 height 6
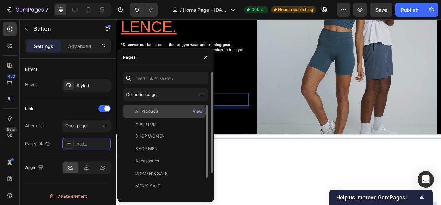
click at [158, 110] on div "All Products" at bounding box center [147, 111] width 23 height 6
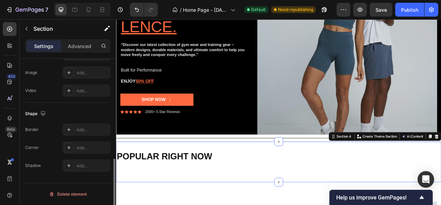
click at [272, 204] on div "POPULAR RIGHT NOW Heading Heading Heading Section 4 You can create reusable sec…" at bounding box center [323, 201] width 414 height 52
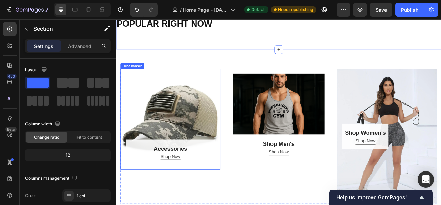
scroll to position [310, 0]
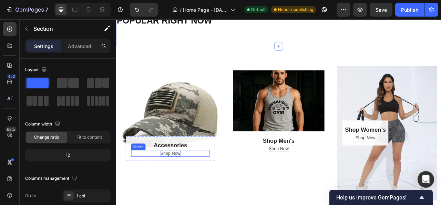
click at [181, 188] on div "Shop Now" at bounding box center [185, 189] width 26 height 8
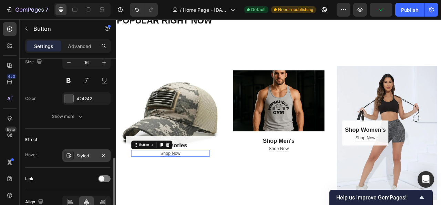
scroll to position [327, 0]
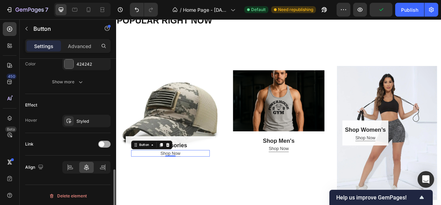
click at [105, 145] on div at bounding box center [104, 143] width 12 height 7
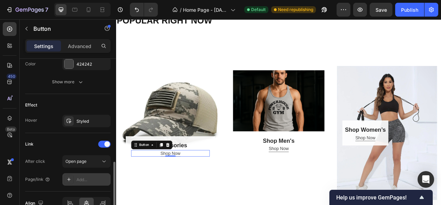
click at [92, 176] on div "Add..." at bounding box center [93, 179] width 32 height 6
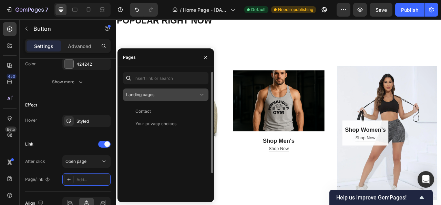
click at [176, 96] on div "Landing pages" at bounding box center [162, 94] width 72 height 6
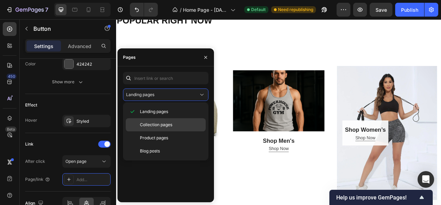
click at [162, 123] on span "Collection pages" at bounding box center [156, 124] width 32 height 6
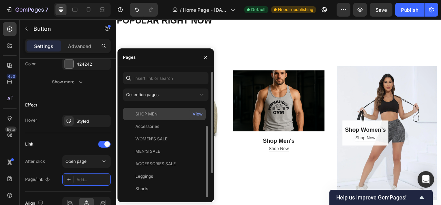
scroll to position [0, 0]
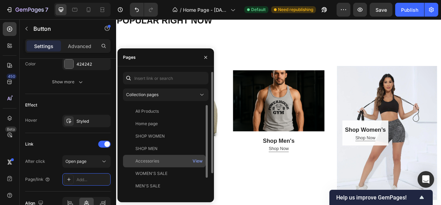
click at [145, 163] on div "Accessories" at bounding box center [148, 161] width 24 height 6
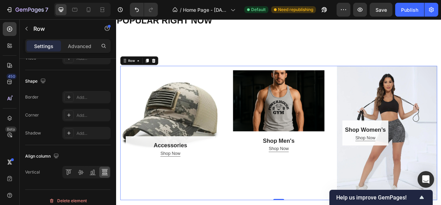
click at [302, 204] on div "Shop Men’s Heading Row Shop Now Button Row Hero Banner Shop Men's Heading Shop …" at bounding box center [323, 163] width 128 height 170
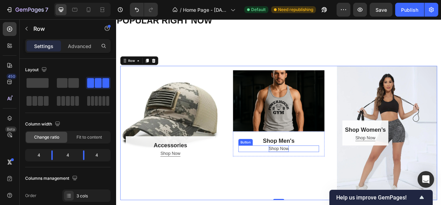
click at [323, 182] on div "Shop Now" at bounding box center [323, 183] width 26 height 8
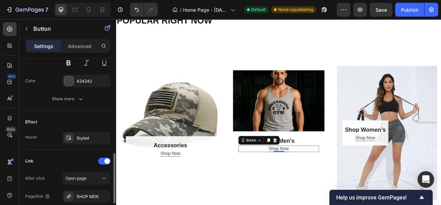
scroll to position [345, 0]
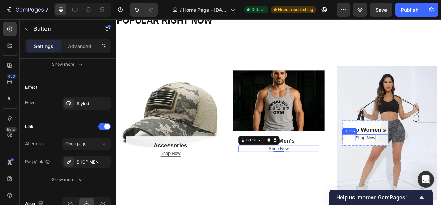
click at [428, 166] on div "Shop Now" at bounding box center [434, 170] width 26 height 8
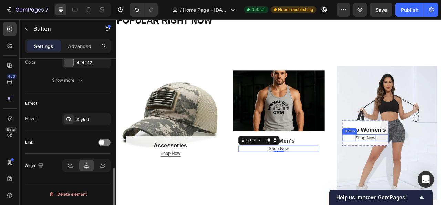
scroll to position [327, 0]
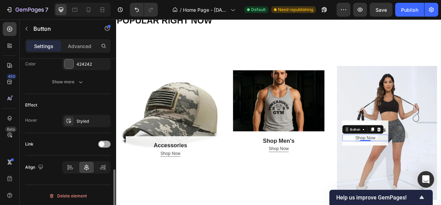
click at [102, 142] on span at bounding box center [102, 144] width 6 height 6
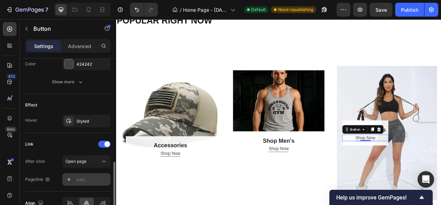
click at [91, 177] on div "Add..." at bounding box center [93, 179] width 32 height 6
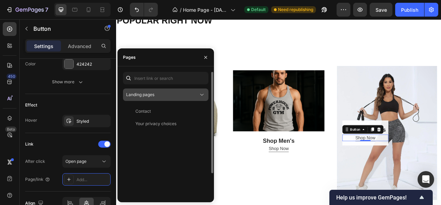
click at [163, 96] on div "Landing pages" at bounding box center [162, 94] width 72 height 6
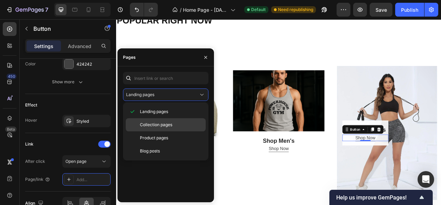
click at [159, 126] on span "Collection pages" at bounding box center [156, 124] width 32 height 6
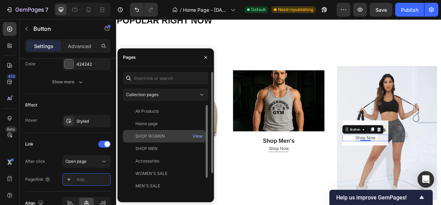
click at [154, 135] on div "SHOP WOMEN" at bounding box center [150, 136] width 29 height 6
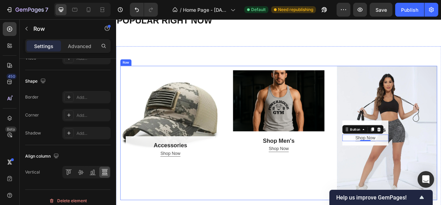
click at [289, 204] on div "Shop Men’s Heading Row Shop Now Button Row Hero Banner Shop Men's Heading Shop …" at bounding box center [323, 163] width 128 height 170
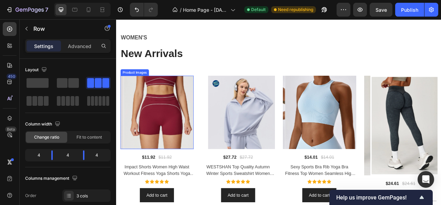
scroll to position [586, 0]
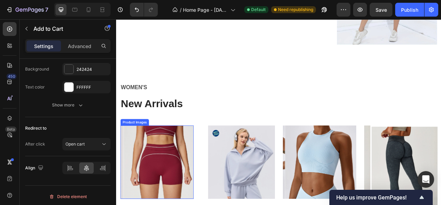
scroll to position [483, 0]
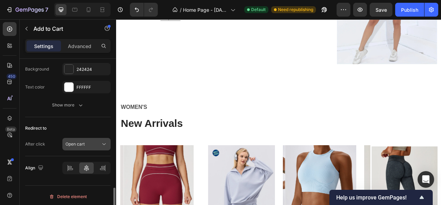
click at [101, 142] on icon at bounding box center [104, 143] width 7 height 7
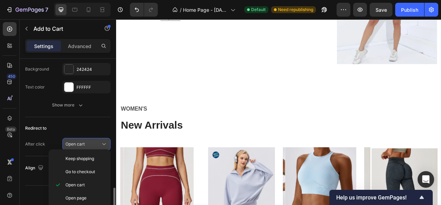
click at [101, 142] on icon at bounding box center [104, 143] width 7 height 7
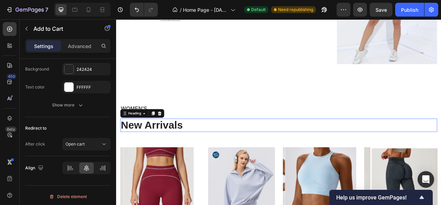
click at [154, 151] on p "New Arrivals" at bounding box center [323, 154] width 402 height 16
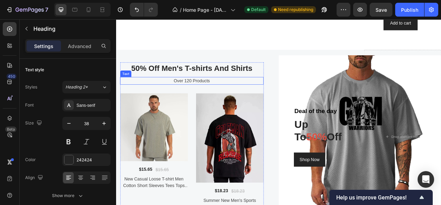
scroll to position [828, 0]
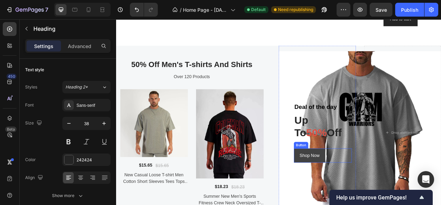
click at [344, 189] on button "Shop Now" at bounding box center [362, 192] width 40 height 18
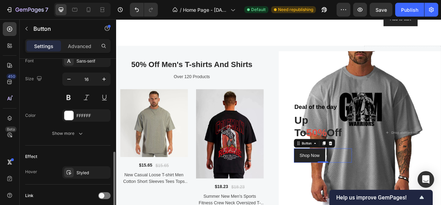
scroll to position [327, 0]
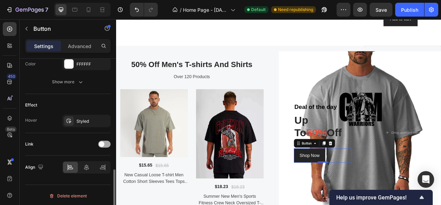
click at [106, 142] on div at bounding box center [104, 143] width 12 height 7
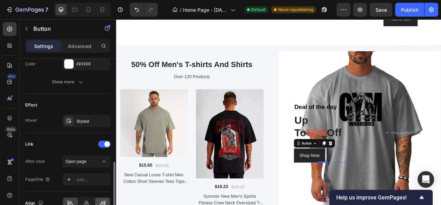
scroll to position [362, 0]
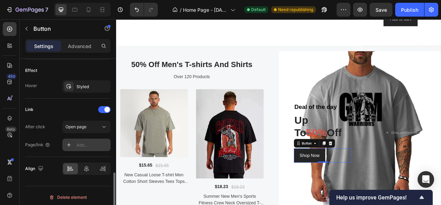
click at [83, 142] on div "Add..." at bounding box center [93, 145] width 32 height 6
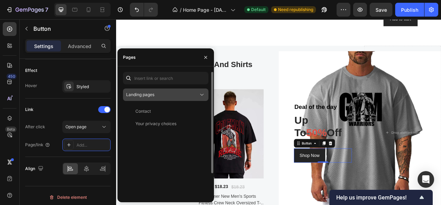
click at [151, 96] on span "Landing pages" at bounding box center [140, 94] width 28 height 5
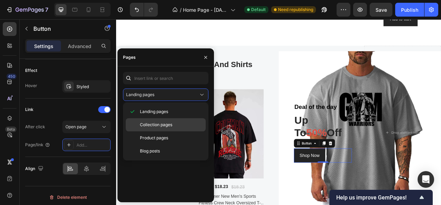
click at [154, 125] on span "Collection pages" at bounding box center [156, 124] width 32 height 6
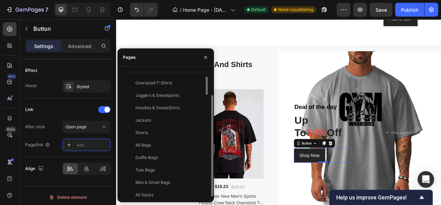
scroll to position [306, 0]
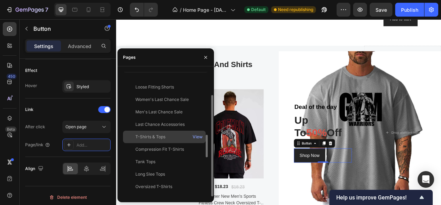
click at [159, 137] on div "T-Shirts & Tops" at bounding box center [151, 136] width 30 height 6
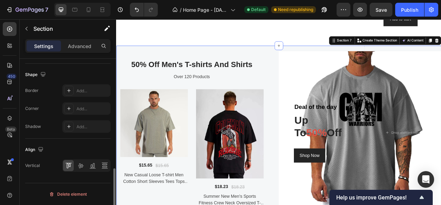
click at [304, 70] on div "50% Off Men's T-shirts And Shirts Heading Over 120 Products Text Product Images…" at bounding box center [219, 163] width 207 height 221
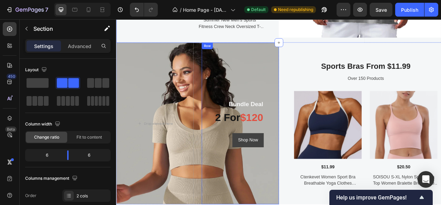
scroll to position [1069, 0]
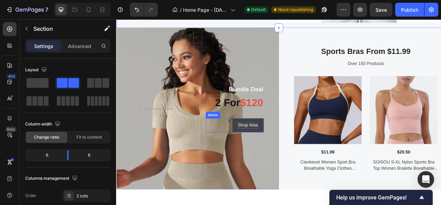
click at [282, 157] on div "Shop Now" at bounding box center [284, 154] width 26 height 8
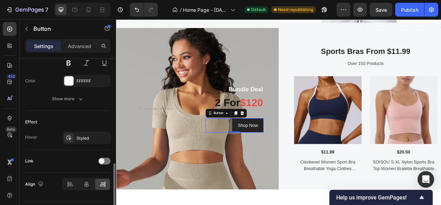
scroll to position [327, 0]
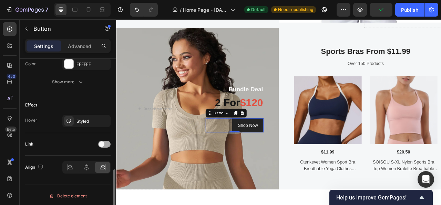
click at [103, 144] on span at bounding box center [102, 144] width 6 height 6
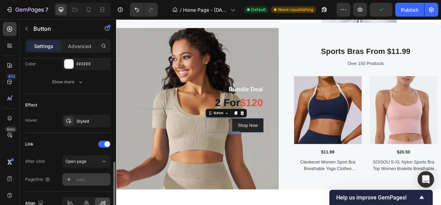
click at [96, 174] on div "Add..." at bounding box center [86, 179] width 48 height 12
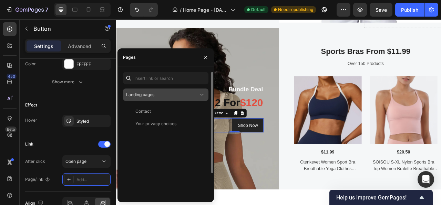
click at [161, 97] on div "Landing pages" at bounding box center [162, 94] width 72 height 6
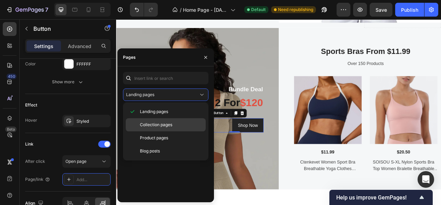
click at [159, 125] on span "Collection pages" at bounding box center [156, 124] width 32 height 6
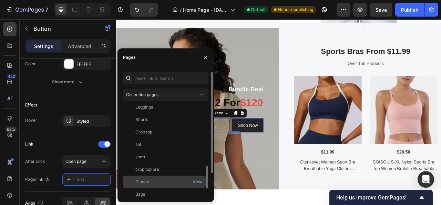
scroll to position [138, 0]
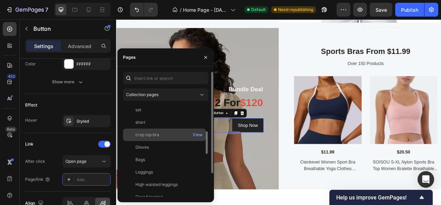
click at [160, 134] on div "crop top bra" at bounding box center [164, 134] width 77 height 6
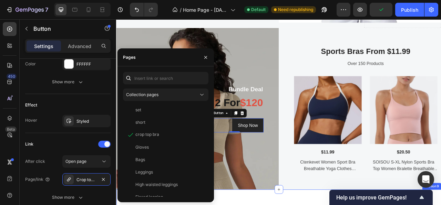
scroll to position [254, 0]
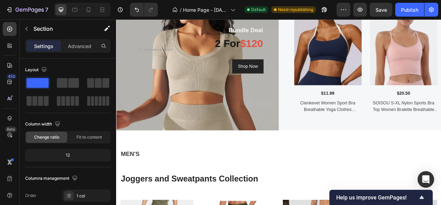
scroll to position [1173, 0]
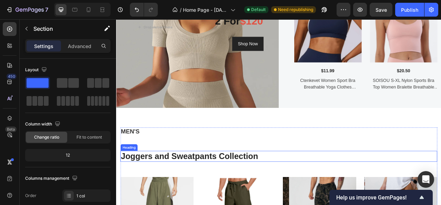
click at [145, 195] on h2 "Joggers and Sweatpants Collection" at bounding box center [323, 193] width 404 height 14
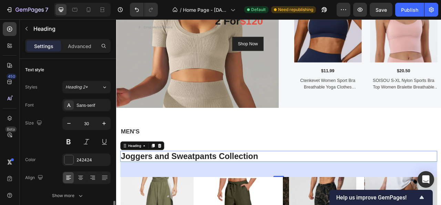
scroll to position [103, 0]
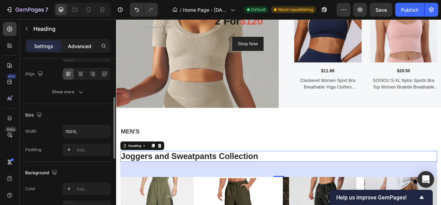
click at [89, 42] on p "Advanced" at bounding box center [79, 45] width 23 height 7
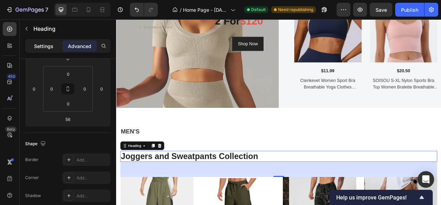
drag, startPoint x: 46, startPoint y: 46, endPoint x: 76, endPoint y: 111, distance: 71.3
click at [46, 46] on p "Settings" at bounding box center [43, 45] width 19 height 7
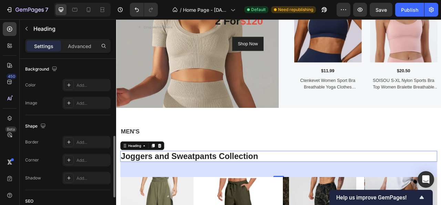
scroll to position [281, 0]
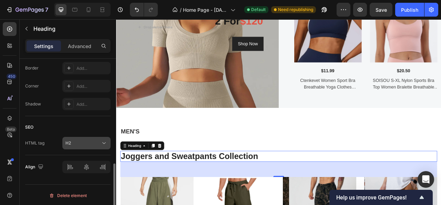
click at [104, 141] on icon at bounding box center [104, 142] width 7 height 7
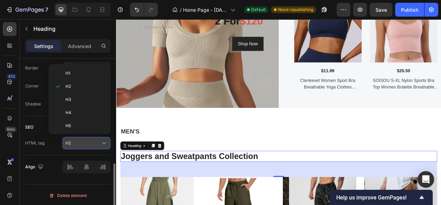
click at [104, 141] on icon at bounding box center [104, 142] width 7 height 7
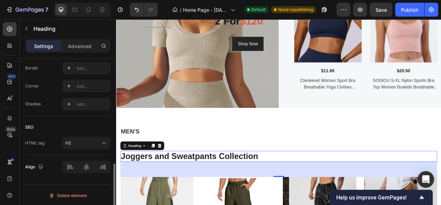
click at [34, 143] on div "HTML tag" at bounding box center [34, 143] width 19 height 6
click at [144, 195] on h2 "Joggers and Sweatpants Collection" at bounding box center [323, 193] width 404 height 14
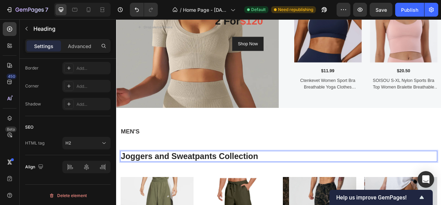
click at [312, 192] on p "Joggers and Sweatpants Collection" at bounding box center [323, 193] width 402 height 12
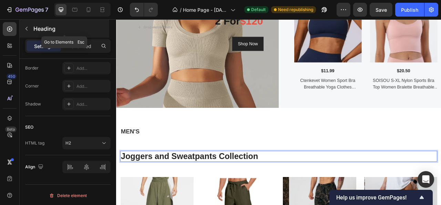
click at [28, 31] on button "button" at bounding box center [26, 28] width 11 height 11
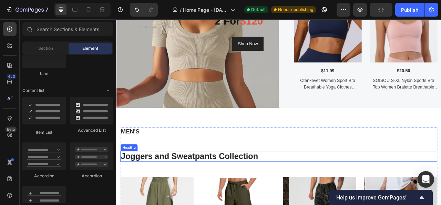
click at [192, 195] on p "Joggers and Sweatpants Collection" at bounding box center [323, 193] width 402 height 12
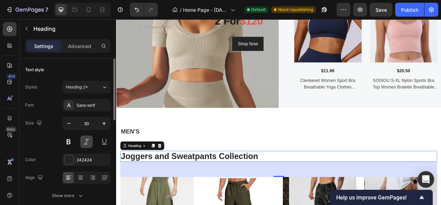
scroll to position [69, 0]
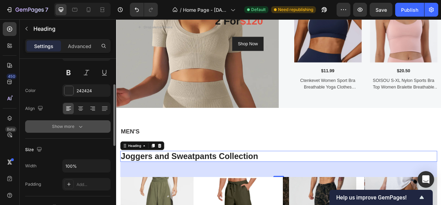
click at [78, 128] on icon "button" at bounding box center [80, 126] width 7 height 7
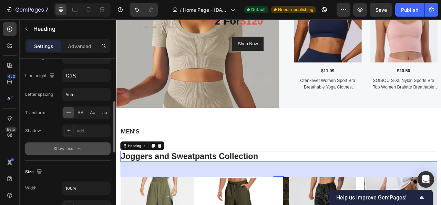
scroll to position [207, 0]
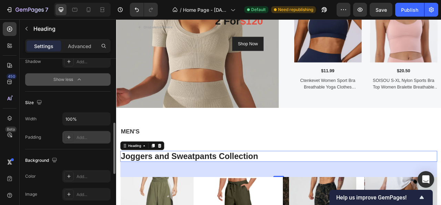
click at [83, 136] on div "Add..." at bounding box center [93, 137] width 32 height 6
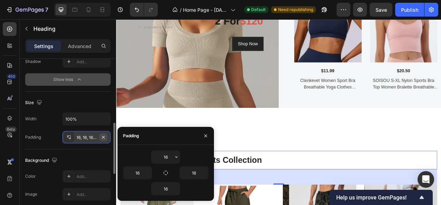
click at [104, 136] on icon "button" at bounding box center [104, 137] width 6 height 6
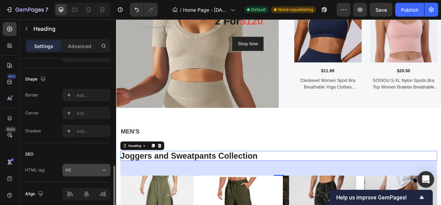
scroll to position [371, 0]
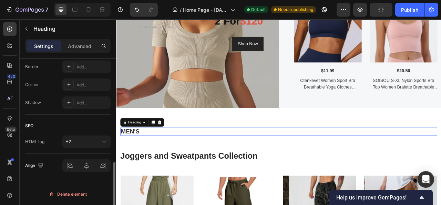
click at [134, 162] on h2 "MEN'S" at bounding box center [323, 162] width 404 height 10
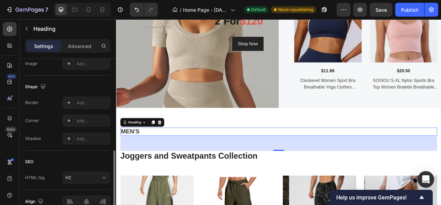
scroll to position [212, 0]
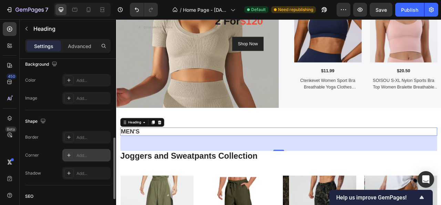
click at [75, 156] on div "Add..." at bounding box center [86, 155] width 48 height 12
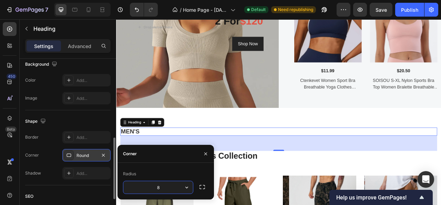
click at [75, 156] on div "Round" at bounding box center [86, 155] width 48 height 12
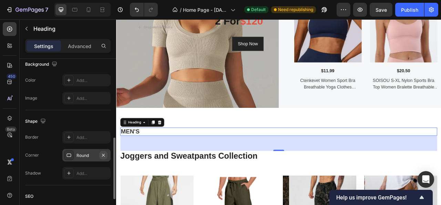
click at [105, 154] on icon "button" at bounding box center [104, 155] width 6 height 6
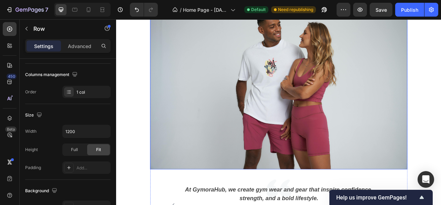
scroll to position [1690, 0]
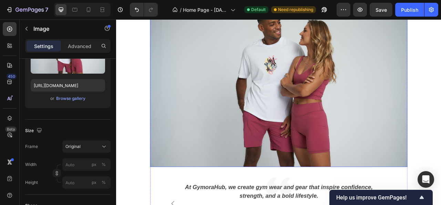
click at [201, 145] on img at bounding box center [323, 97] width 328 height 219
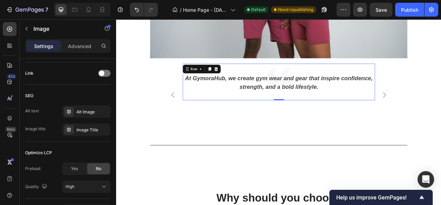
scroll to position [0, 0]
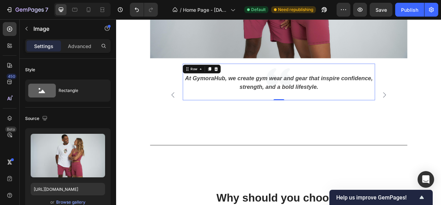
click at [326, 115] on div "At GymoraHub, we create gym wear and gear that inspire confidence, strength, an…" at bounding box center [323, 105] width 245 height 34
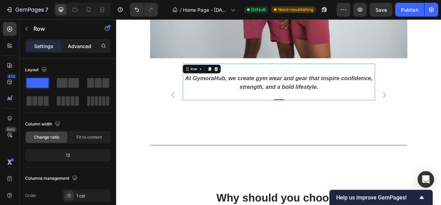
click at [79, 49] on p "Advanced" at bounding box center [79, 45] width 23 height 7
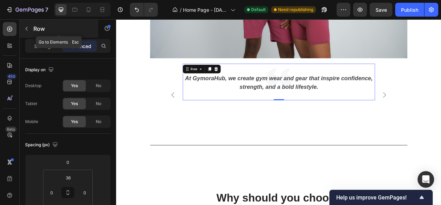
click at [33, 31] on div "Row" at bounding box center [59, 29] width 79 height 18
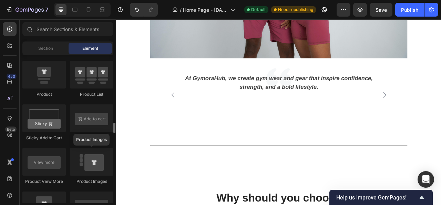
scroll to position [966, 0]
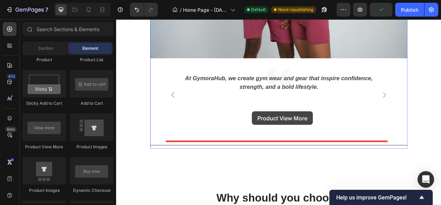
drag, startPoint x: 167, startPoint y: 154, endPoint x: 289, endPoint y: 136, distance: 123.4
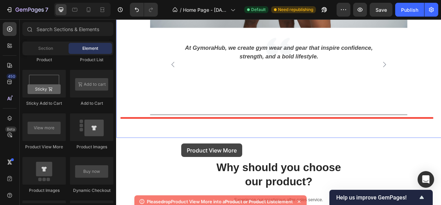
scroll to position [1881, 0]
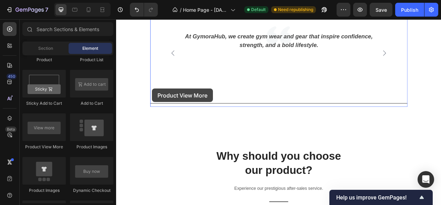
drag, startPoint x: 164, startPoint y: 148, endPoint x: 162, endPoint y: 107, distance: 40.8
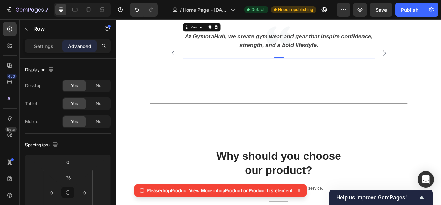
click at [308, 63] on div "At GymoraHub, we create gym wear and gear that inspire confidence, strength, an…" at bounding box center [323, 52] width 245 height 34
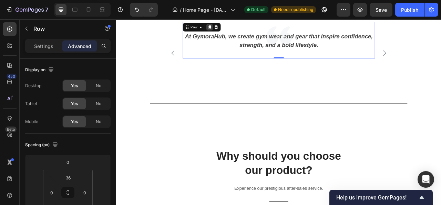
click at [233, 28] on icon at bounding box center [235, 29] width 4 height 5
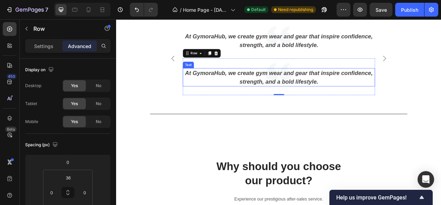
click at [296, 94] on p "At GymoraHub, we create gym wear and gear that inspire confidence, strength, an…" at bounding box center [322, 93] width 243 height 22
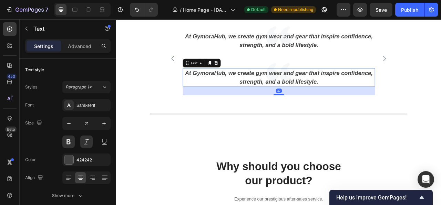
click at [296, 94] on p "At GymoraHub, we create gym wear and gear that inspire confidence, strength, an…" at bounding box center [322, 93] width 243 height 22
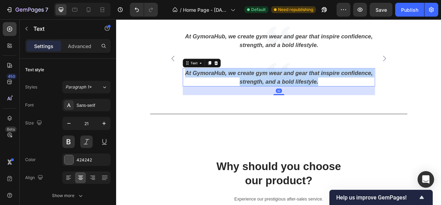
click at [296, 94] on p "At GymoraHub, we create gym wear and gear that inspire confidence, strength, an…" at bounding box center [322, 93] width 243 height 22
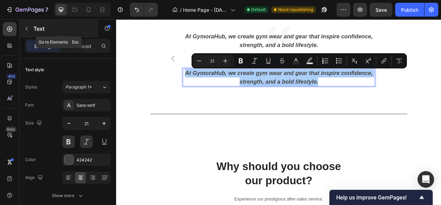
click at [23, 27] on button "button" at bounding box center [26, 28] width 11 height 11
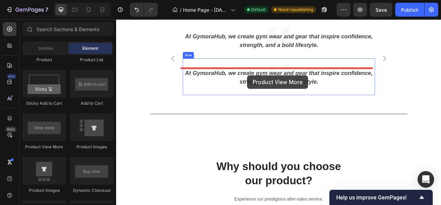
drag, startPoint x: 168, startPoint y: 151, endPoint x: 283, endPoint y: 90, distance: 130.1
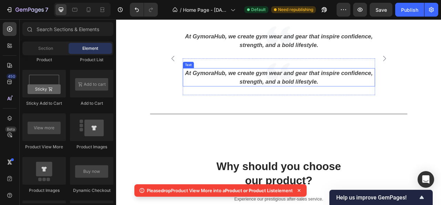
click at [298, 93] on p "At GymoraHub, we create gym wear and gear that inspire confidence, strength, an…" at bounding box center [322, 93] width 243 height 22
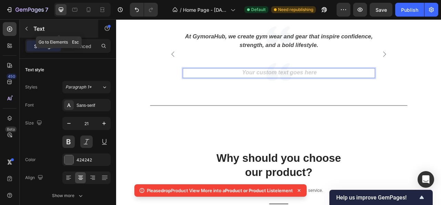
click at [36, 29] on p "Text" at bounding box center [62, 28] width 59 height 8
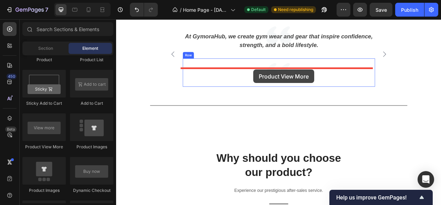
drag, startPoint x: 182, startPoint y: 147, endPoint x: 291, endPoint y: 83, distance: 125.8
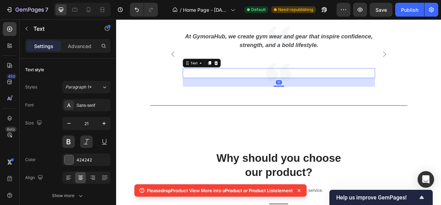
click at [304, 87] on p "Rich Text Editor. Editing area: main" at bounding box center [322, 87] width 243 height 11
click at [241, 74] on icon at bounding box center [243, 74] width 4 height 5
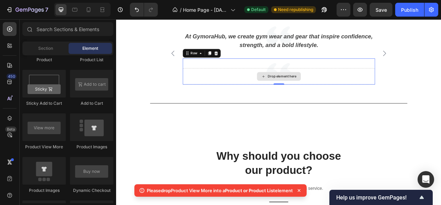
click at [271, 92] on div "Drop element here" at bounding box center [323, 91] width 245 height 21
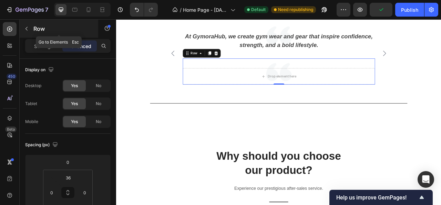
click at [28, 28] on icon "button" at bounding box center [27, 29] width 6 height 6
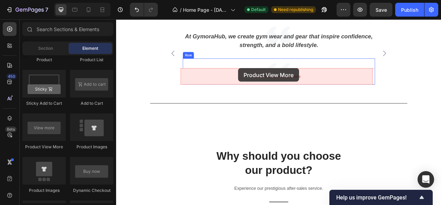
drag, startPoint x: 182, startPoint y: 135, endPoint x: 271, endPoint y: 81, distance: 103.9
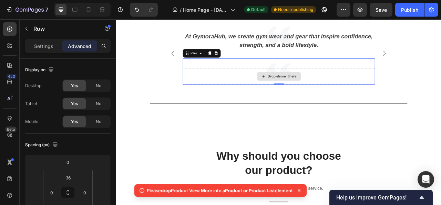
click at [268, 97] on div "Drop element here" at bounding box center [323, 91] width 245 height 21
click at [241, 62] on icon at bounding box center [243, 62] width 4 height 5
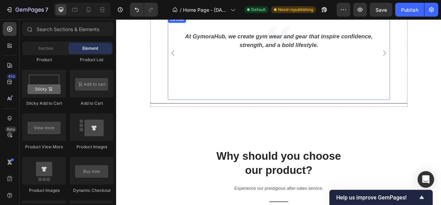
click at [267, 100] on div "At GymoraHub, we create gym wear and gear that inspire confidence, strength, an…" at bounding box center [323, 62] width 250 height 80
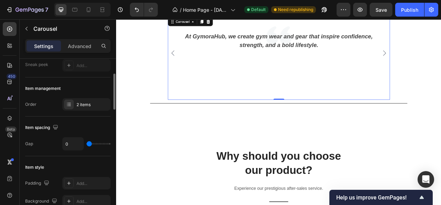
scroll to position [138, 0]
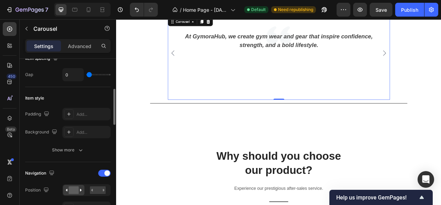
drag, startPoint x: 86, startPoint y: 52, endPoint x: 82, endPoint y: 53, distance: 4.0
click at [86, 52] on div "Settings Advanced" at bounding box center [68, 46] width 86 height 14
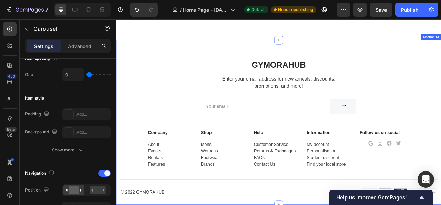
scroll to position [2286, 0]
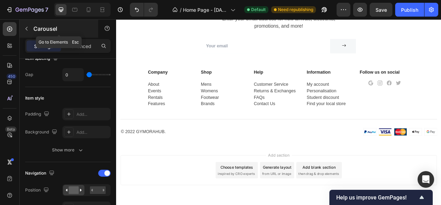
click at [31, 28] on button "button" at bounding box center [26, 28] width 11 height 11
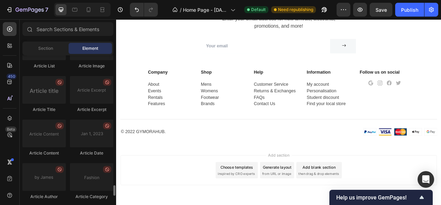
scroll to position [1896, 0]
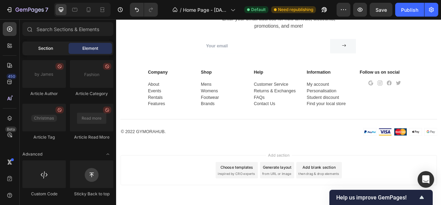
click at [47, 47] on span "Section" at bounding box center [45, 48] width 15 height 6
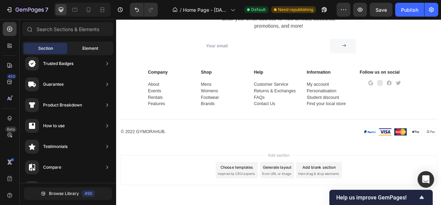
click at [82, 51] on span "Element" at bounding box center [90, 48] width 16 height 6
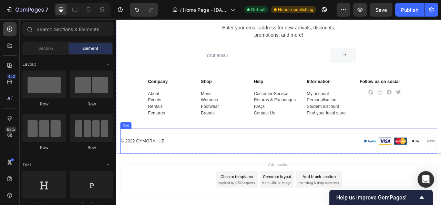
scroll to position [2389, 0]
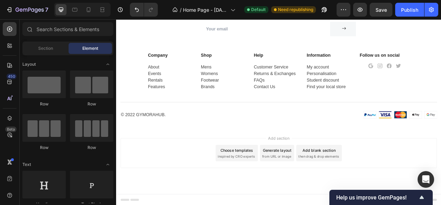
click at [172, 184] on div "Add section Choose templates inspired by CRO experts Generate layout from URL o…" at bounding box center [323, 189] width 403 height 38
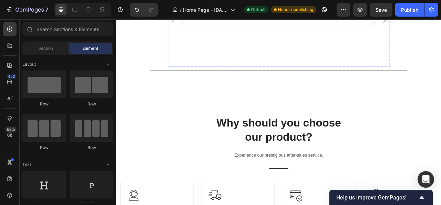
scroll to position [1820, 0]
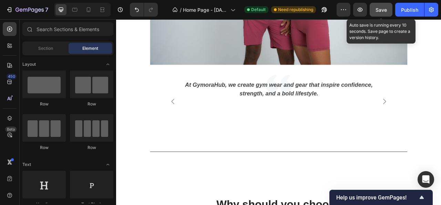
click at [385, 7] on span "Save" at bounding box center [381, 10] width 11 height 6
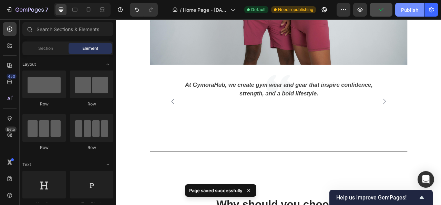
click at [411, 7] on div "Publish" at bounding box center [409, 9] width 17 height 7
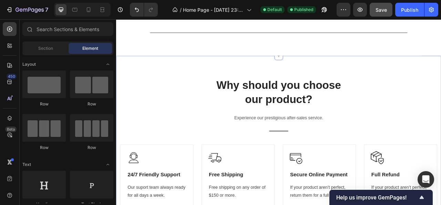
scroll to position [1889, 0]
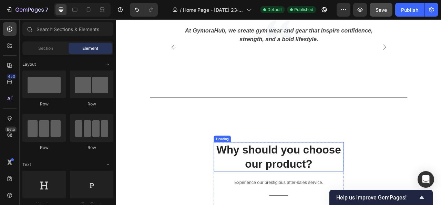
click at [279, 185] on p "Why should you choose our product?" at bounding box center [323, 194] width 164 height 36
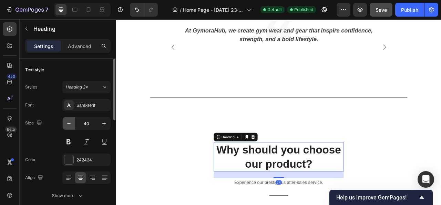
click at [67, 123] on icon "button" at bounding box center [69, 123] width 7 height 7
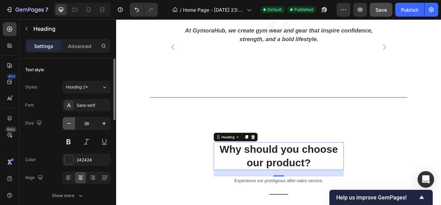
click at [67, 123] on icon "button" at bounding box center [69, 123] width 7 height 7
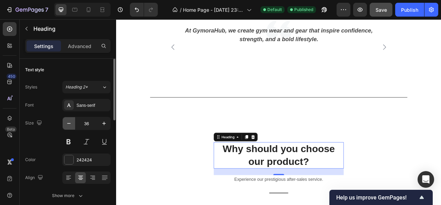
click at [69, 124] on icon "button" at bounding box center [69, 123] width 7 height 7
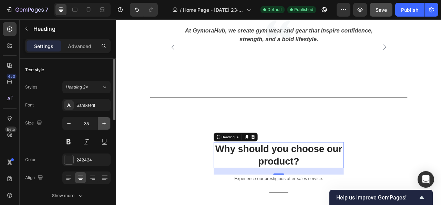
click at [105, 124] on icon "button" at bounding box center [104, 123] width 7 height 7
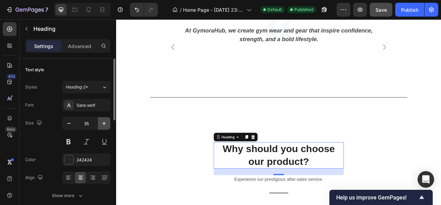
type input "36"
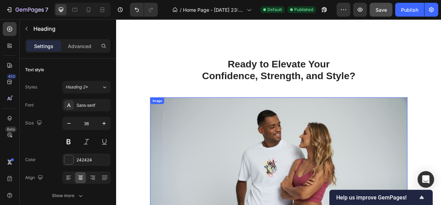
scroll to position [1544, 0]
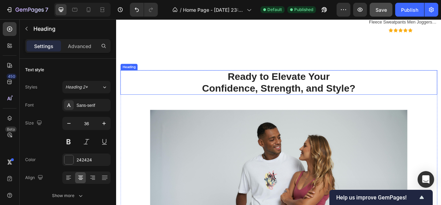
click at [308, 92] on h2 "Ready to Elevate Your Confidence, Strength, and Style?" at bounding box center [323, 99] width 404 height 31
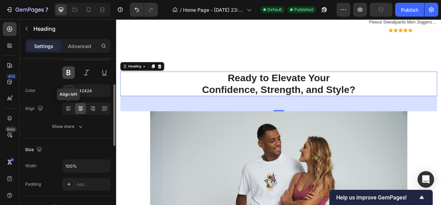
scroll to position [0, 0]
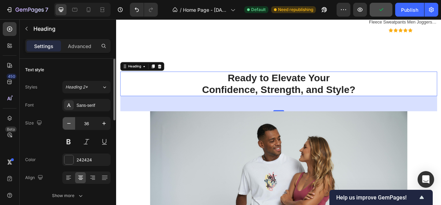
click at [69, 121] on icon "button" at bounding box center [69, 123] width 7 height 7
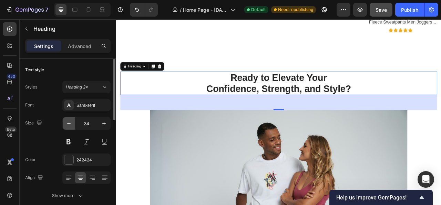
click at [70, 122] on icon "button" at bounding box center [69, 123] width 7 height 7
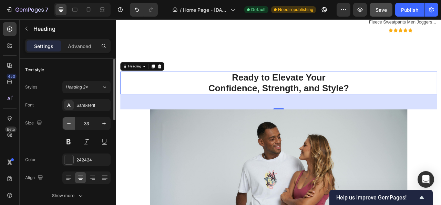
click at [66, 121] on icon "button" at bounding box center [69, 123] width 7 height 7
type input "32"
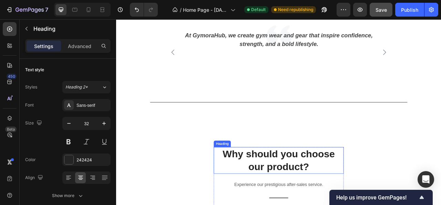
scroll to position [1889, 0]
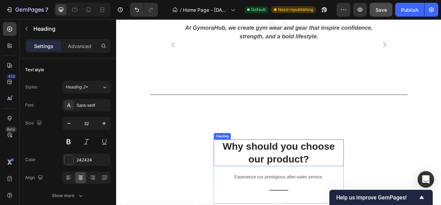
click at [265, 190] on p "Why should you choose our product?" at bounding box center [323, 188] width 164 height 32
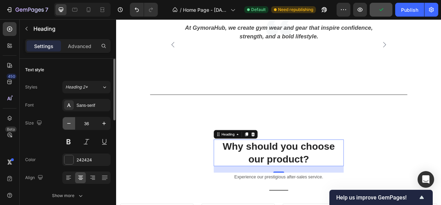
click at [70, 122] on icon "button" at bounding box center [69, 123] width 7 height 7
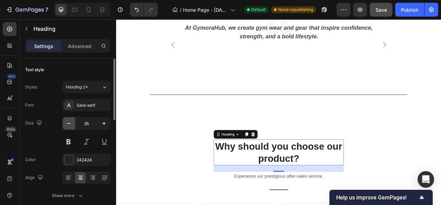
click at [70, 122] on icon "button" at bounding box center [69, 123] width 7 height 7
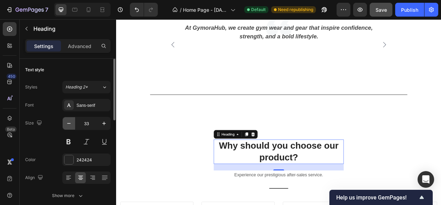
click at [67, 120] on icon "button" at bounding box center [69, 123] width 7 height 7
click at [108, 122] on button "button" at bounding box center [104, 123] width 12 height 12
type input "34"
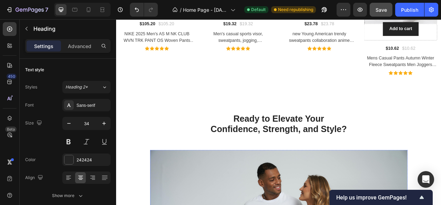
scroll to position [1475, 0]
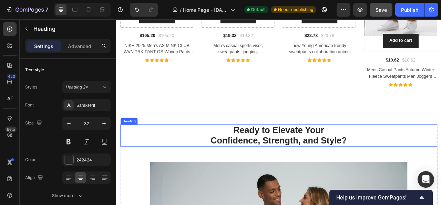
click at [275, 171] on h2 "Ready to Elevate Your Confidence, Strength, and Style?" at bounding box center [323, 167] width 404 height 28
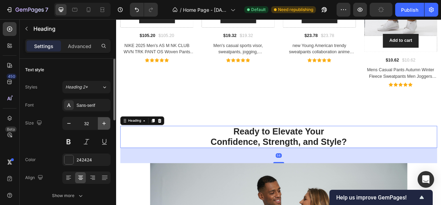
click at [105, 121] on icon "button" at bounding box center [104, 123] width 7 height 7
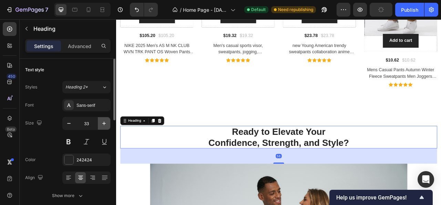
click at [105, 121] on icon "button" at bounding box center [104, 123] width 7 height 7
type input "34"
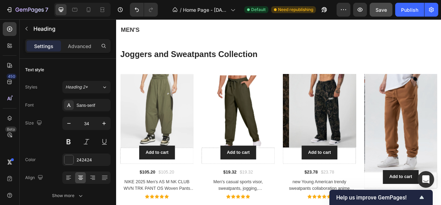
scroll to position [1268, 0]
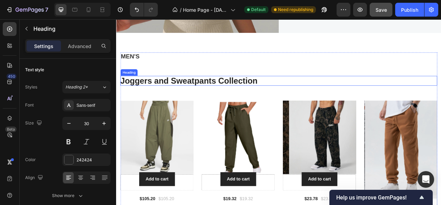
click at [158, 99] on h2 "Joggers and Sweatpants Collection" at bounding box center [323, 97] width 404 height 12
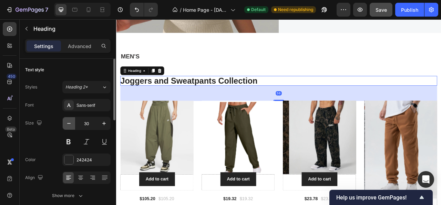
click at [72, 122] on button "button" at bounding box center [69, 123] width 12 height 12
type input "28"
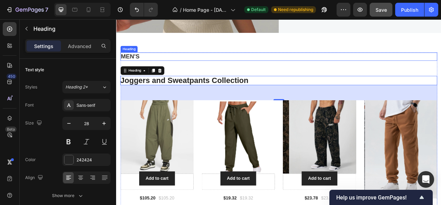
click at [136, 64] on h2 "MEN'S" at bounding box center [323, 66] width 404 height 10
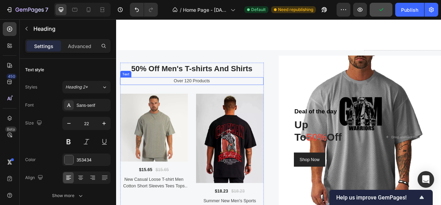
scroll to position [819, 0]
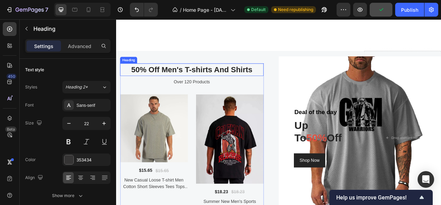
click at [195, 87] on h2 "50% Off Men's T-shirts And Shirts" at bounding box center [212, 83] width 183 height 16
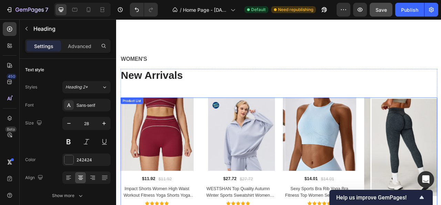
scroll to position [509, 0]
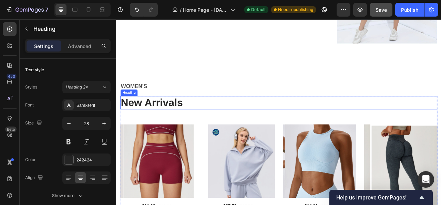
click at [170, 125] on p "New Arrivals" at bounding box center [323, 125] width 402 height 16
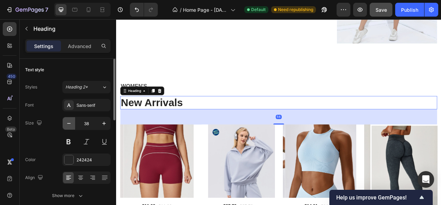
click at [68, 123] on icon "button" at bounding box center [68, 123] width 3 height 1
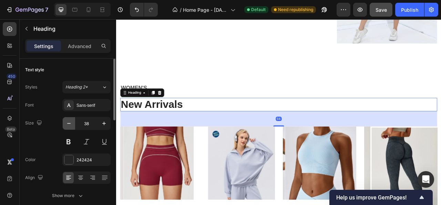
click at [68, 123] on icon "button" at bounding box center [68, 123] width 3 height 1
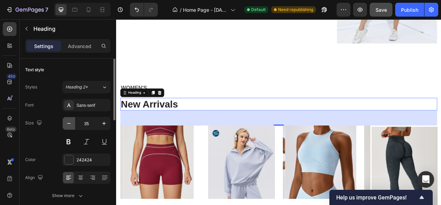
click at [68, 123] on icon "button" at bounding box center [68, 123] width 3 height 1
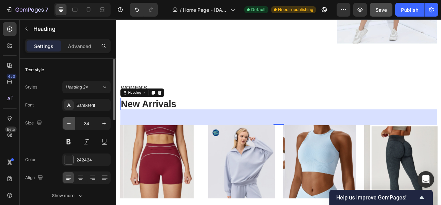
click at [68, 123] on icon "button" at bounding box center [68, 123] width 3 height 1
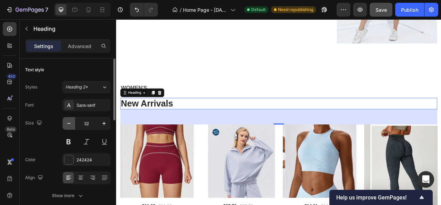
click at [68, 123] on icon "button" at bounding box center [68, 123] width 3 height 1
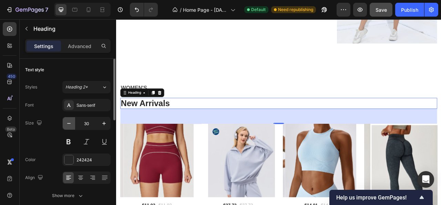
click at [68, 123] on icon "button" at bounding box center [68, 123] width 3 height 1
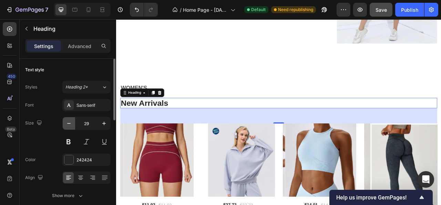
click at [68, 123] on icon "button" at bounding box center [68, 123] width 3 height 1
type input "28"
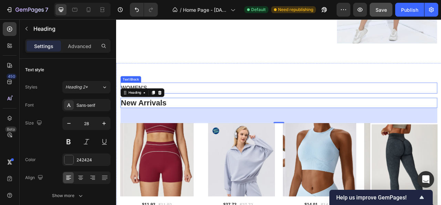
click at [151, 100] on p "WOMEN'S" at bounding box center [323, 106] width 402 height 12
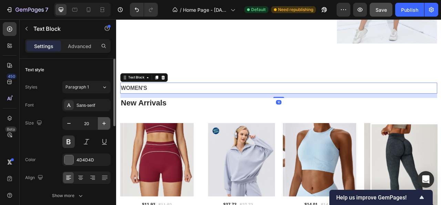
click at [105, 123] on icon "button" at bounding box center [103, 122] width 3 height 3
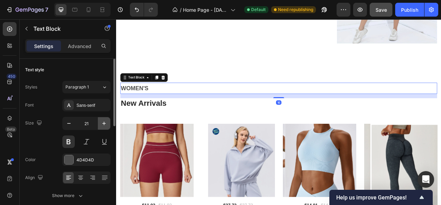
click at [105, 123] on icon "button" at bounding box center [103, 122] width 3 height 3
type input "22"
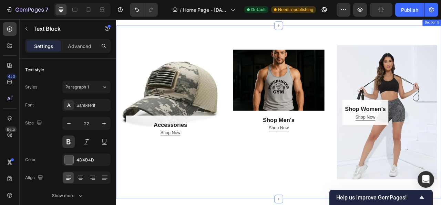
scroll to position [233, 0]
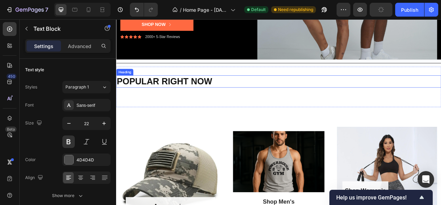
click at [161, 98] on h2 "POPULAR RIGHT NOW" at bounding box center [323, 98] width 414 height 16
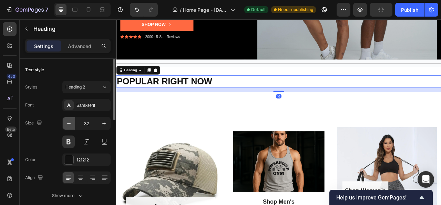
click at [67, 123] on icon "button" at bounding box center [69, 123] width 7 height 7
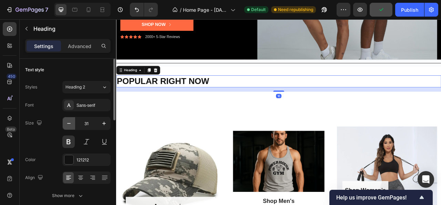
click at [67, 123] on icon "button" at bounding box center [69, 123] width 7 height 7
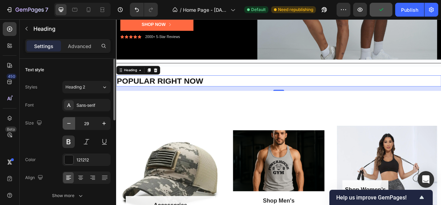
click at [67, 123] on icon "button" at bounding box center [69, 123] width 7 height 7
type input "28"
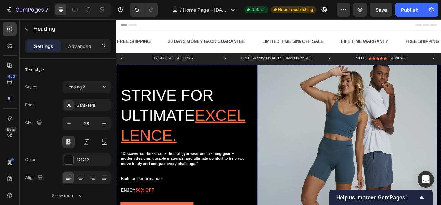
click at [322, 142] on img at bounding box center [410, 190] width 229 height 343
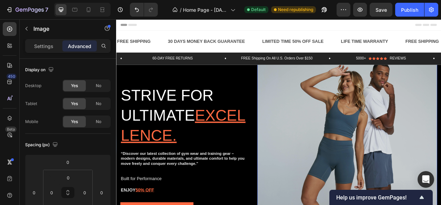
click at [331, 139] on img at bounding box center [410, 190] width 229 height 343
click at [345, 132] on img at bounding box center [410, 190] width 229 height 343
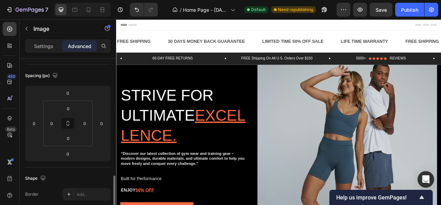
scroll to position [138, 0]
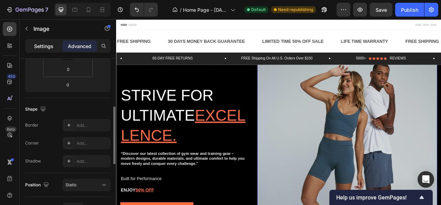
click at [50, 50] on div "Settings" at bounding box center [44, 45] width 34 height 11
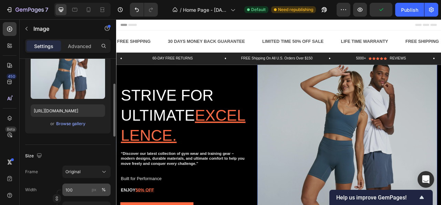
scroll to position [182, 0]
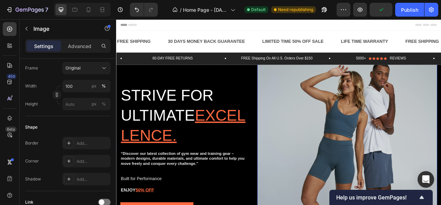
click at [330, 142] on img at bounding box center [410, 190] width 229 height 343
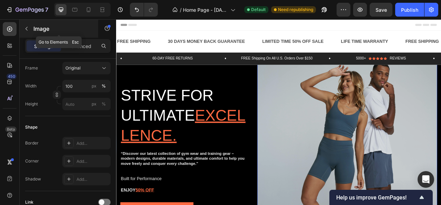
click at [26, 31] on button "button" at bounding box center [26, 28] width 11 height 11
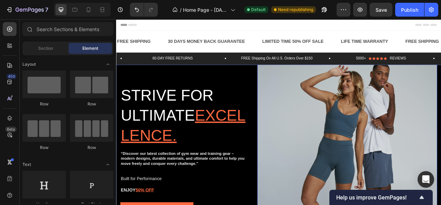
click at [355, 125] on img at bounding box center [410, 190] width 229 height 343
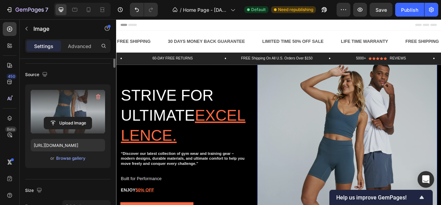
scroll to position [0, 0]
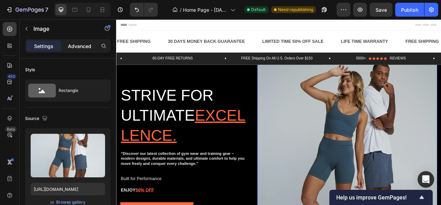
click at [89, 49] on p "Advanced" at bounding box center [79, 45] width 23 height 7
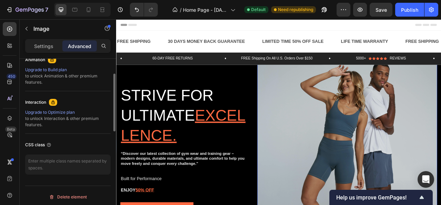
scroll to position [241, 0]
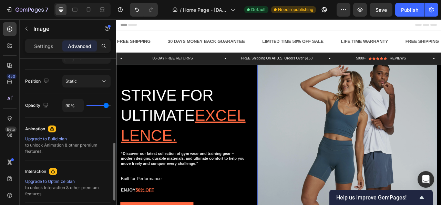
type input "85%"
type input "85"
type input "86%"
type input "86"
type input "87%"
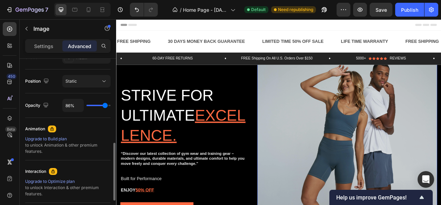
type input "87"
type input "88%"
type input "88"
type input "93%"
type input "93"
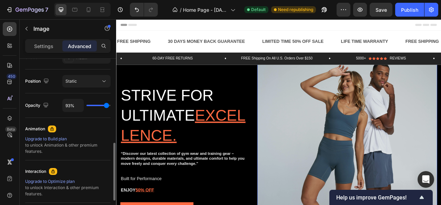
type input "94%"
type input "94"
type input "96%"
type input "96"
type input "97%"
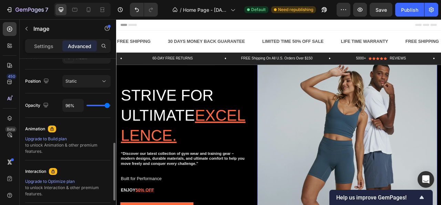
type input "97"
type input "98%"
type input "98"
type input "99%"
type input "99"
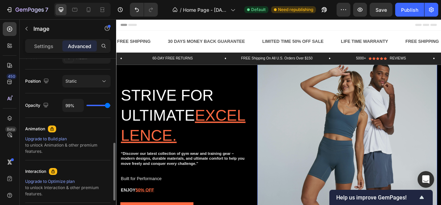
type input "100%"
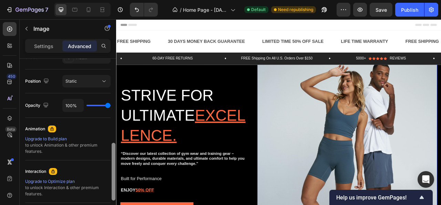
drag, startPoint x: 105, startPoint y: 102, endPoint x: 116, endPoint y: 98, distance: 11.7
type input "100"
click at [111, 105] on input "range" at bounding box center [99, 105] width 24 height 1
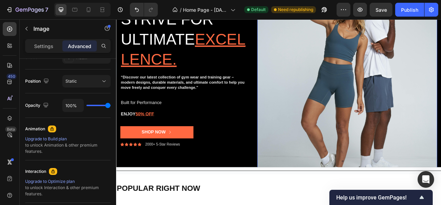
scroll to position [103, 0]
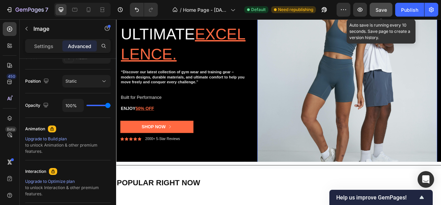
click at [377, 8] on span "Save" at bounding box center [381, 10] width 11 height 6
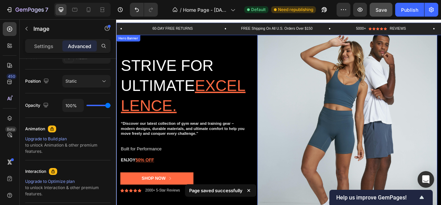
scroll to position [34, 0]
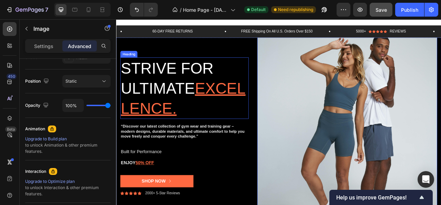
click at [171, 95] on h2 "Strive for ultimate excellence." at bounding box center [202, 107] width 163 height 78
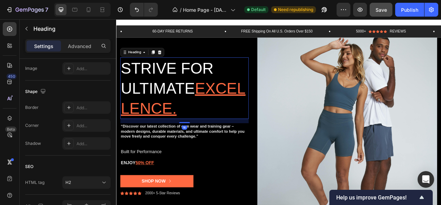
scroll to position [0, 0]
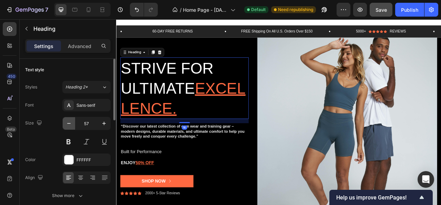
click at [67, 126] on icon "button" at bounding box center [69, 123] width 7 height 7
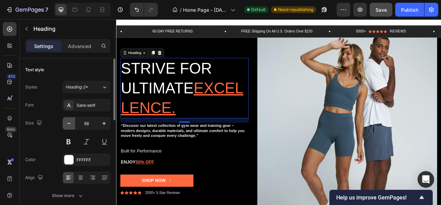
click at [67, 126] on icon "button" at bounding box center [69, 123] width 7 height 7
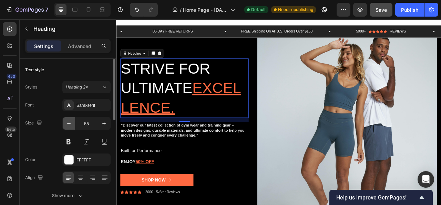
click at [67, 126] on icon "button" at bounding box center [69, 123] width 7 height 7
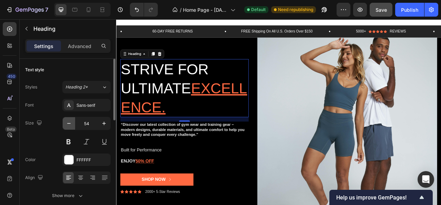
click at [67, 126] on icon "button" at bounding box center [69, 123] width 7 height 7
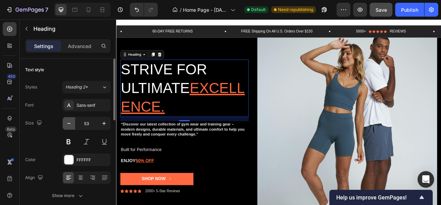
click at [67, 126] on icon "button" at bounding box center [69, 123] width 7 height 7
type input "52"
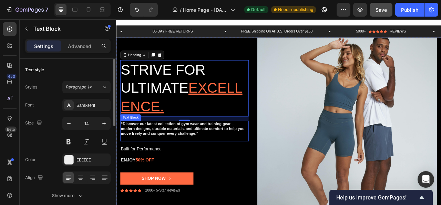
click at [150, 159] on strong "“Discover our latest collection of gym wear and training gear – modern designs,…" at bounding box center [201, 158] width 158 height 18
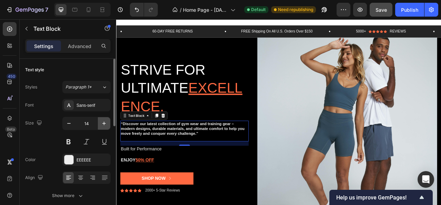
click at [104, 123] on icon "button" at bounding box center [103, 122] width 3 height 3
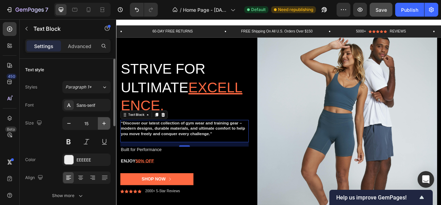
click at [105, 124] on icon "button" at bounding box center [104, 123] width 7 height 7
type input "16"
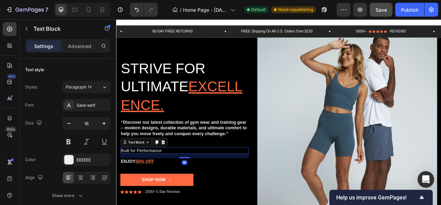
click at [148, 189] on div "Built for Performance" at bounding box center [202, 186] width 163 height 9
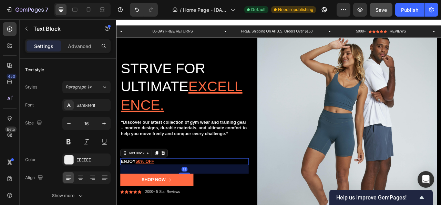
click at [151, 201] on u "50% OFF" at bounding box center [152, 200] width 23 height 6
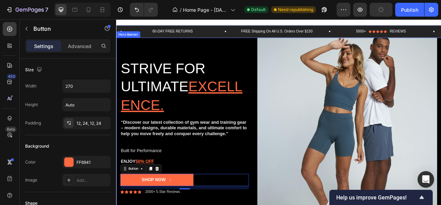
click at [176, 49] on div "Strive for ultimate excellence. Heading “Discover our latest collection of gym …" at bounding box center [323, 155] width 414 height 227
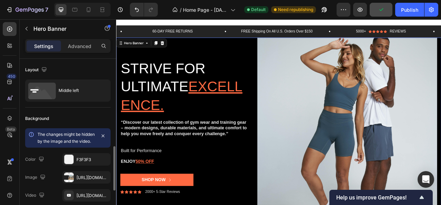
scroll to position [69, 0]
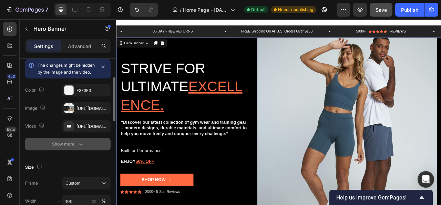
click at [78, 147] on icon "button" at bounding box center [80, 143] width 7 height 7
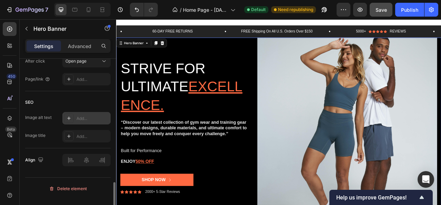
scroll to position [371, 0]
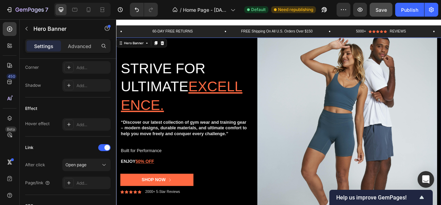
click at [236, 48] on div "Strive for ultimate excellence. Heading “Discover our latest collection of gym …" at bounding box center [202, 155] width 163 height 343
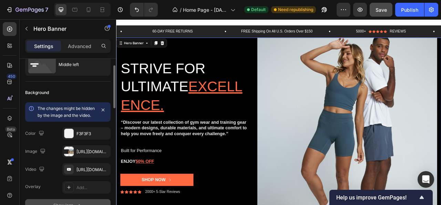
scroll to position [0, 0]
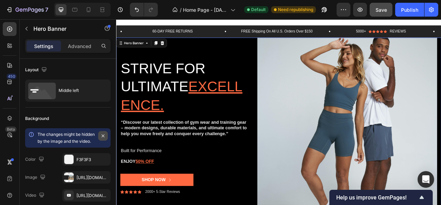
click at [101, 135] on icon "button" at bounding box center [103, 136] width 6 height 6
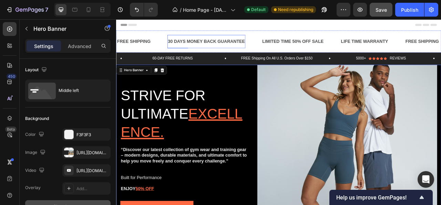
click at [211, 45] on div "30 DAYS MONEY BACK GUARANTEE" at bounding box center [231, 47] width 100 height 11
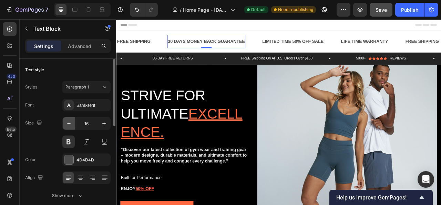
click at [73, 125] on button "button" at bounding box center [69, 123] width 12 height 12
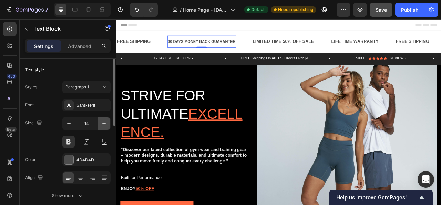
click at [102, 126] on icon "button" at bounding box center [104, 123] width 7 height 7
type input "16"
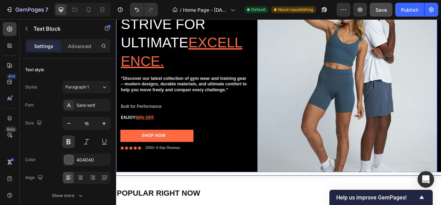
scroll to position [172, 0]
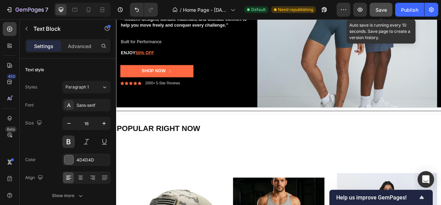
click at [385, 12] on span "Save" at bounding box center [381, 10] width 11 height 6
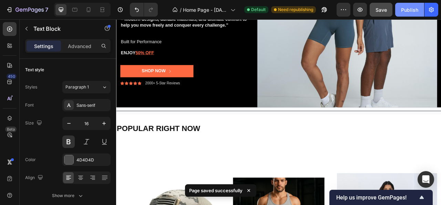
click at [407, 5] on button "Publish" at bounding box center [410, 10] width 29 height 14
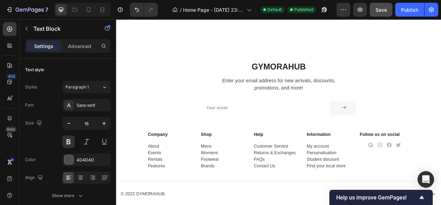
scroll to position [2377, 0]
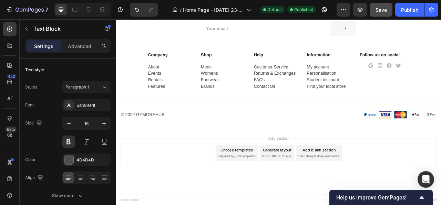
click at [326, 204] on div "Add section Choose templates inspired by CRO experts Generate layout from URL o…" at bounding box center [323, 198] width 414 height 85
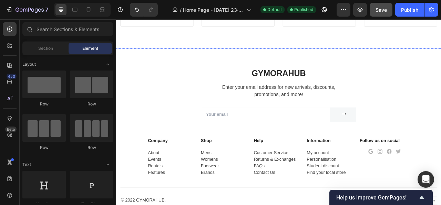
scroll to position [2205, 0]
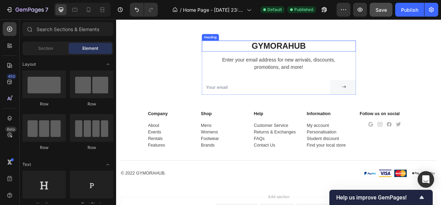
click at [317, 60] on h2 "Gymorahub" at bounding box center [323, 53] width 196 height 14
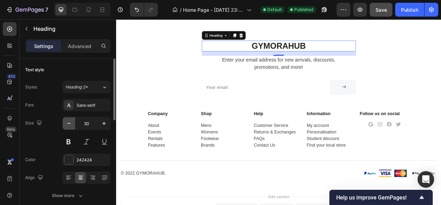
click at [69, 124] on icon "button" at bounding box center [69, 123] width 7 height 7
type input "28"
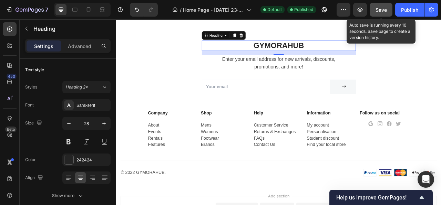
click at [381, 11] on span "Save" at bounding box center [381, 10] width 11 height 6
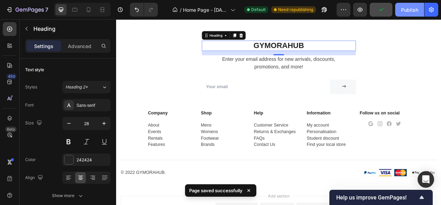
click at [405, 7] on div "Publish" at bounding box center [409, 9] width 17 height 7
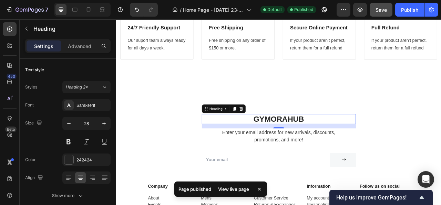
scroll to position [2101, 0]
